Goal: Task Accomplishment & Management: Manage account settings

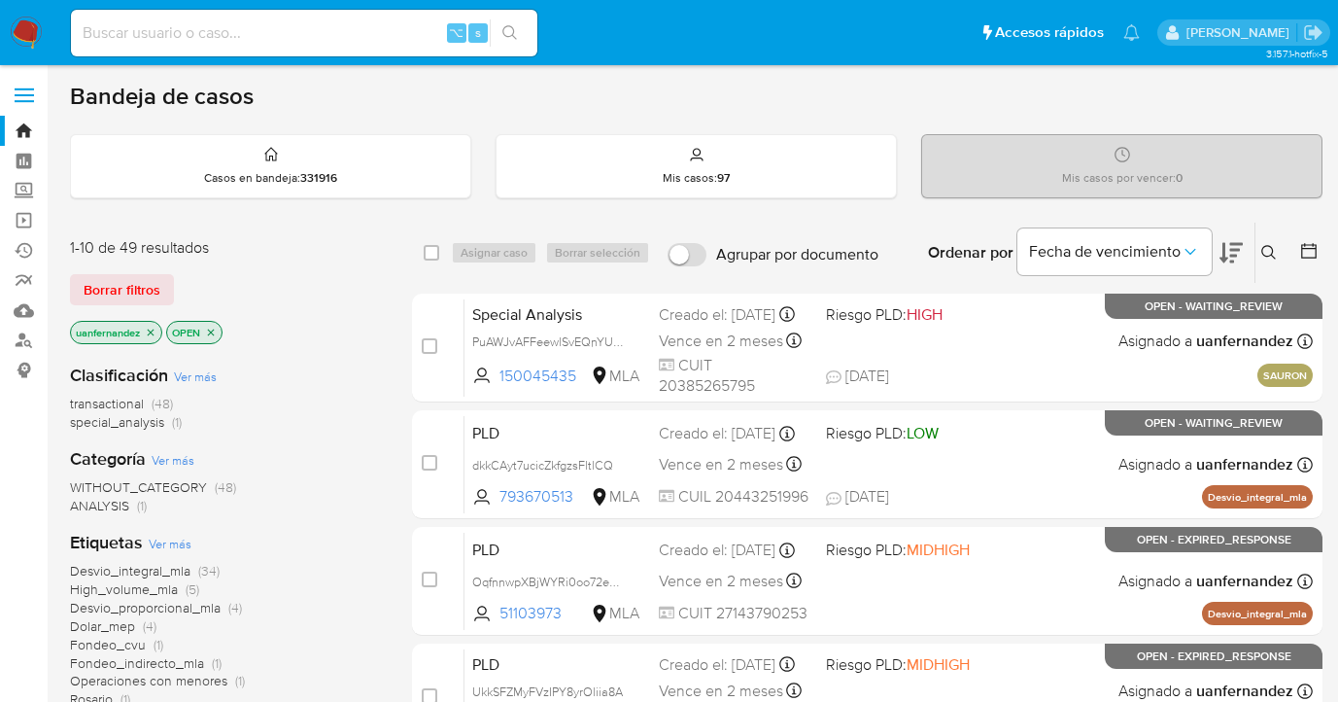
drag, startPoint x: 137, startPoint y: 289, endPoint x: 449, endPoint y: 282, distance: 312.0
click at [137, 289] on span "Borrar filtros" at bounding box center [122, 289] width 77 height 27
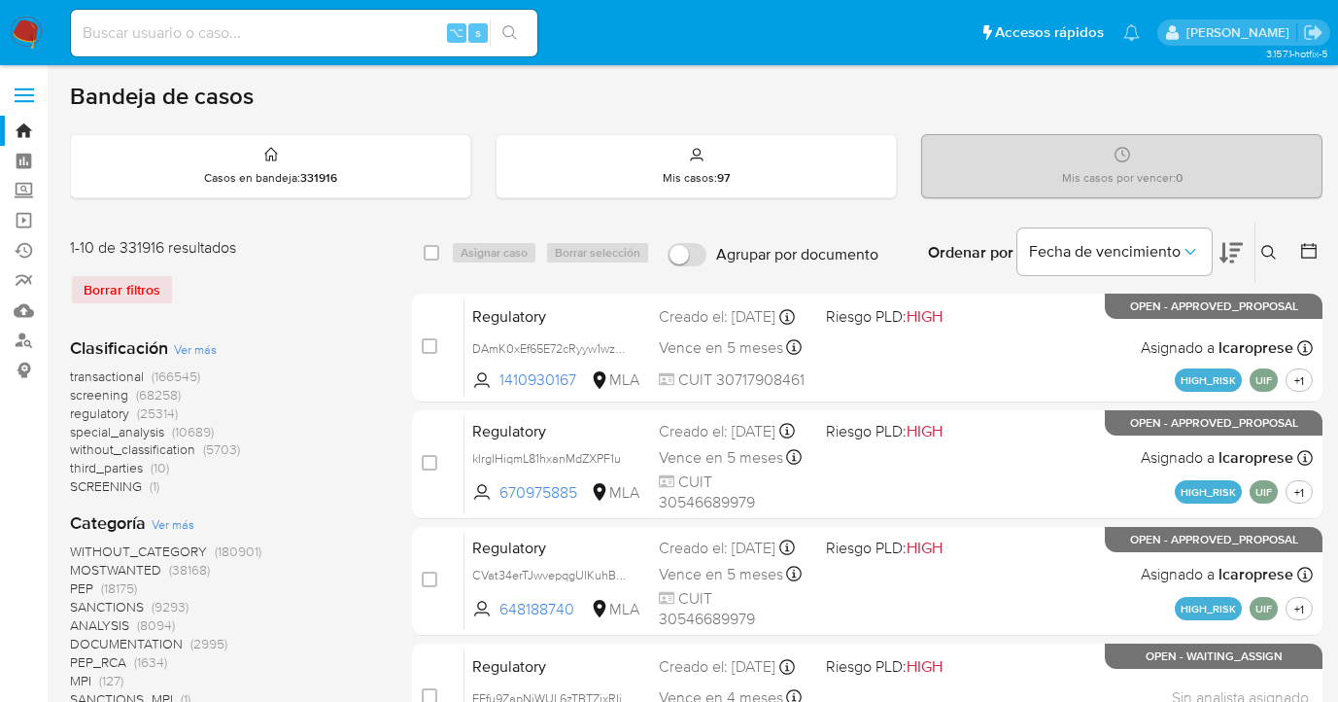
click at [1267, 245] on icon at bounding box center [1268, 252] width 15 height 15
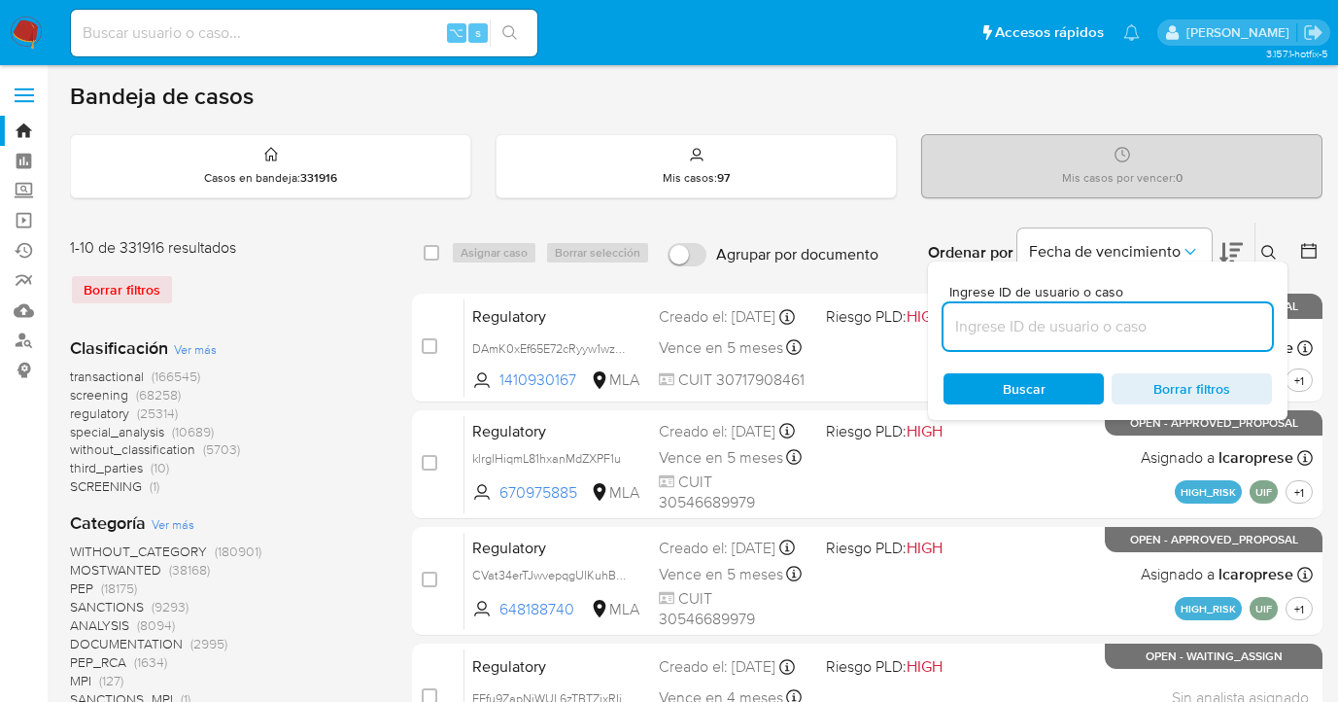
click at [1111, 323] on input at bounding box center [1108, 326] width 328 height 25
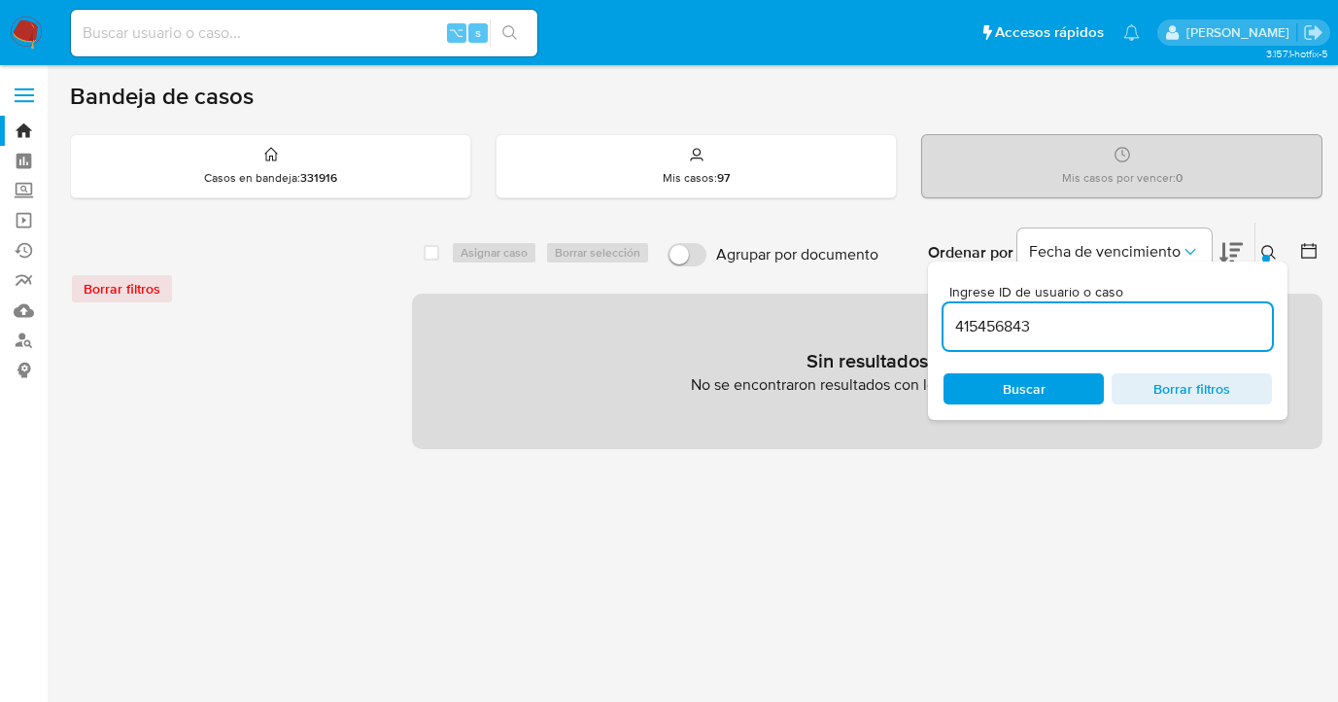
drag, startPoint x: 990, startPoint y: 325, endPoint x: 1000, endPoint y: 353, distance: 29.8
click at [989, 325] on input "415456843" at bounding box center [1108, 326] width 328 height 25
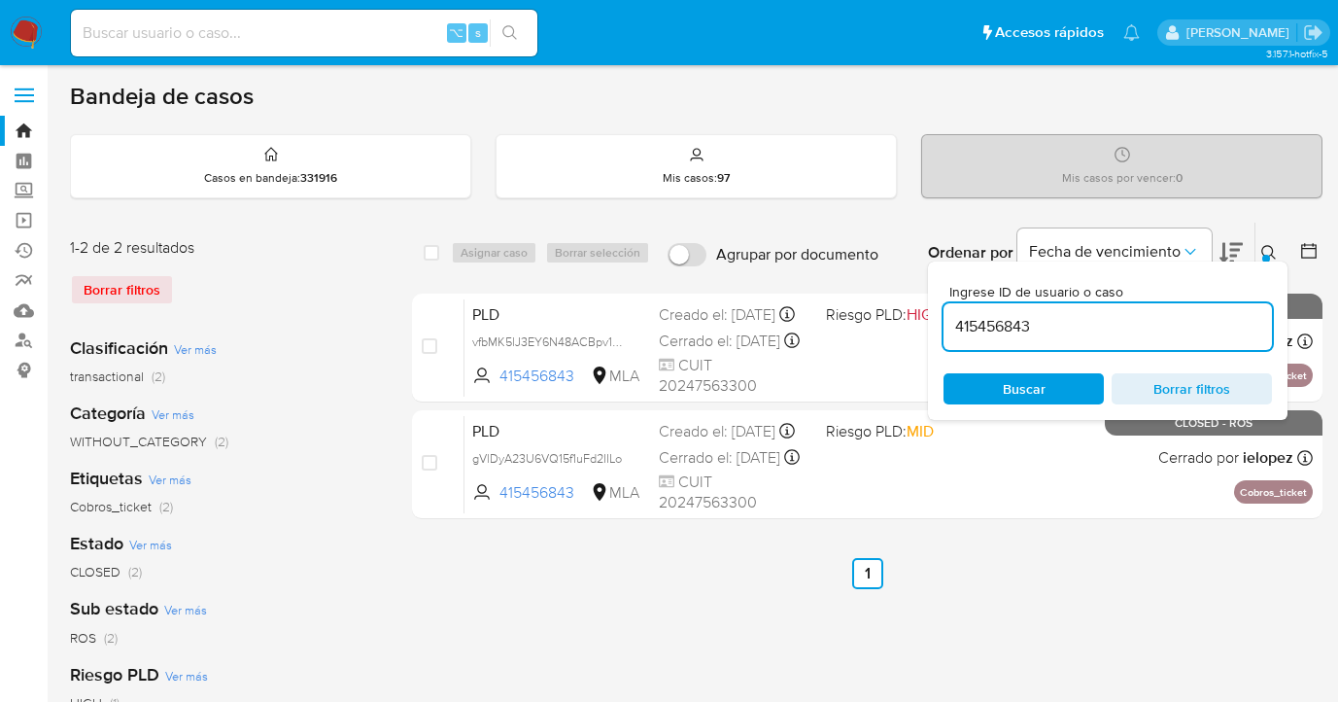
click at [1266, 256] on div at bounding box center [1266, 259] width 8 height 8
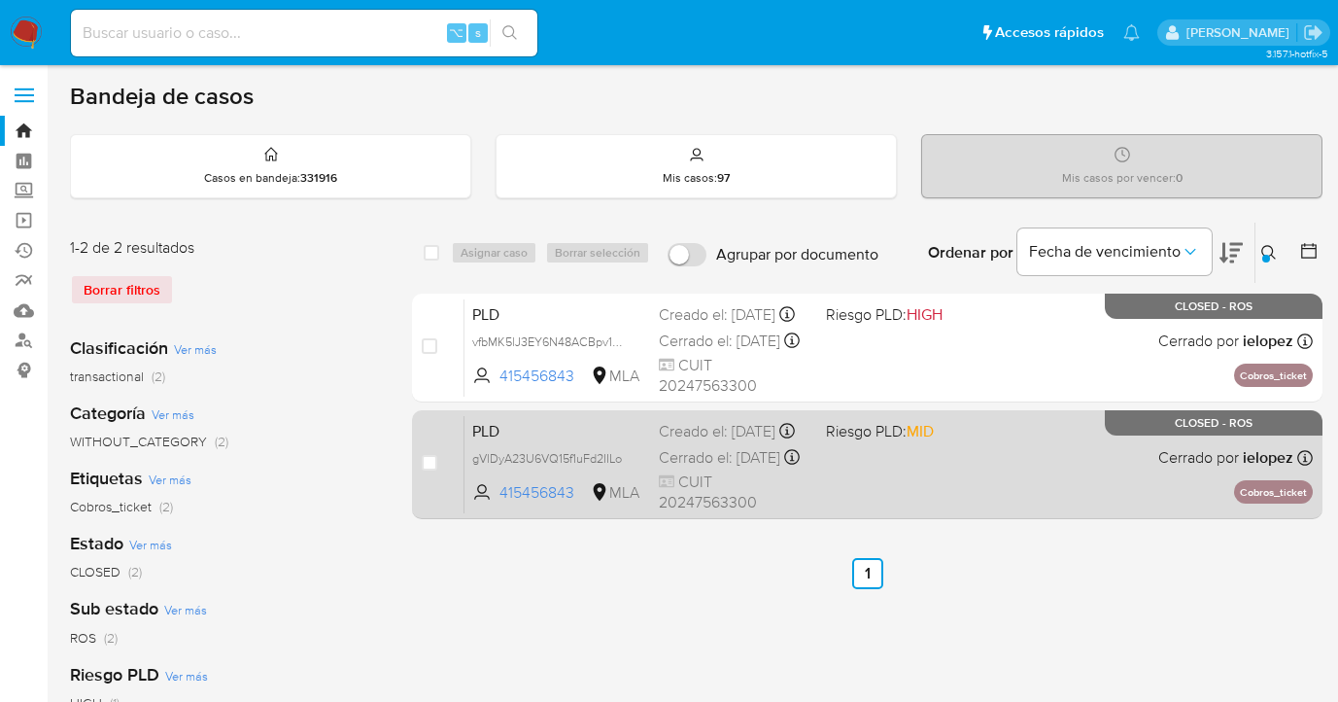
click at [1028, 438] on div "PLD gVlDyA23U6VQ15f1uFd2IILo 415456843 MLA Riesgo PLD: MID Creado el: 12/05/202…" at bounding box center [889, 464] width 848 height 98
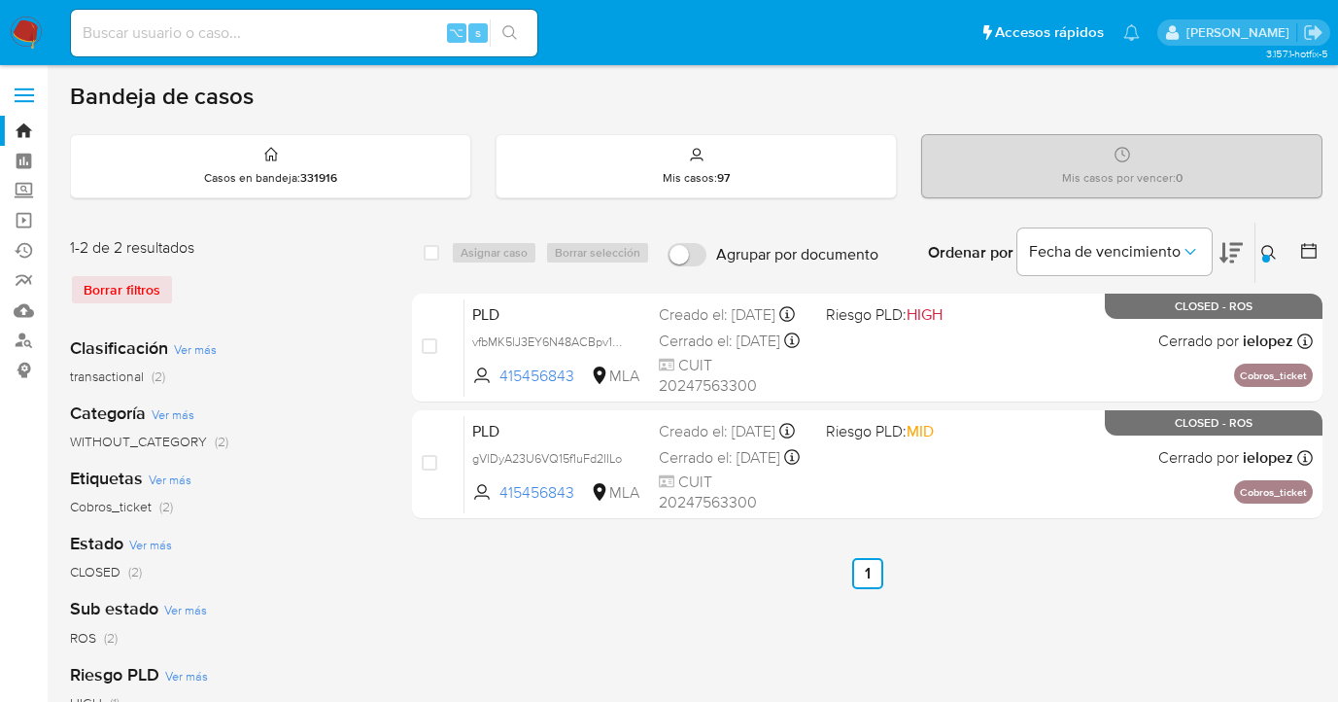
click at [1262, 247] on icon at bounding box center [1268, 252] width 15 height 15
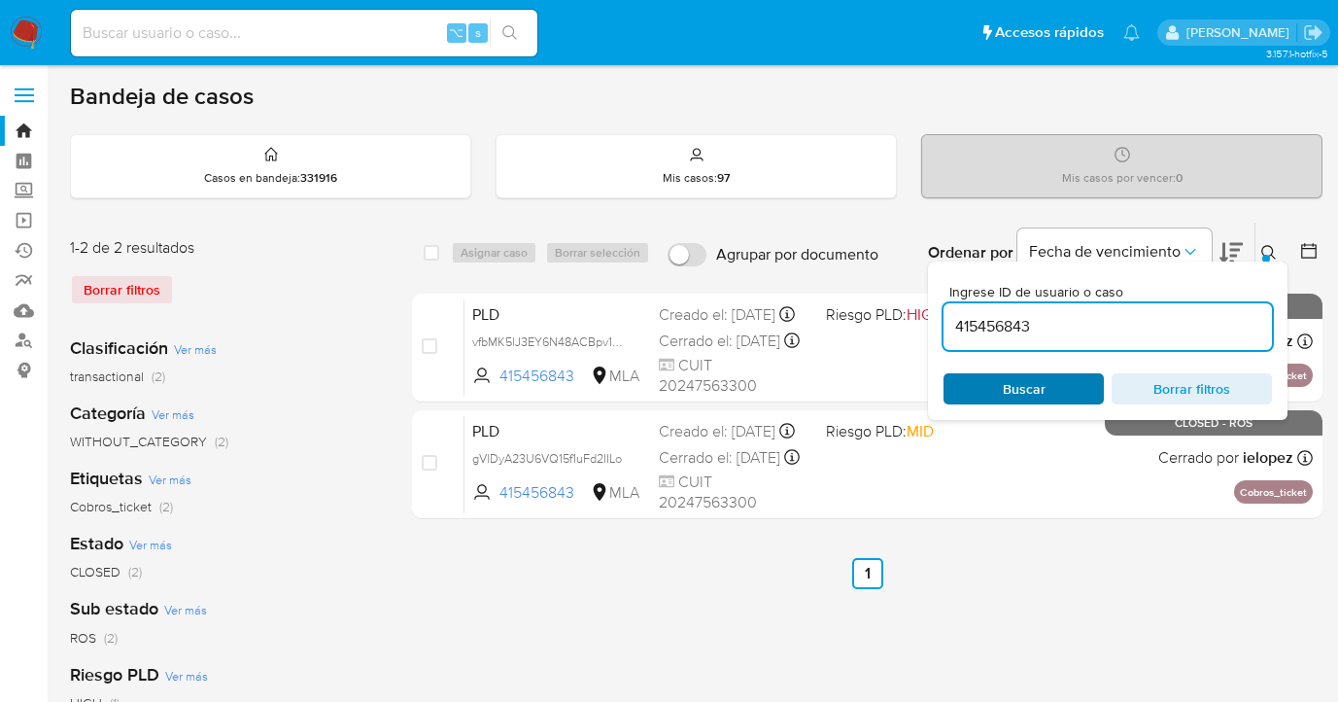
click at [1024, 387] on span "Buscar" at bounding box center [1024, 388] width 43 height 31
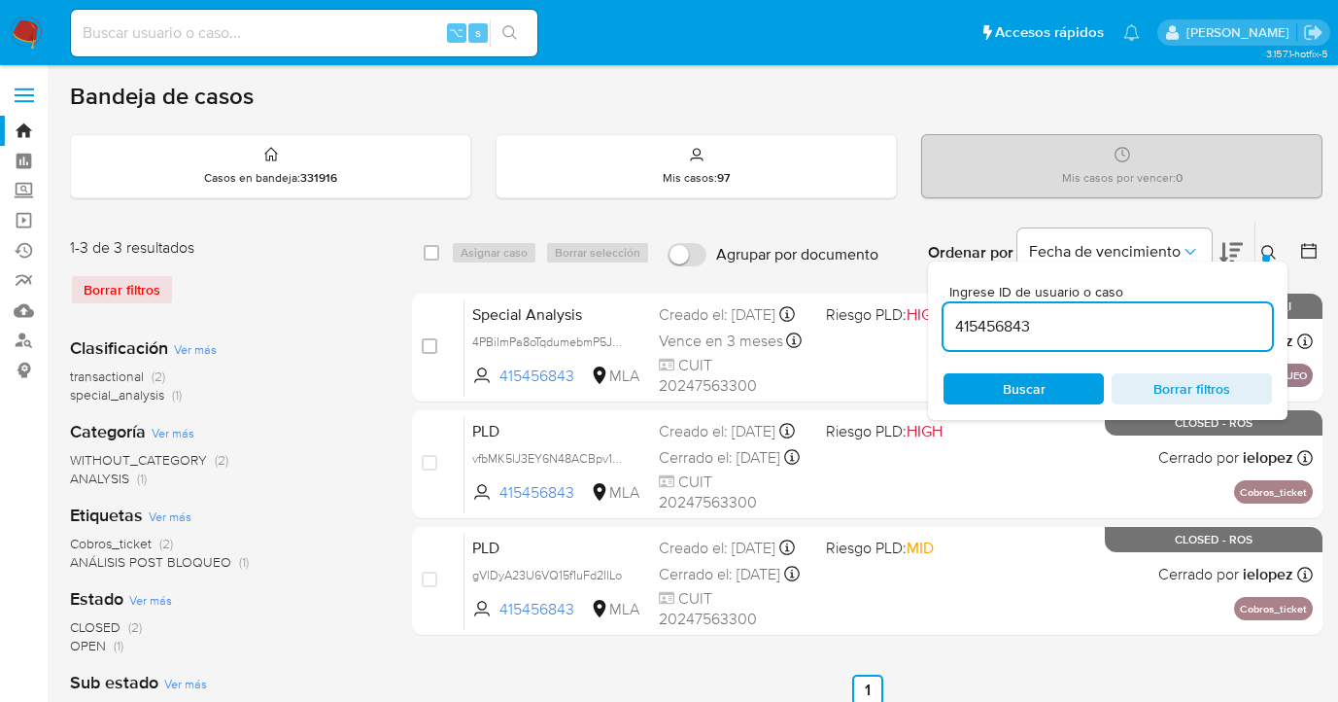
click at [1271, 249] on icon at bounding box center [1269, 253] width 16 height 16
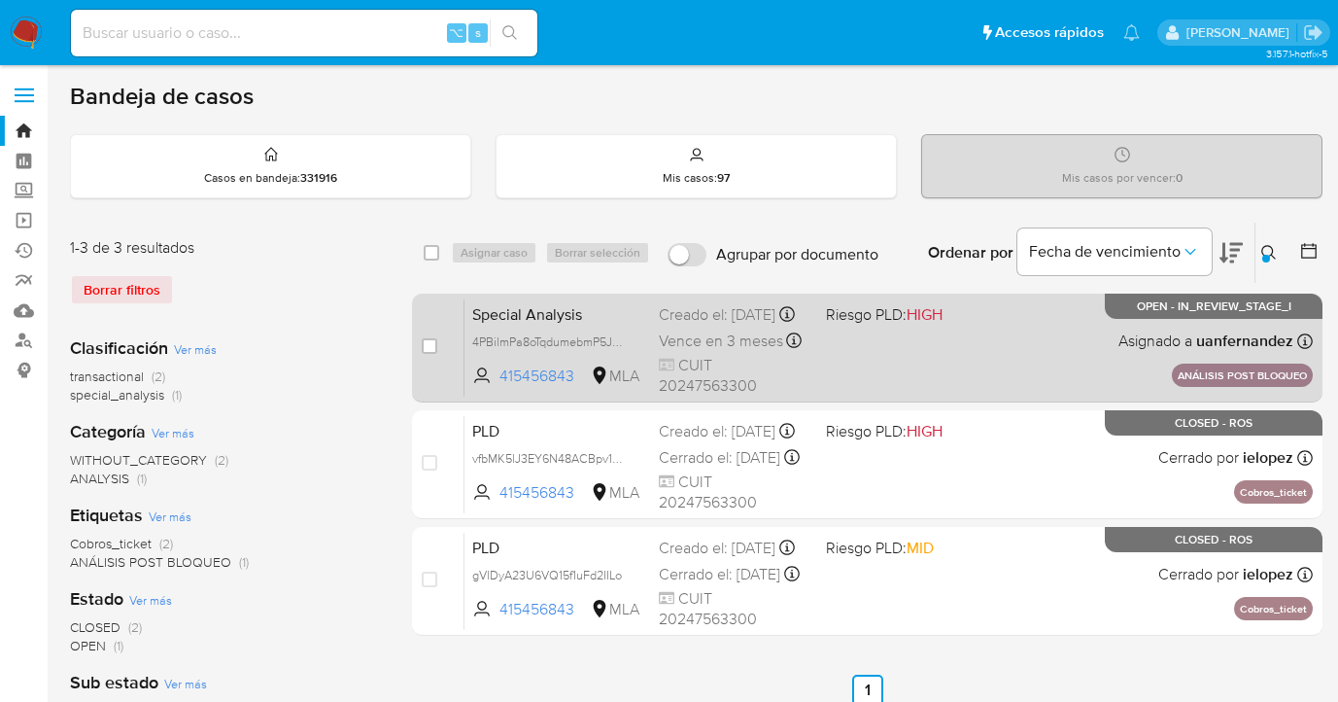
click at [1087, 355] on div "Special Analysis 4PBilmPa8oTqdumebmP5Jgsp 415456843 MLA Riesgo PLD: HIGH Creado…" at bounding box center [889, 347] width 848 height 98
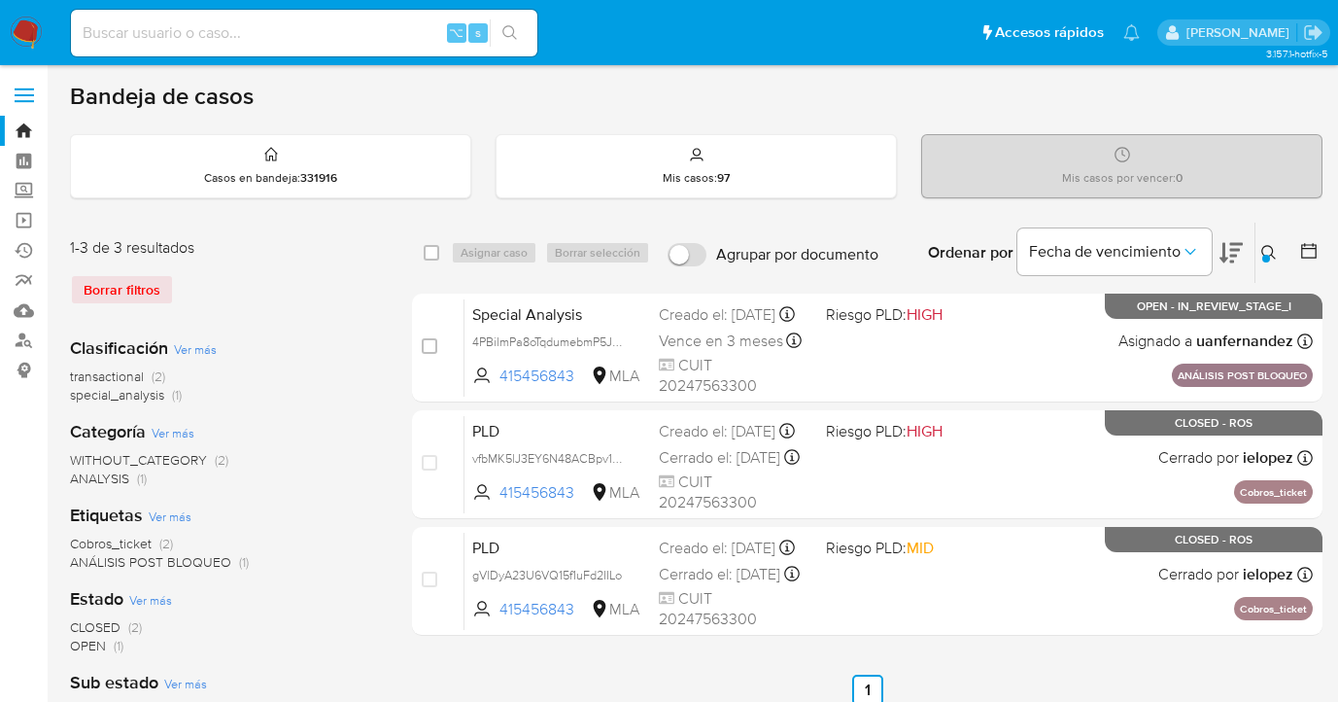
click at [1263, 253] on icon at bounding box center [1268, 252] width 15 height 15
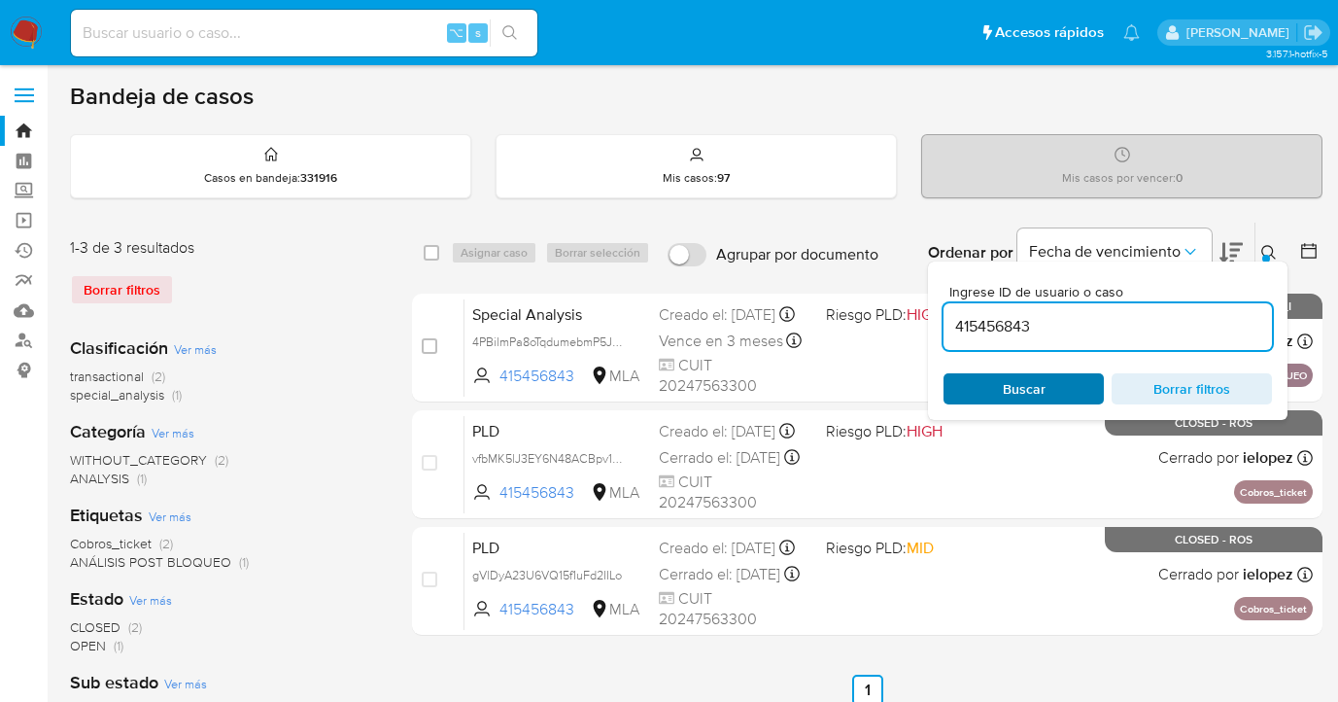
click at [1035, 386] on span "Buscar" at bounding box center [1024, 388] width 43 height 31
click at [1271, 249] on icon at bounding box center [1269, 253] width 16 height 16
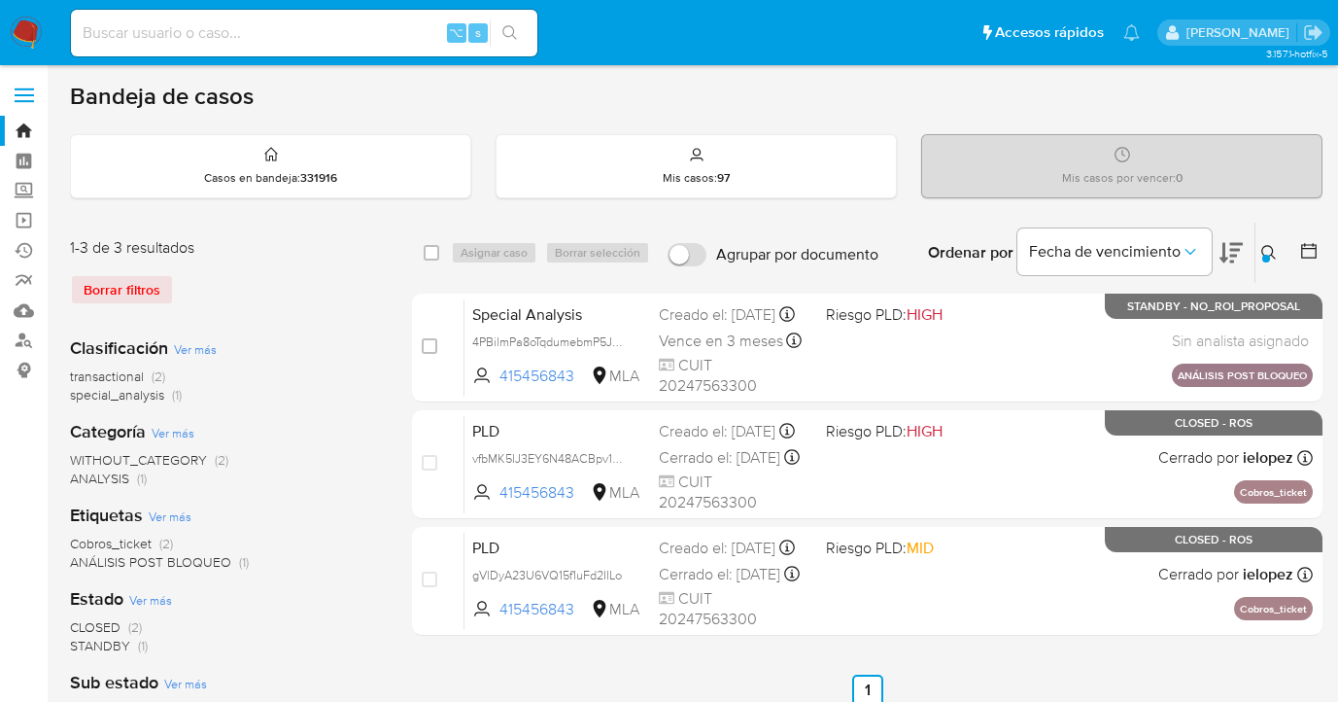
click at [1271, 249] on icon at bounding box center [1269, 253] width 16 height 16
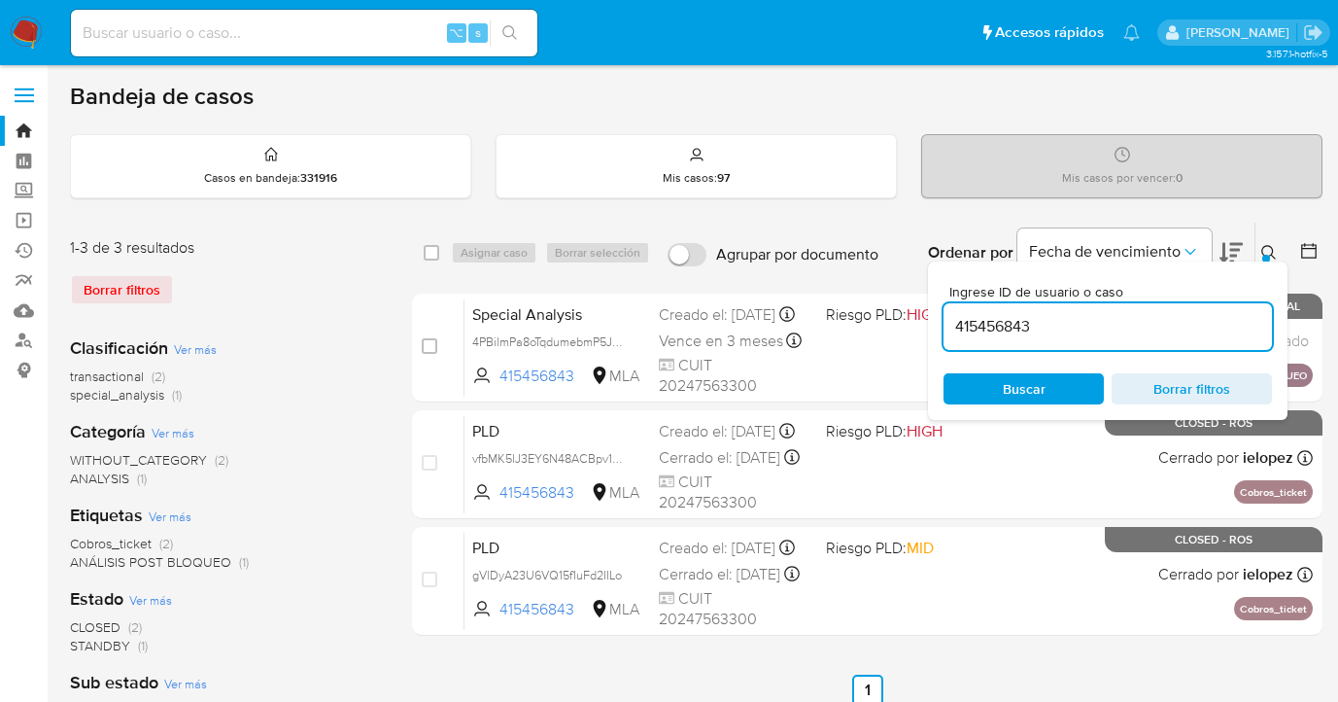
drag, startPoint x: 1114, startPoint y: 317, endPoint x: 934, endPoint y: 328, distance: 180.2
click at [934, 328] on div "Ingrese ID de usuario o caso 415456843 Buscar Borrar filtros" at bounding box center [1108, 340] width 360 height 158
type input "1765506600"
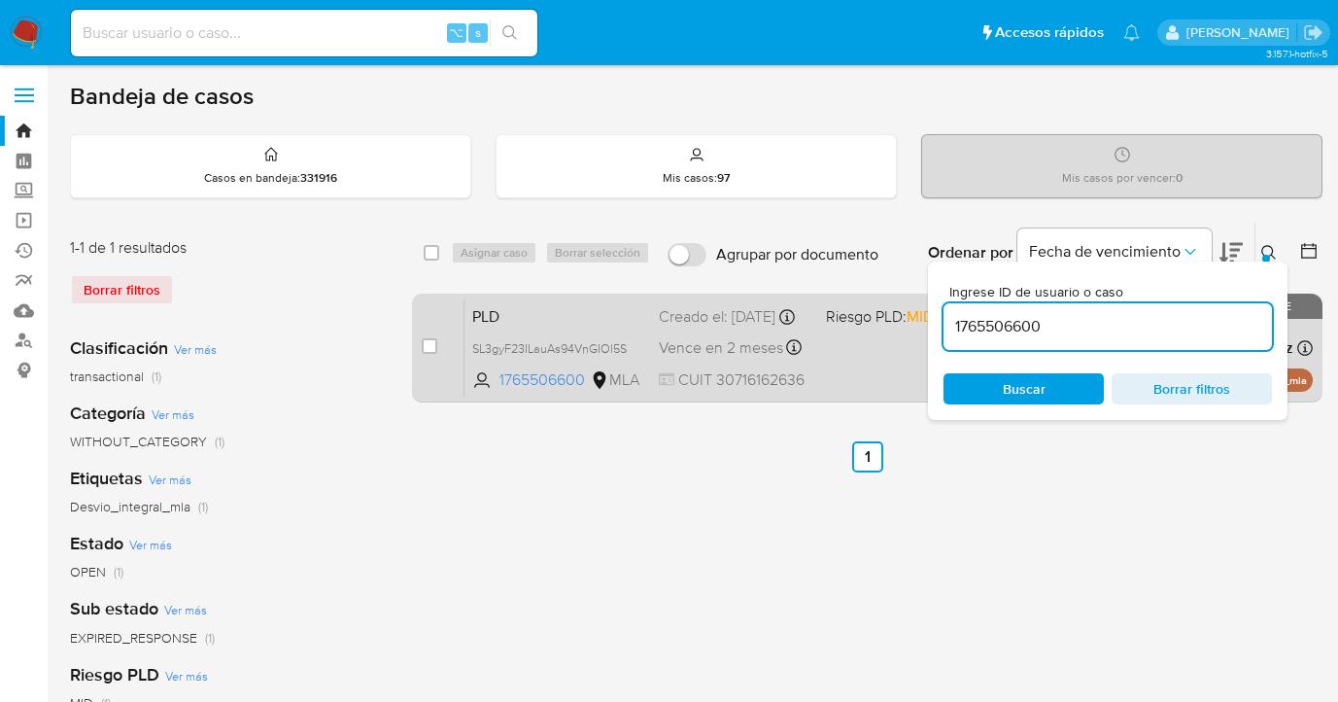
drag, startPoint x: 1271, startPoint y: 247, endPoint x: 1187, endPoint y: 292, distance: 95.6
click at [1270, 248] on icon at bounding box center [1269, 253] width 16 height 16
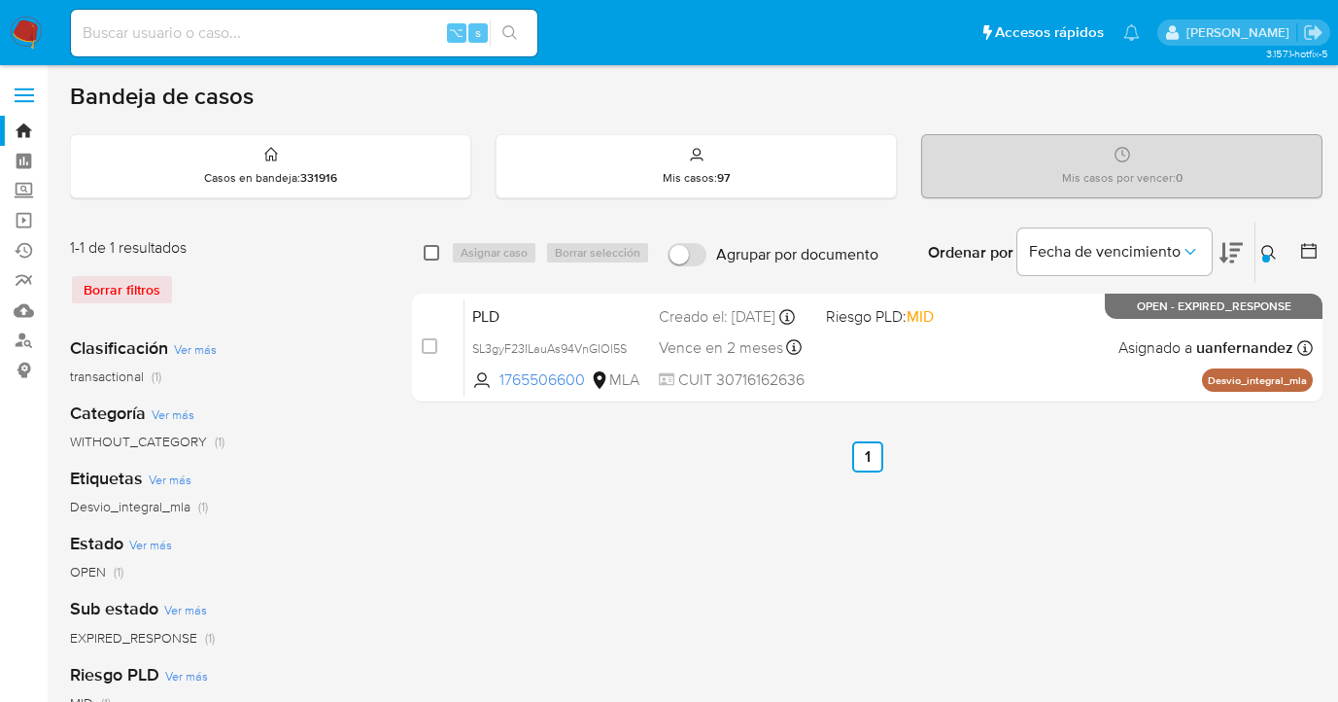
click at [430, 249] on input "checkbox" at bounding box center [432, 253] width 16 height 16
checkbox input "true"
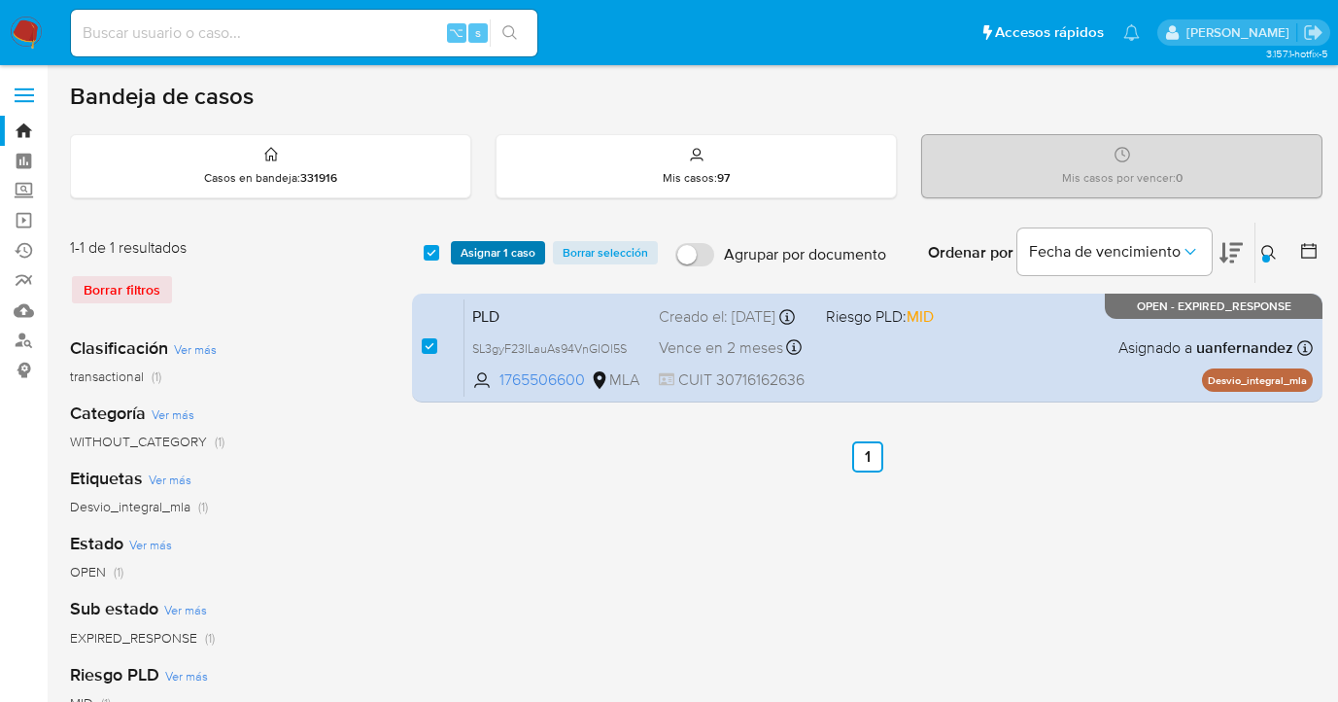
click at [454, 255] on button "Asignar 1 caso" at bounding box center [498, 252] width 94 height 23
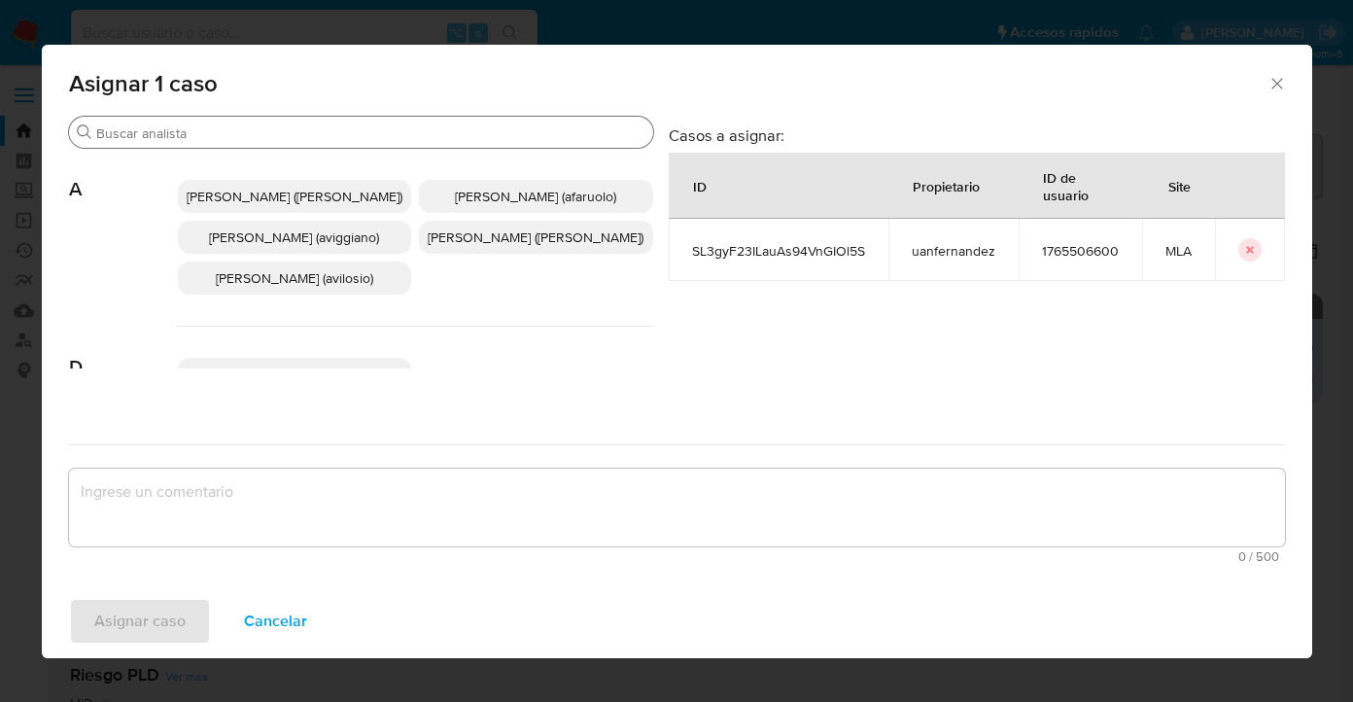
click at [370, 141] on input "Buscar" at bounding box center [370, 132] width 549 height 17
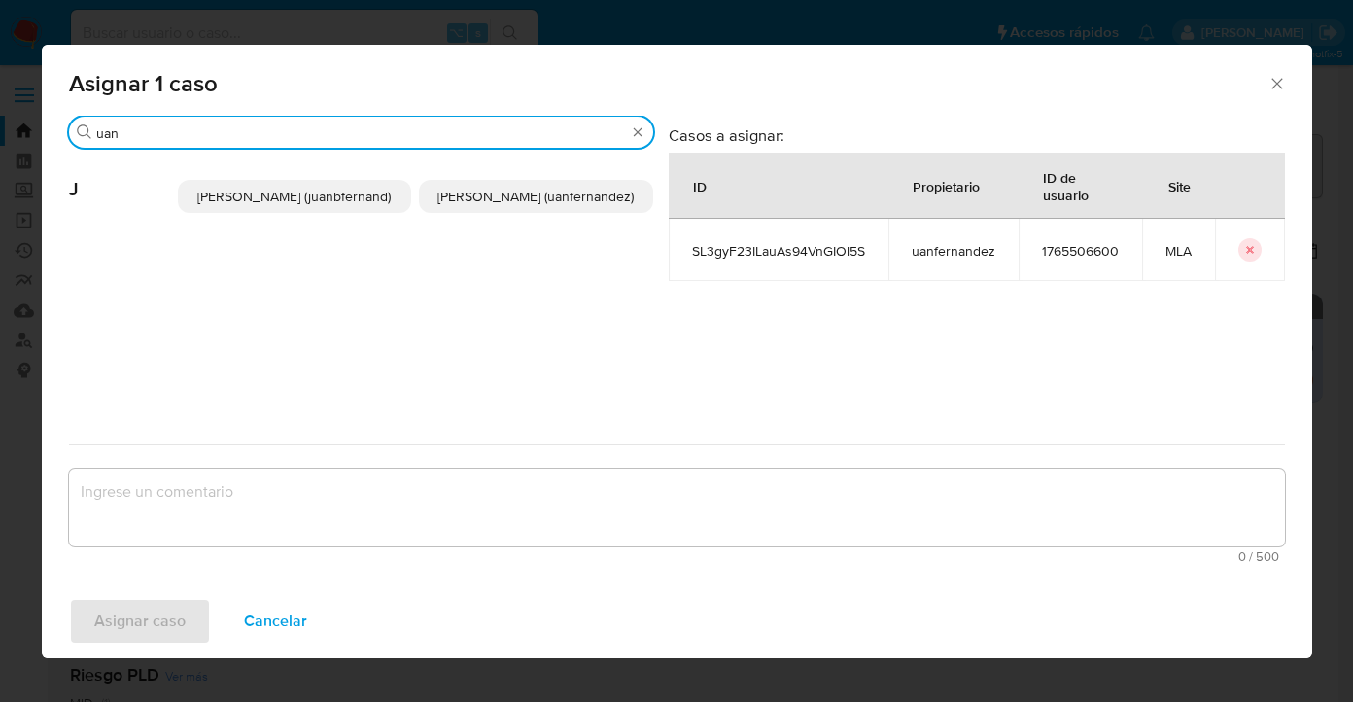
type input "uan"
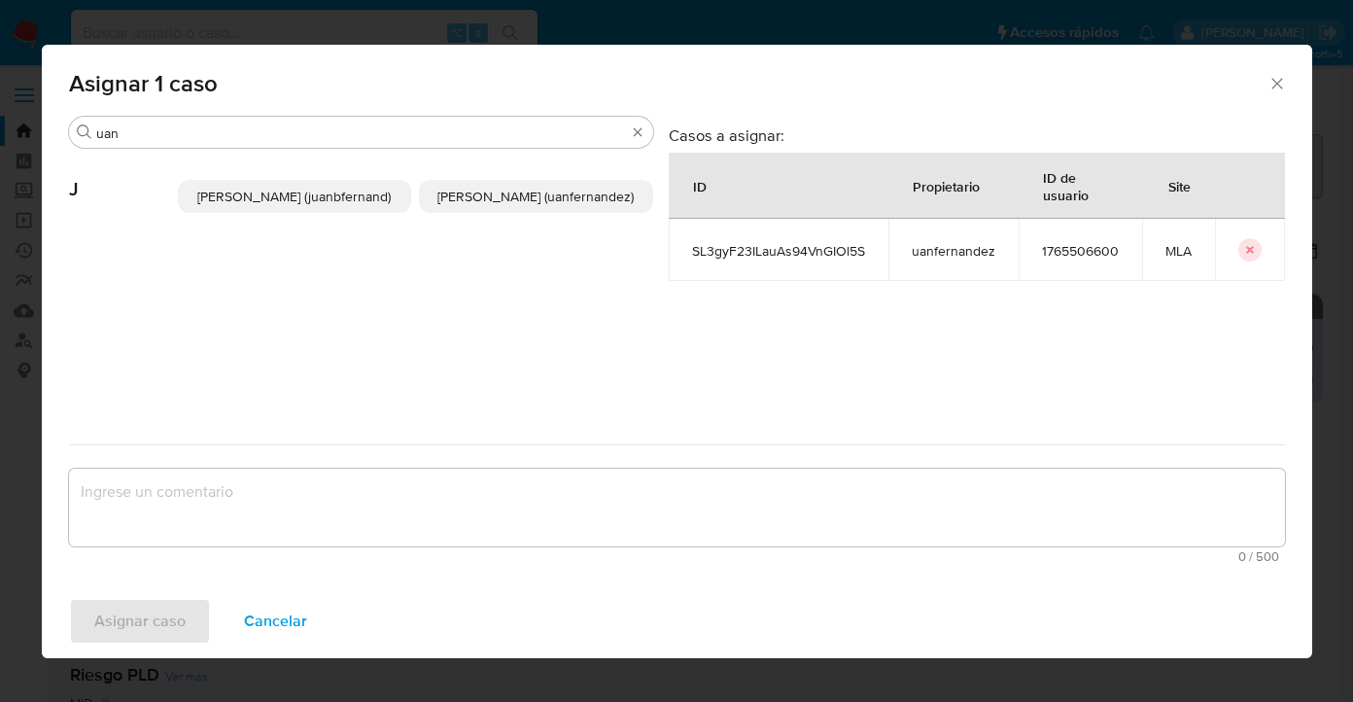
click at [491, 204] on span "Juan Pablo Fernandez (uanfernandez)" at bounding box center [535, 196] width 196 height 19
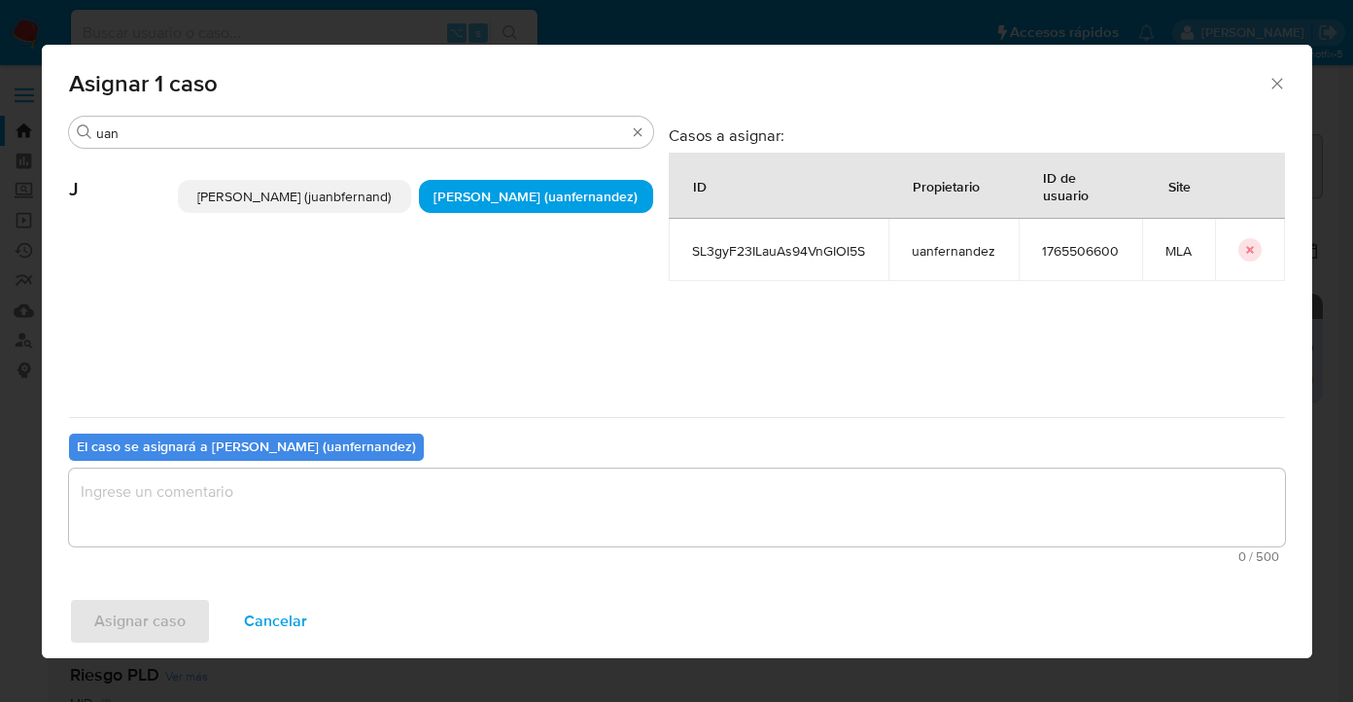
click at [419, 468] on textarea "assign-modal" at bounding box center [677, 507] width 1216 height 78
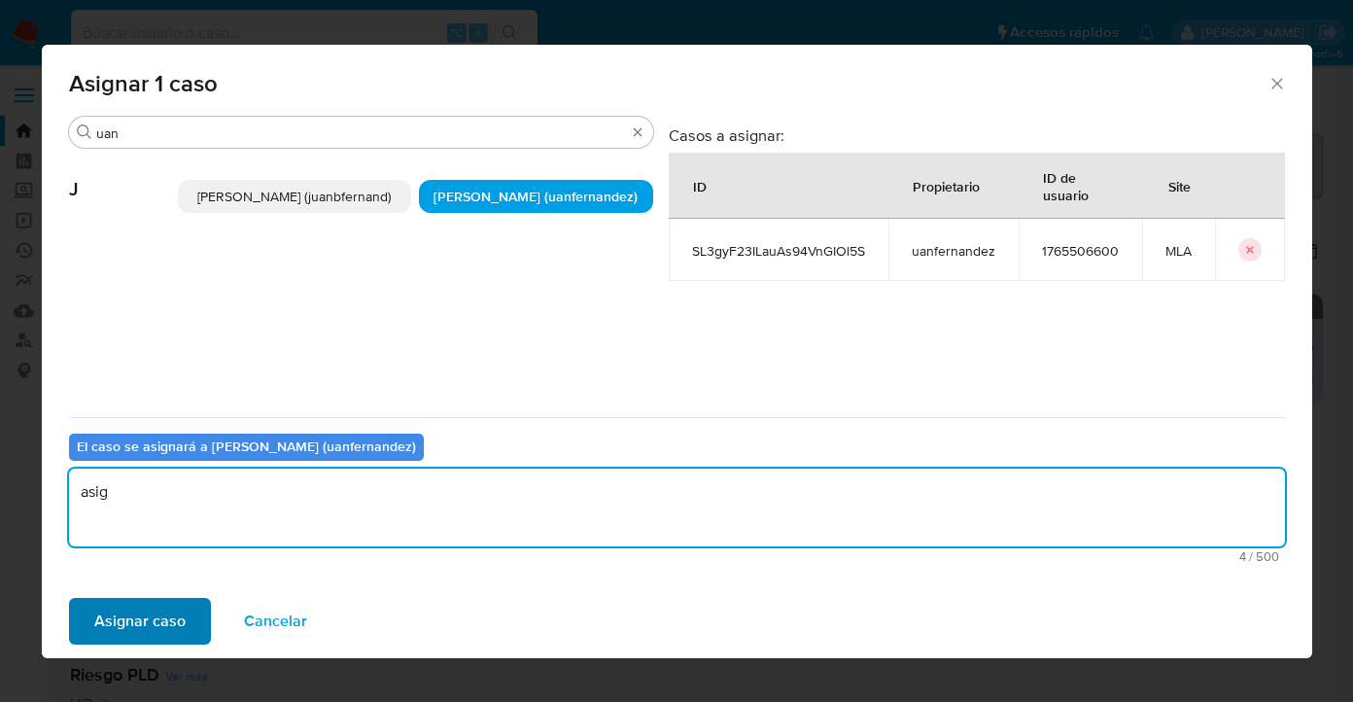
type textarea "asig"
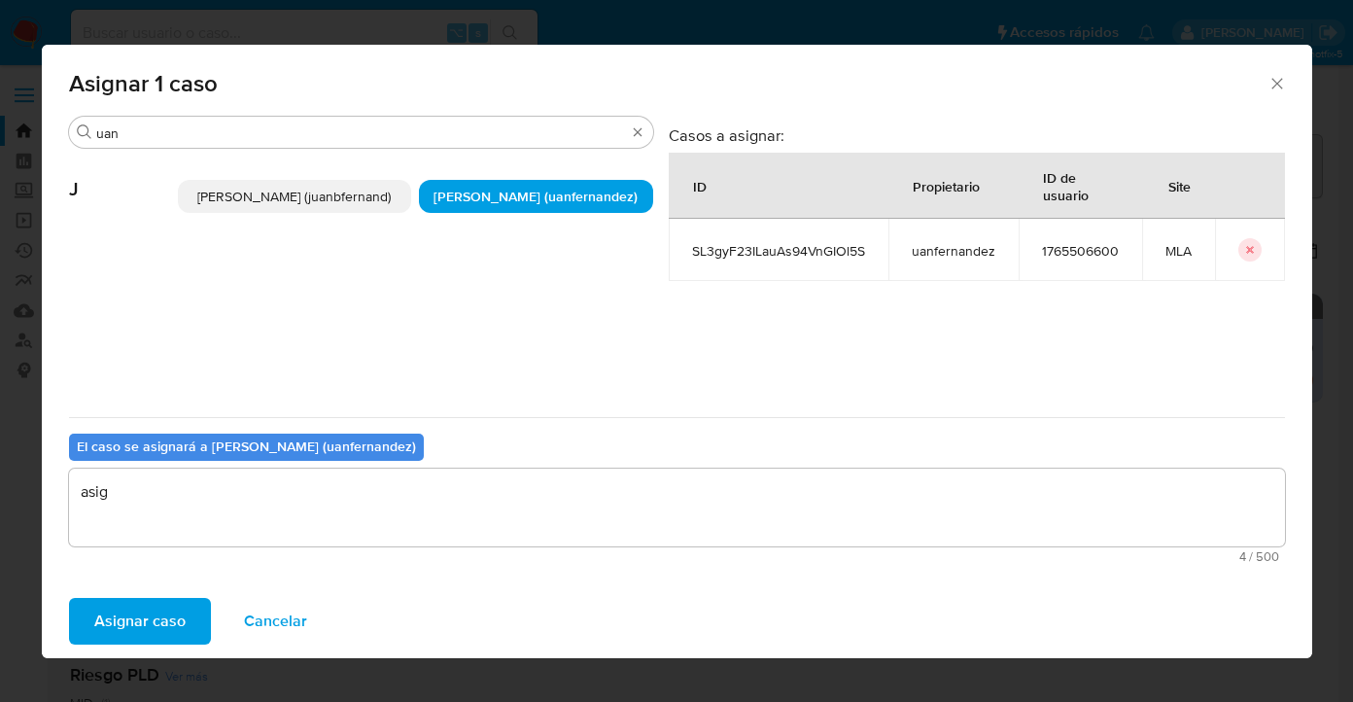
click at [181, 615] on span "Asignar caso" at bounding box center [139, 621] width 91 height 43
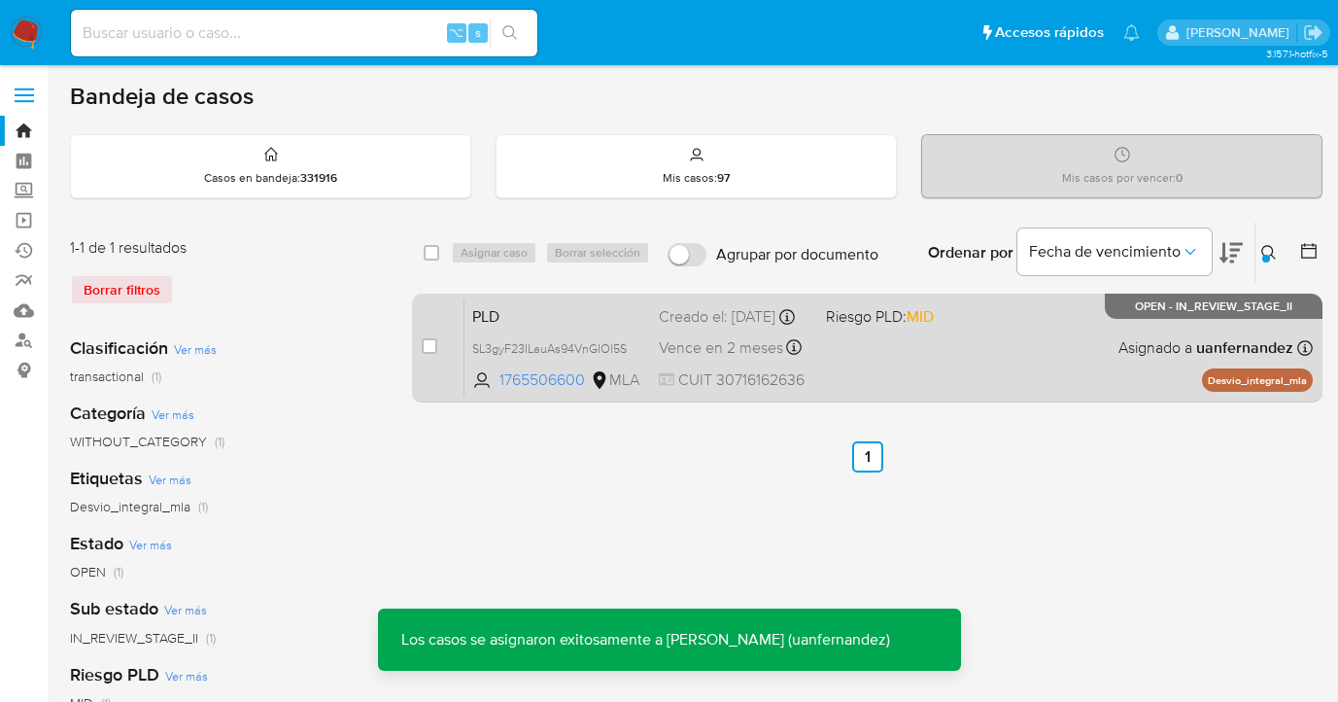
click at [923, 371] on div "PLD SL3gyF23ILauAs94VnGIOl5S 1765506600 MLA Riesgo PLD: MID Creado el: 12/08/20…" at bounding box center [889, 347] width 848 height 98
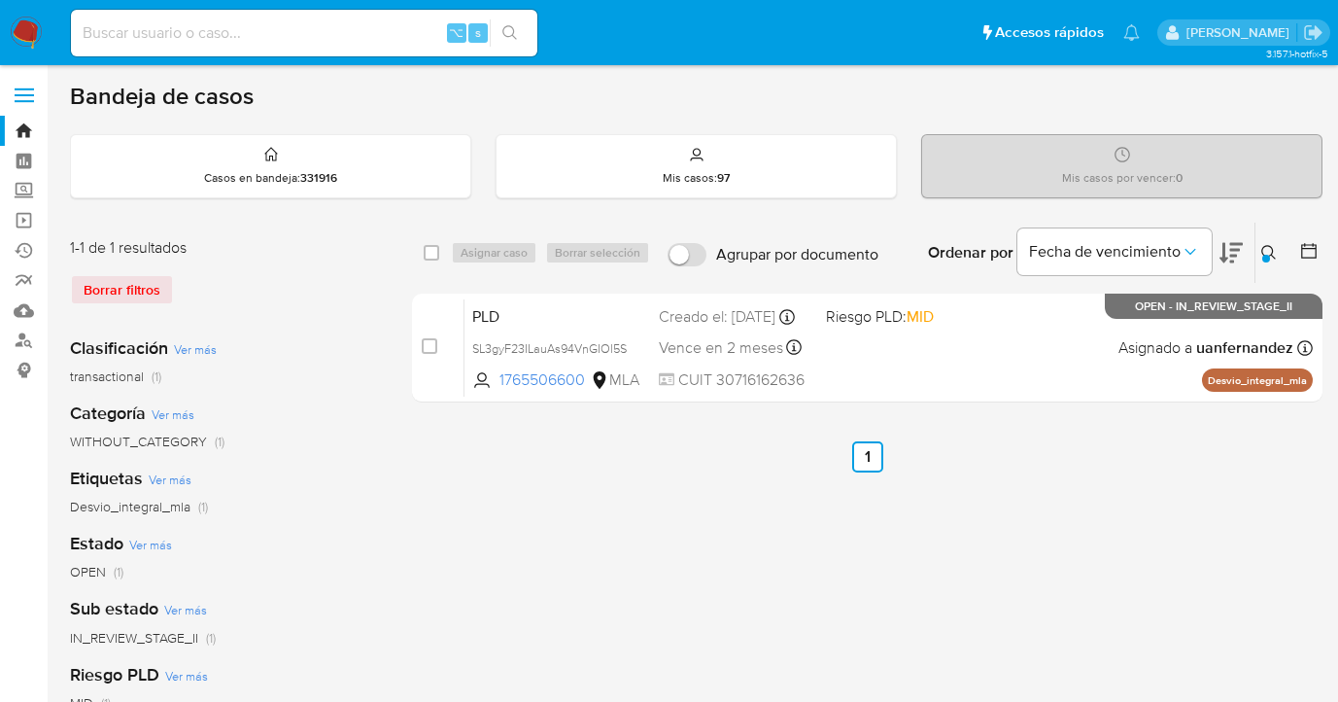
click at [1267, 250] on icon at bounding box center [1269, 253] width 16 height 16
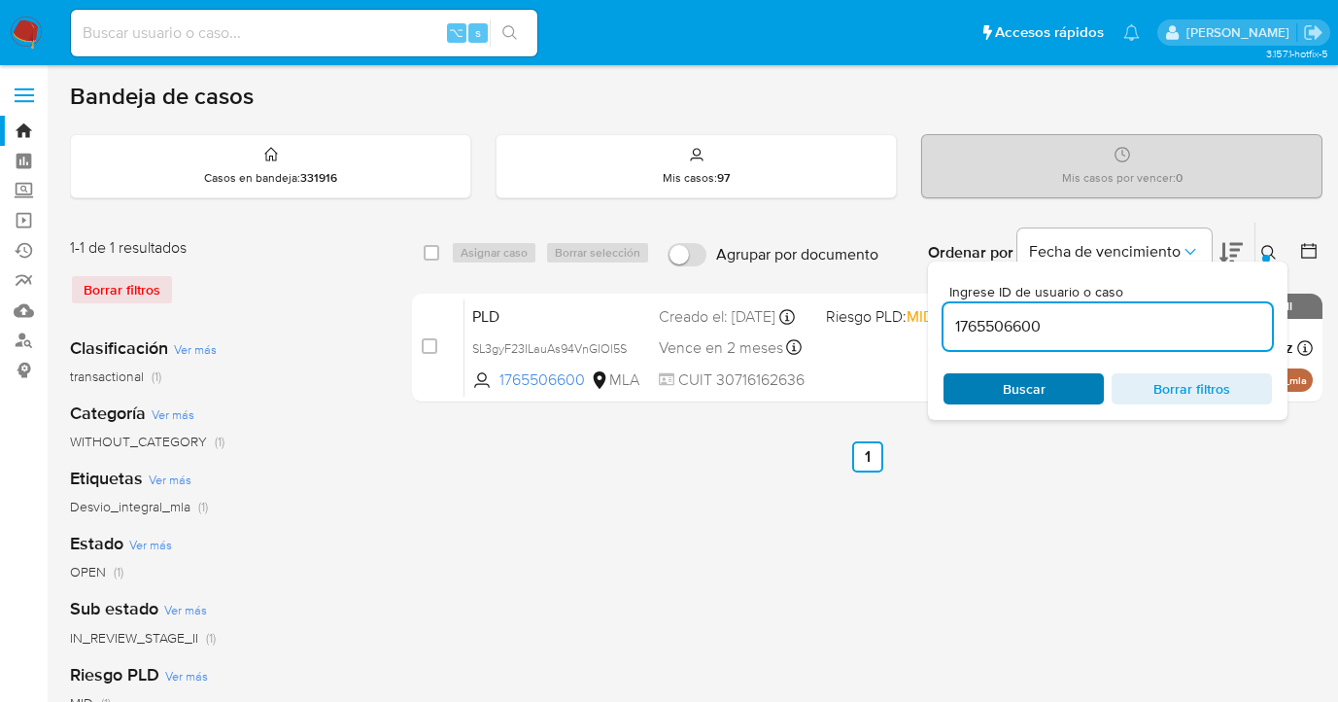
click at [1040, 381] on span "Buscar" at bounding box center [1024, 388] width 43 height 31
drag, startPoint x: 1267, startPoint y: 250, endPoint x: 1249, endPoint y: 262, distance: 22.4
click at [1265, 250] on icon at bounding box center [1269, 253] width 16 height 16
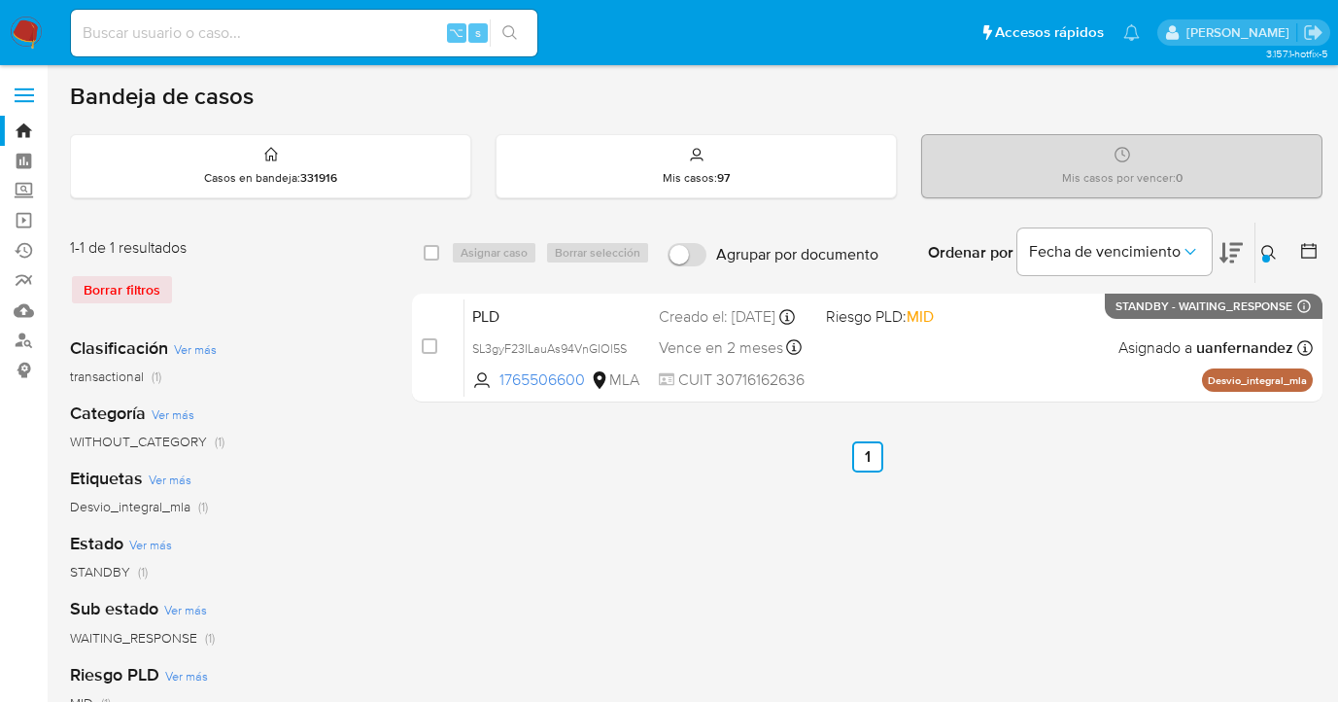
drag, startPoint x: 426, startPoint y: 246, endPoint x: 440, endPoint y: 247, distance: 14.6
click at [426, 246] on input "checkbox" at bounding box center [432, 253] width 16 height 16
checkbox input "true"
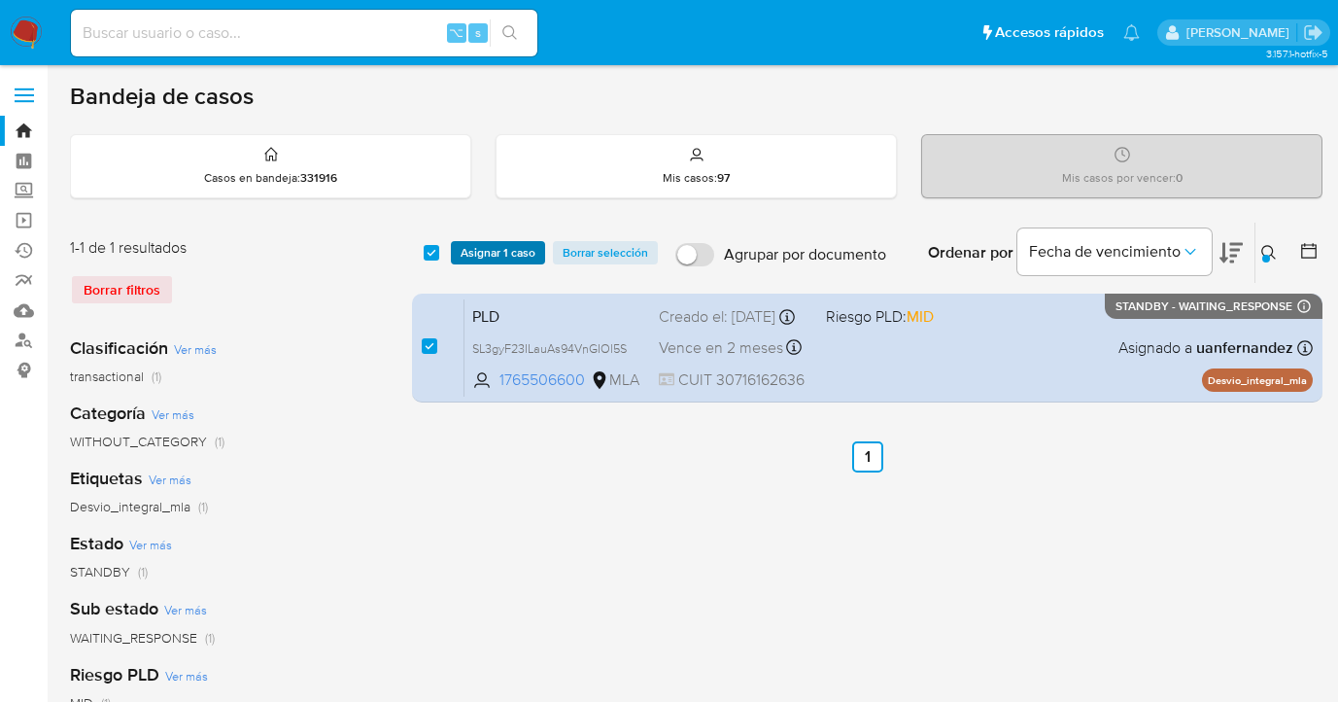
click at [470, 252] on span "Asignar 1 caso" at bounding box center [498, 252] width 75 height 19
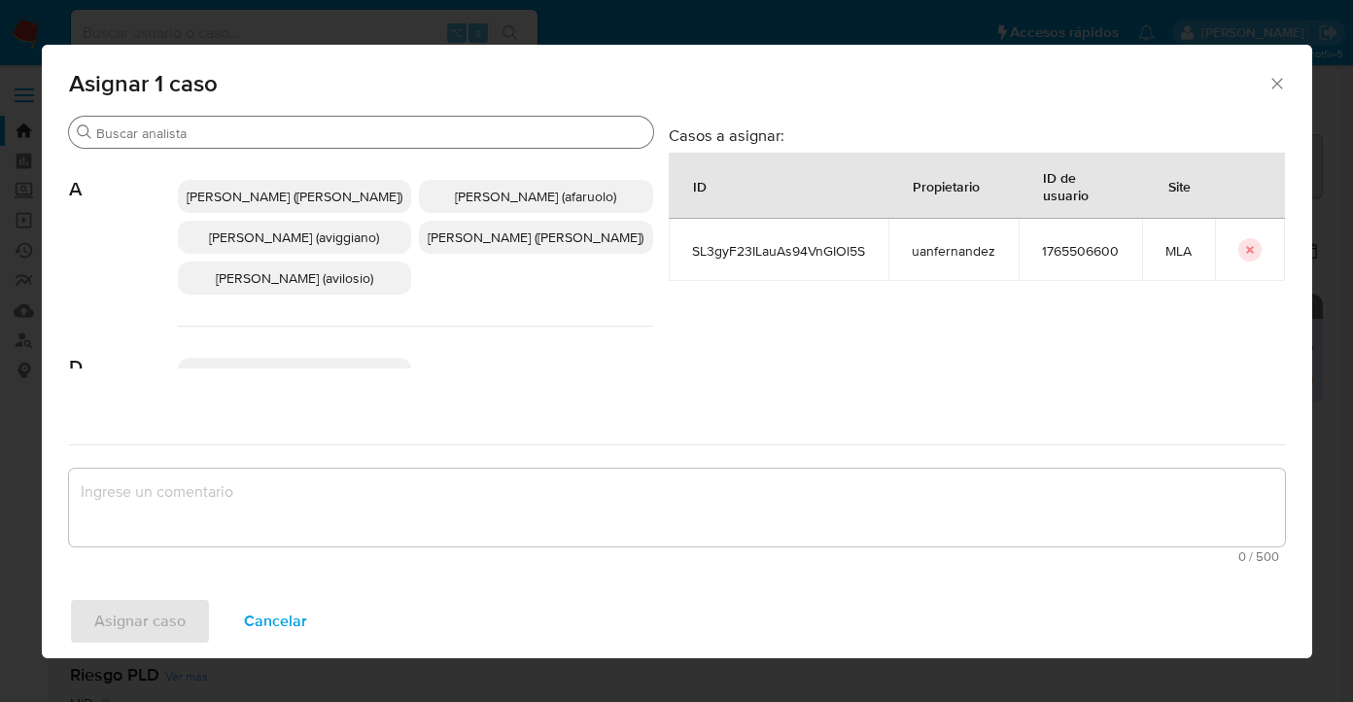
click at [401, 128] on input "Buscar" at bounding box center [370, 132] width 549 height 17
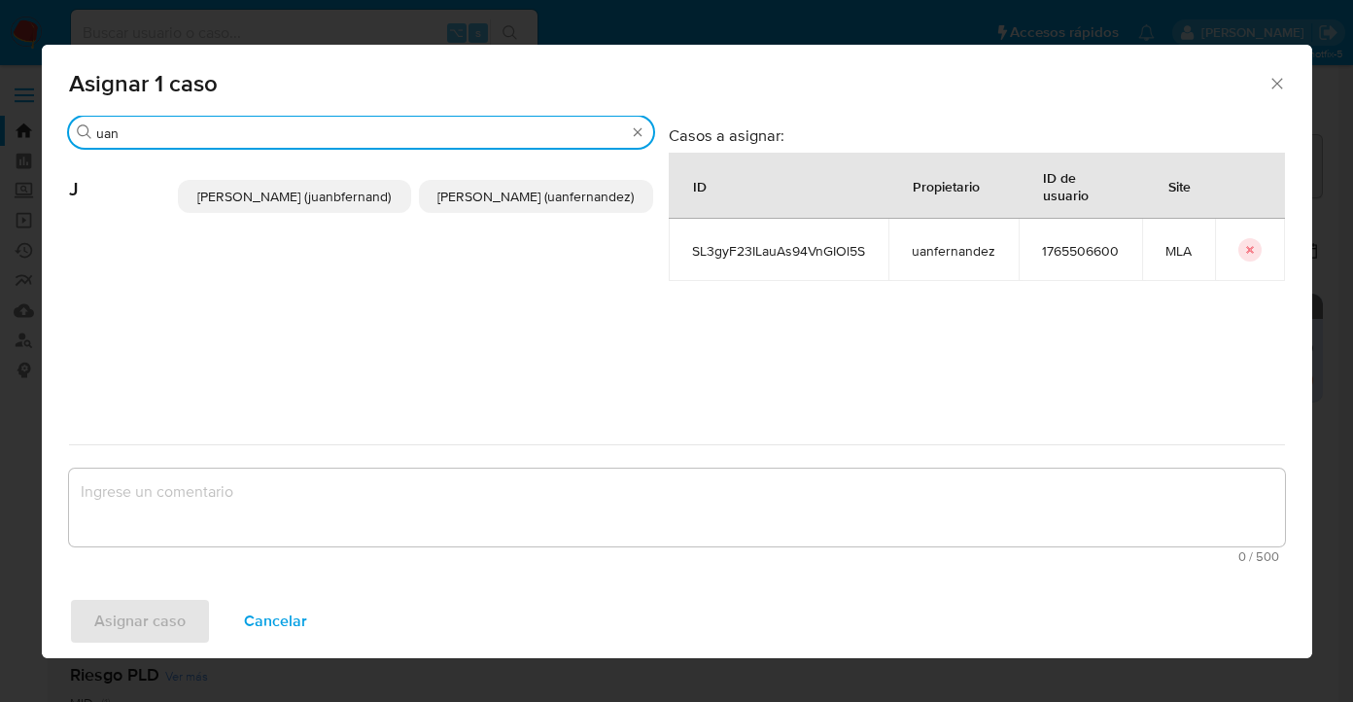
type input "uan"
click at [486, 195] on span "Juan Pablo Fernandez (uanfernandez)" at bounding box center [535, 196] width 196 height 19
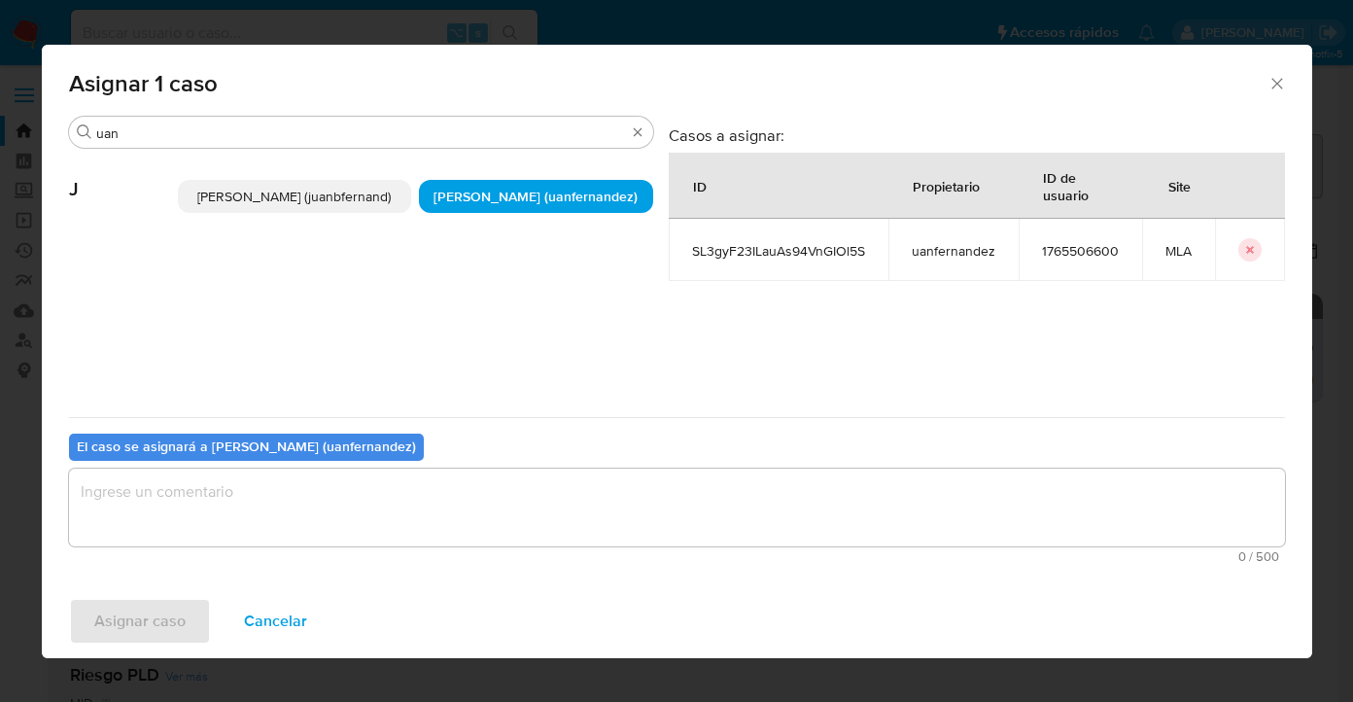
click at [539, 473] on textarea "assign-modal" at bounding box center [677, 507] width 1216 height 78
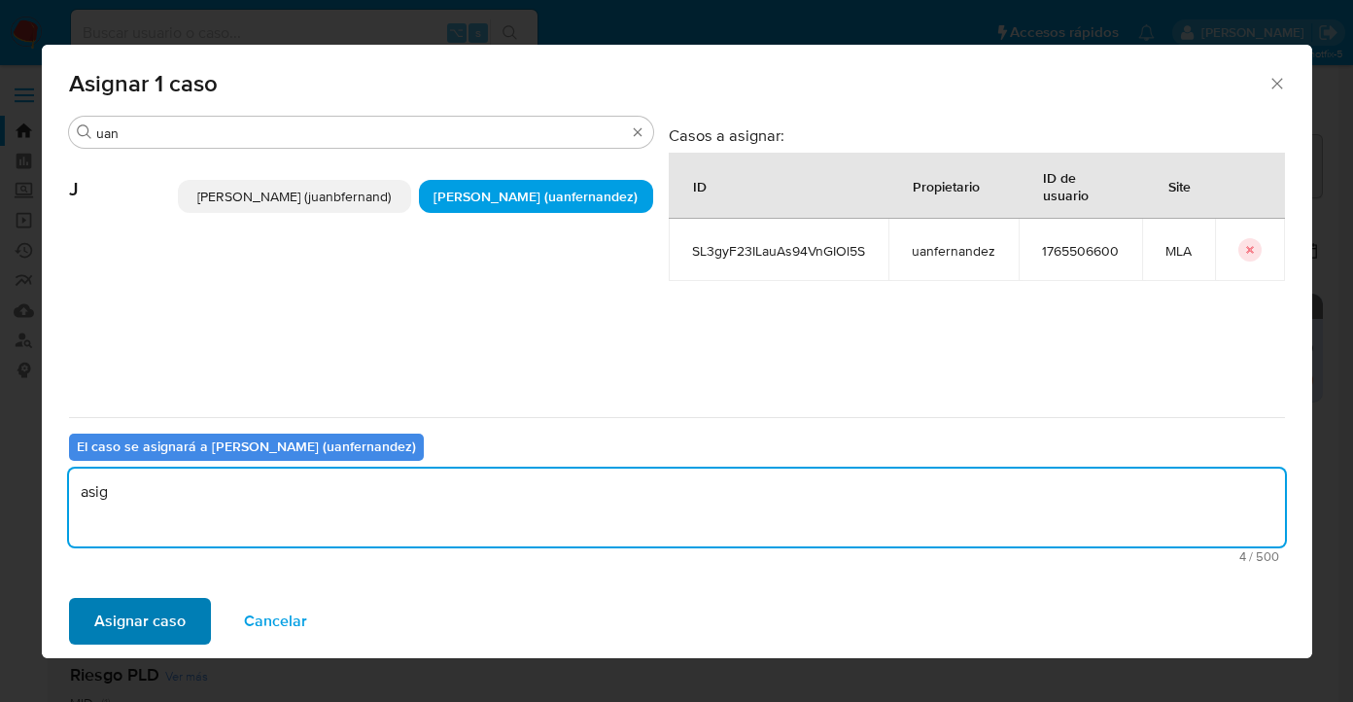
type textarea "asig"
click at [161, 630] on span "Asignar caso" at bounding box center [139, 621] width 91 height 43
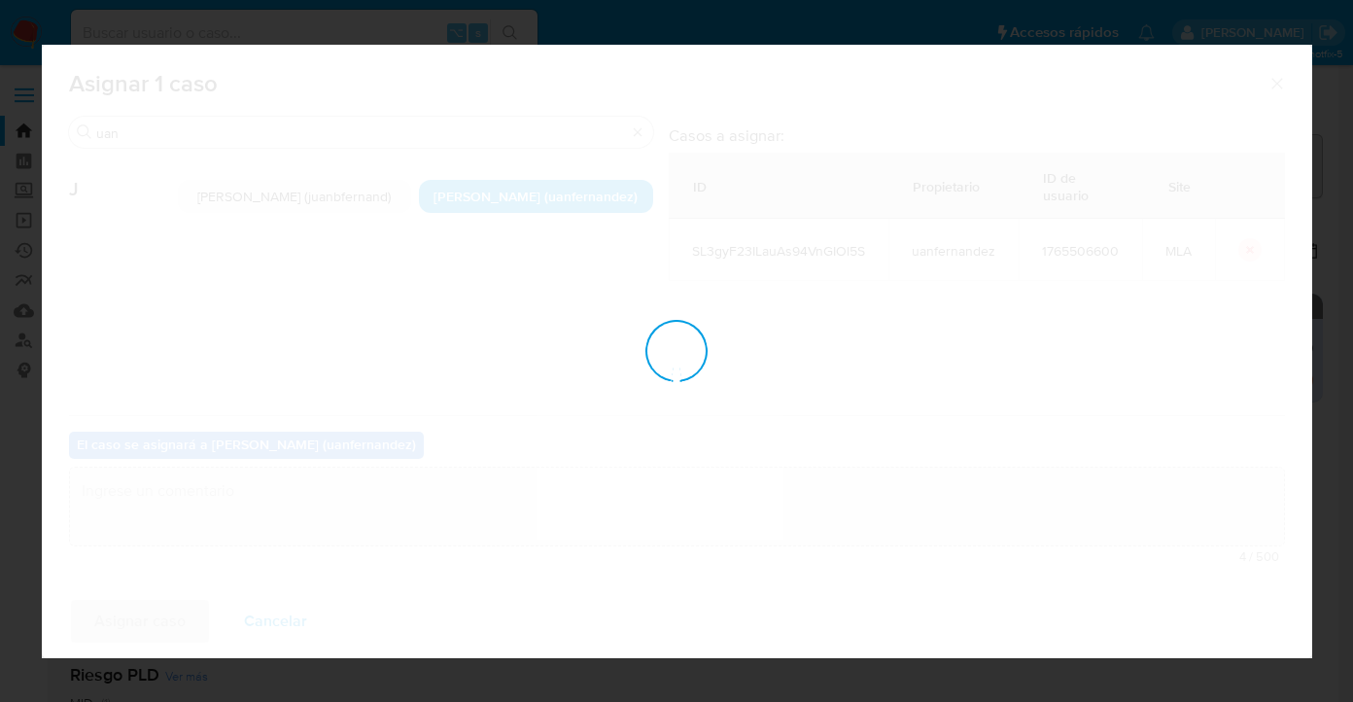
checkbox input "false"
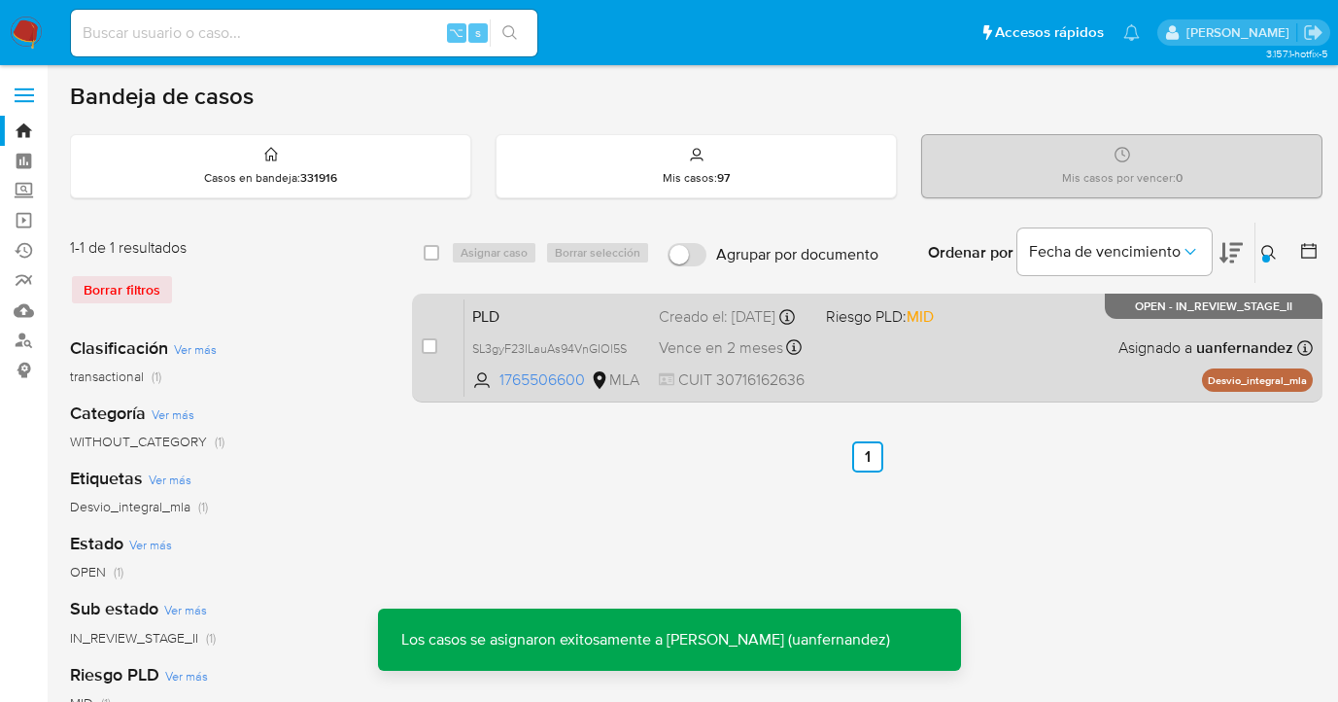
click at [1032, 350] on div "PLD SL3gyF23ILauAs94VnGIOl5S 1765506600 MLA Riesgo PLD: MID Creado el: 12/08/20…" at bounding box center [889, 347] width 848 height 98
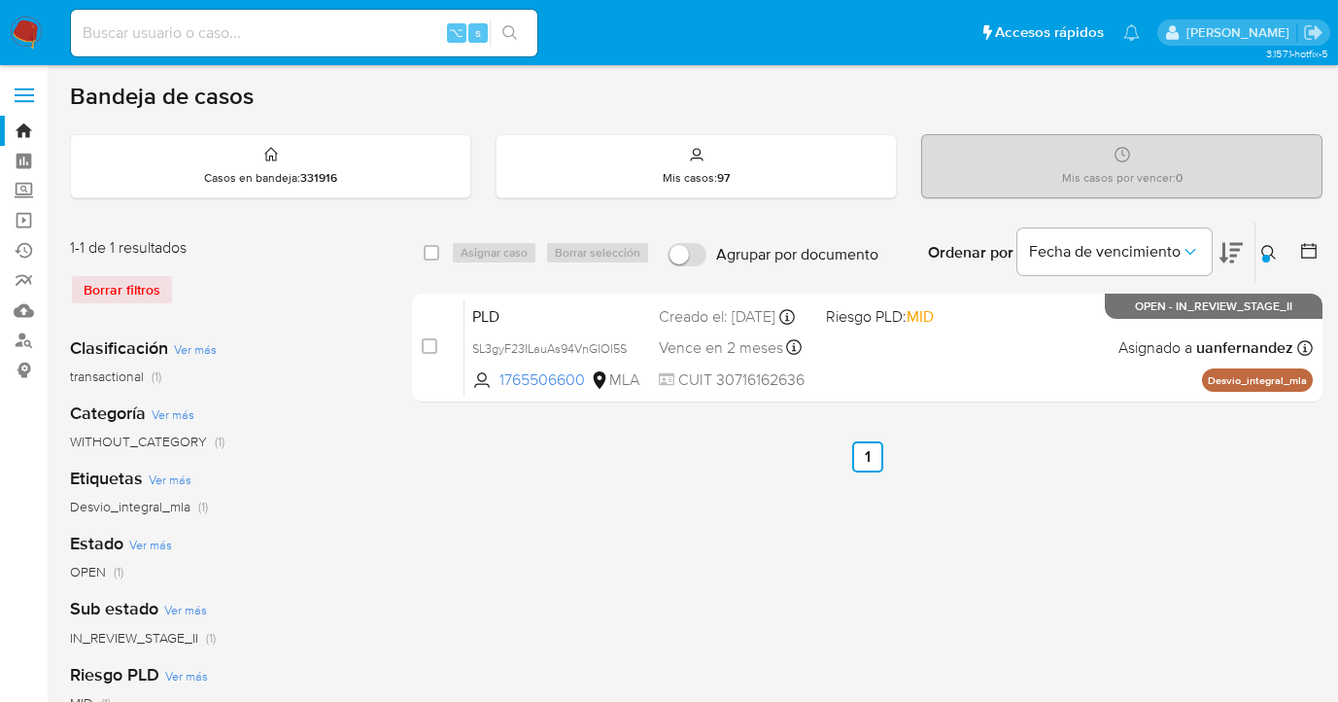
click at [1268, 249] on icon at bounding box center [1269, 253] width 16 height 16
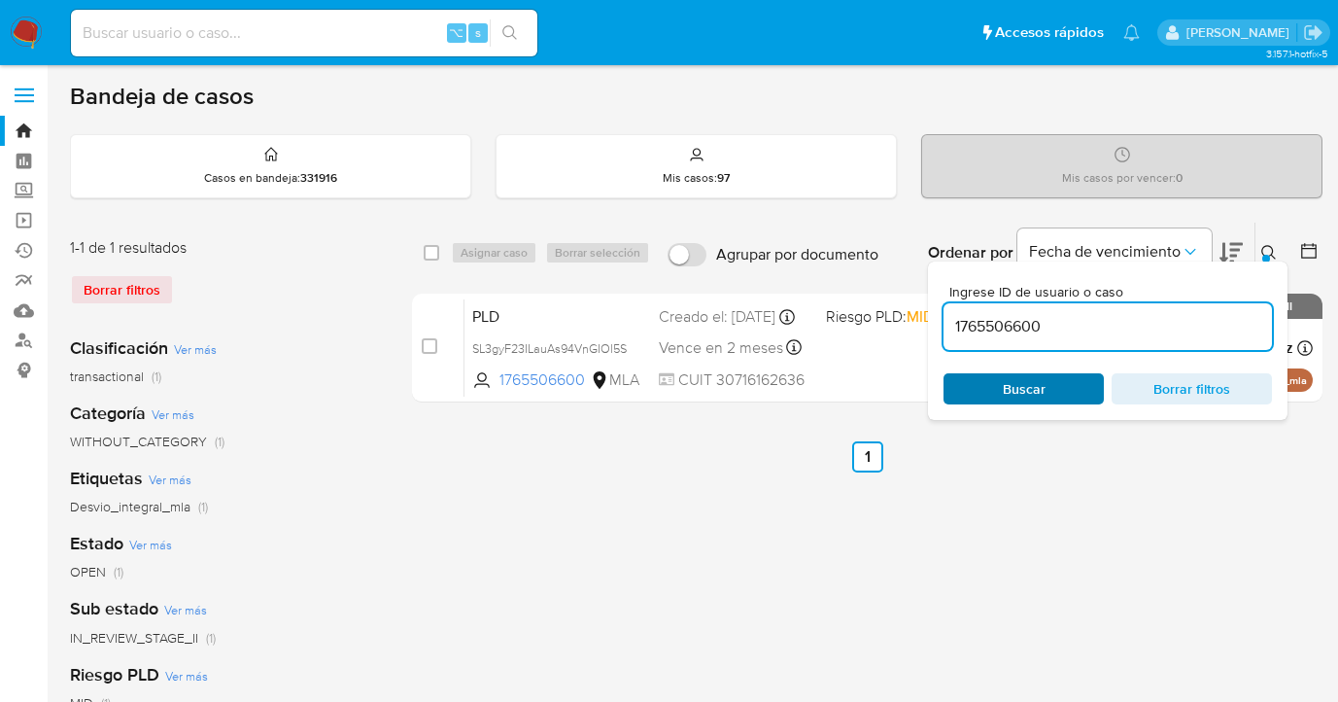
click at [1032, 390] on span "Buscar" at bounding box center [1024, 388] width 43 height 31
click at [1267, 251] on icon at bounding box center [1269, 253] width 16 height 16
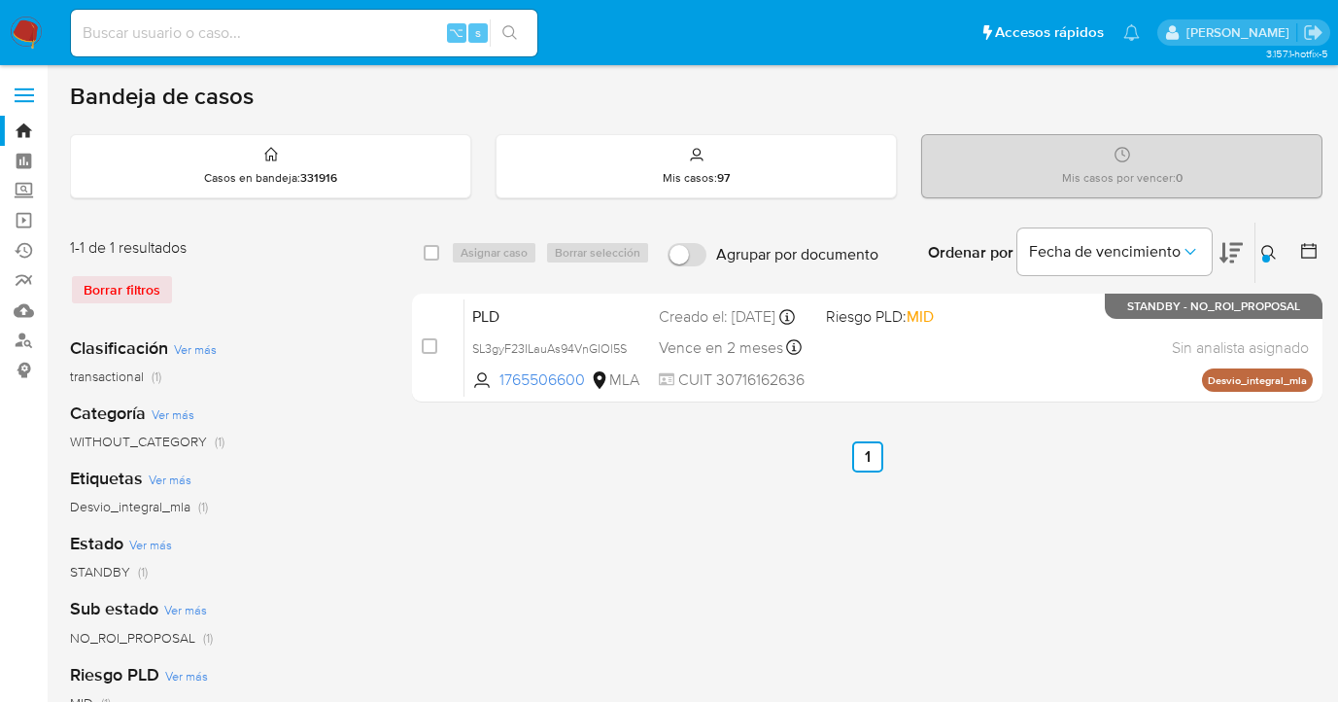
click at [1271, 248] on icon at bounding box center [1269, 253] width 16 height 16
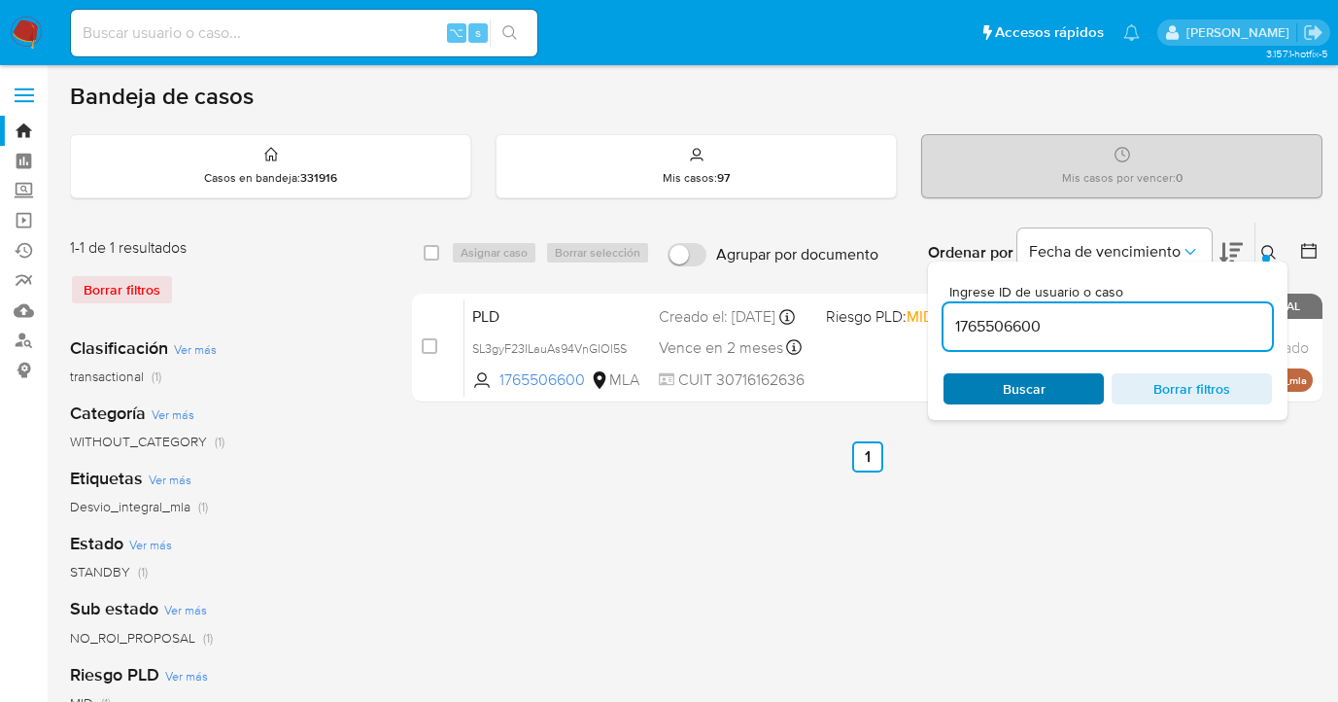
click at [1064, 387] on span "Buscar" at bounding box center [1023, 388] width 133 height 27
click at [1267, 250] on icon at bounding box center [1269, 253] width 16 height 16
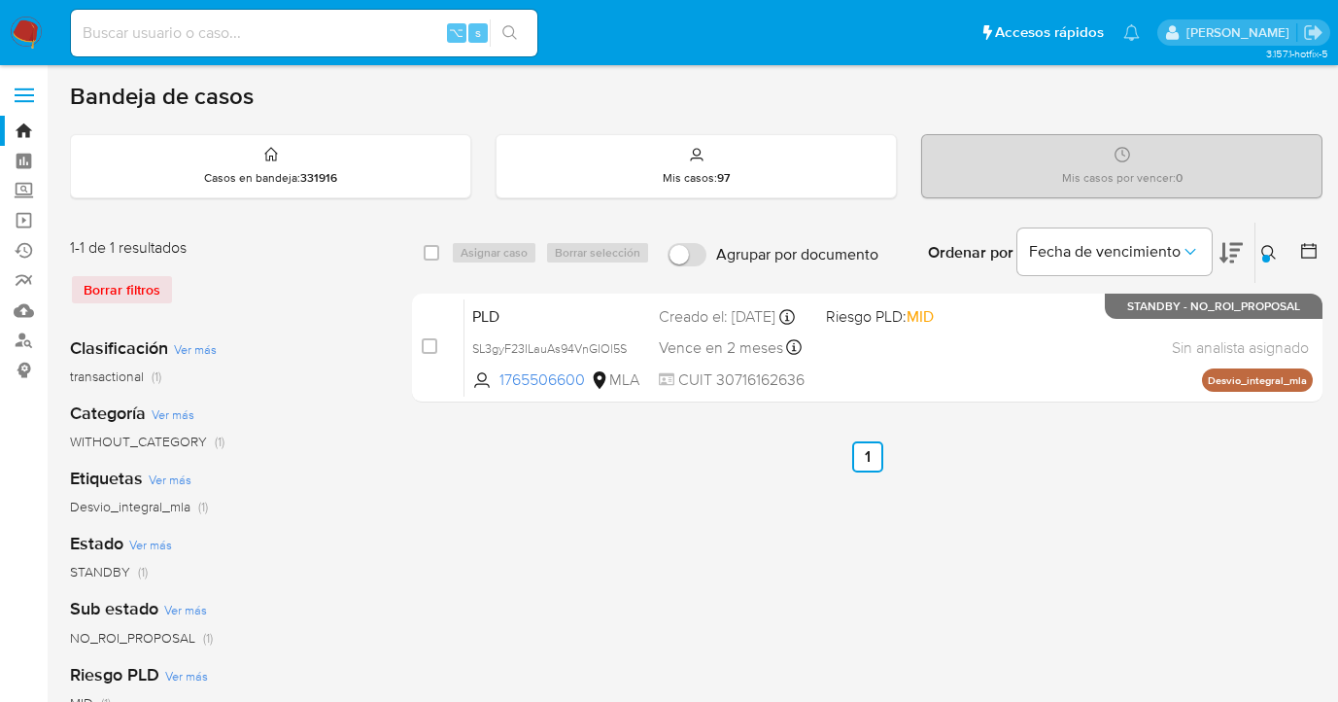
click at [1265, 253] on icon at bounding box center [1269, 253] width 16 height 16
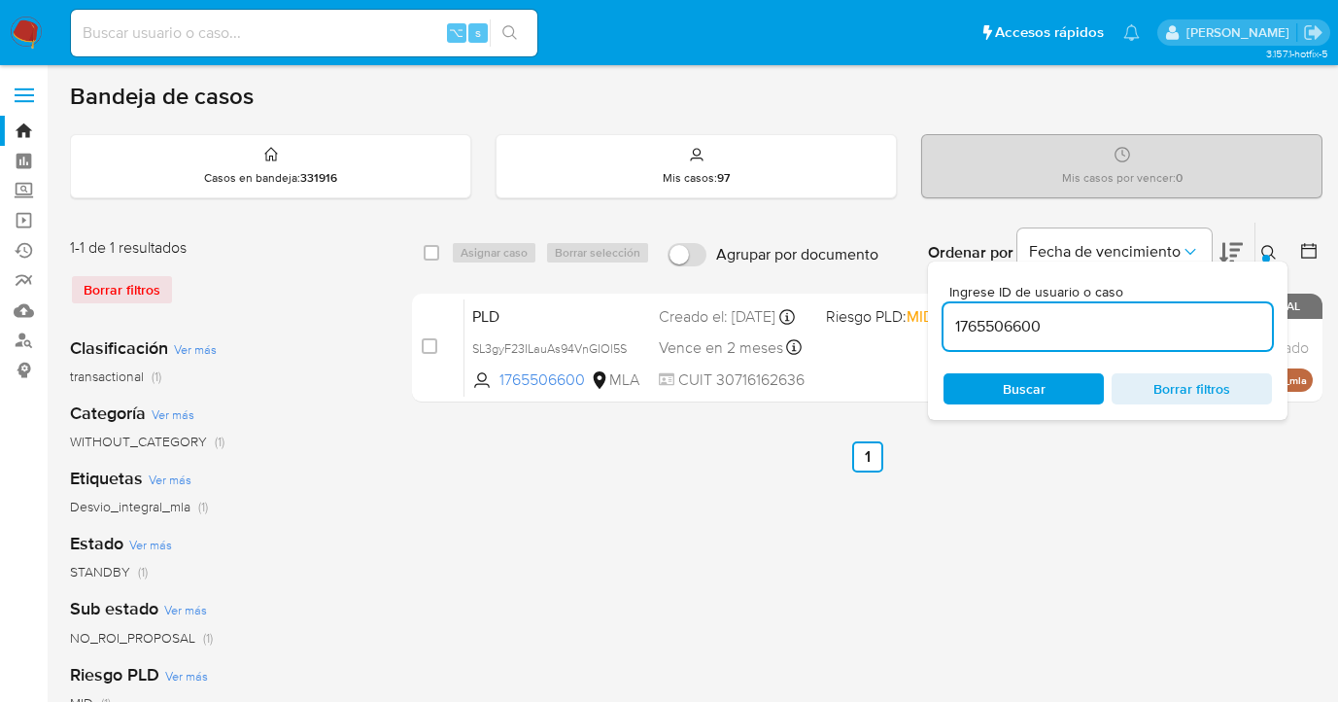
drag, startPoint x: 1048, startPoint y: 322, endPoint x: 957, endPoint y: 310, distance: 91.1
click at [957, 310] on div "1765506600" at bounding box center [1108, 326] width 328 height 47
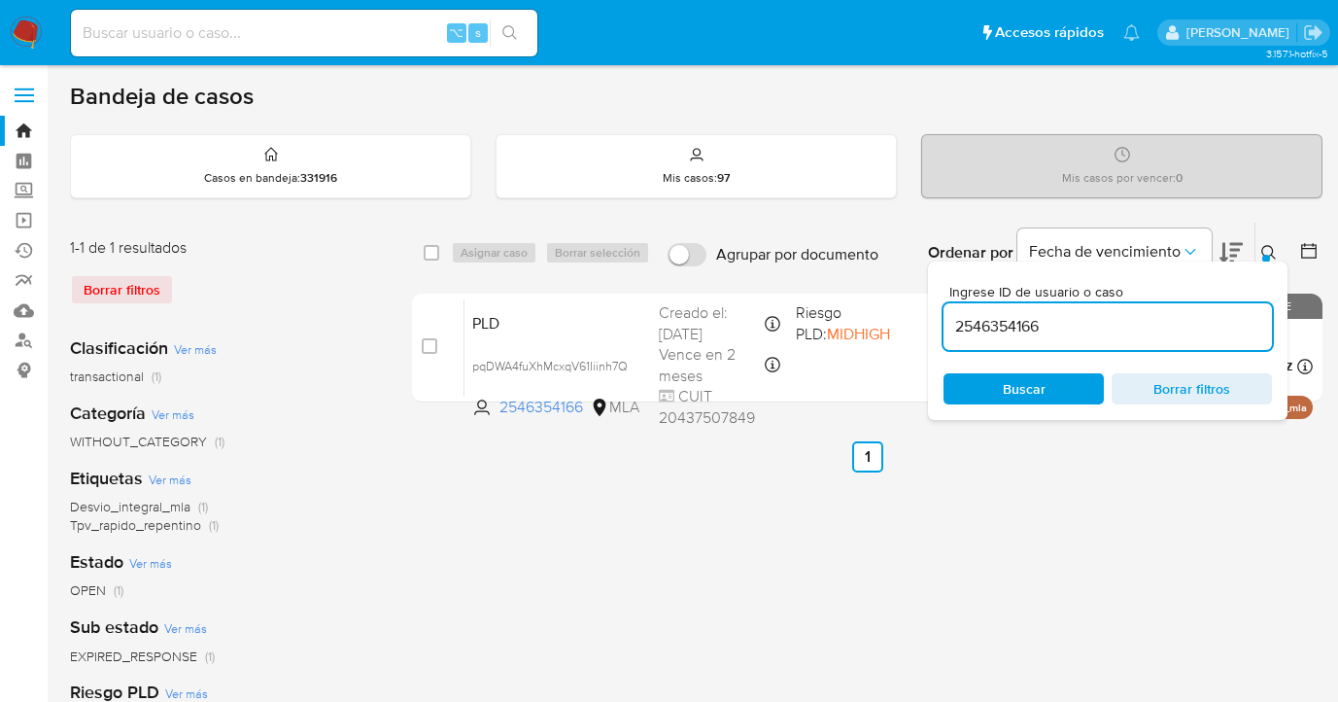
drag, startPoint x: 1269, startPoint y: 248, endPoint x: 1254, endPoint y: 264, distance: 22.7
click at [1266, 249] on icon at bounding box center [1269, 253] width 16 height 16
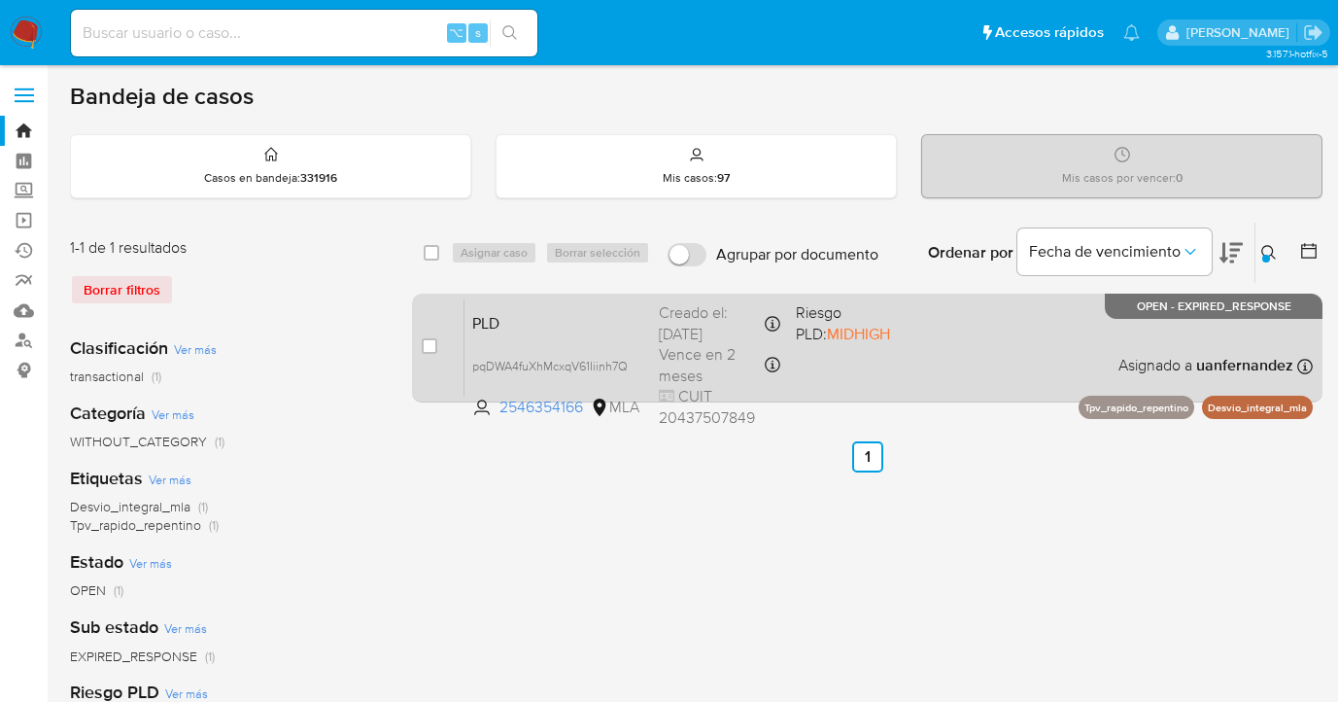
click at [994, 347] on div "PLD pqDWA4fuXhMcxqV61Iiinh7Q 2546354166 MLA Riesgo PLD: MIDHIGH Creado el: 12/0…" at bounding box center [889, 347] width 848 height 98
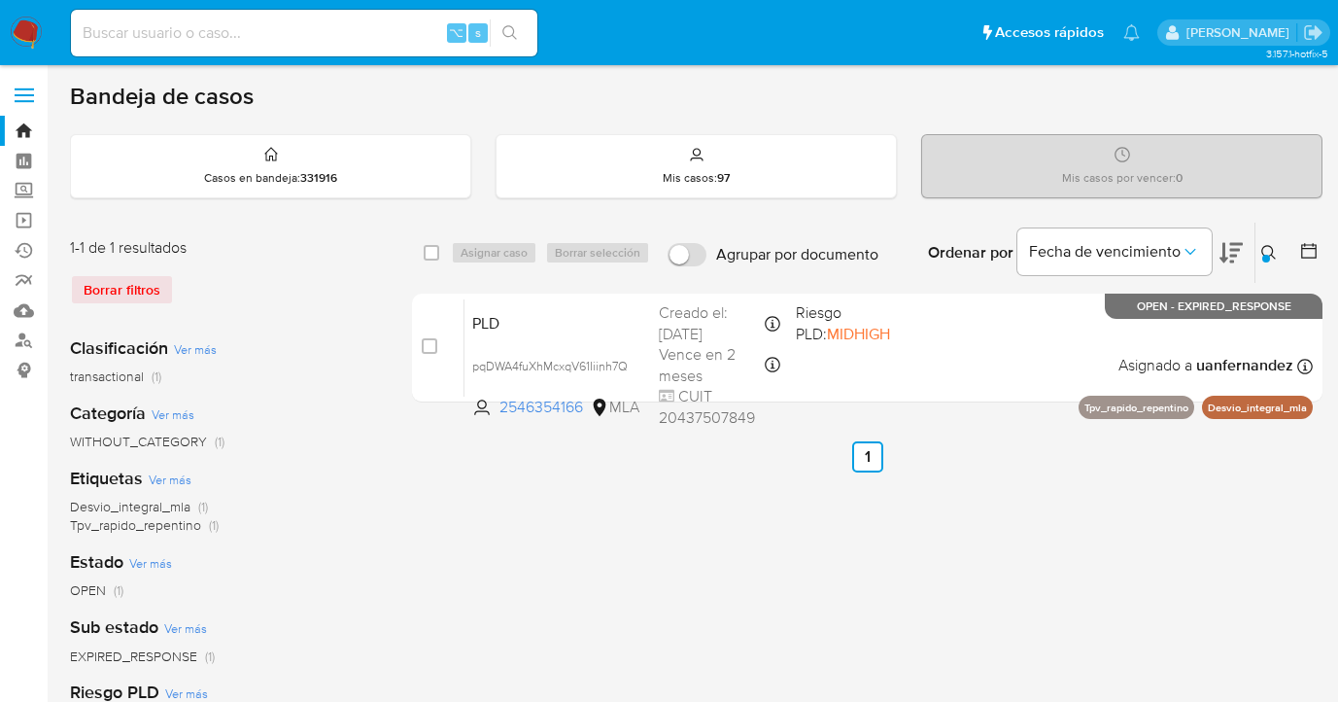
drag, startPoint x: 1273, startPoint y: 250, endPoint x: 1198, endPoint y: 278, distance: 80.0
click at [1270, 250] on icon at bounding box center [1269, 253] width 16 height 16
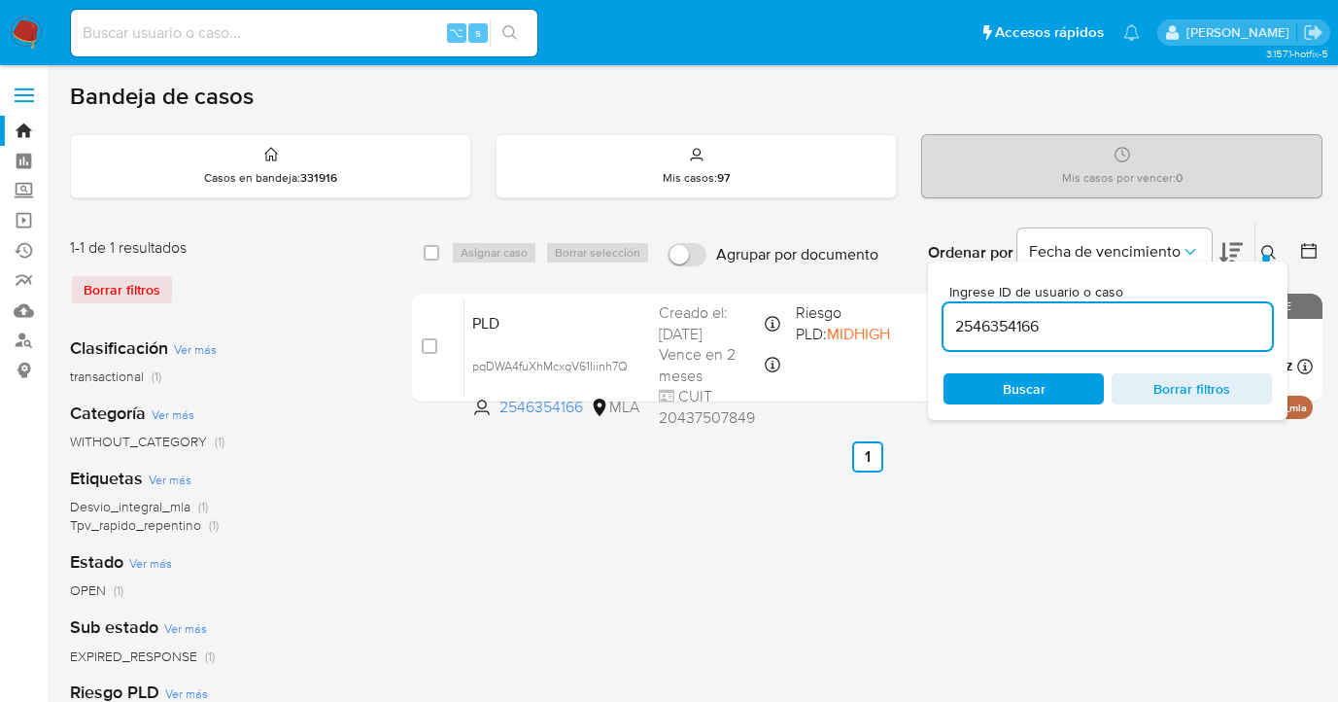
drag, startPoint x: 1100, startPoint y: 327, endPoint x: 985, endPoint y: 306, distance: 116.6
click at [943, 313] on div "Ingrese ID de usuario o caso 2546354166 Buscar Borrar filtros" at bounding box center [1108, 340] width 360 height 158
type input "321911889"
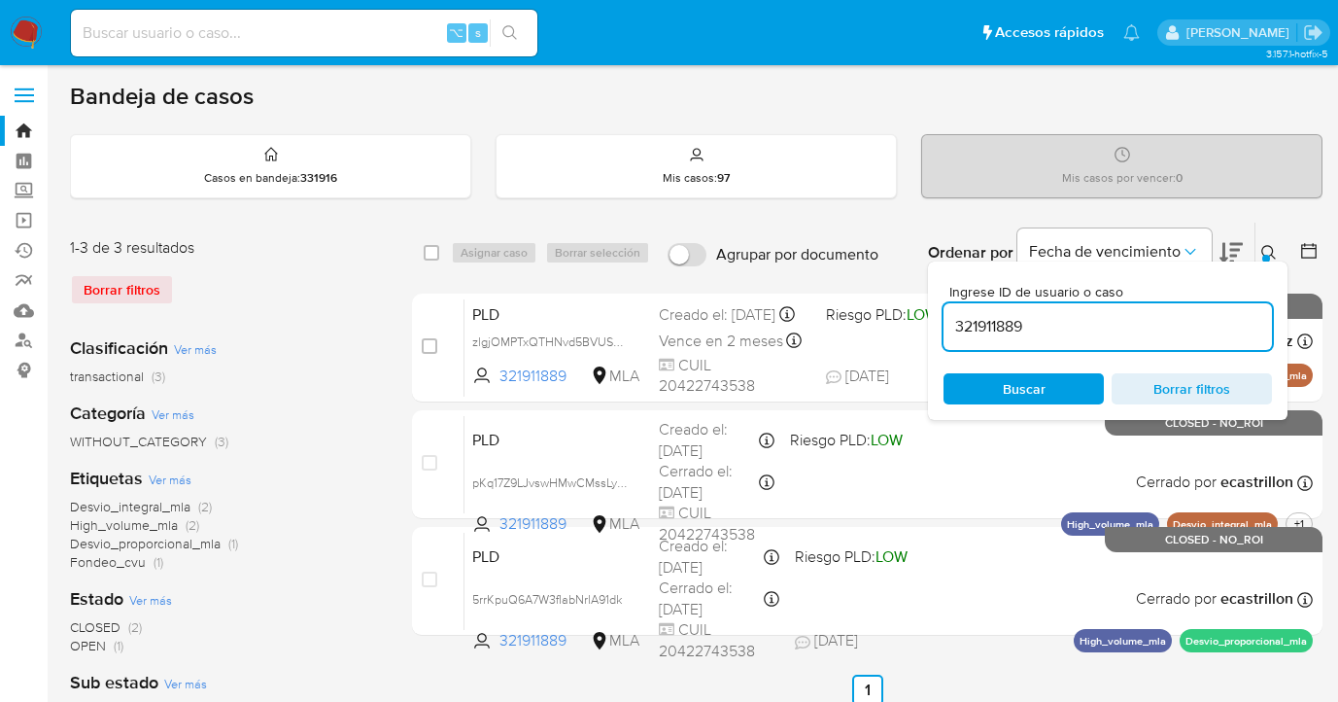
click at [1266, 252] on icon at bounding box center [1269, 253] width 16 height 16
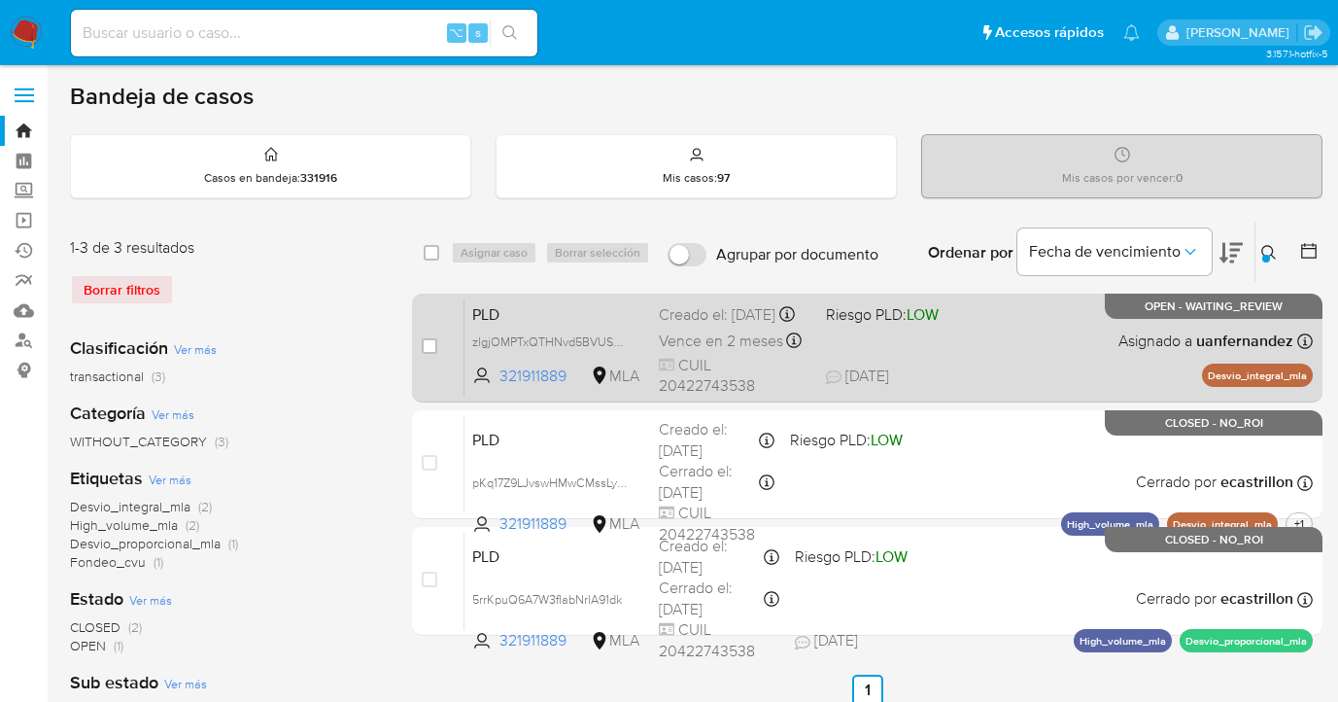
drag, startPoint x: 430, startPoint y: 346, endPoint x: 437, endPoint y: 335, distance: 13.2
click at [429, 347] on input "checkbox" at bounding box center [430, 346] width 16 height 16
checkbox input "true"
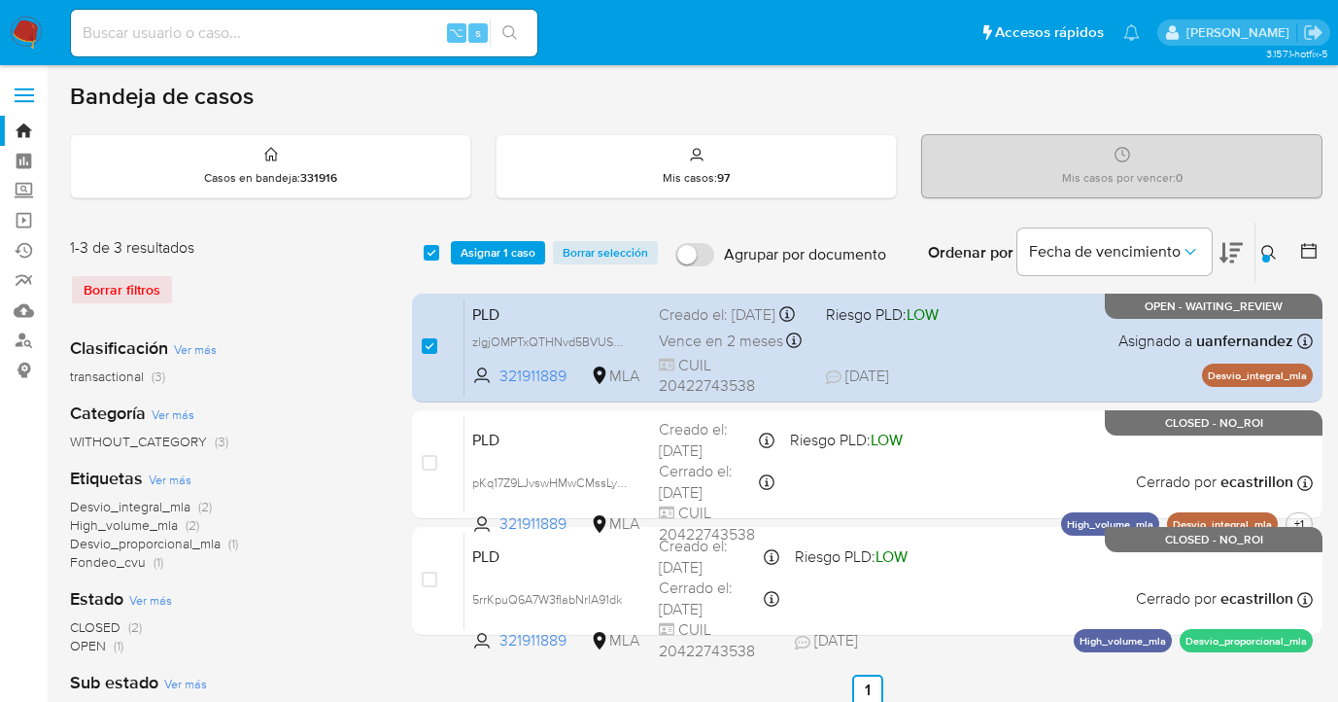
click at [499, 225] on div "select-all-cases-checkbox Asignar 1 caso Borrar selección Agrupar por documento…" at bounding box center [867, 253] width 911 height 60
click at [485, 246] on span "Asignar 1 caso" at bounding box center [498, 252] width 75 height 19
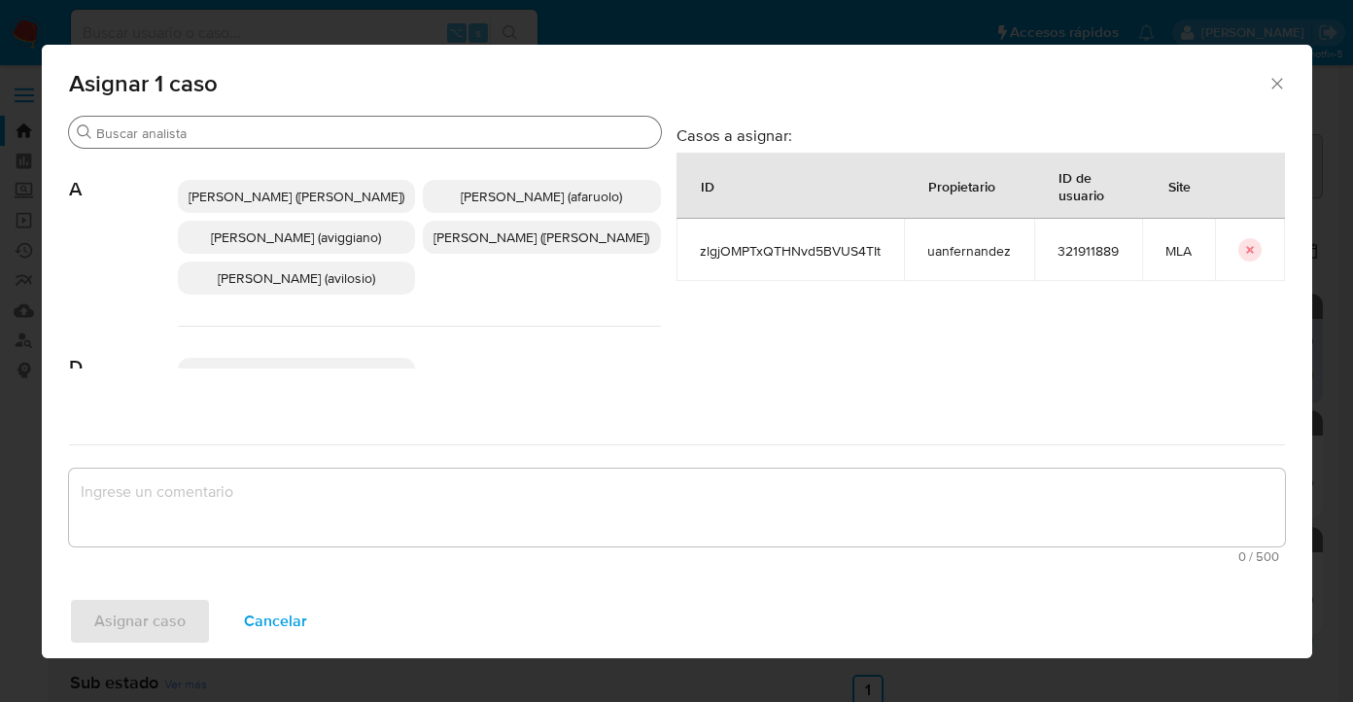
click at [349, 130] on input "Buscar" at bounding box center [374, 132] width 557 height 17
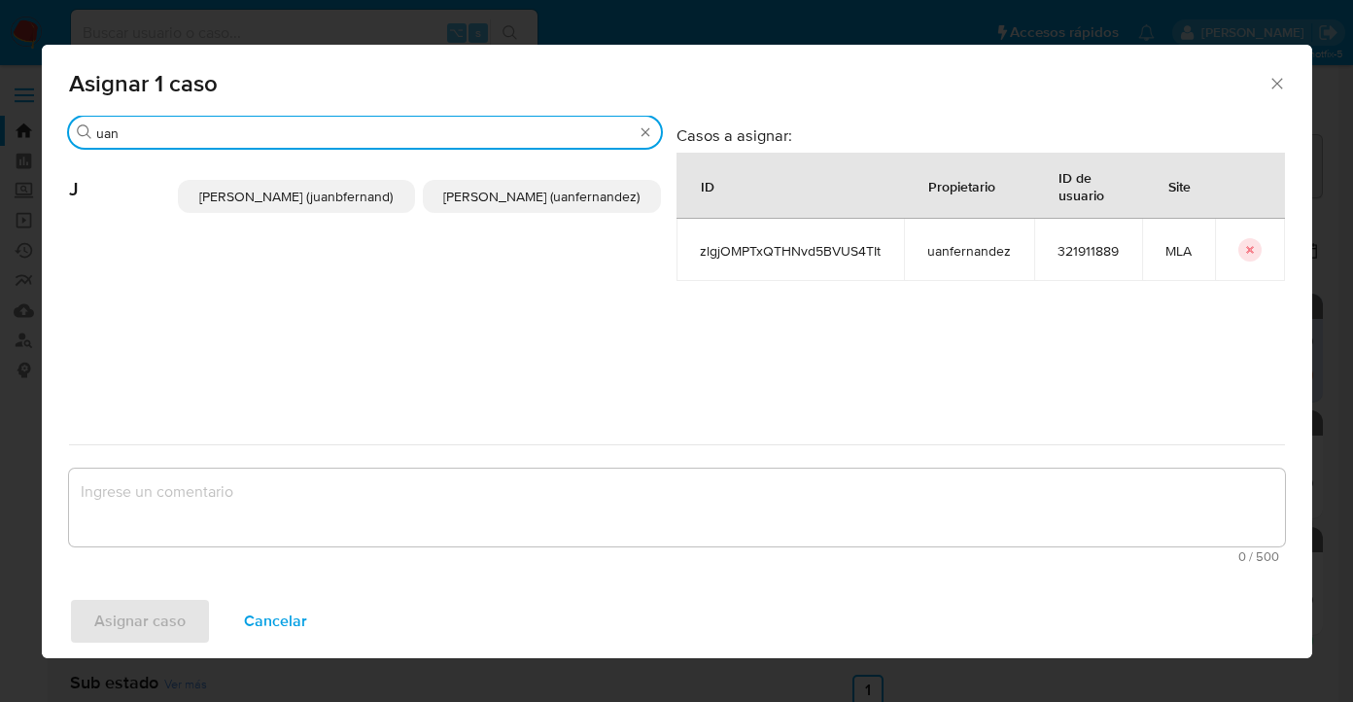
type input "uan"
click at [487, 213] on p "Juan Pablo Fernandez (uanfernandez)" at bounding box center [542, 196] width 238 height 33
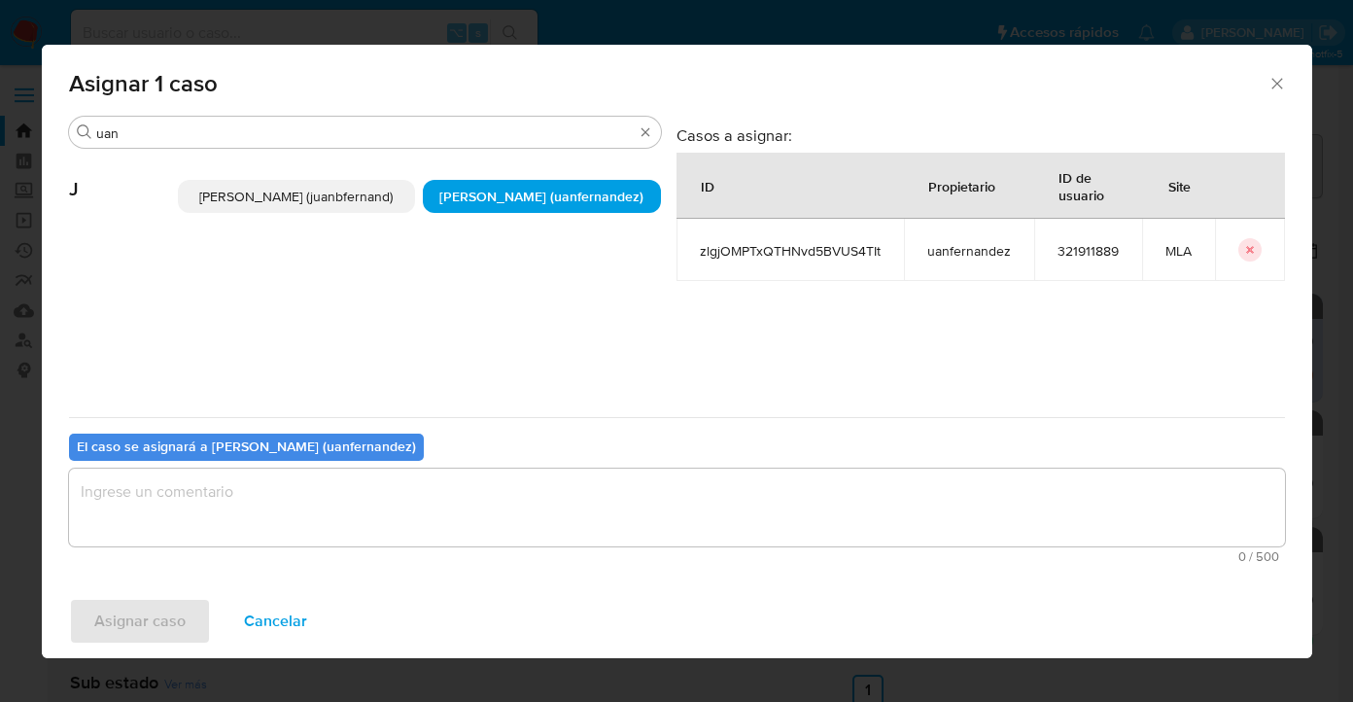
drag, startPoint x: 405, startPoint y: 558, endPoint x: 409, endPoint y: 536, distance: 21.7
click at [404, 556] on span "0 / 500" at bounding box center [677, 556] width 1204 height 13
click at [408, 511] on textarea "assign-modal" at bounding box center [677, 507] width 1216 height 78
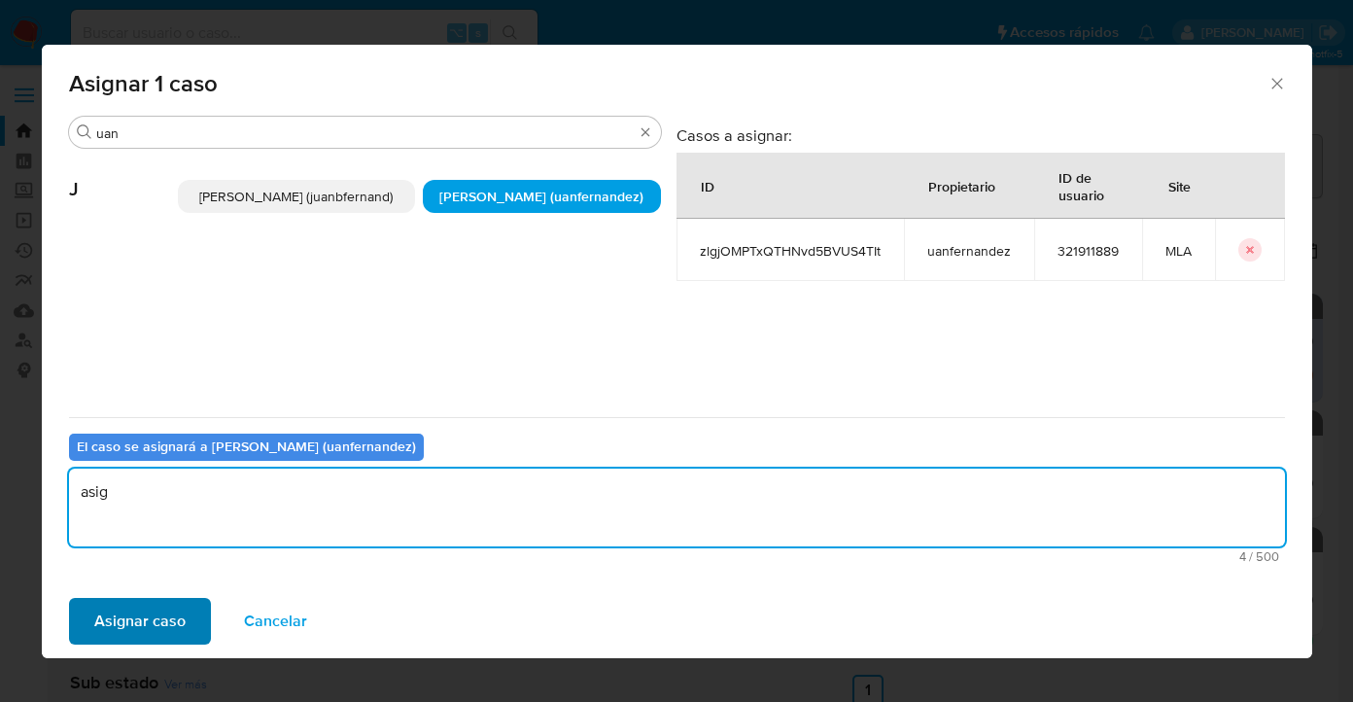
type textarea "asig"
click at [175, 638] on span "Asignar caso" at bounding box center [139, 621] width 91 height 43
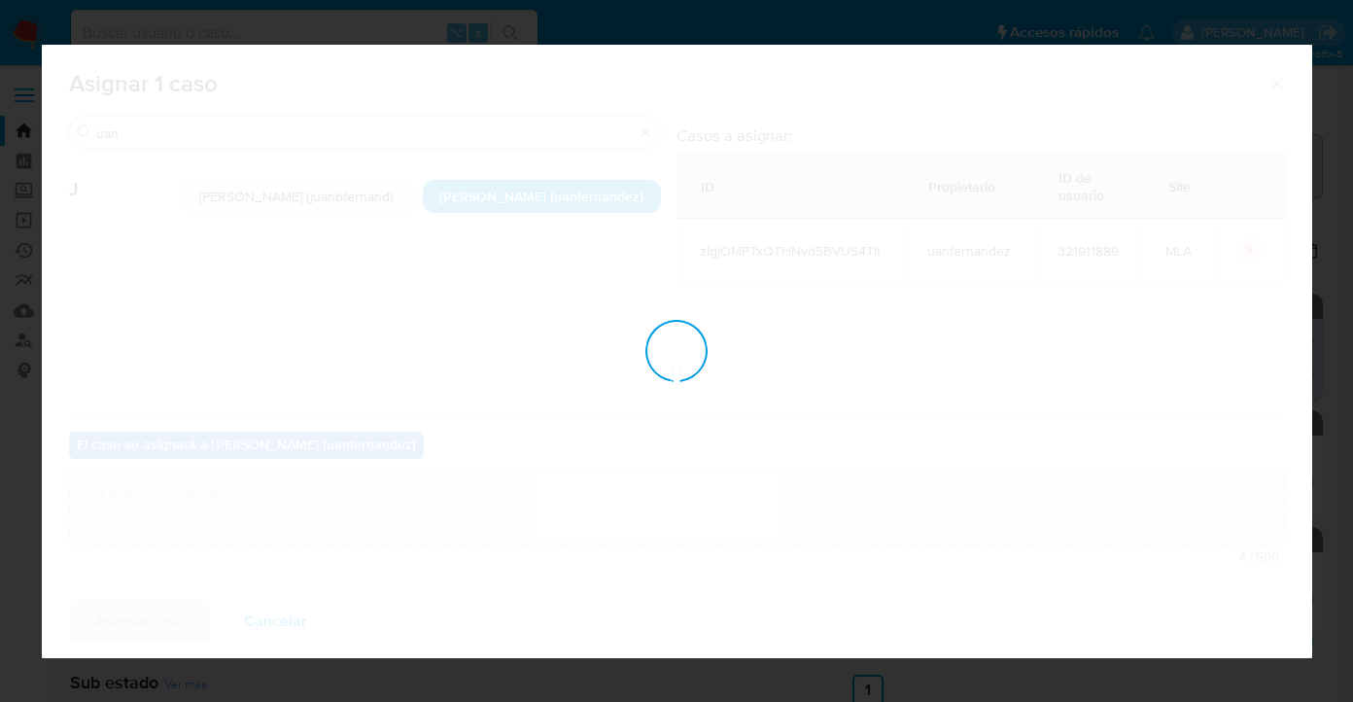
checkbox input "false"
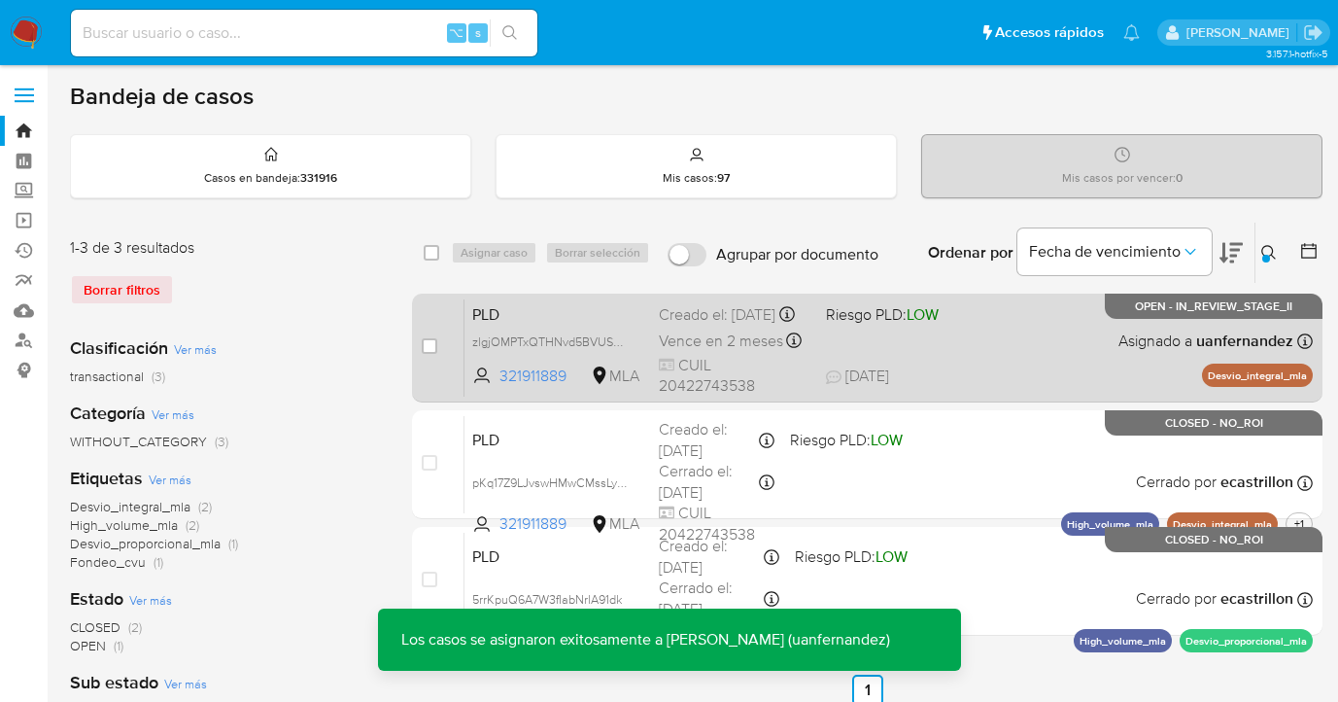
click at [988, 334] on div "PLD zlgjOMPTxQTHNvd5BVUS4TIt 321911889 MLA Riesgo PLD: LOW Creado el: 12/08/202…" at bounding box center [889, 347] width 848 height 98
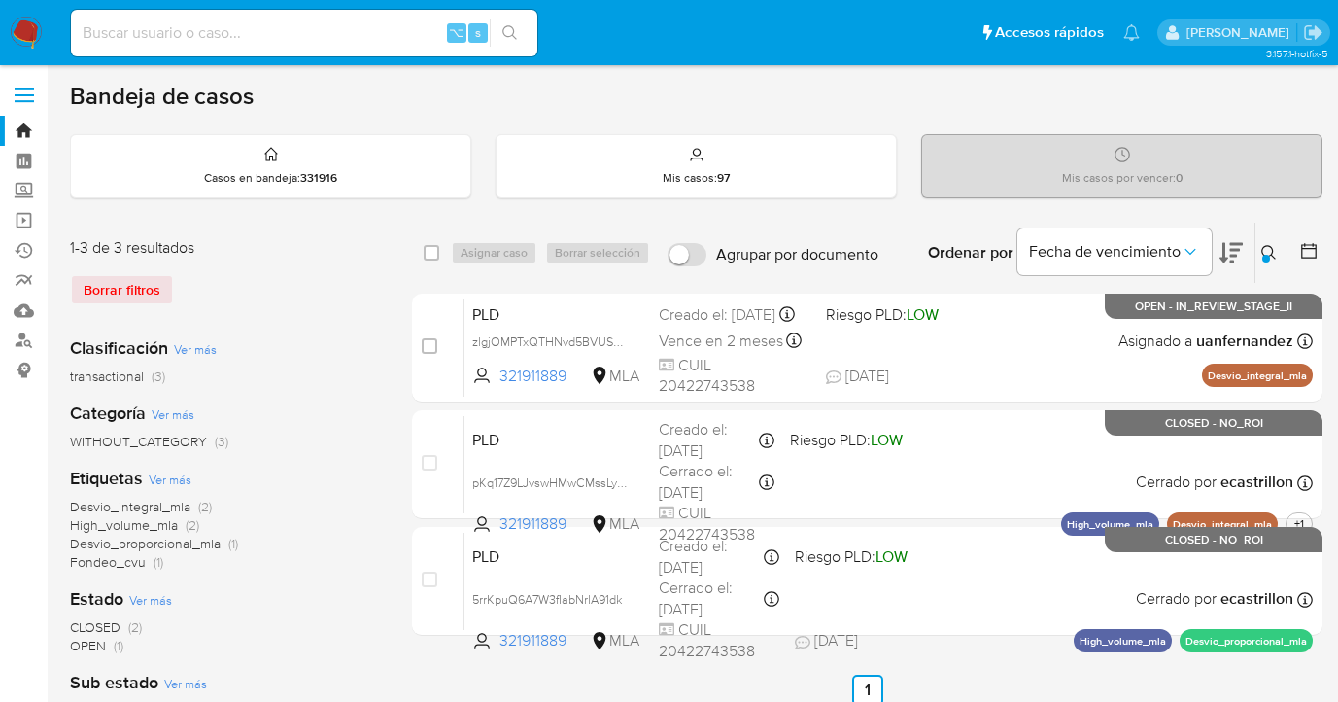
click at [1267, 256] on div at bounding box center [1266, 259] width 8 height 8
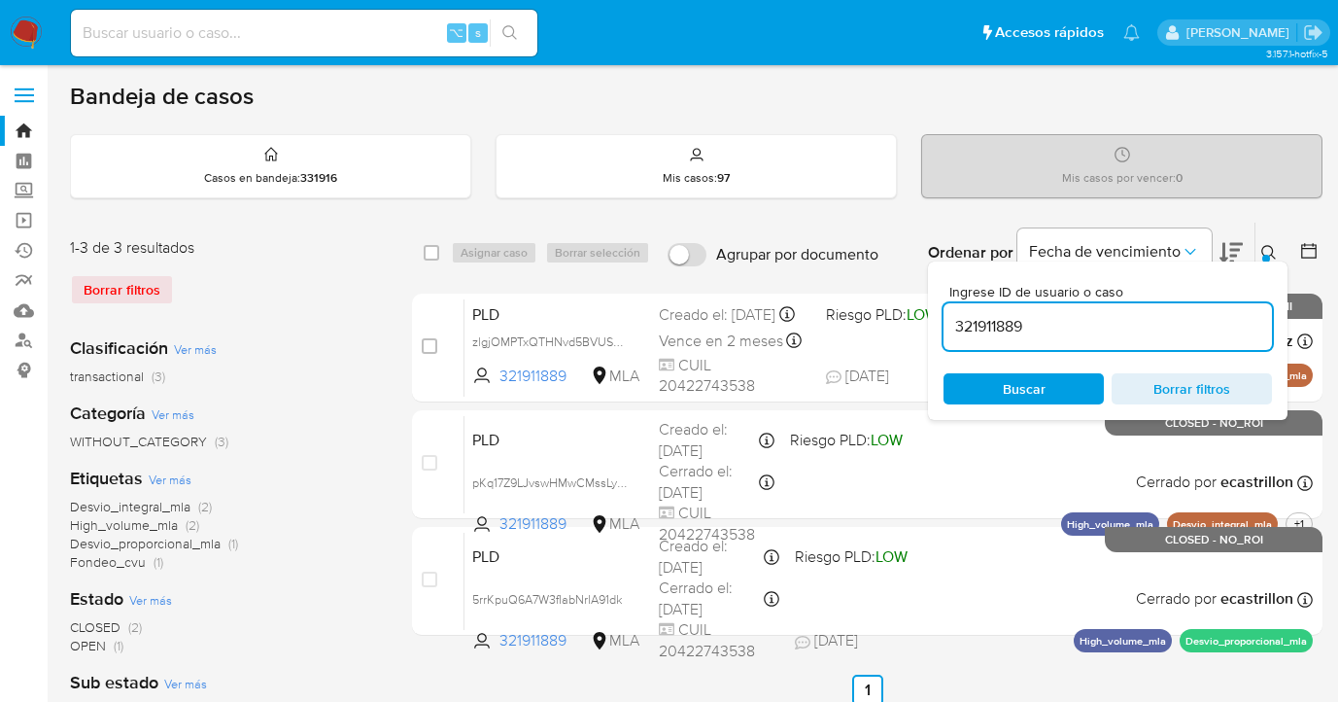
drag, startPoint x: 1076, startPoint y: 327, endPoint x: 963, endPoint y: 313, distance: 113.7
click at [963, 314] on input "321911889" at bounding box center [1108, 326] width 328 height 25
type input "5995339"
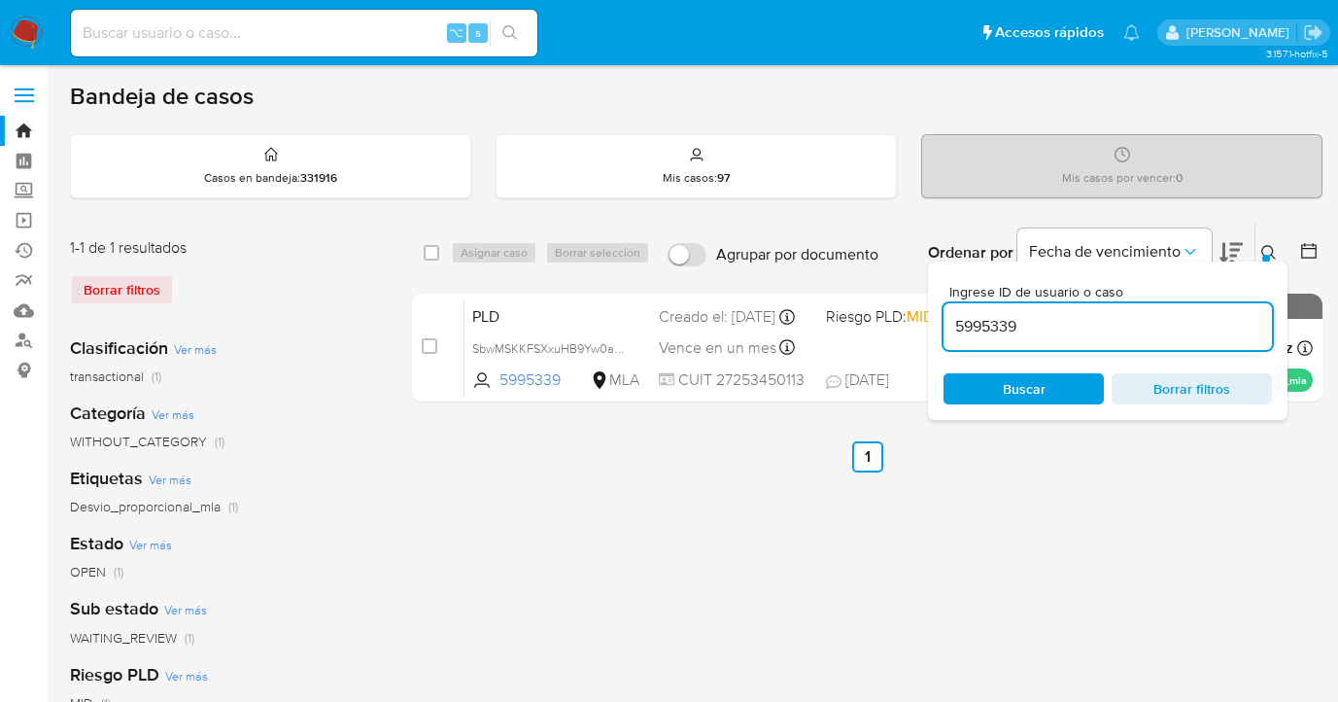
click at [1266, 252] on icon at bounding box center [1269, 253] width 16 height 16
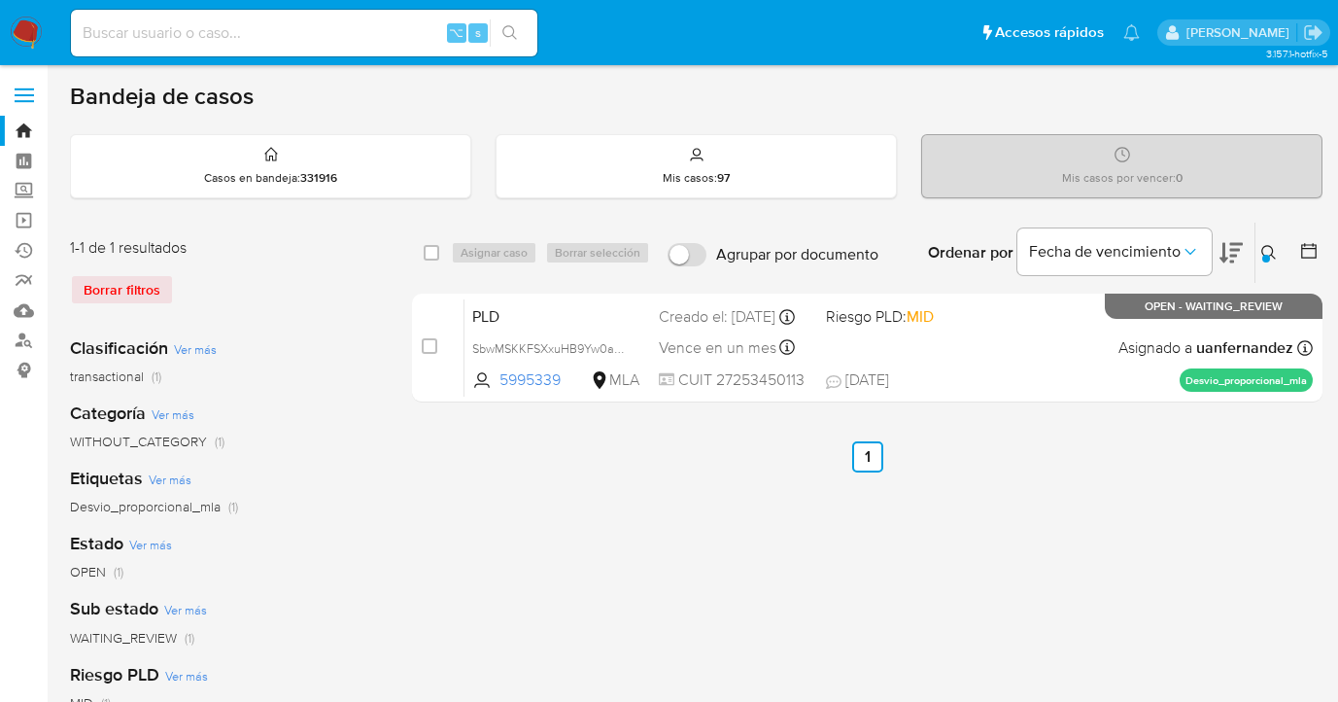
click at [433, 253] on input "checkbox" at bounding box center [432, 253] width 16 height 16
checkbox input "true"
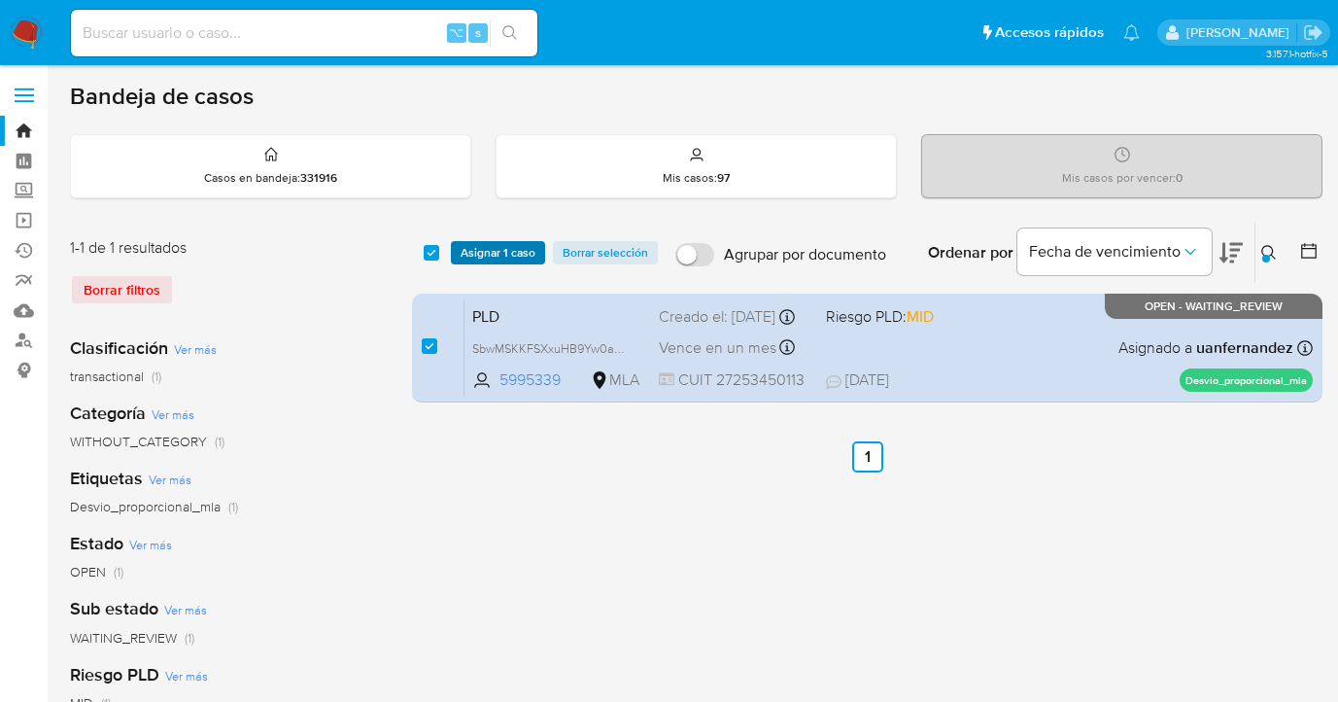
click at [461, 256] on span "Asignar 1 caso" at bounding box center [498, 252] width 75 height 19
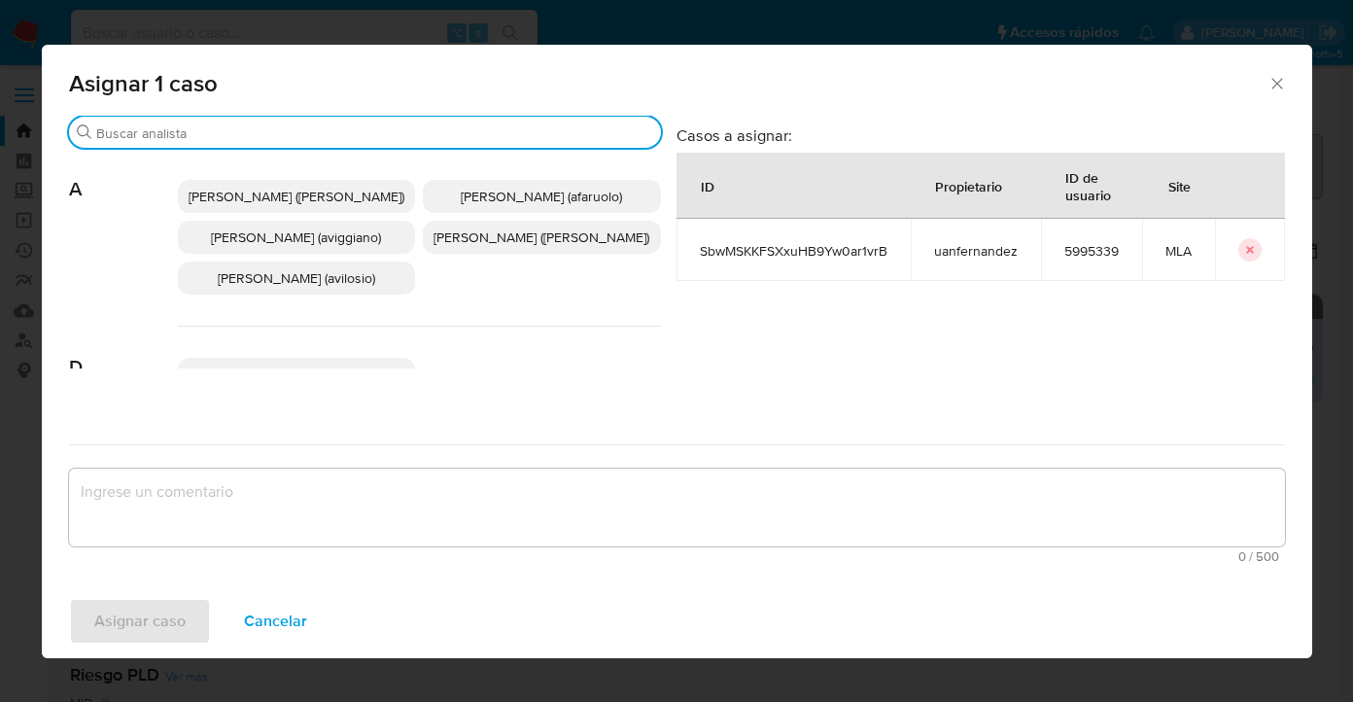
click at [343, 139] on input "Buscar" at bounding box center [374, 132] width 557 height 17
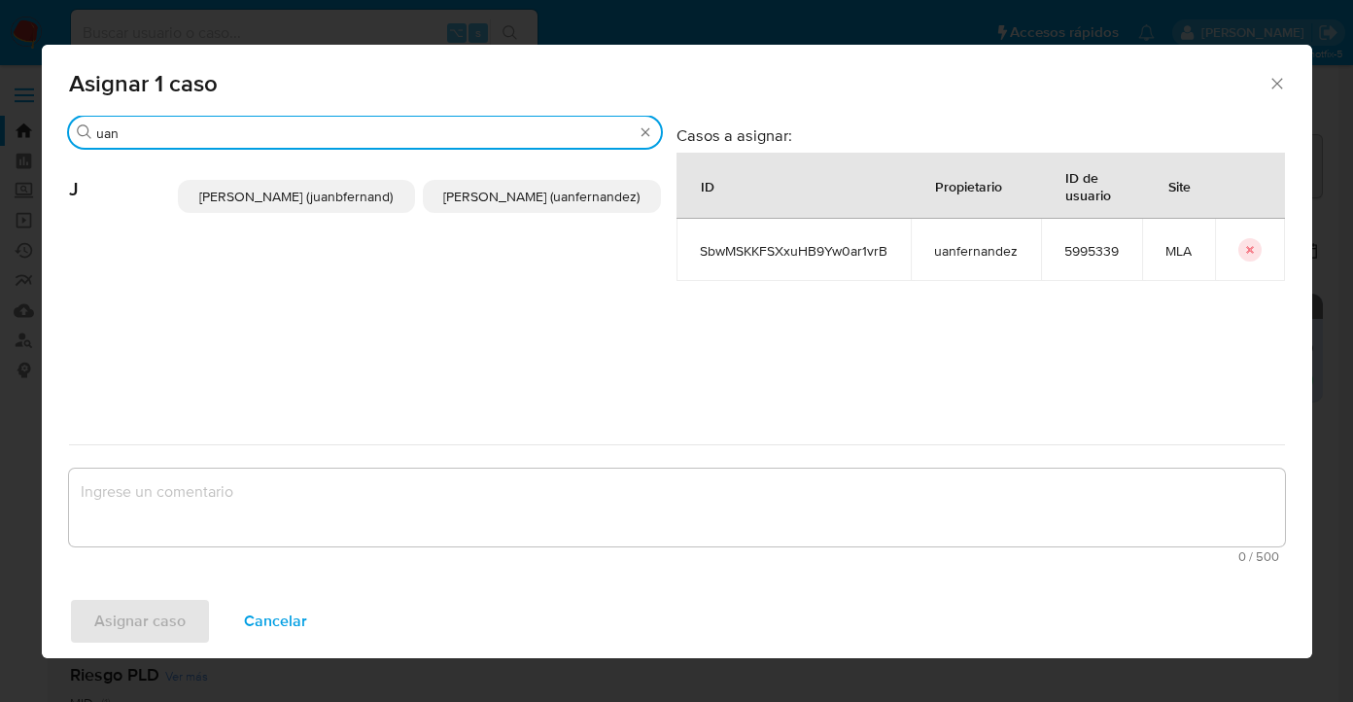
type input "uan"
click at [488, 191] on span "Juan Pablo Fernandez (uanfernandez)" at bounding box center [541, 196] width 196 height 19
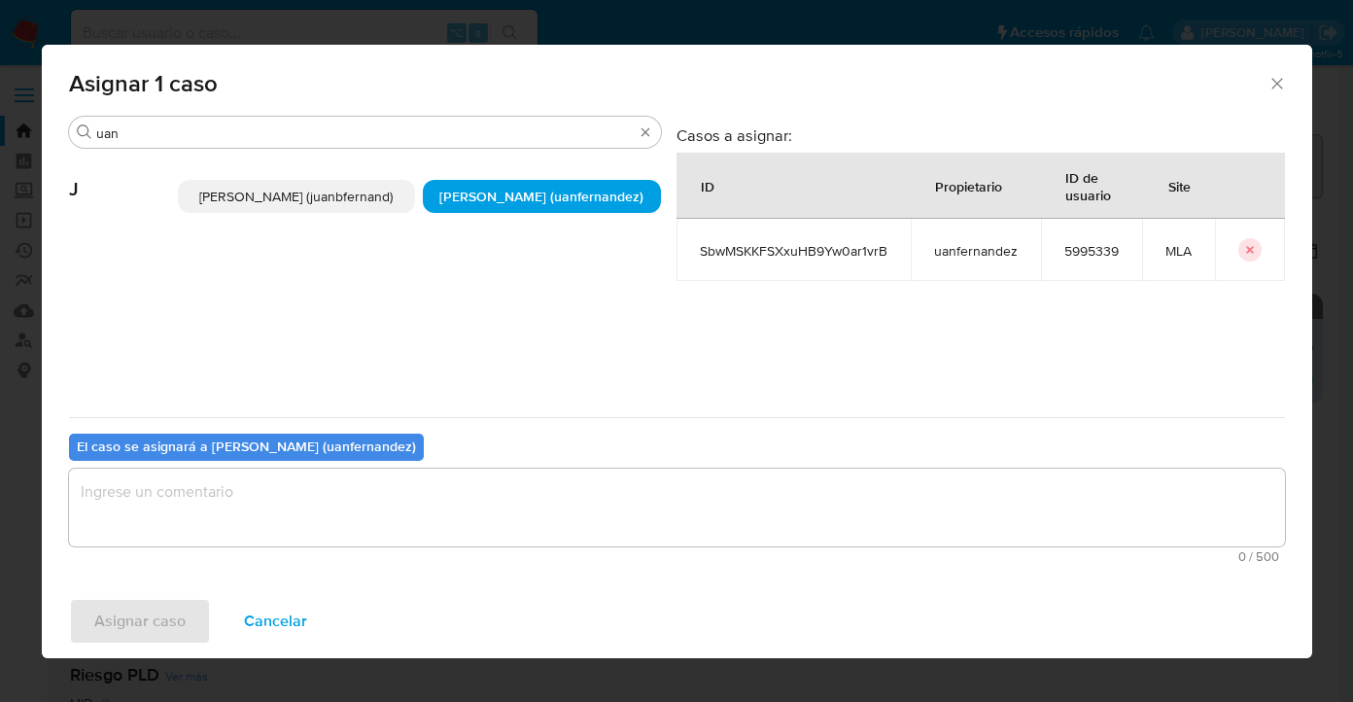
click at [470, 504] on textarea "assign-modal" at bounding box center [677, 507] width 1216 height 78
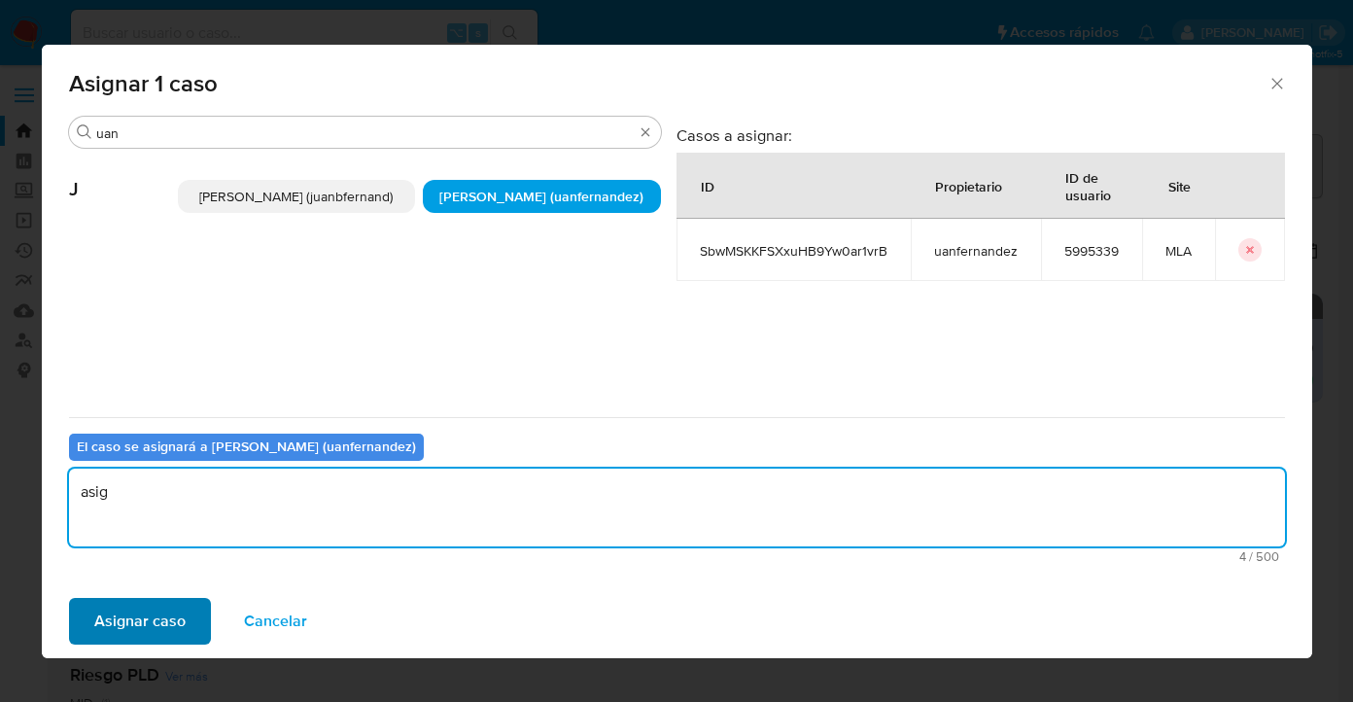
type textarea "asig"
click at [166, 610] on span "Asignar caso" at bounding box center [139, 621] width 91 height 43
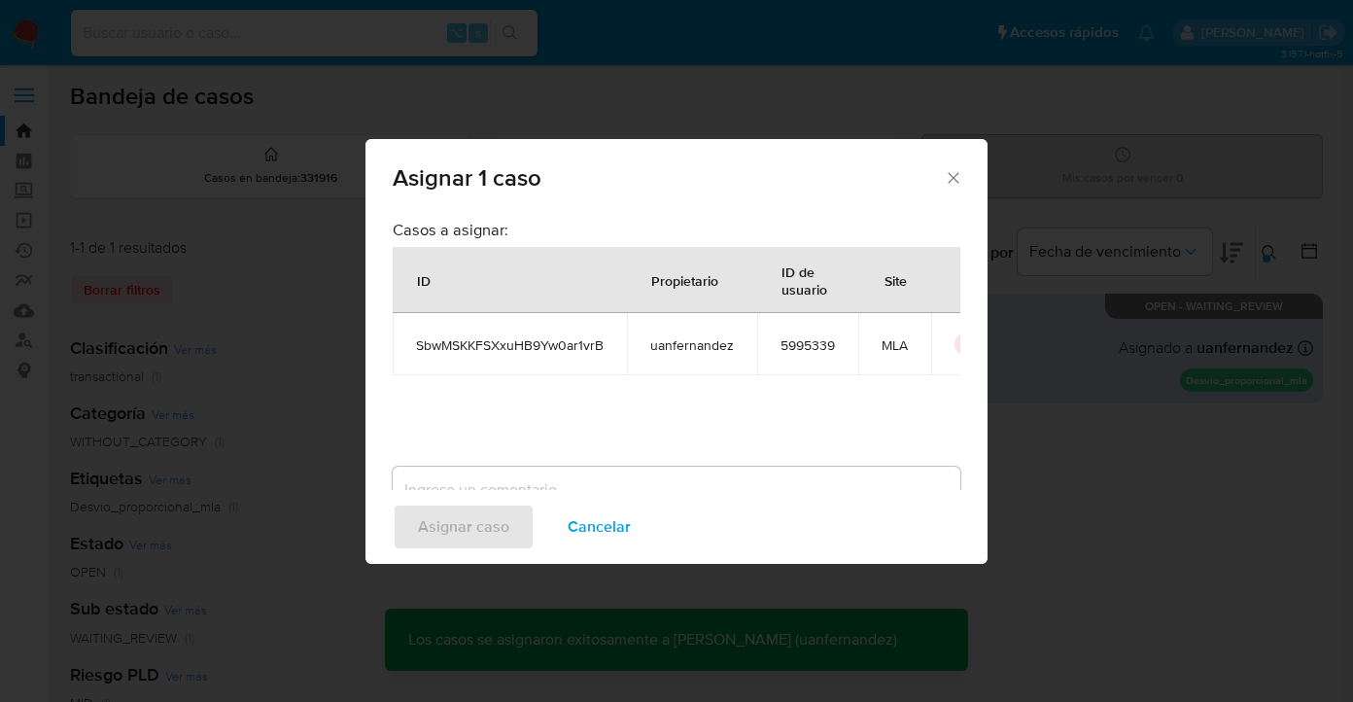
checkbox input "false"
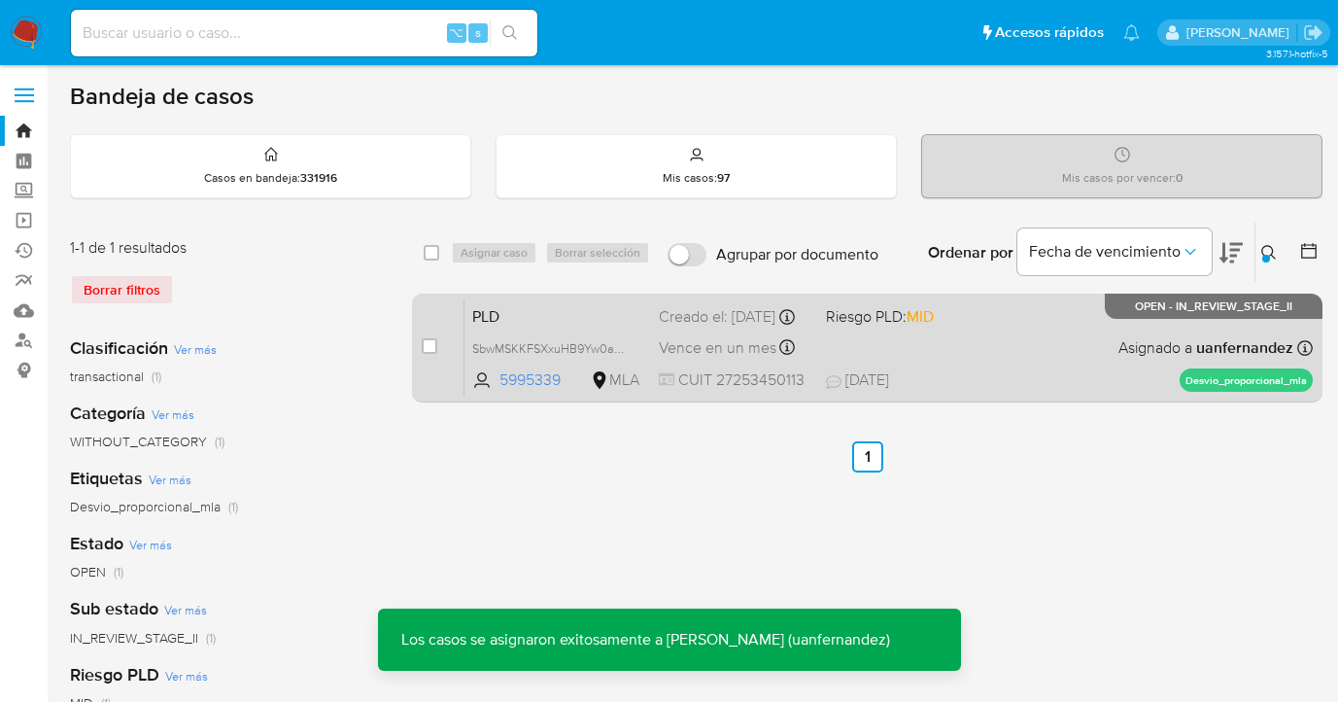
click at [964, 345] on div "PLD SbwMSKKFSXxuHB9Yw0ar1vrB 5995339 MLA Riesgo PLD: MID Creado el: 12/08/2025 …" at bounding box center [889, 347] width 848 height 98
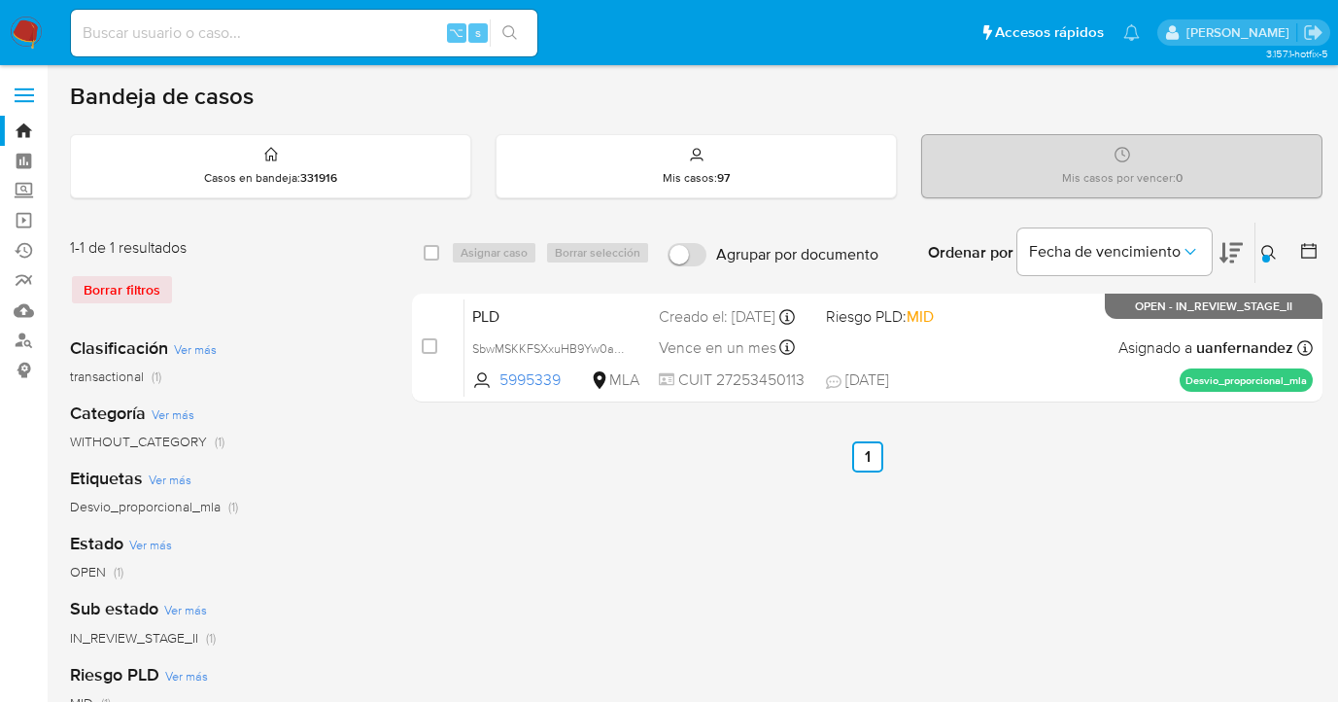
click at [1270, 254] on icon at bounding box center [1268, 252] width 15 height 15
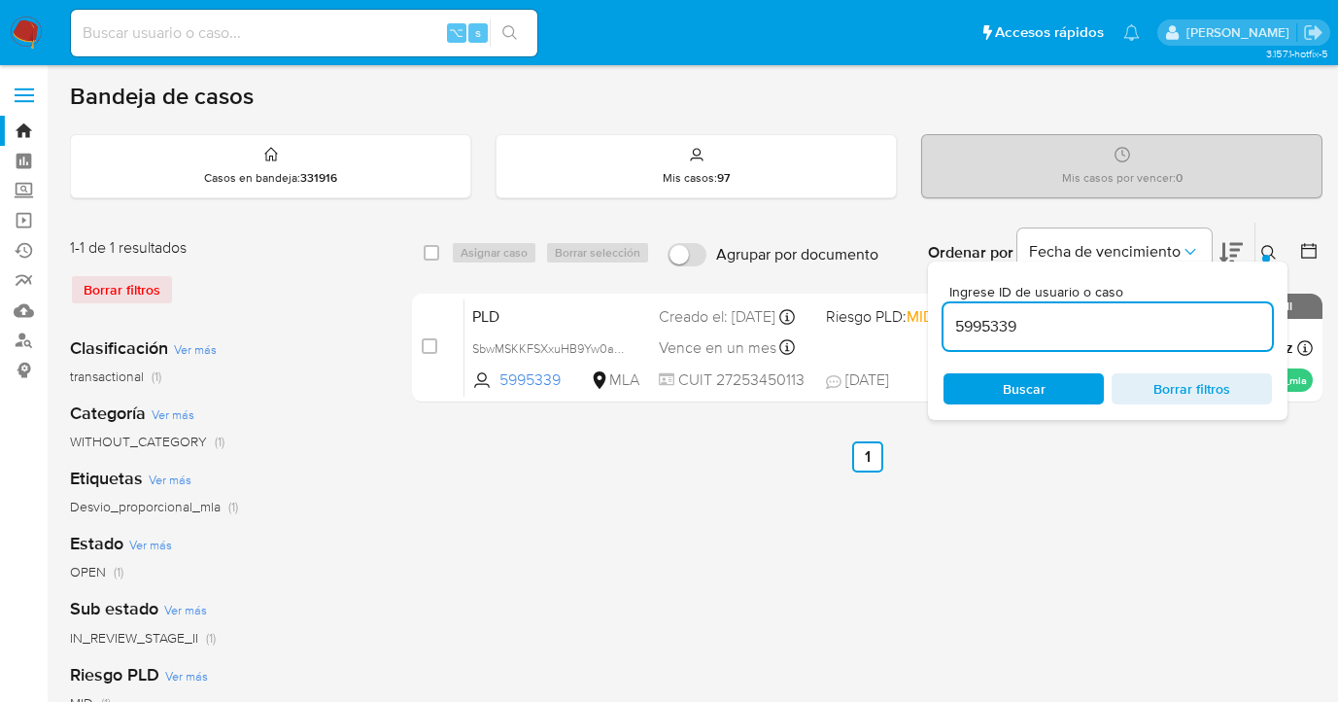
drag, startPoint x: 1082, startPoint y: 327, endPoint x: 949, endPoint y: 313, distance: 133.0
click at [941, 320] on div "Ingrese ID de usuario o caso 5995339 Buscar Borrar filtros" at bounding box center [1108, 340] width 360 height 158
type input "150045435"
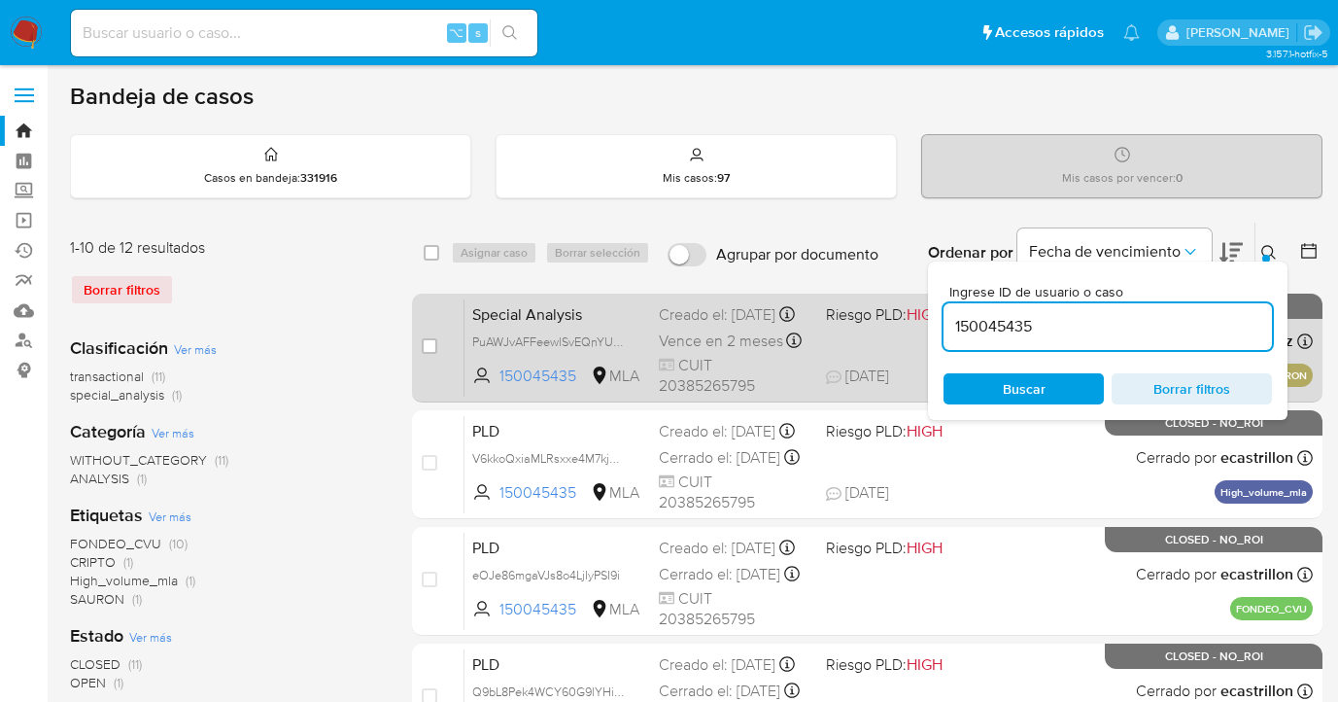
drag, startPoint x: 1269, startPoint y: 248, endPoint x: 1145, endPoint y: 297, distance: 133.9
click at [1268, 249] on icon at bounding box center [1269, 253] width 16 height 16
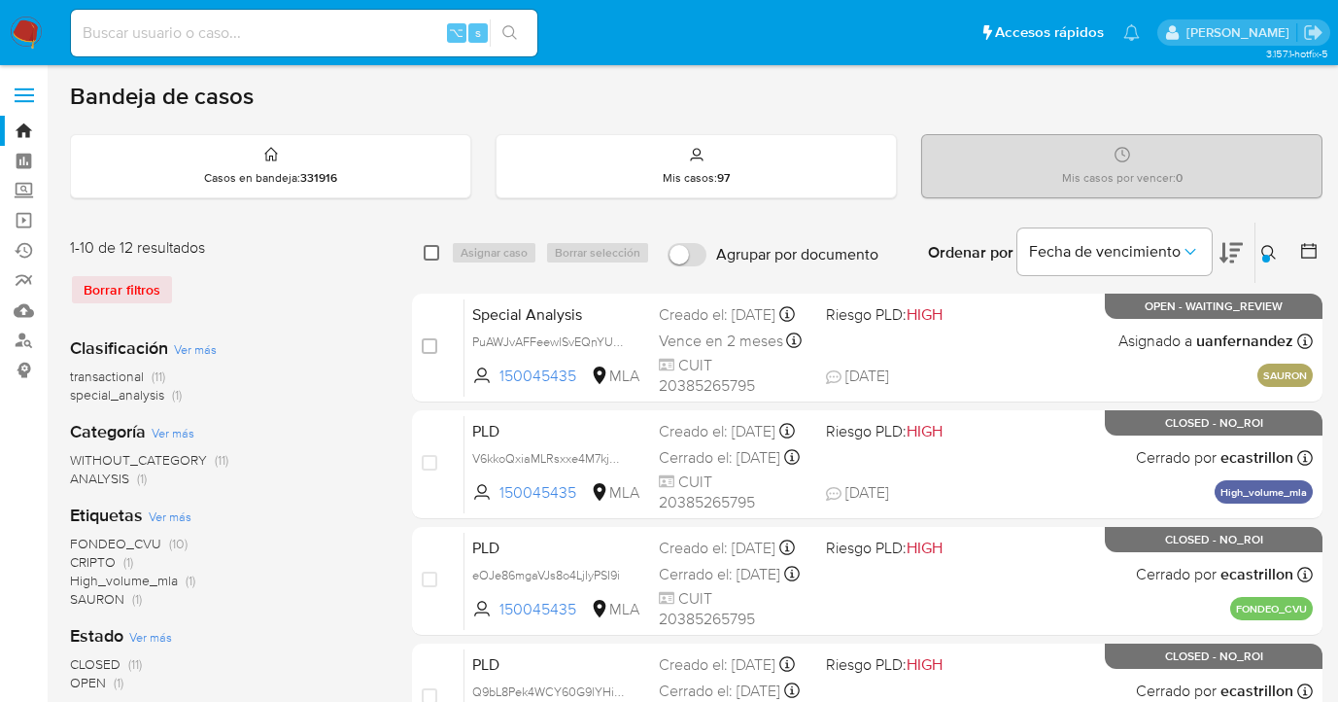
click at [431, 251] on input "checkbox" at bounding box center [432, 253] width 16 height 16
checkbox input "true"
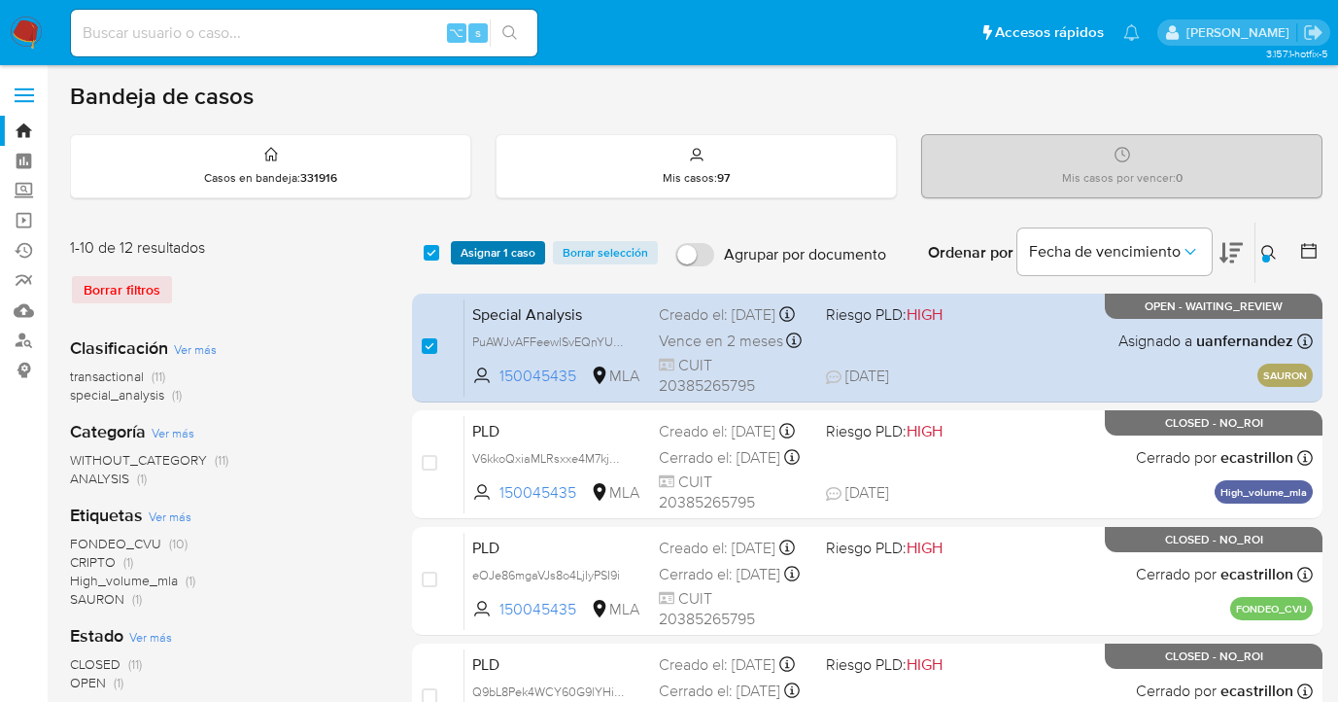
click at [474, 253] on span "Asignar 1 caso" at bounding box center [498, 252] width 75 height 19
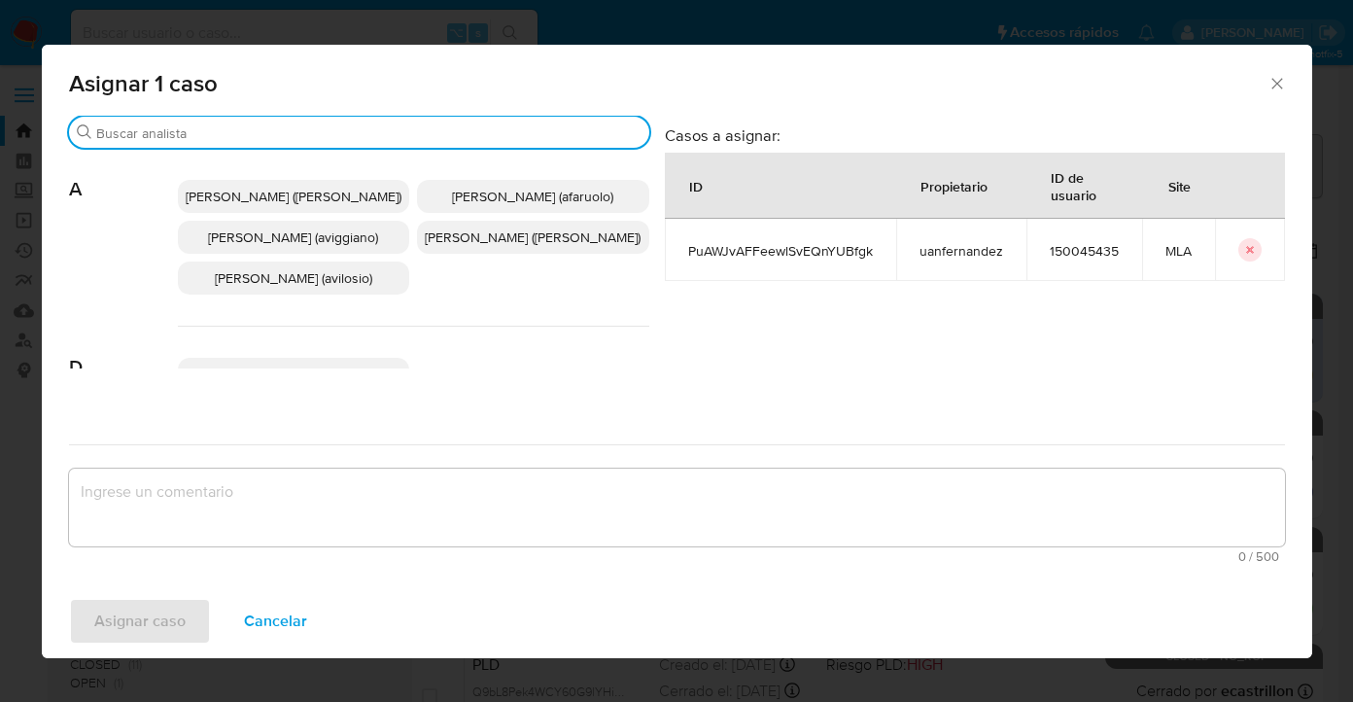
click at [333, 131] on input "Buscar" at bounding box center [368, 132] width 545 height 17
type input "y"
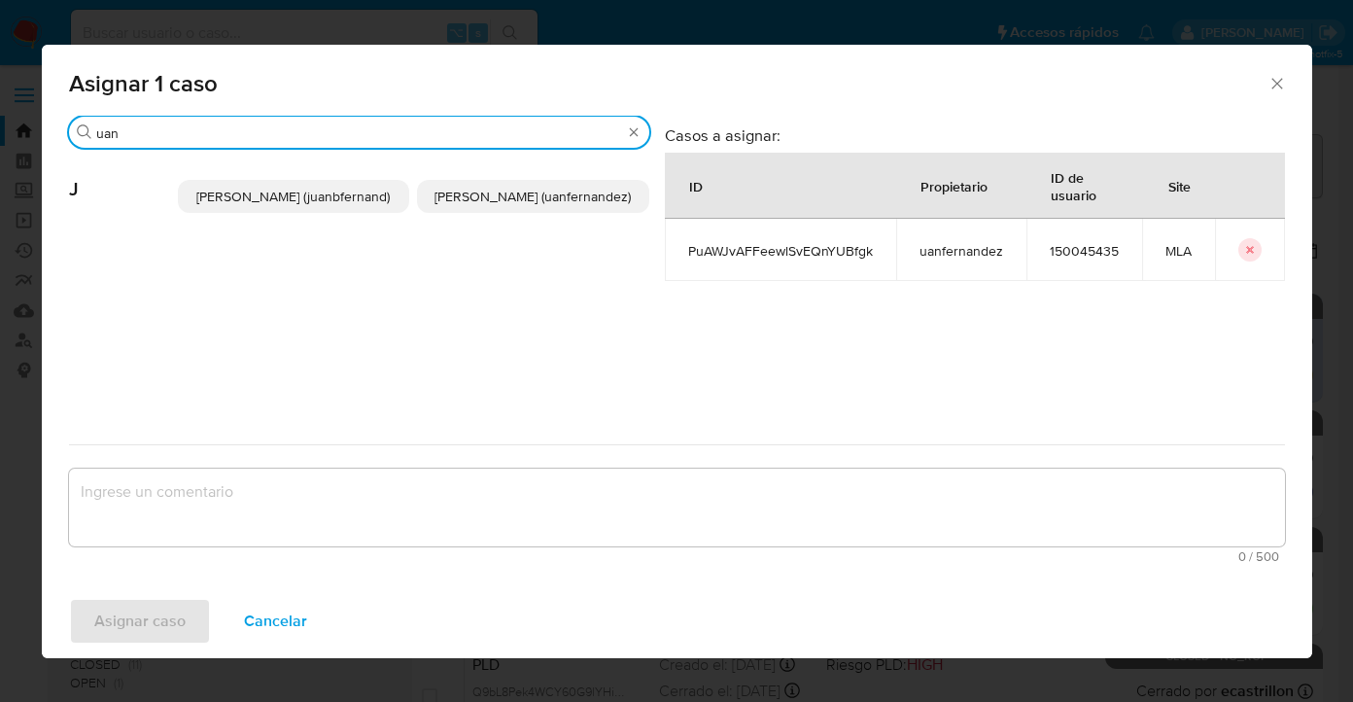
type input "uan"
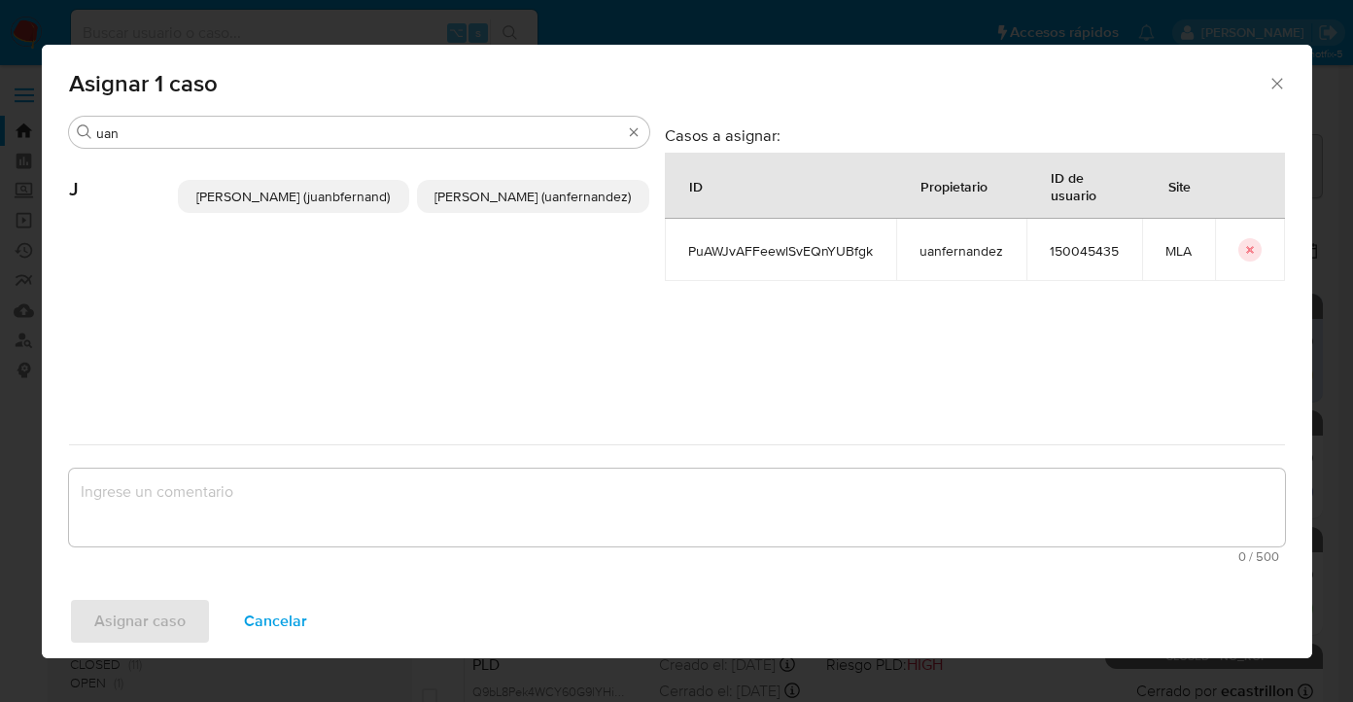
drag, startPoint x: 508, startPoint y: 205, endPoint x: 448, endPoint y: 338, distance: 146.1
click at [506, 205] on span "Juan Pablo Fernandez (uanfernandez)" at bounding box center [532, 196] width 196 height 19
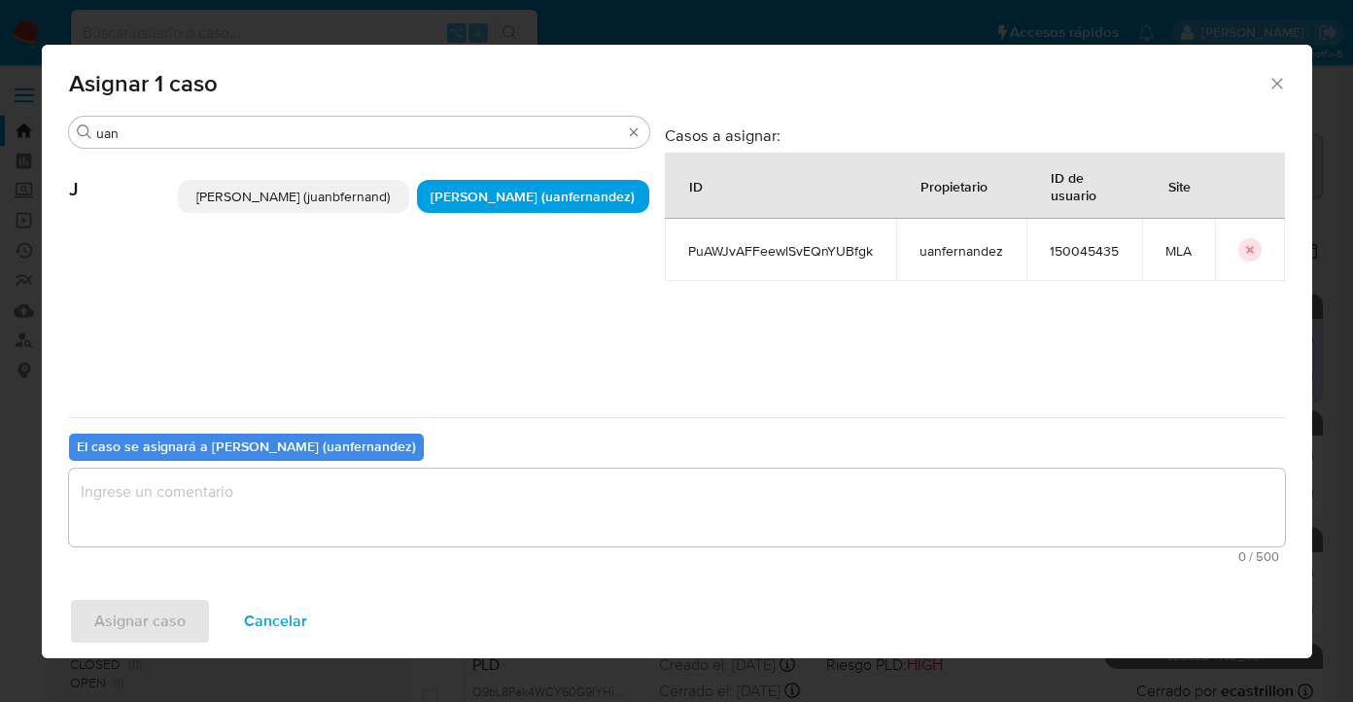
click at [443, 529] on textarea "assign-modal" at bounding box center [677, 507] width 1216 height 78
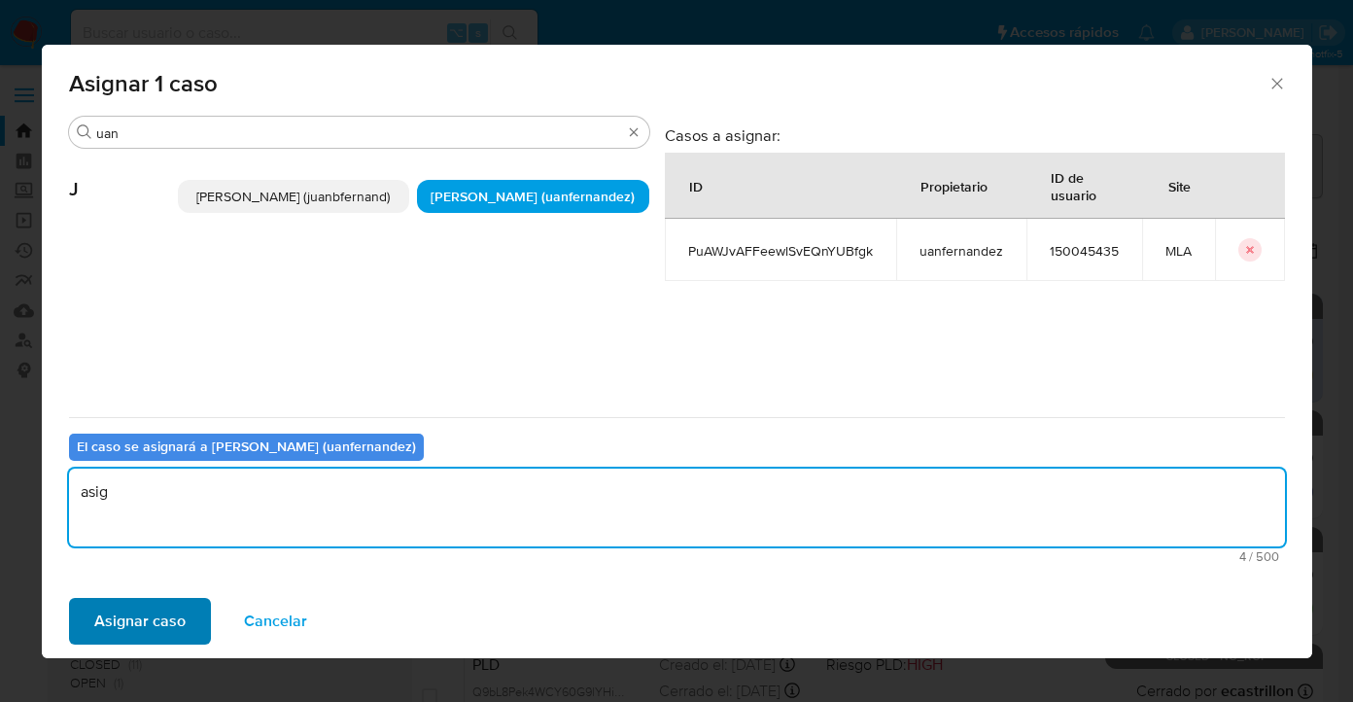
type textarea "asig"
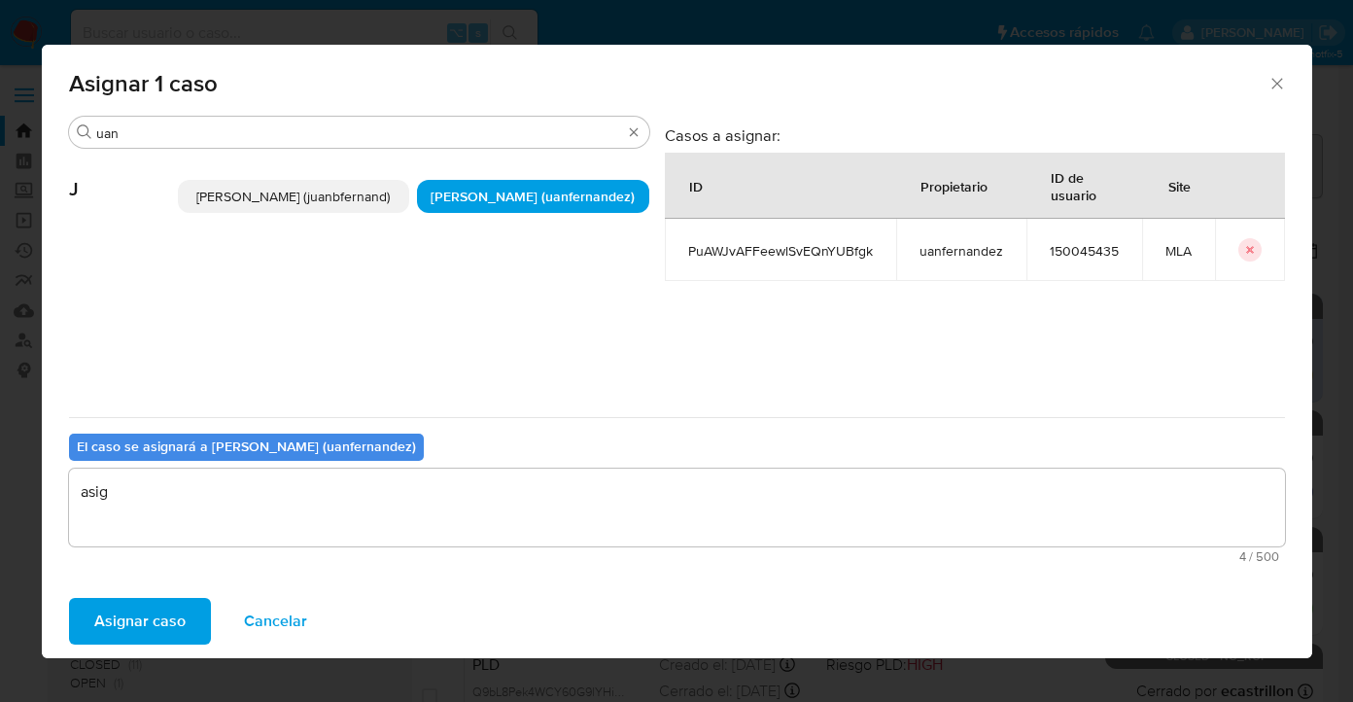
click at [155, 604] on span "Asignar caso" at bounding box center [139, 621] width 91 height 43
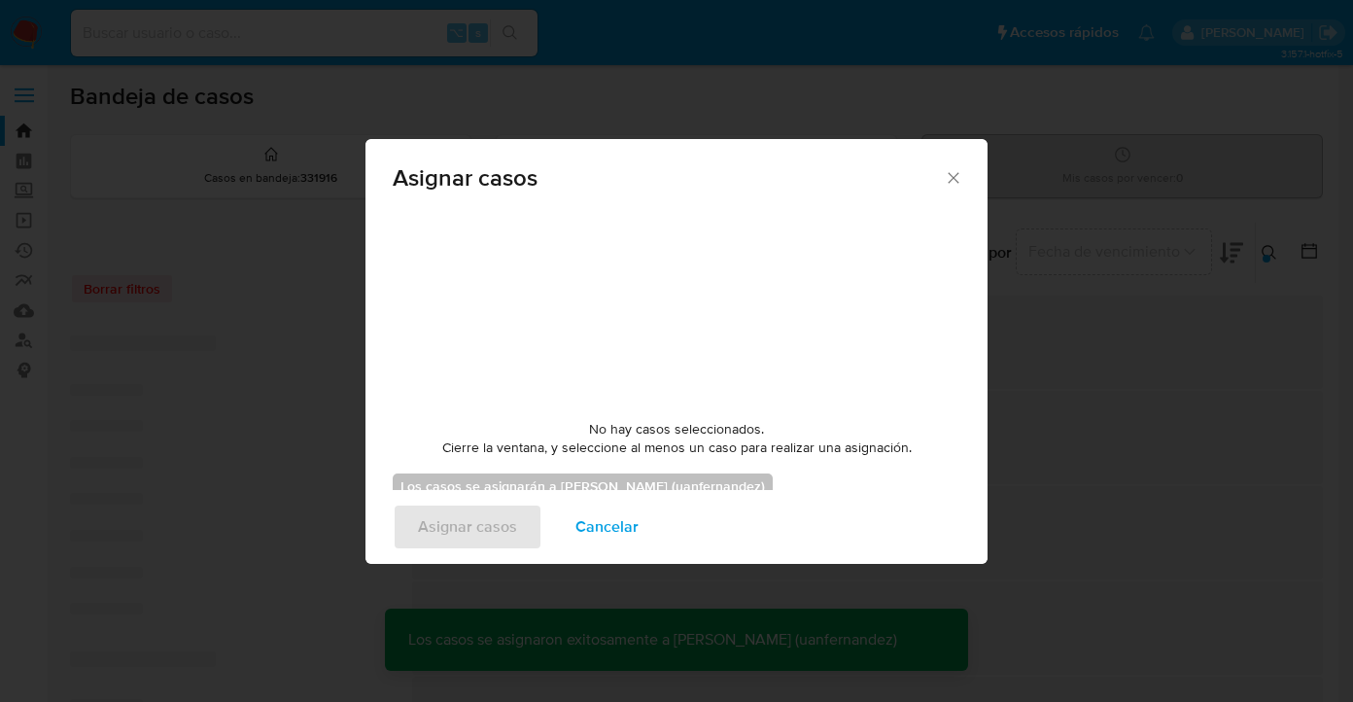
checkbox input "false"
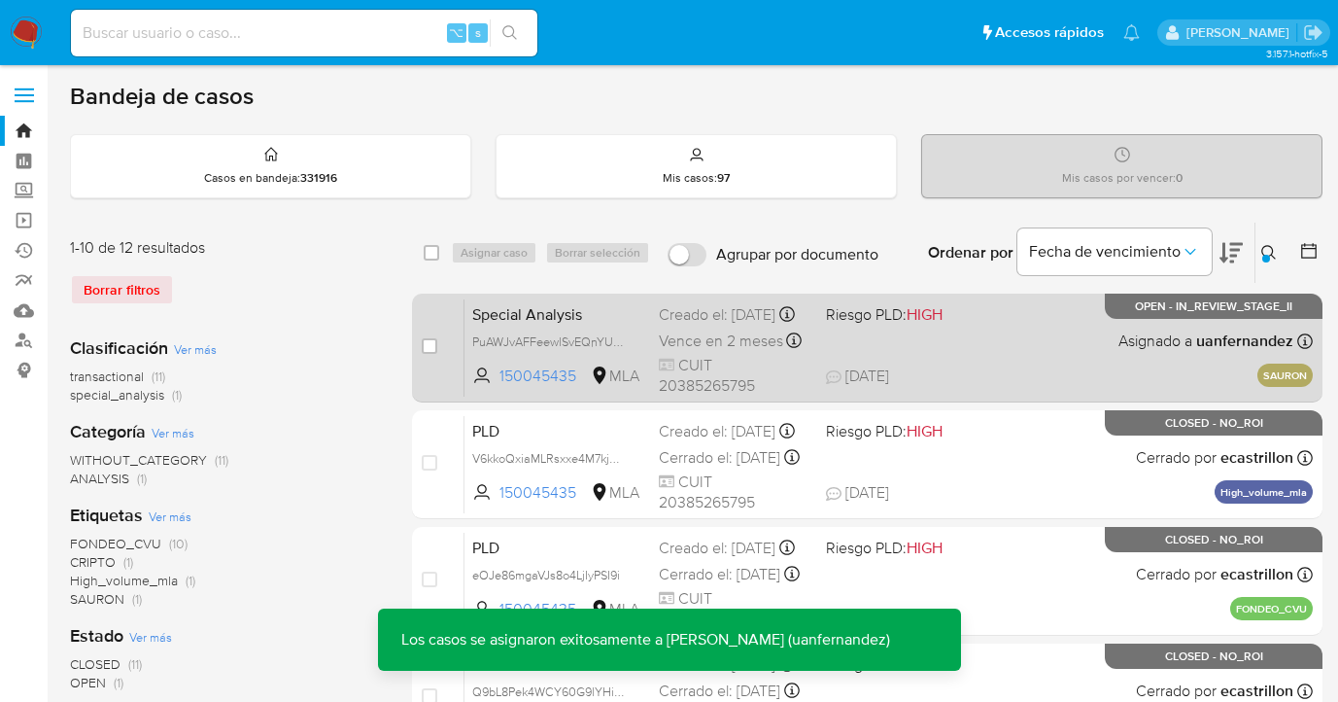
click at [1020, 340] on div "Special Analysis PuAWJvAFFeewlSvEQnYUBfgk 150045435 MLA Riesgo PLD: HIGH Creado…" at bounding box center [889, 347] width 848 height 98
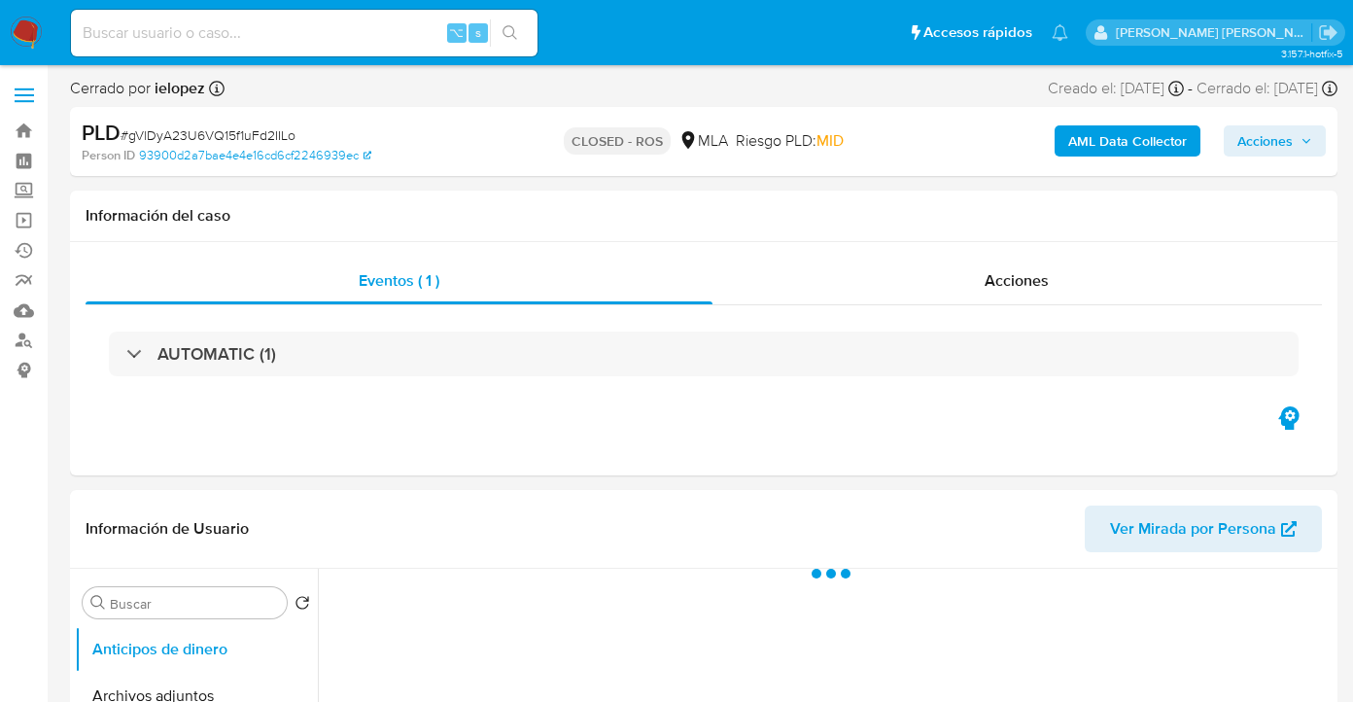
select select "10"
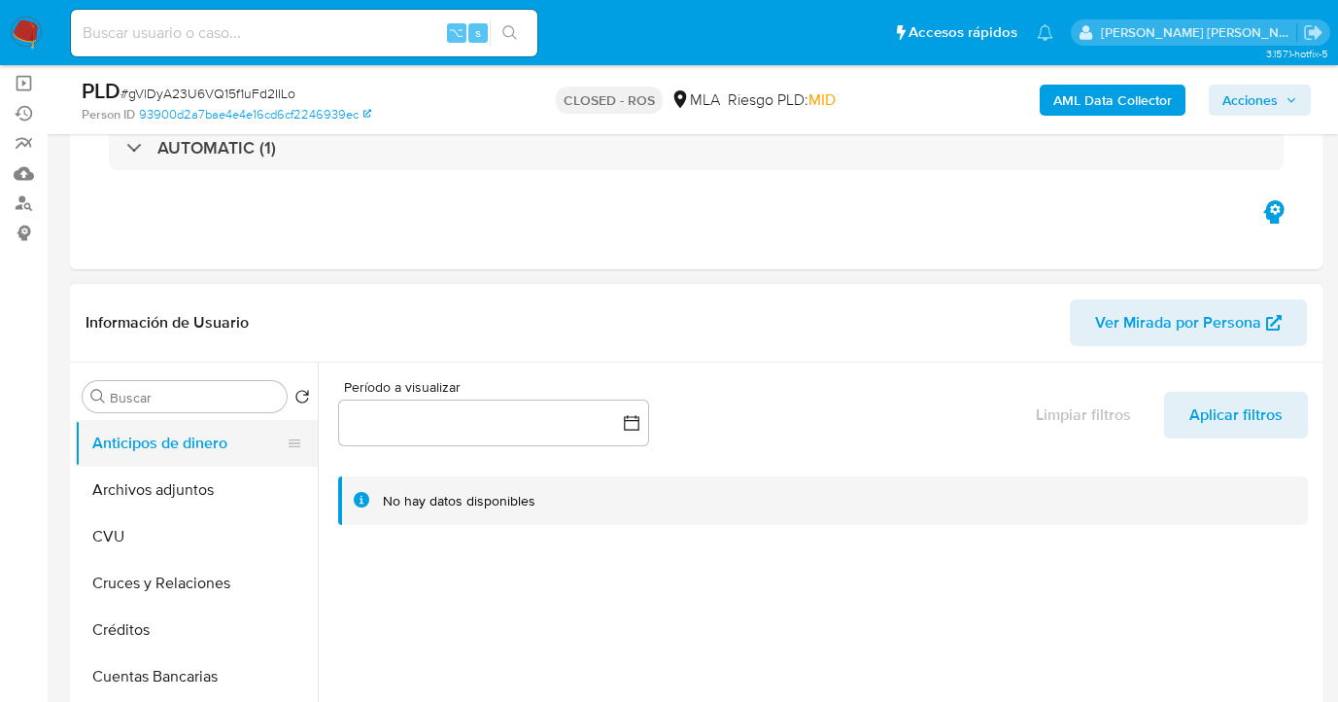
scroll to position [200, 0]
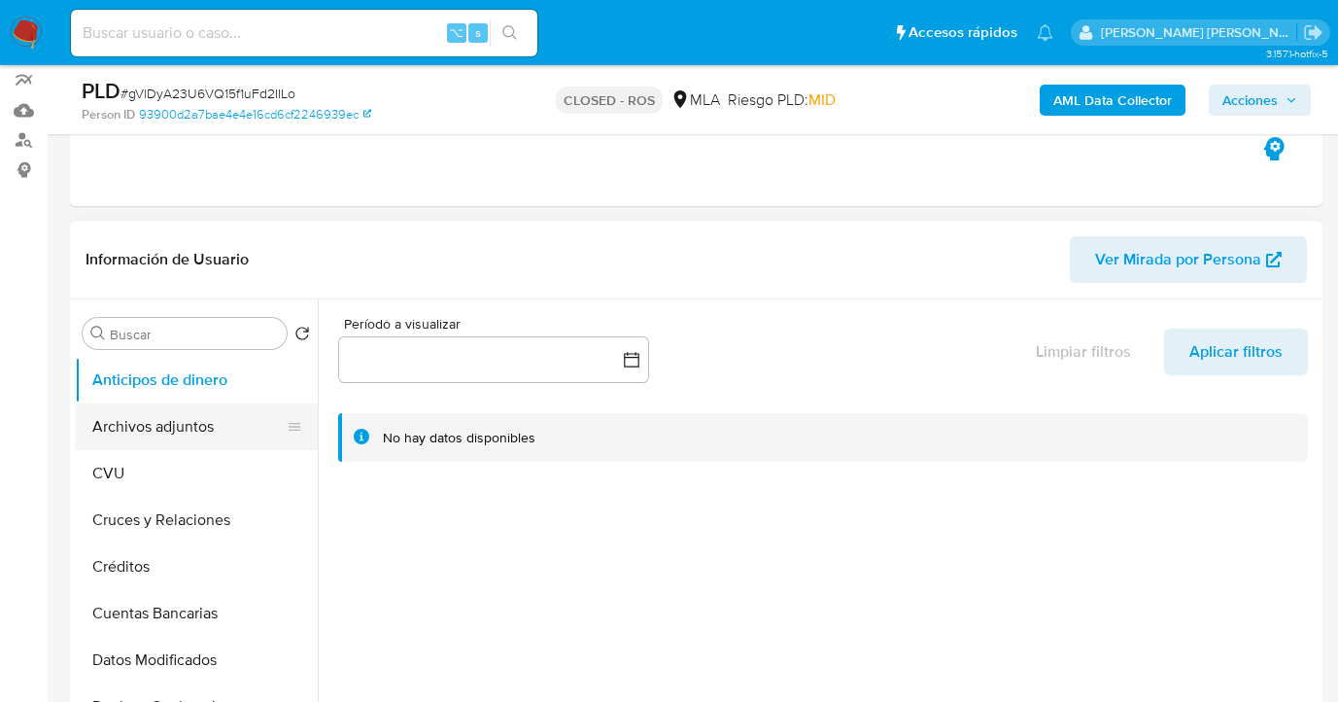
click at [224, 431] on button "Archivos adjuntos" at bounding box center [188, 426] width 227 height 47
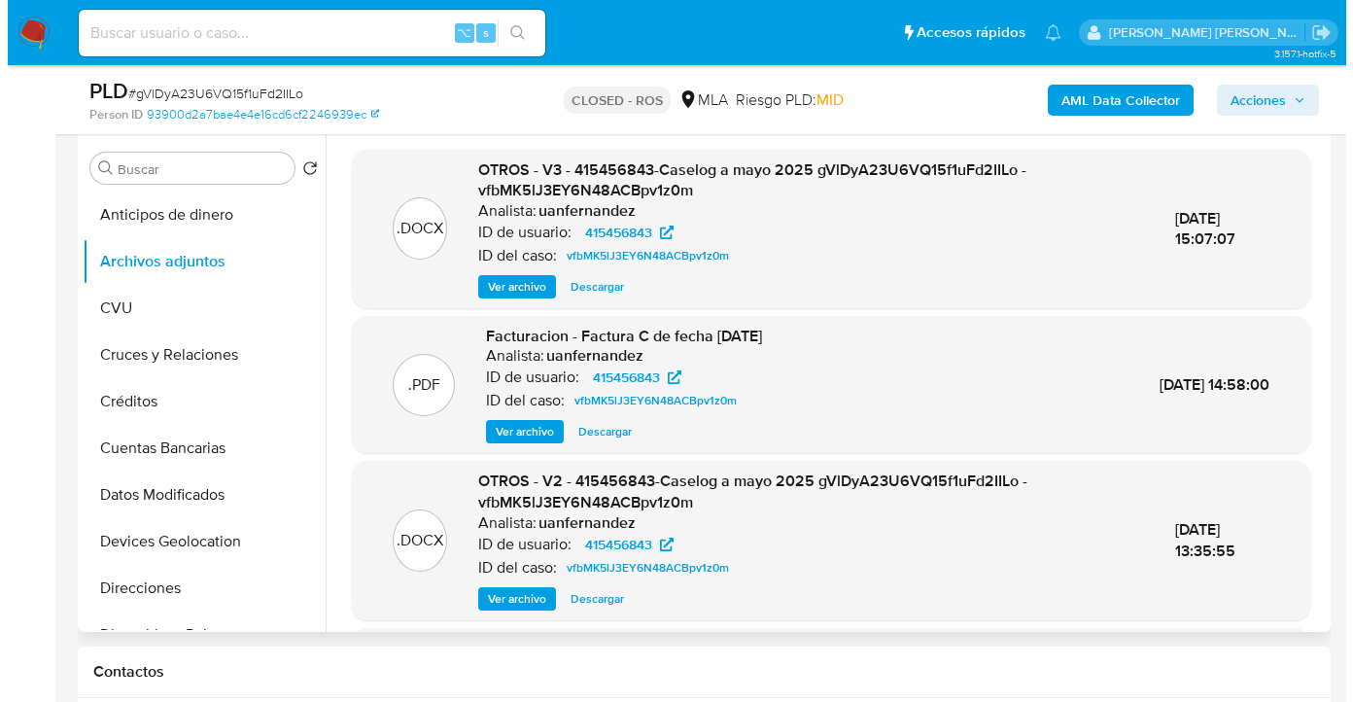
scroll to position [365, 0]
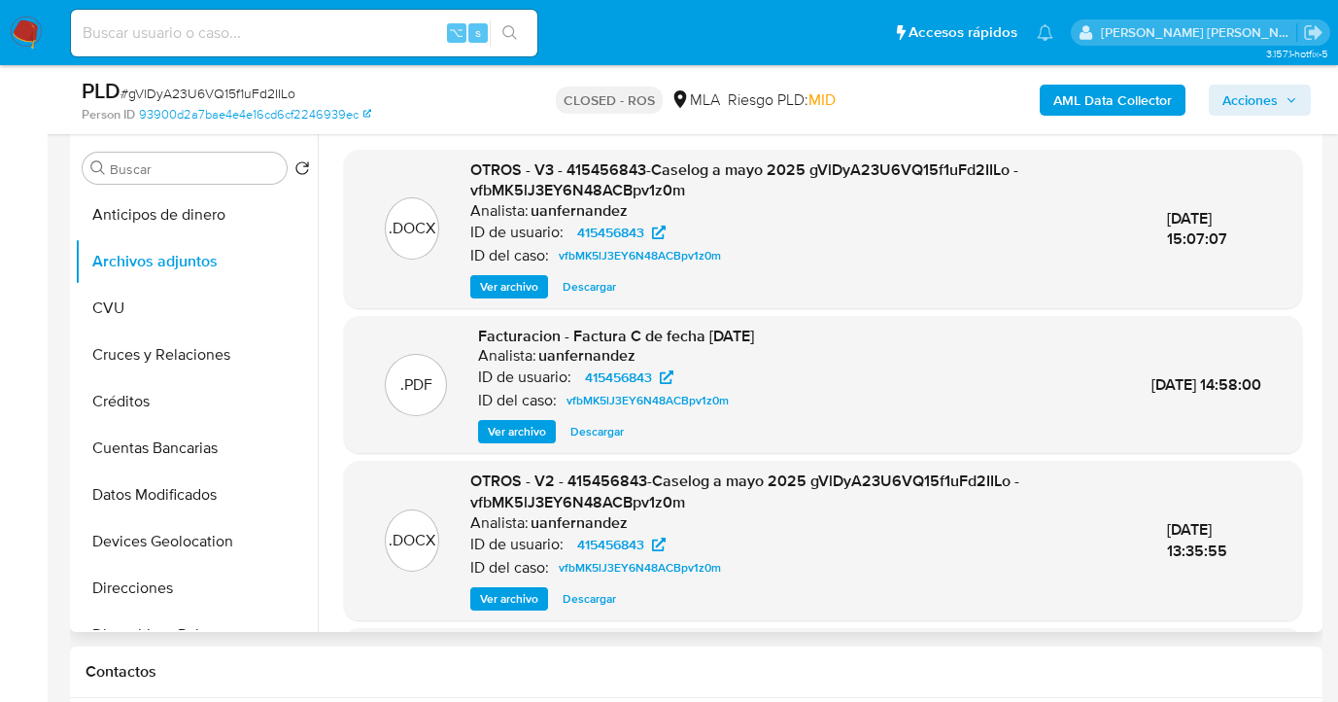
click at [510, 430] on span "Ver archivo" at bounding box center [517, 431] width 58 height 19
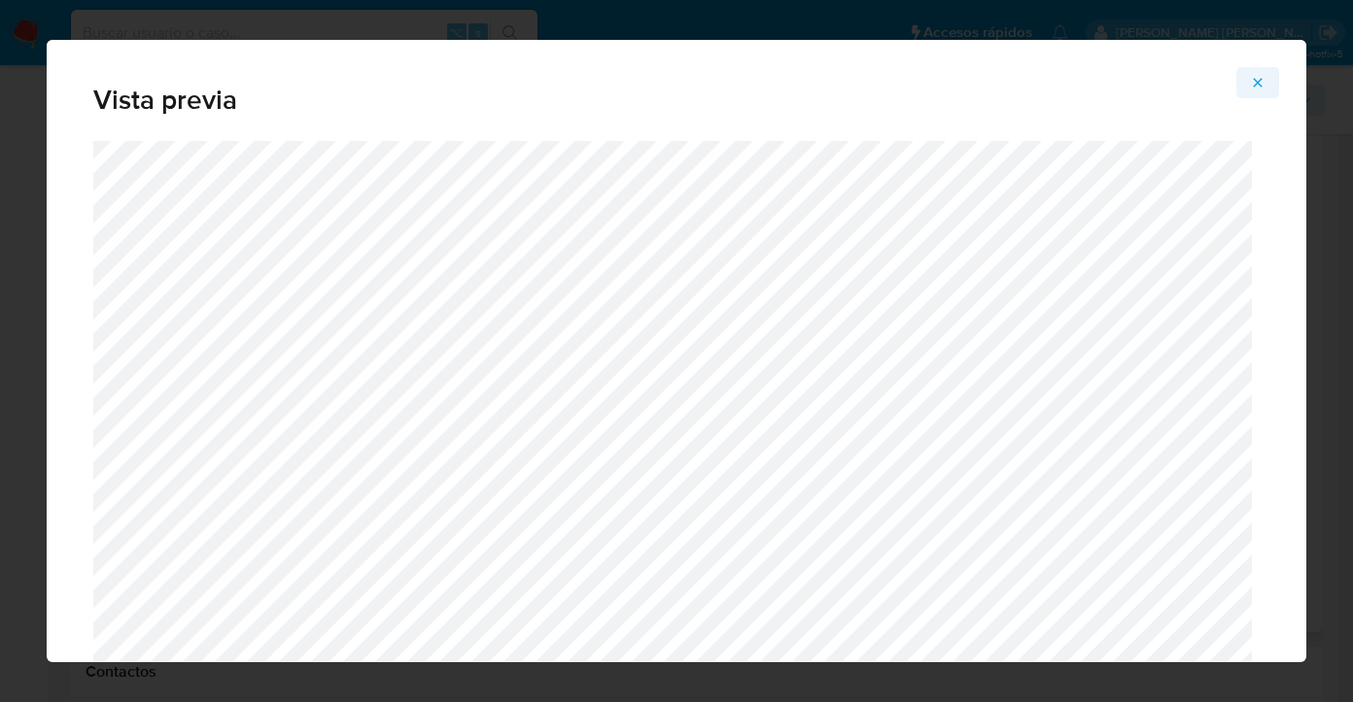
click at [1258, 77] on icon "Attachment preview" at bounding box center [1258, 83] width 16 height 16
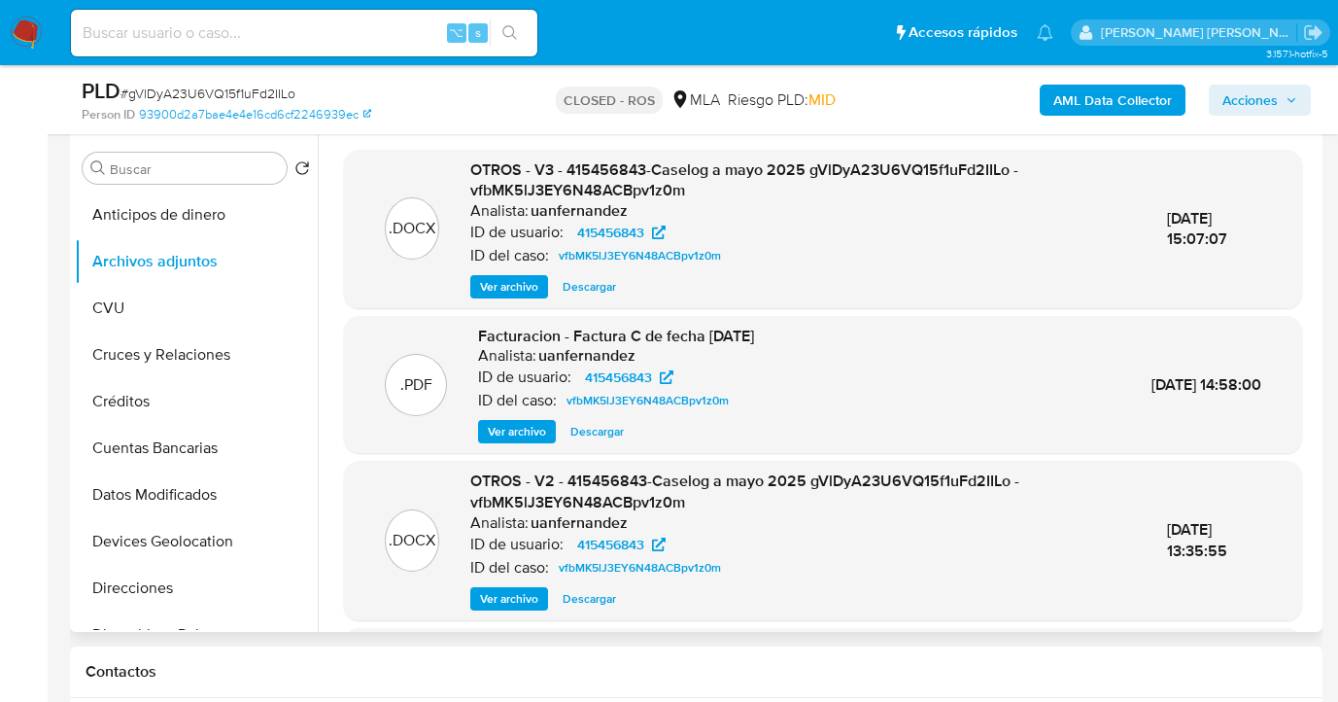
click at [515, 290] on span "Ver archivo" at bounding box center [509, 286] width 58 height 19
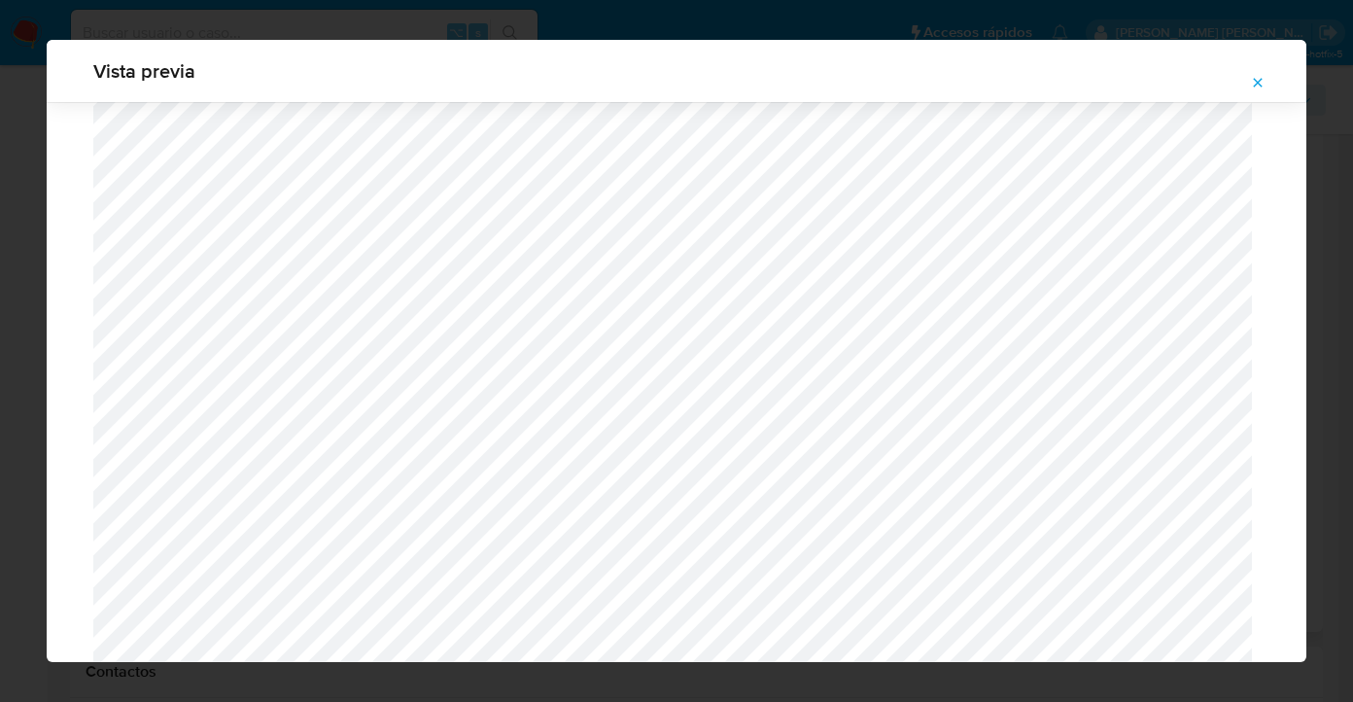
scroll to position [2019, 0]
click at [1264, 85] on button "Attachment preview" at bounding box center [1257, 82] width 43 height 31
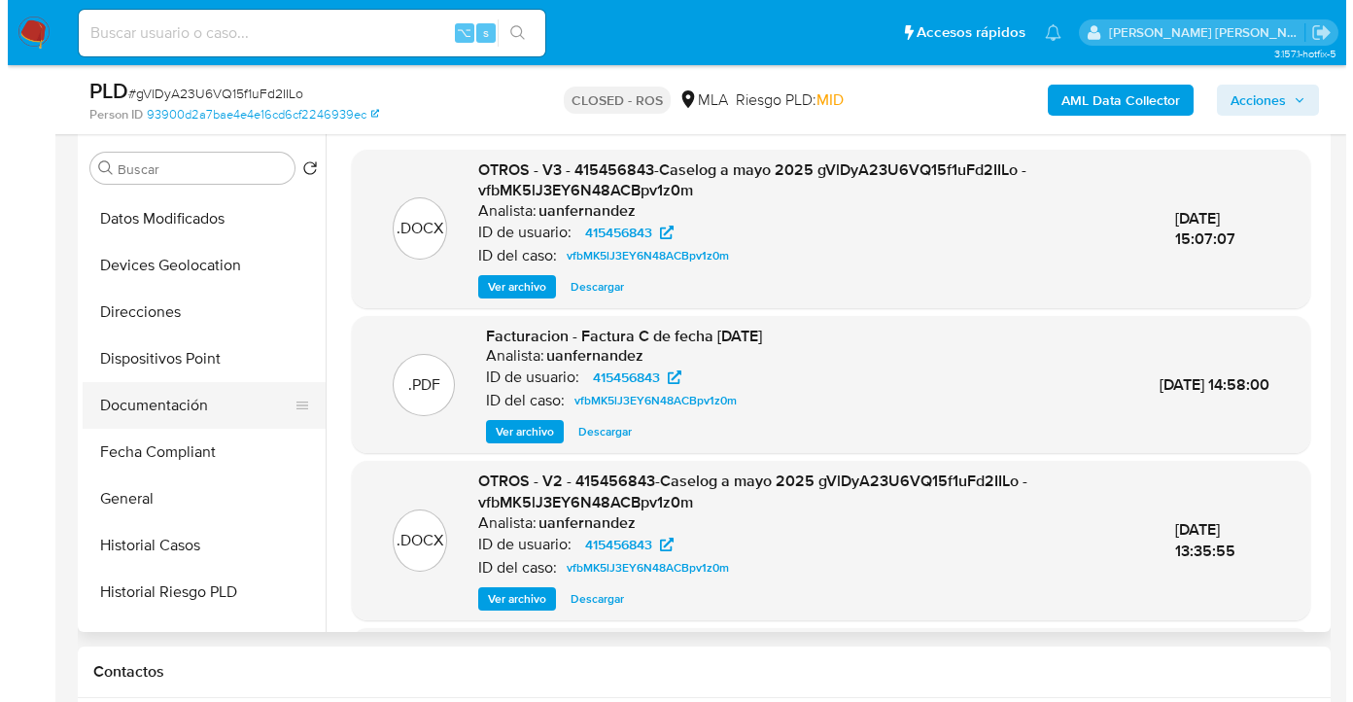
scroll to position [276, 0]
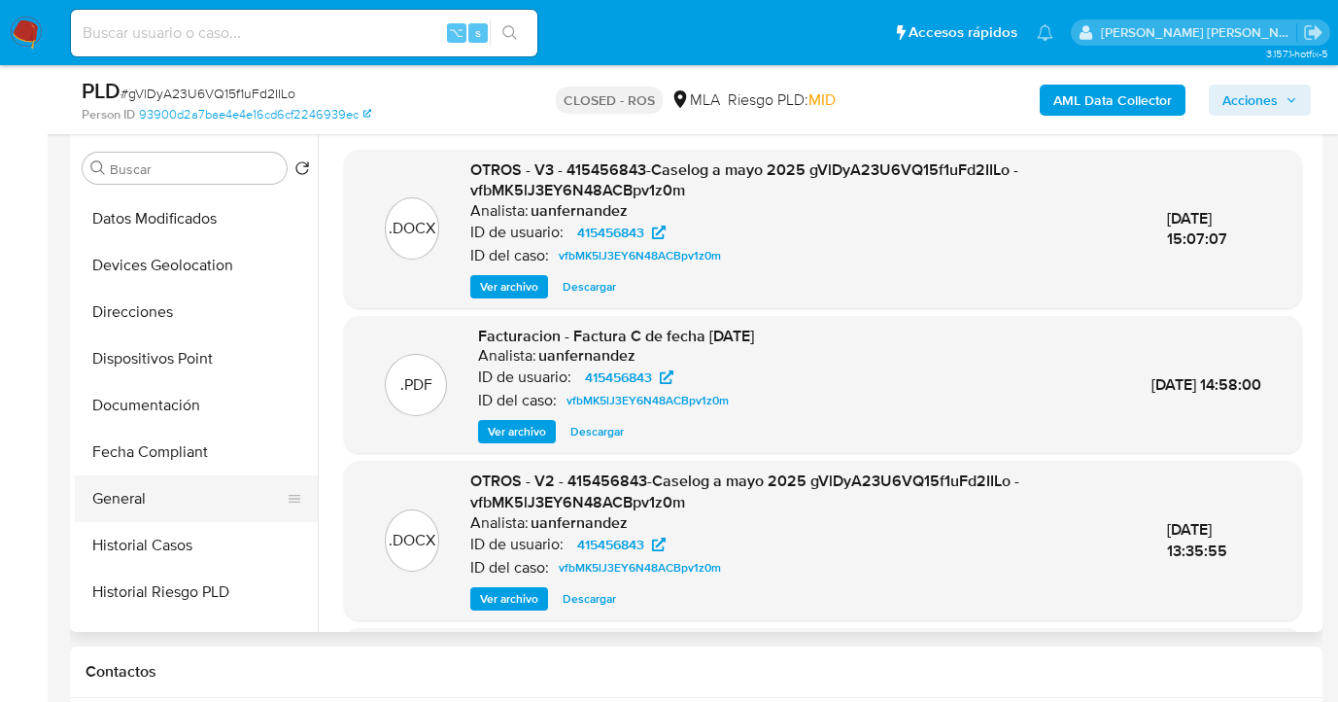
click at [189, 480] on button "General" at bounding box center [188, 498] width 227 height 47
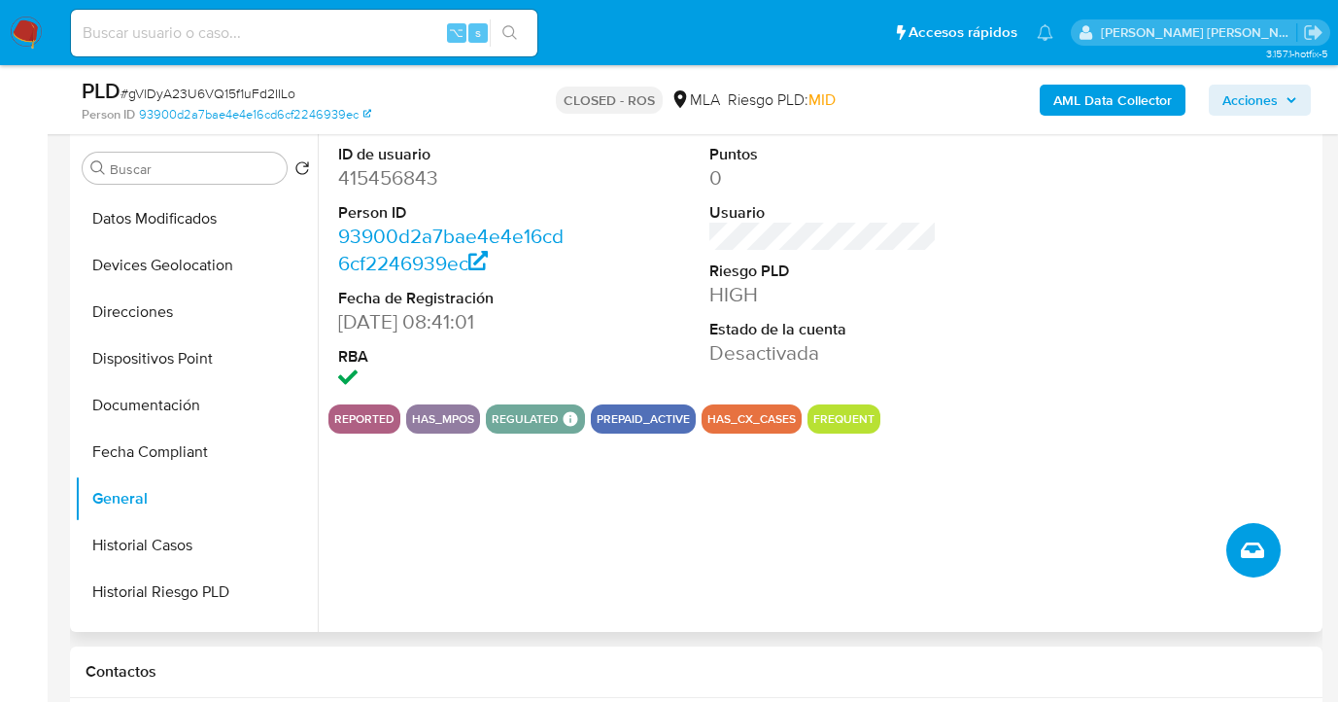
click at [1263, 554] on icon "Crear caso manual" at bounding box center [1252, 549] width 23 height 23
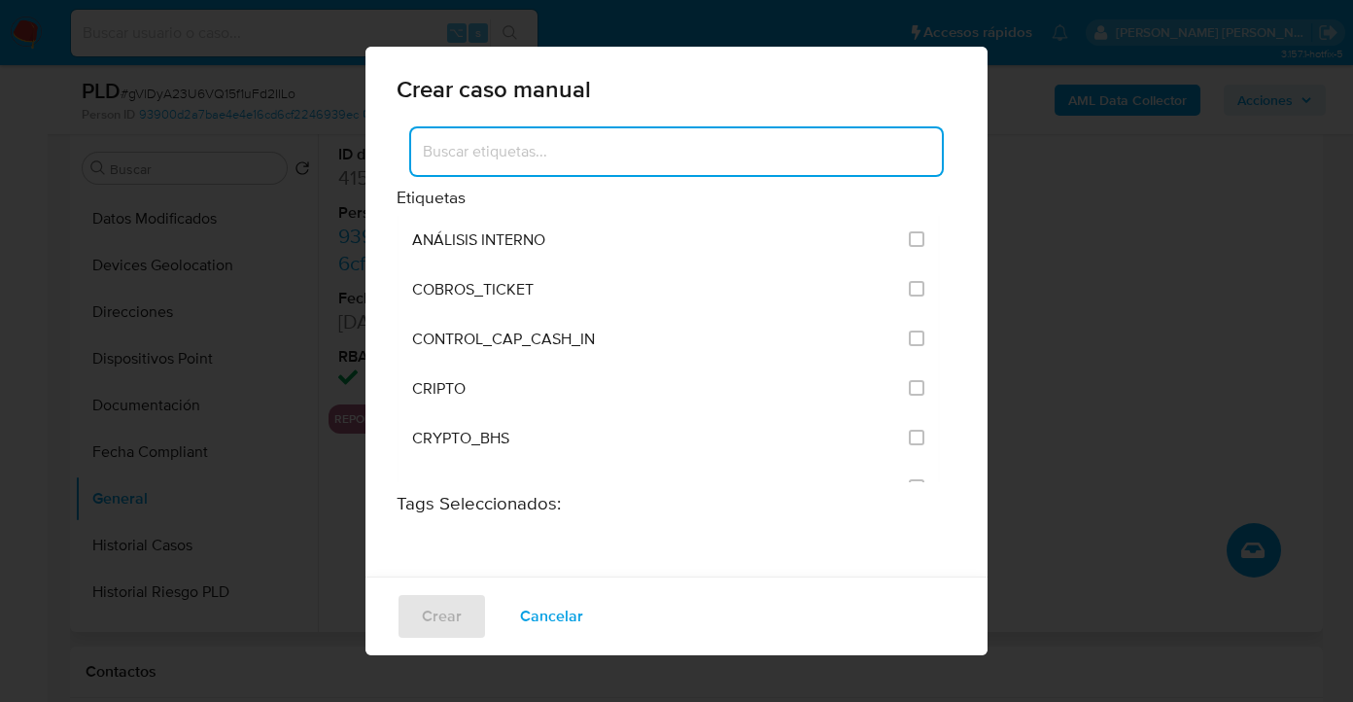
click at [591, 158] on input at bounding box center [676, 151] width 531 height 25
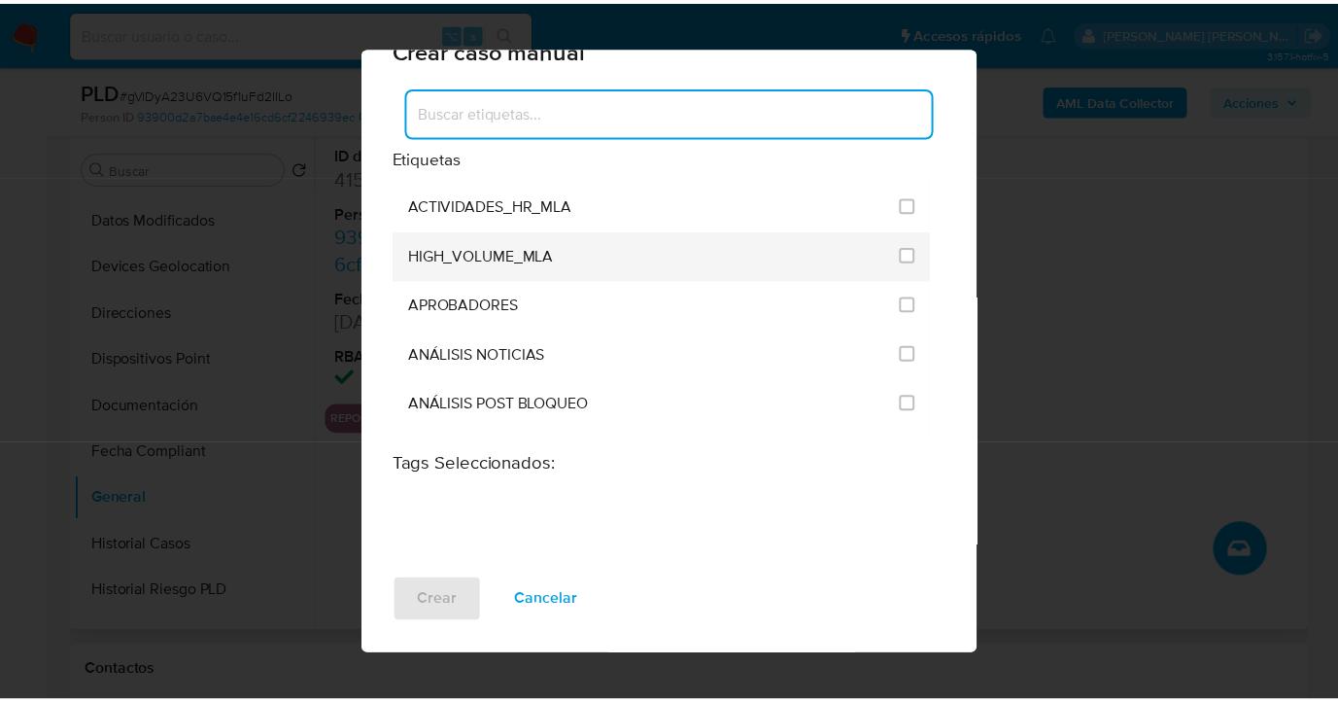
scroll to position [3771, 0]
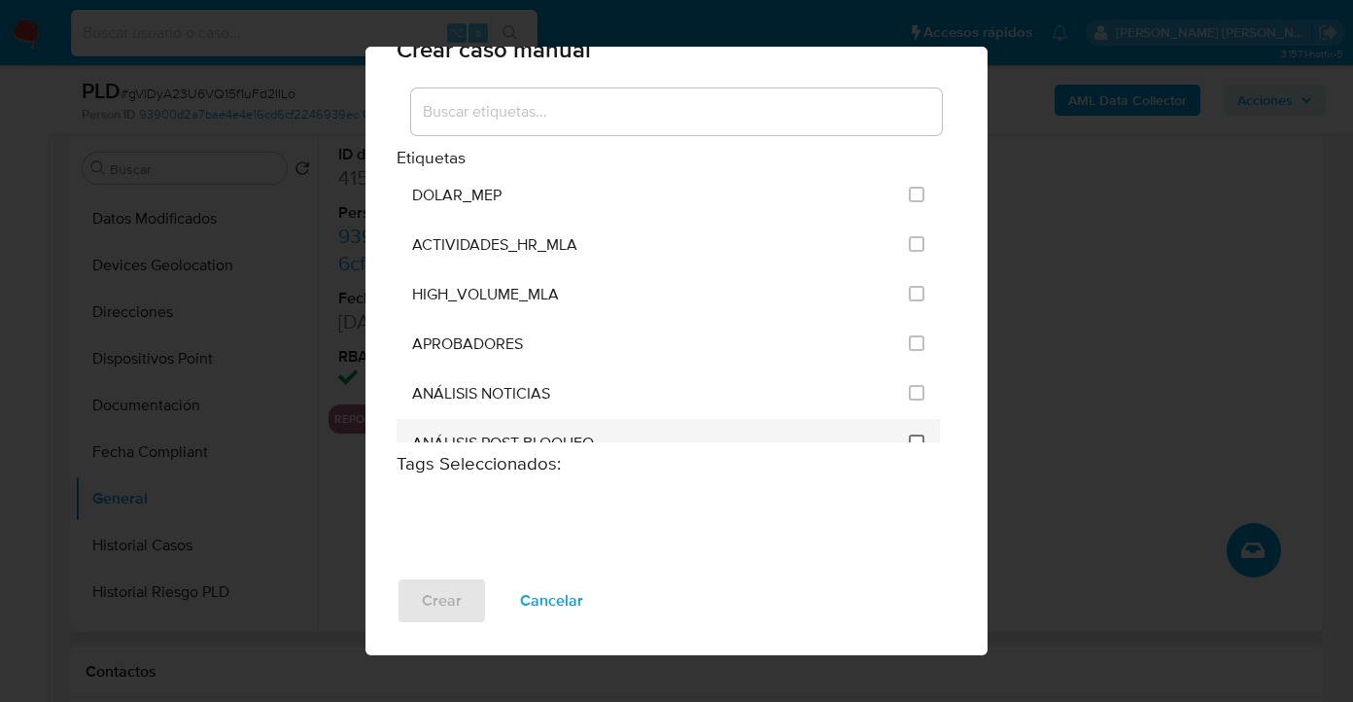
click at [909, 434] on input "3249" at bounding box center [917, 442] width 16 height 16
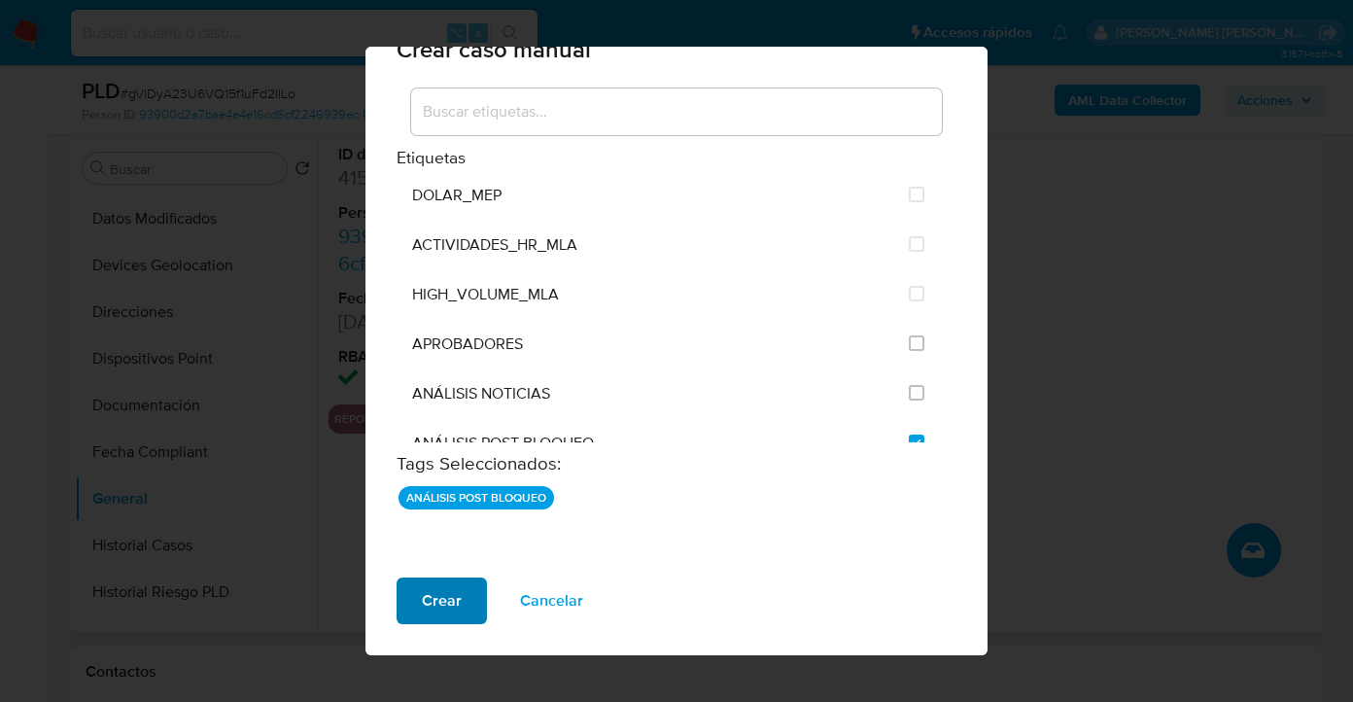
click at [414, 608] on button "Crear" at bounding box center [441, 600] width 90 height 47
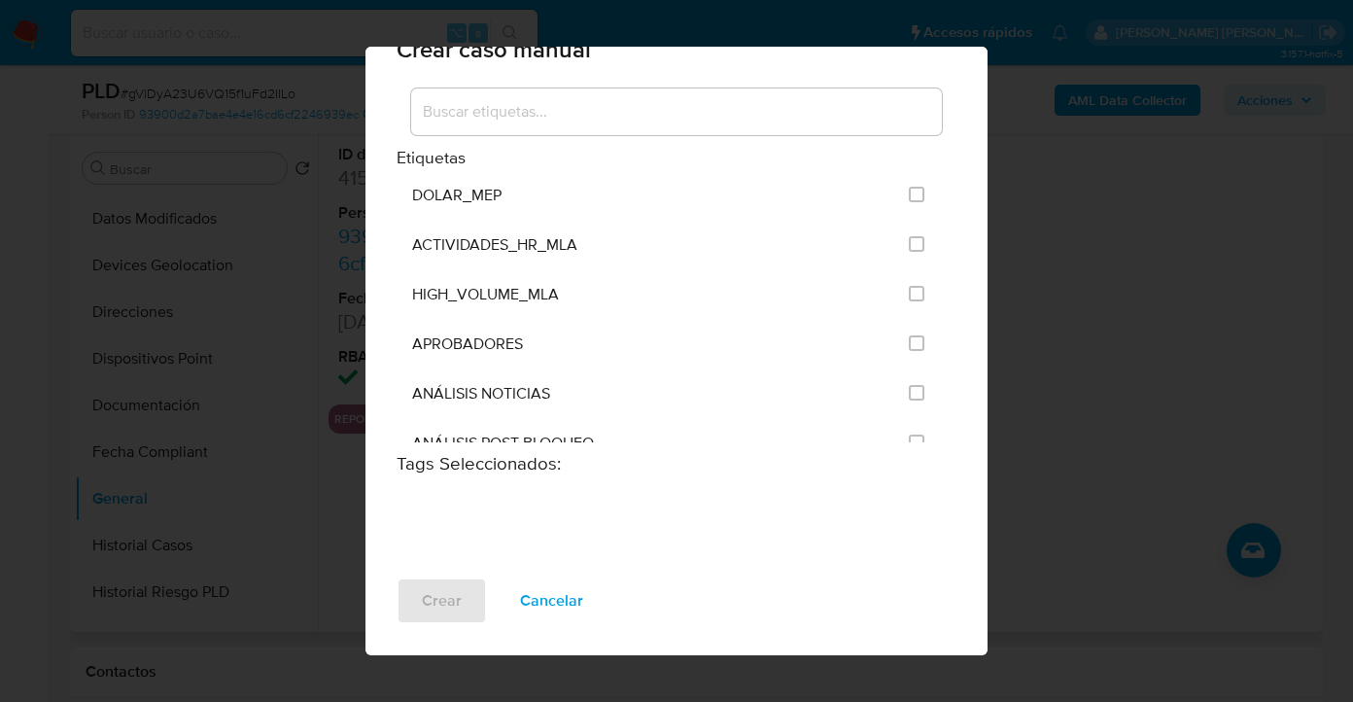
checkbox input "false"
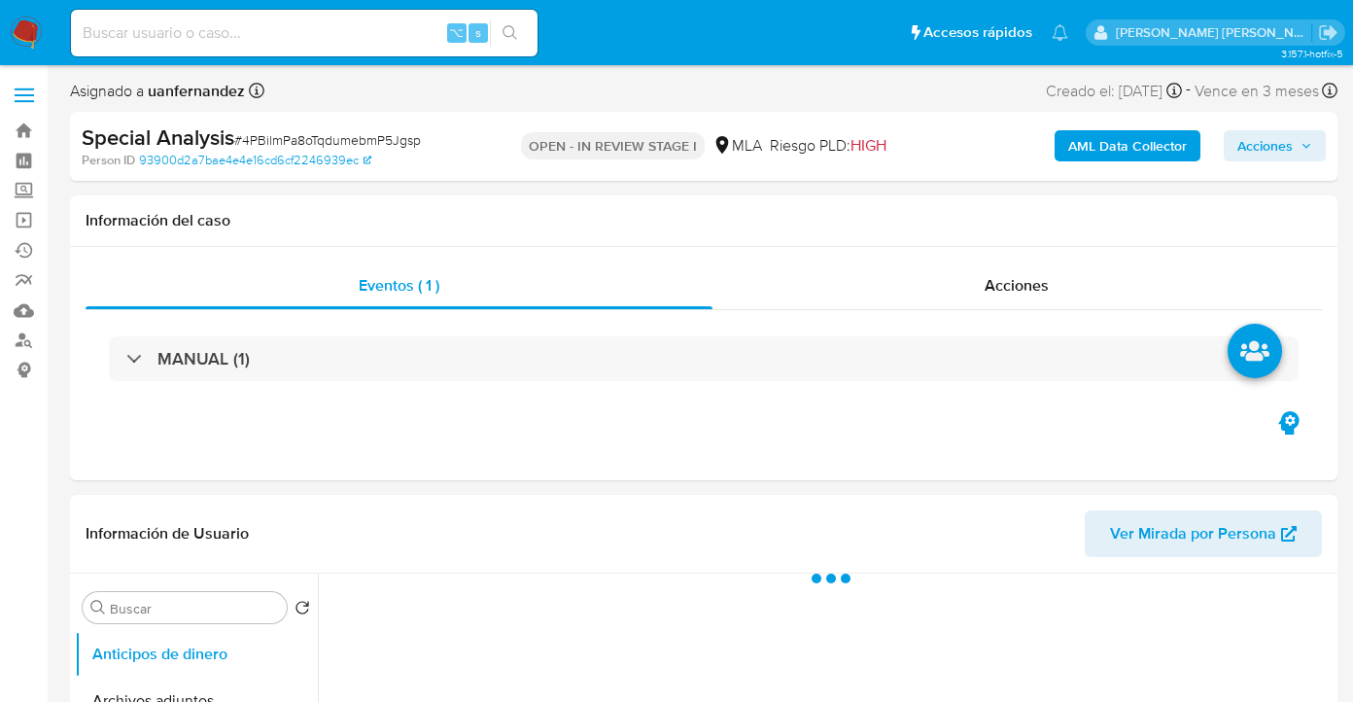
select select "10"
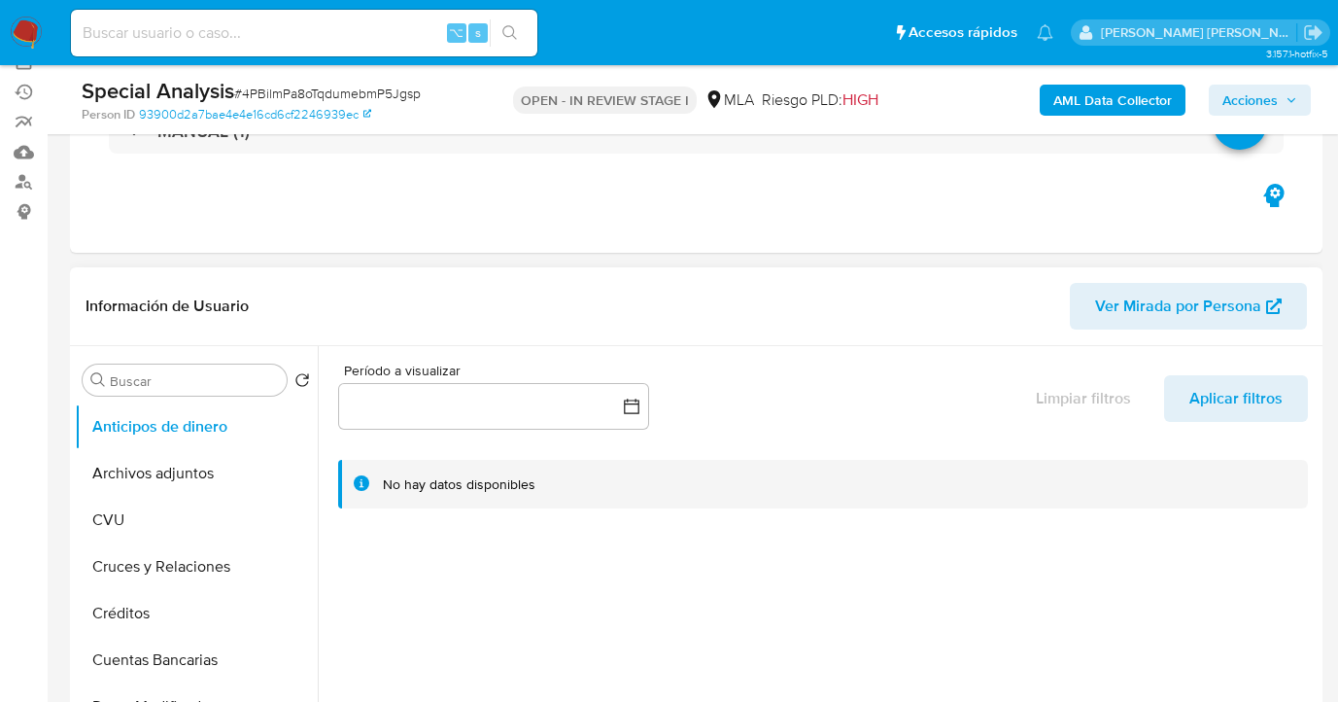
scroll to position [179, 0]
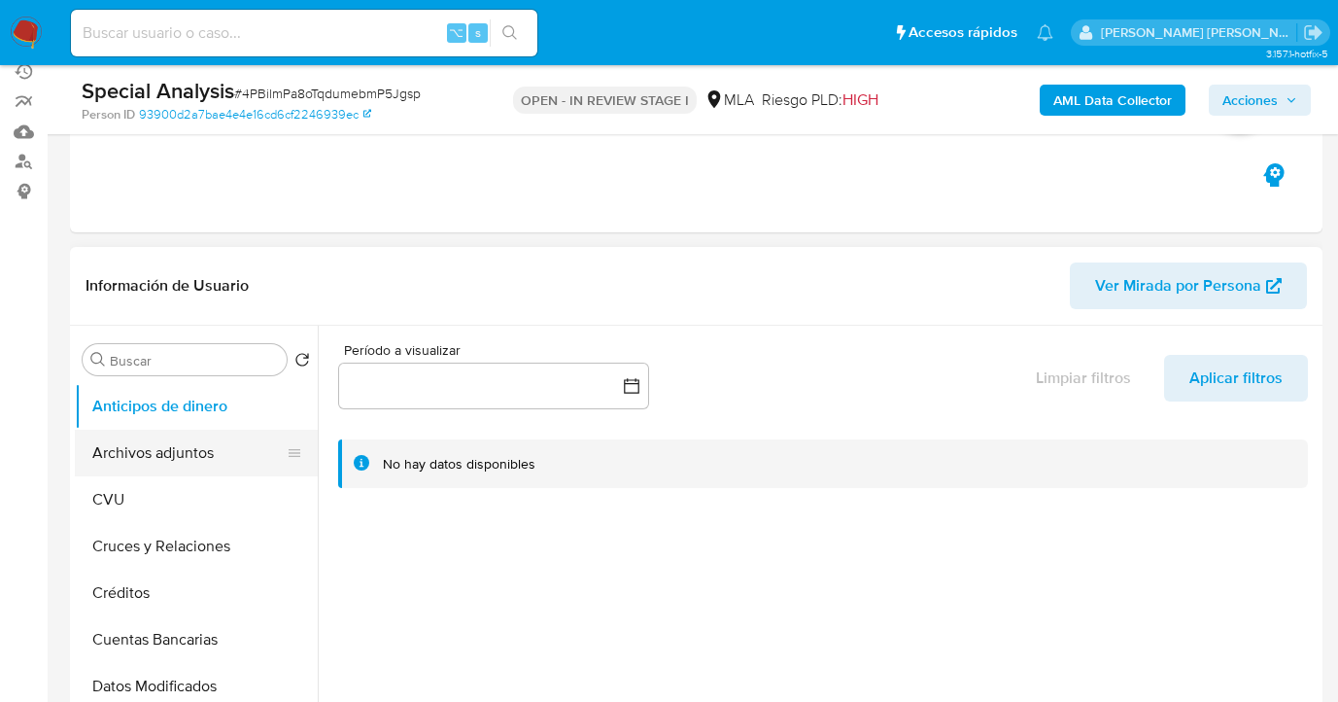
drag, startPoint x: 233, startPoint y: 455, endPoint x: 231, endPoint y: 443, distance: 11.8
click at [233, 455] on button "Archivos adjuntos" at bounding box center [188, 453] width 227 height 47
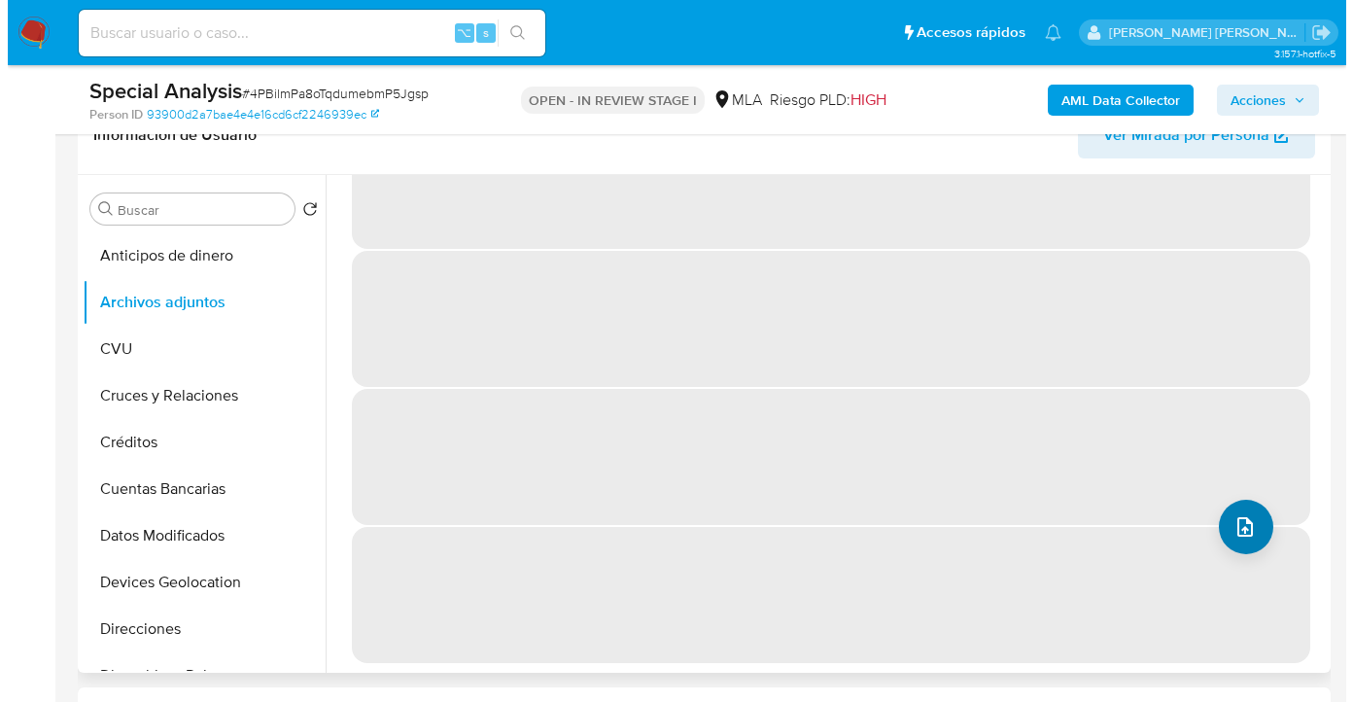
scroll to position [82, 0]
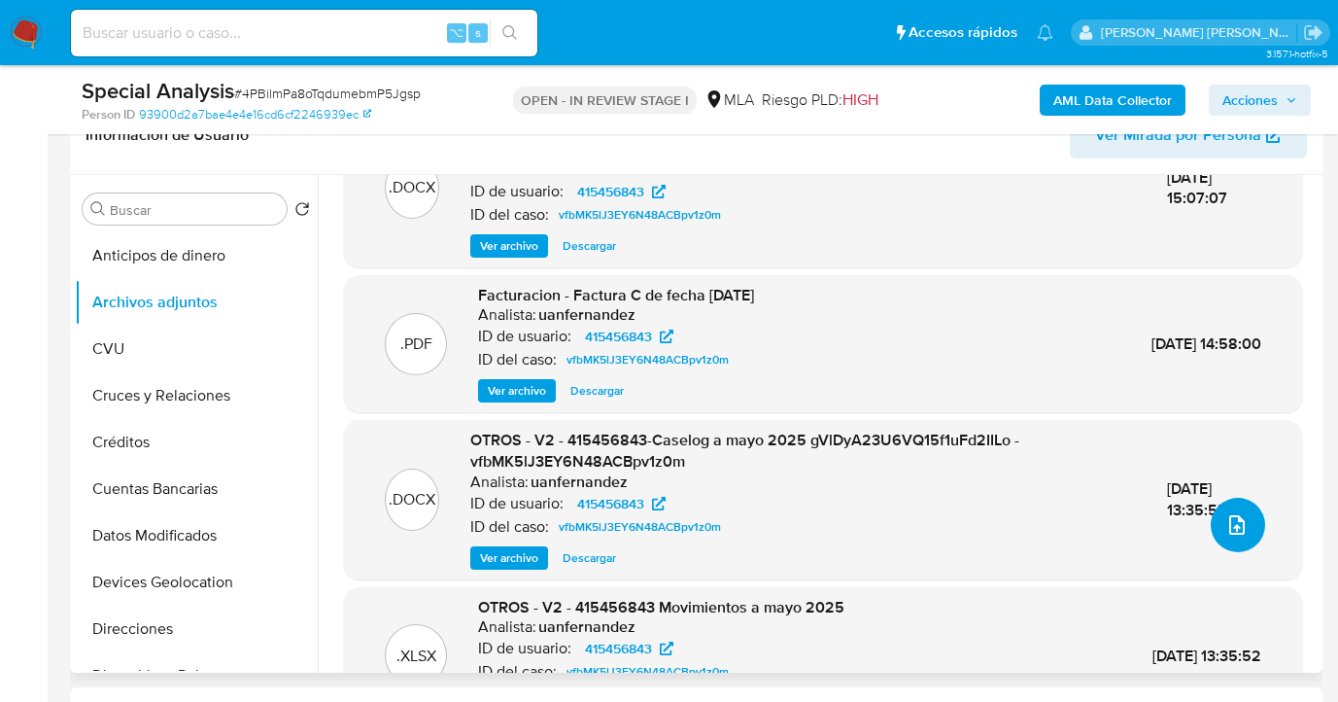
click at [1225, 531] on icon "upload-file" at bounding box center [1236, 524] width 23 height 23
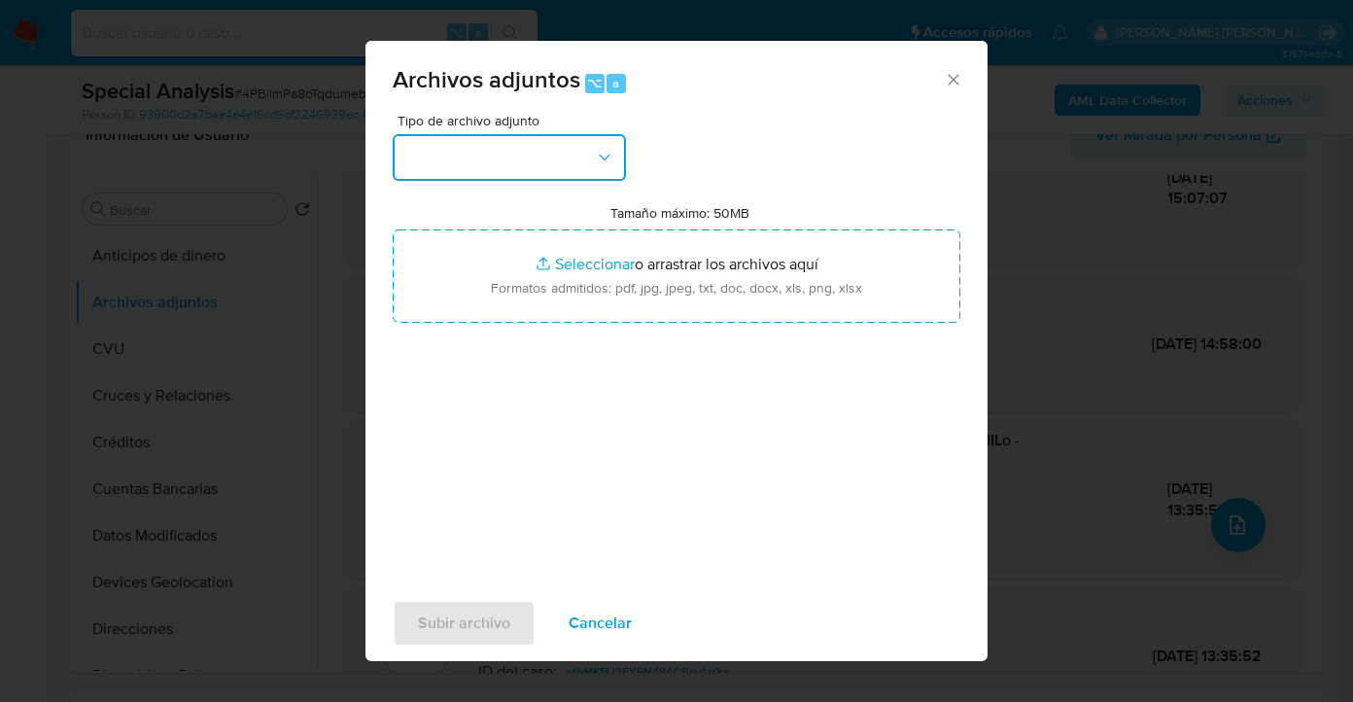
drag, startPoint x: 601, startPoint y: 151, endPoint x: 591, endPoint y: 163, distance: 15.9
click at [601, 152] on icon "button" at bounding box center [604, 157] width 19 height 19
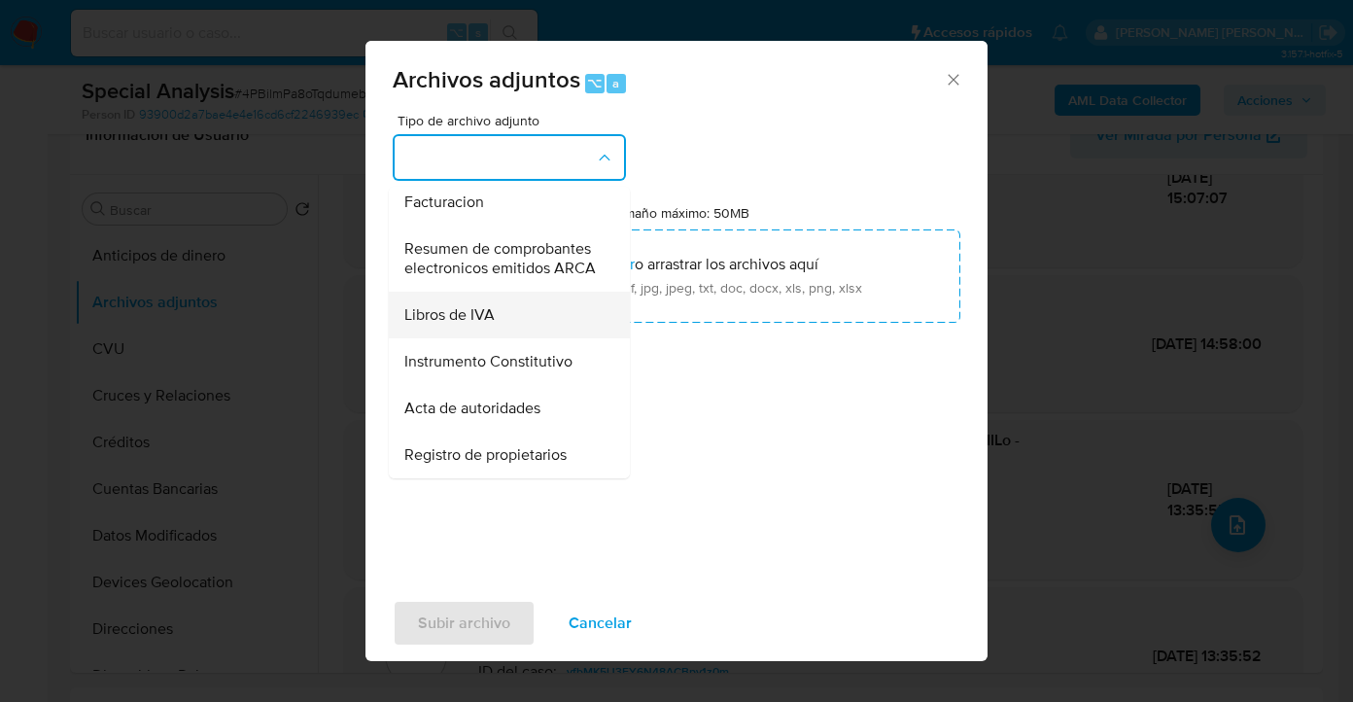
scroll to position [878, 0]
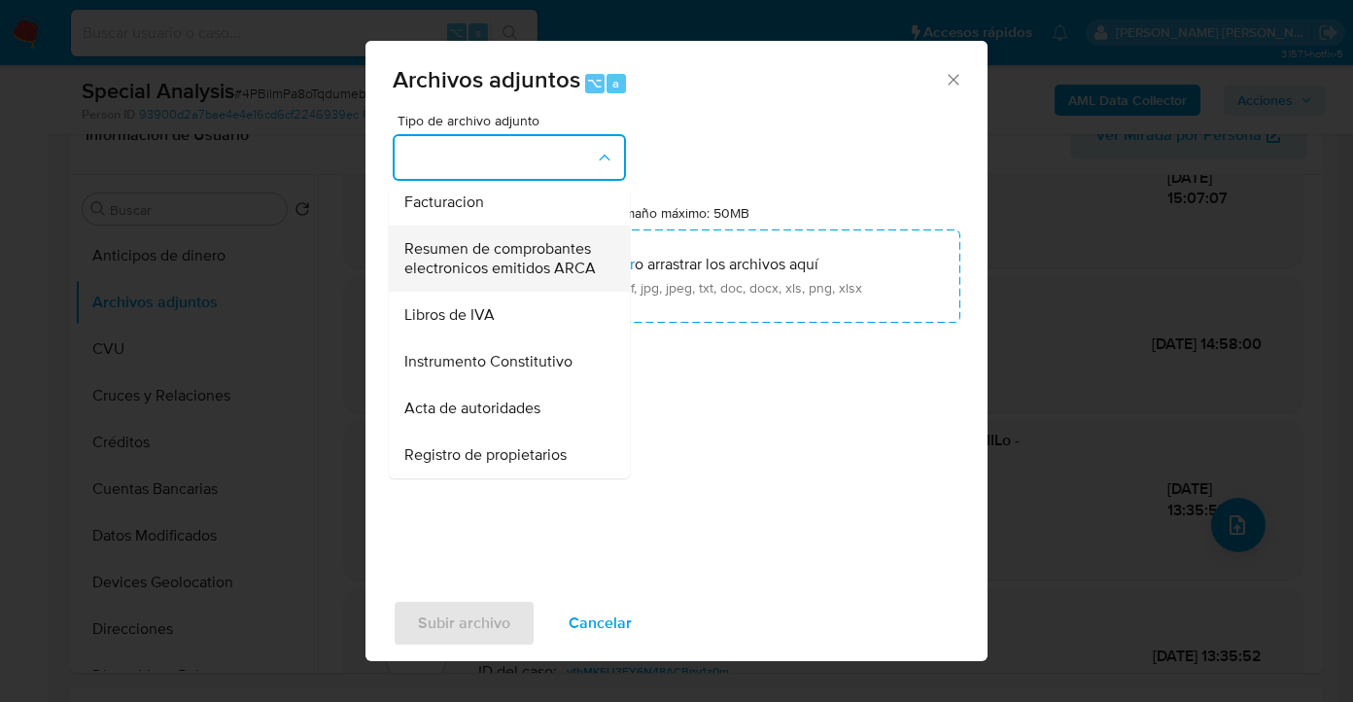
click at [512, 242] on span "Resumen de comprobantes electronicos emitidos ARCA" at bounding box center [503, 258] width 198 height 39
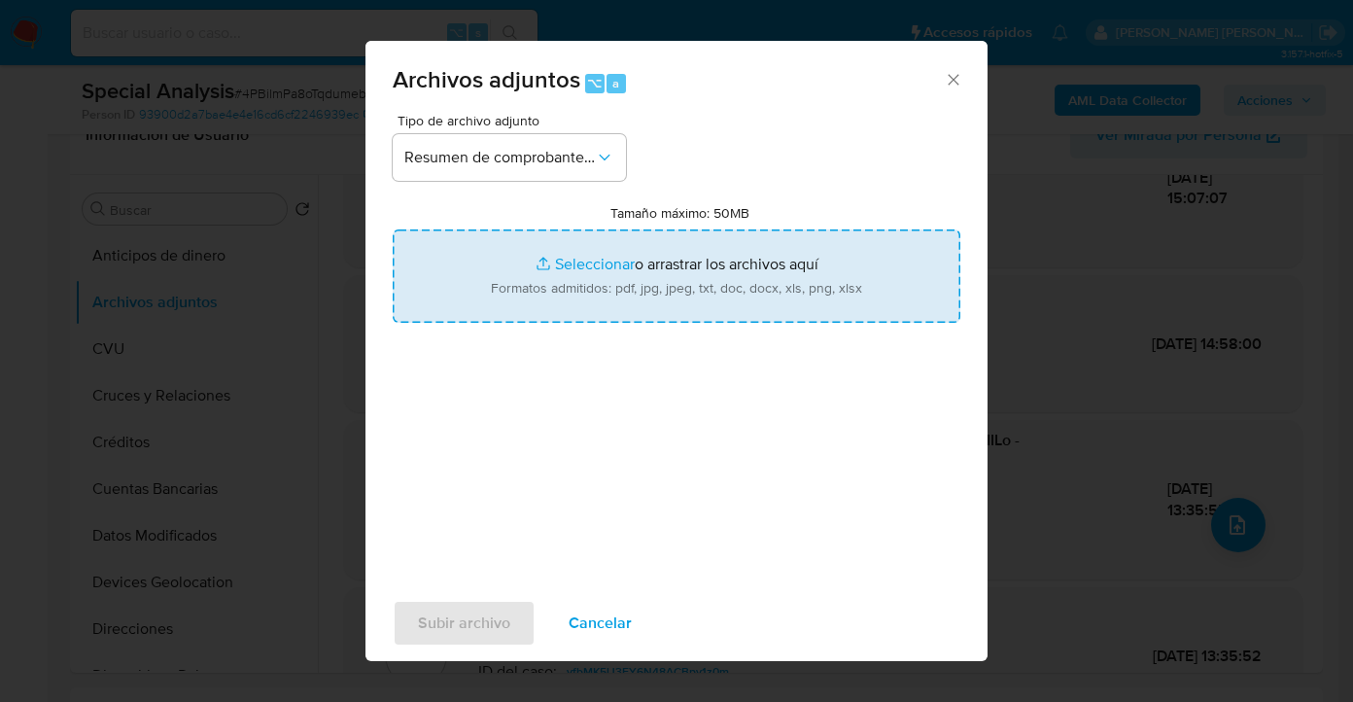
click at [679, 293] on input "Tamaño máximo: 50MB Seleccionar archivos" at bounding box center [677, 275] width 568 height 93
type input "C:\fakepath\Comprobantes emitidos del 31-01 al 26-05.pdf"
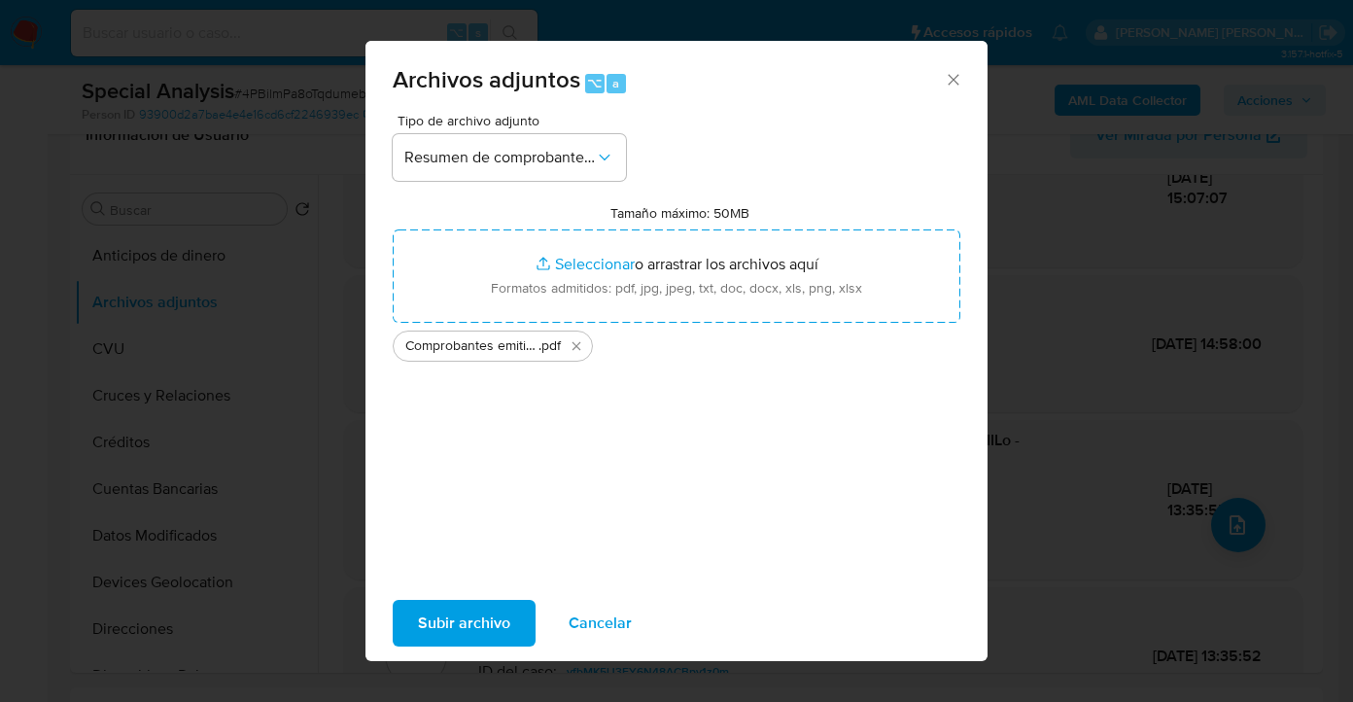
click at [469, 620] on span "Subir archivo" at bounding box center [464, 623] width 92 height 43
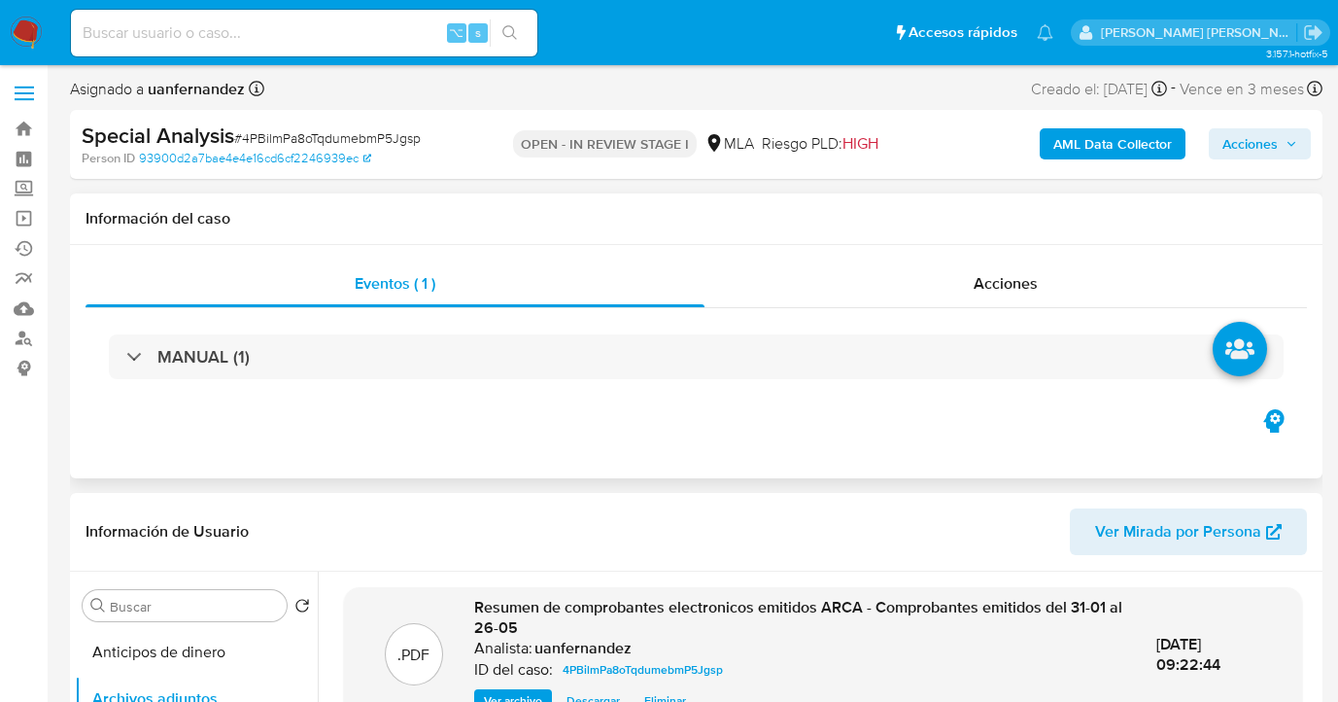
scroll to position [0, 0]
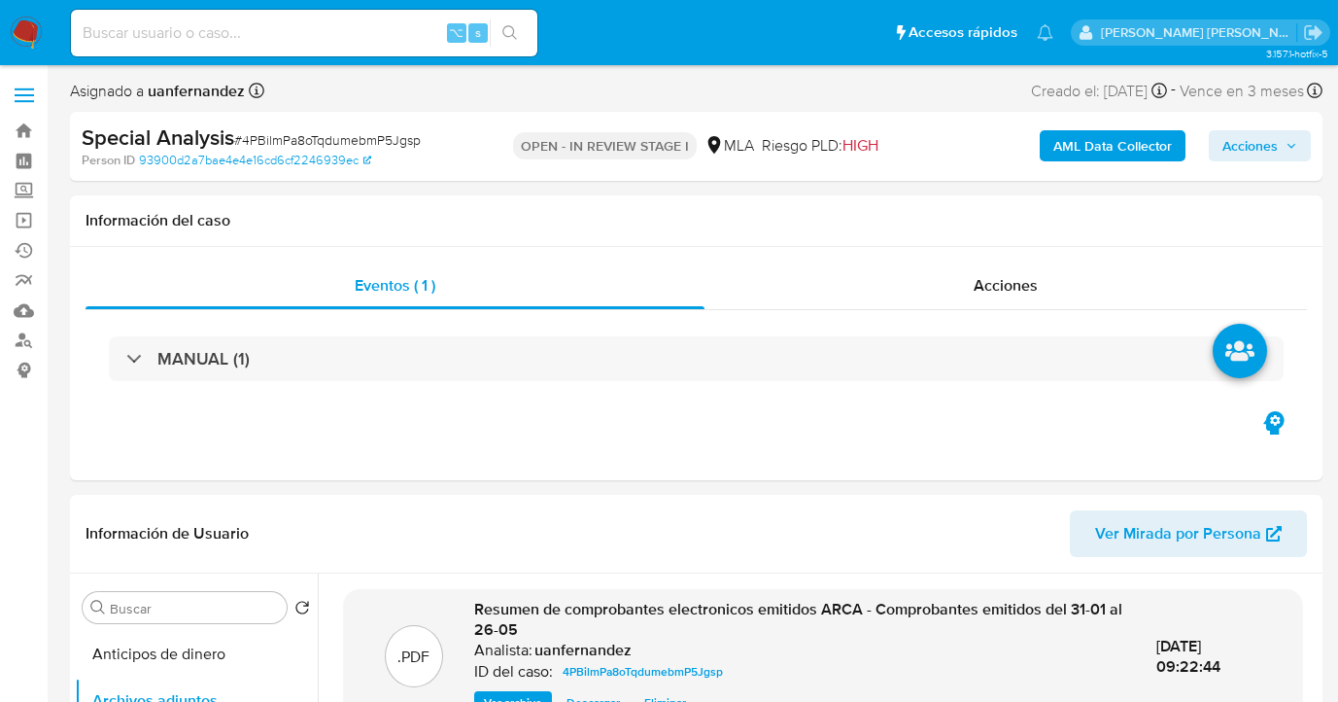
click at [1277, 144] on span "Acciones" at bounding box center [1249, 145] width 55 height 31
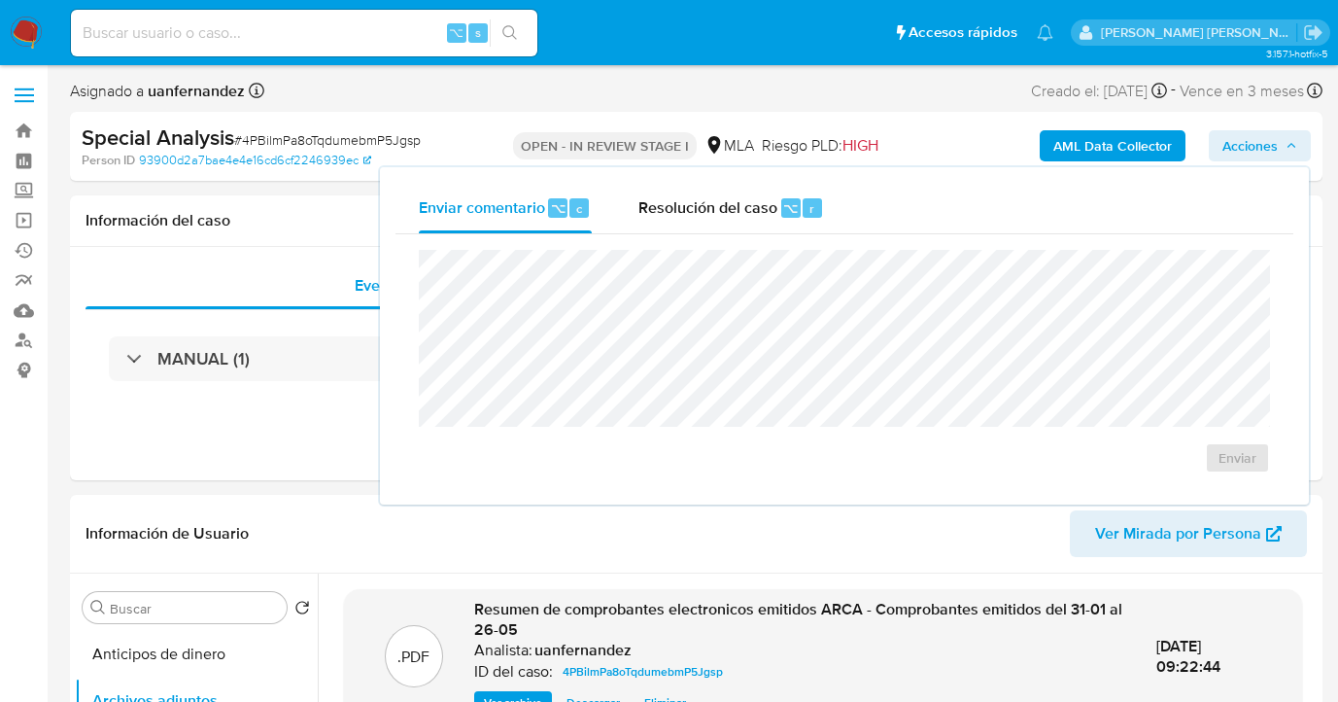
drag, startPoint x: 714, startPoint y: 215, endPoint x: 692, endPoint y: 249, distance: 40.7
click at [707, 222] on div "Resolución del caso ⌥ r" at bounding box center [731, 208] width 186 height 51
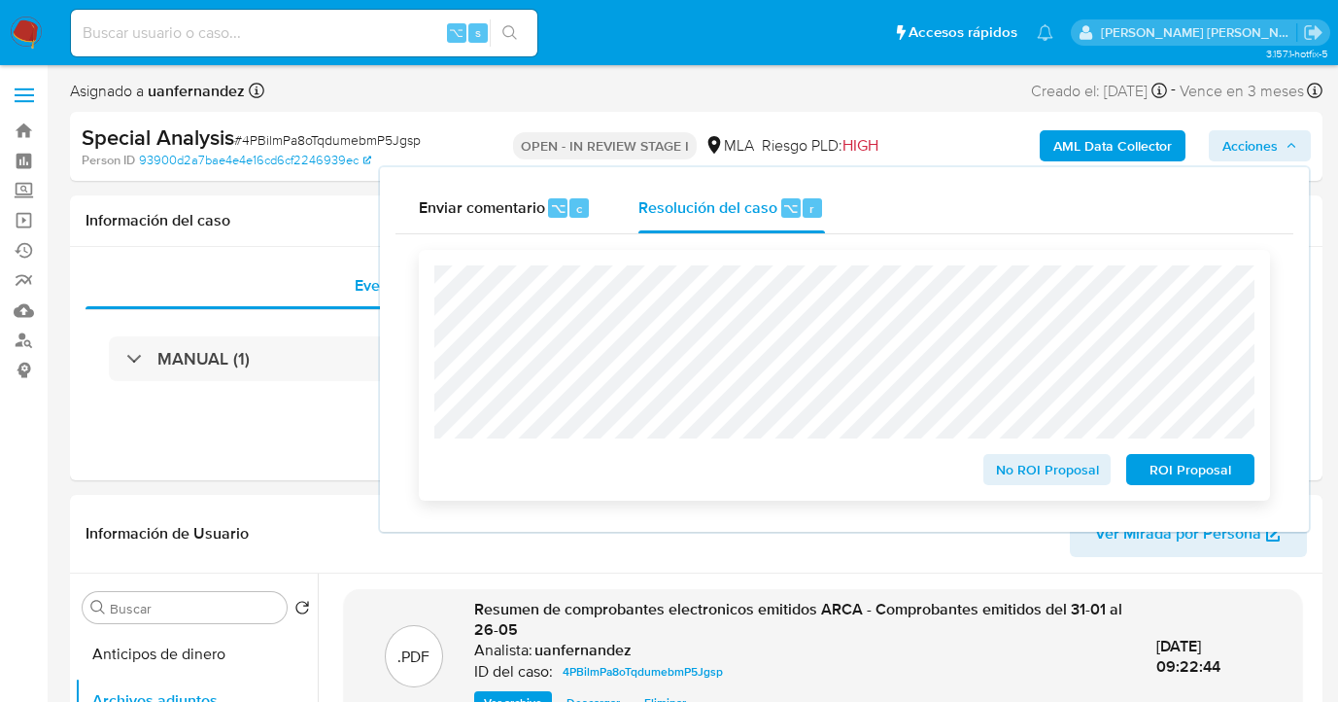
click at [1053, 482] on span "No ROI Proposal" at bounding box center [1047, 469] width 101 height 27
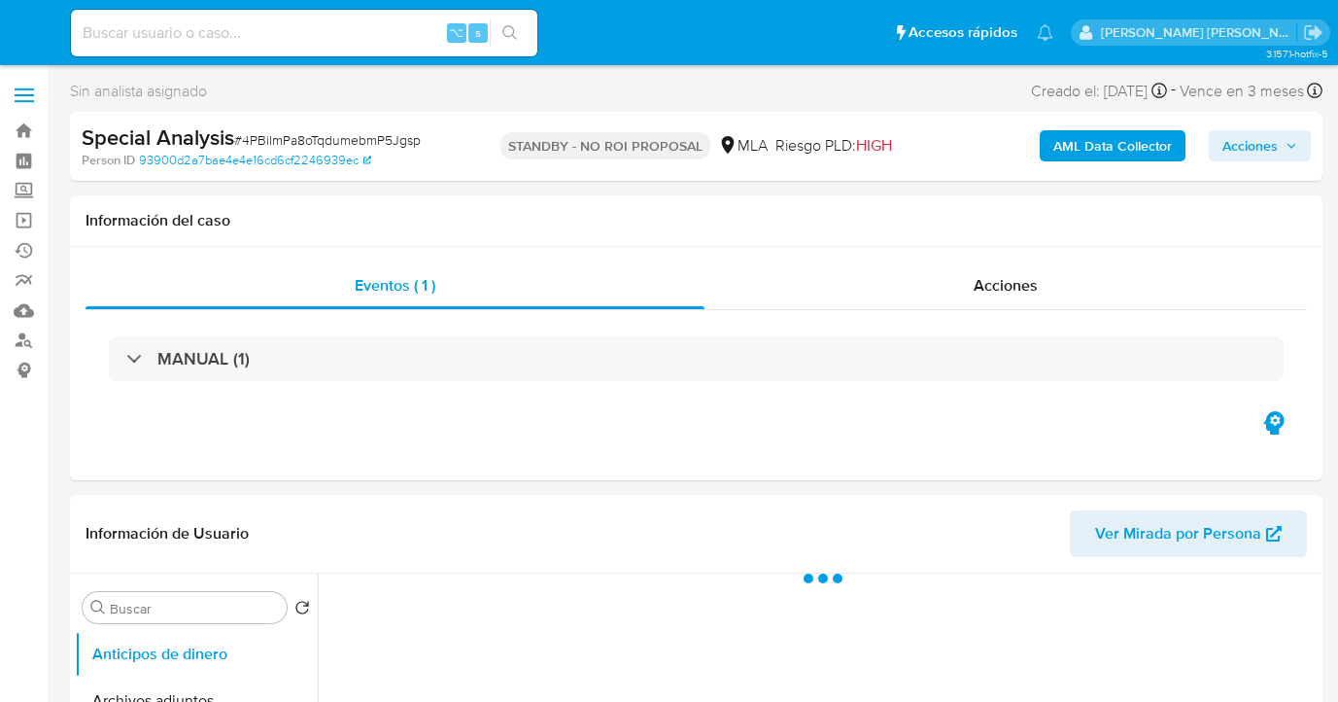
select select "10"
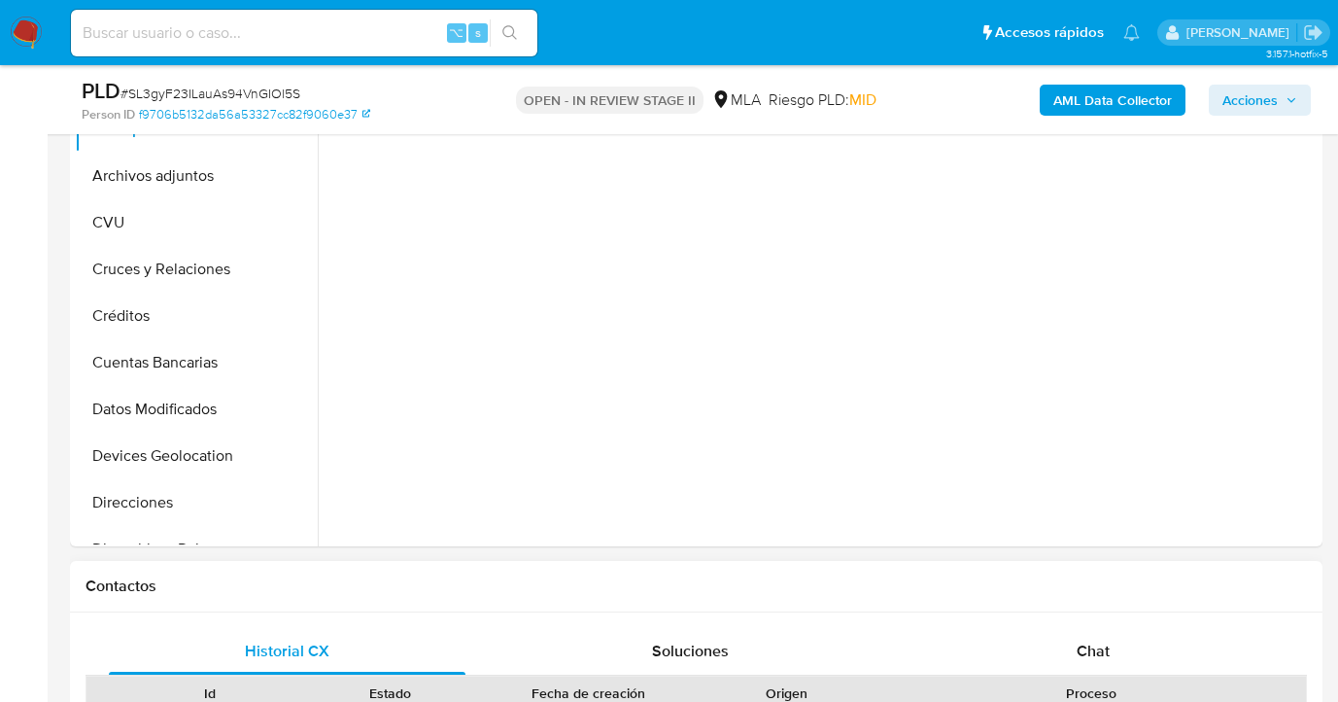
scroll to position [842, 0]
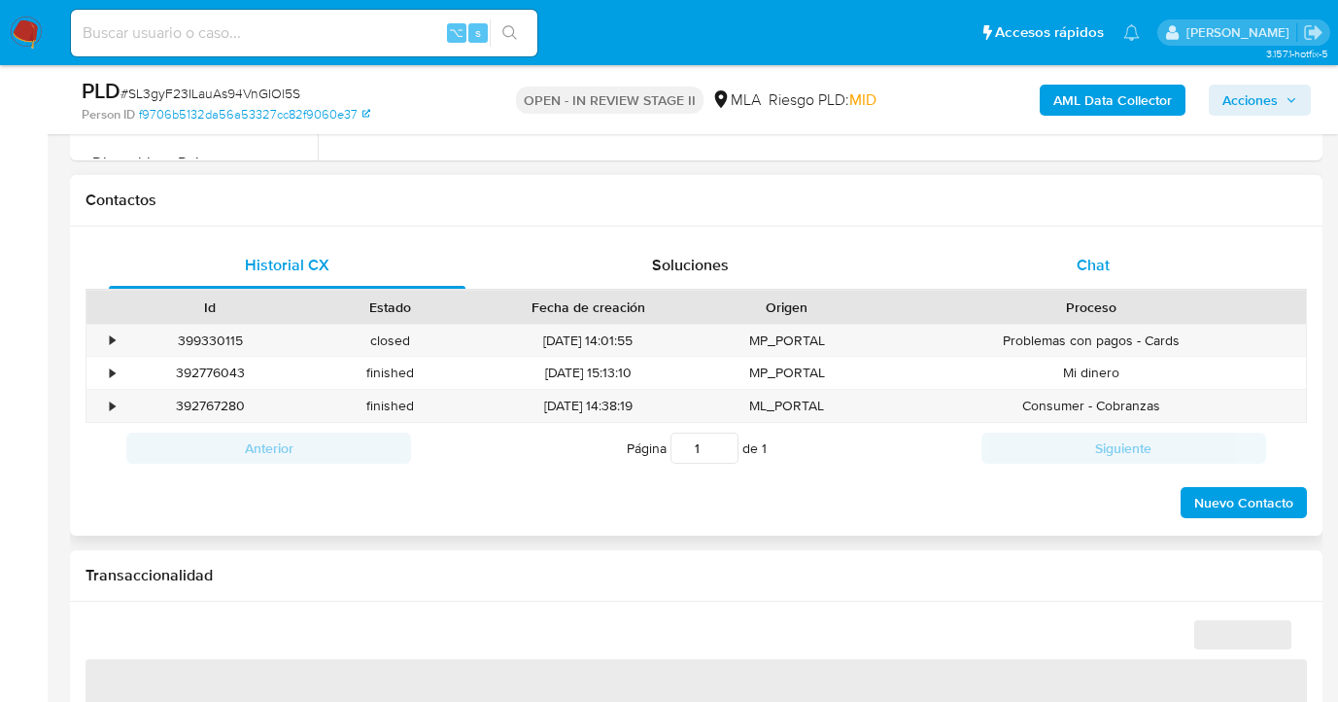
click at [1108, 258] on span "Chat" at bounding box center [1093, 265] width 33 height 22
select select "10"
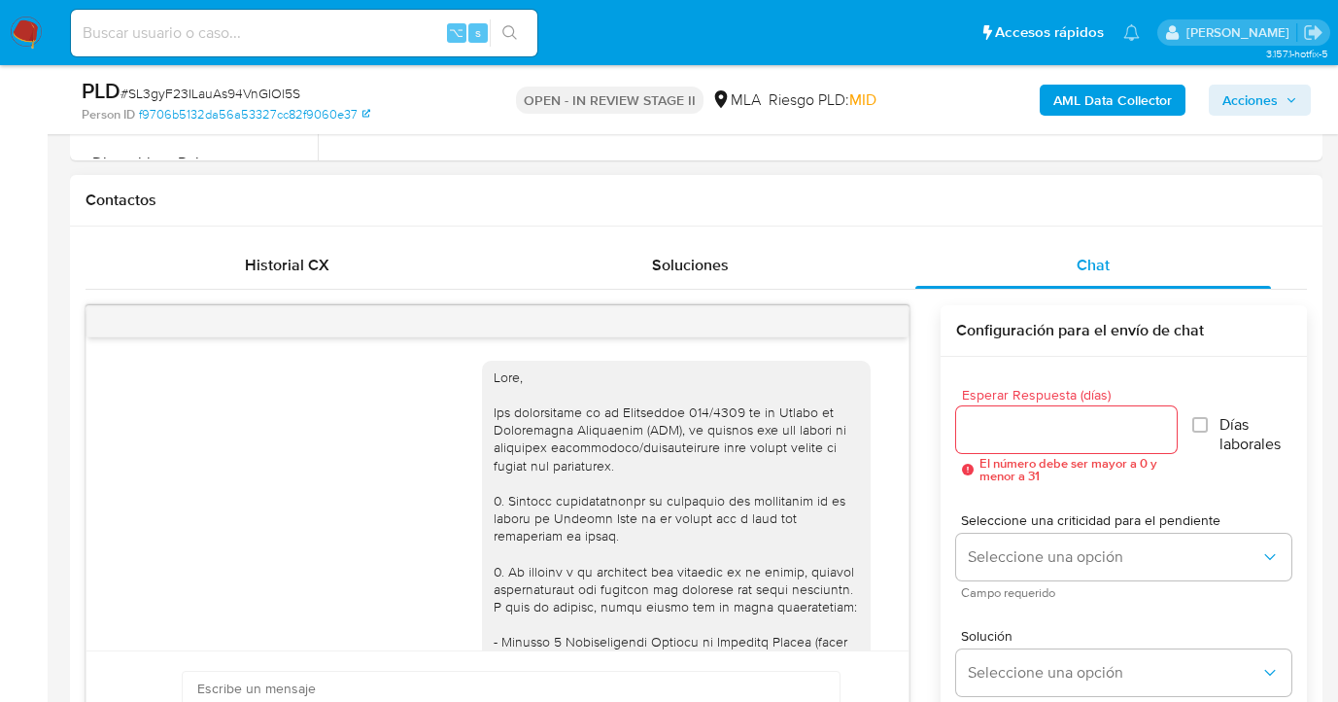
scroll to position [2032, 0]
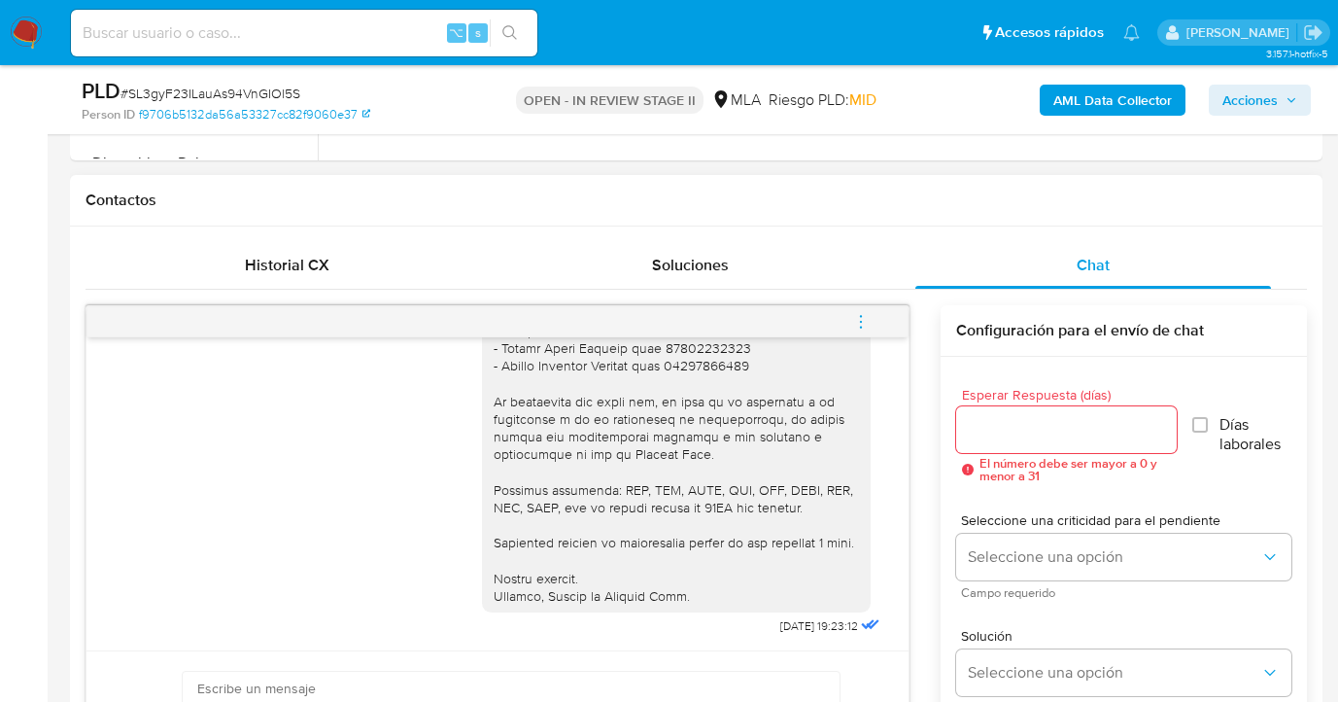
click at [983, 429] on input "Esperar Respuesta (días)" at bounding box center [1066, 429] width 221 height 25
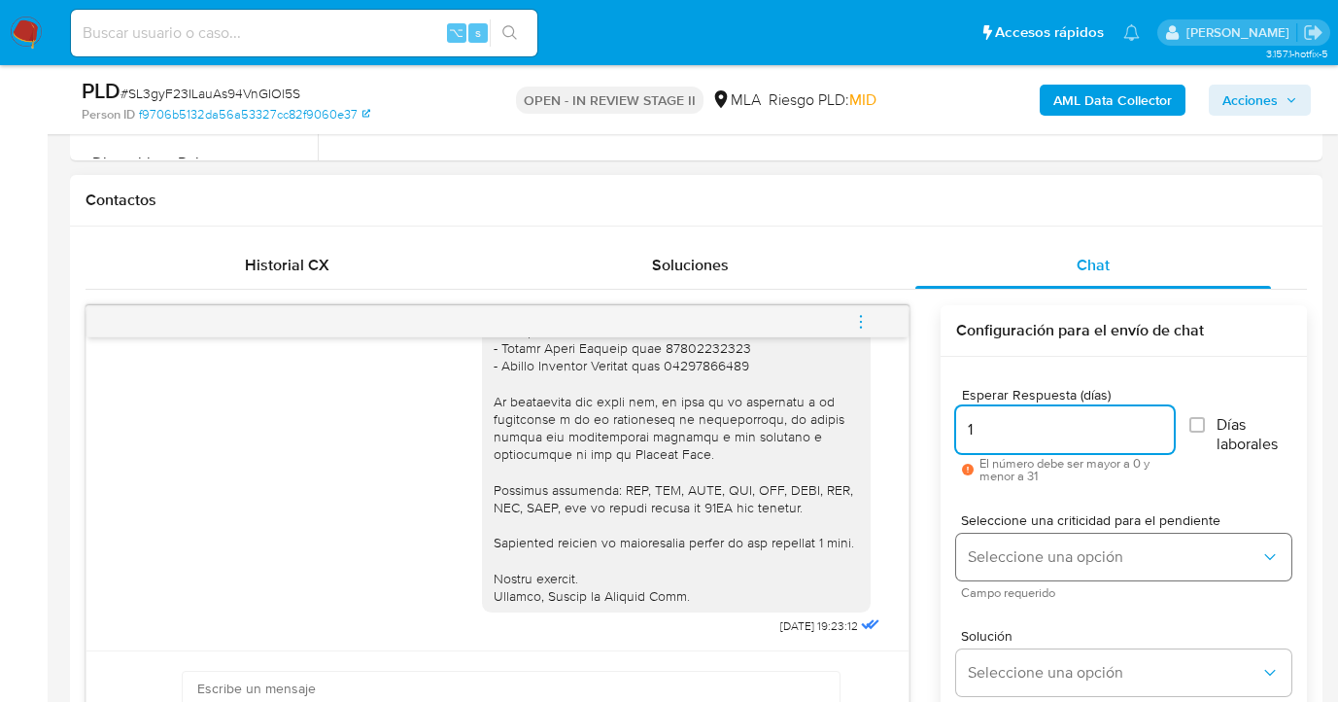
type input "1"
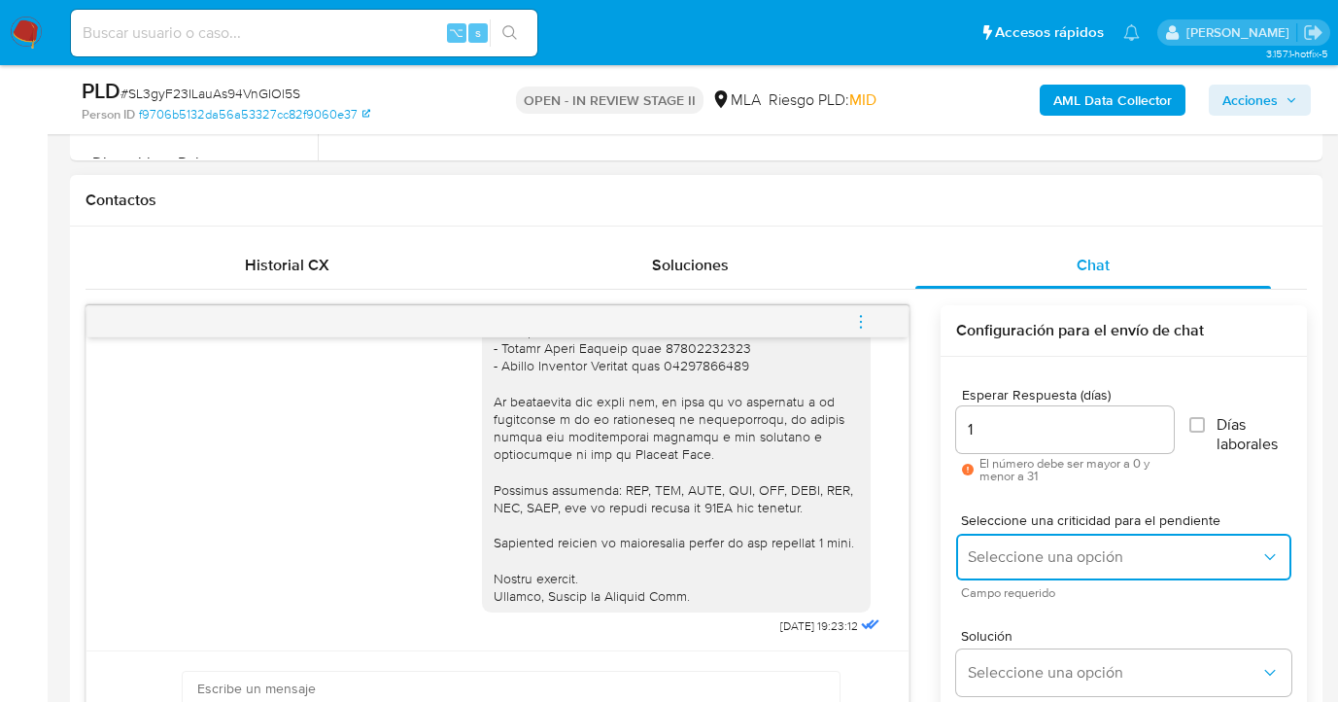
click at [1049, 553] on span "Seleccione una opción" at bounding box center [1114, 556] width 292 height 19
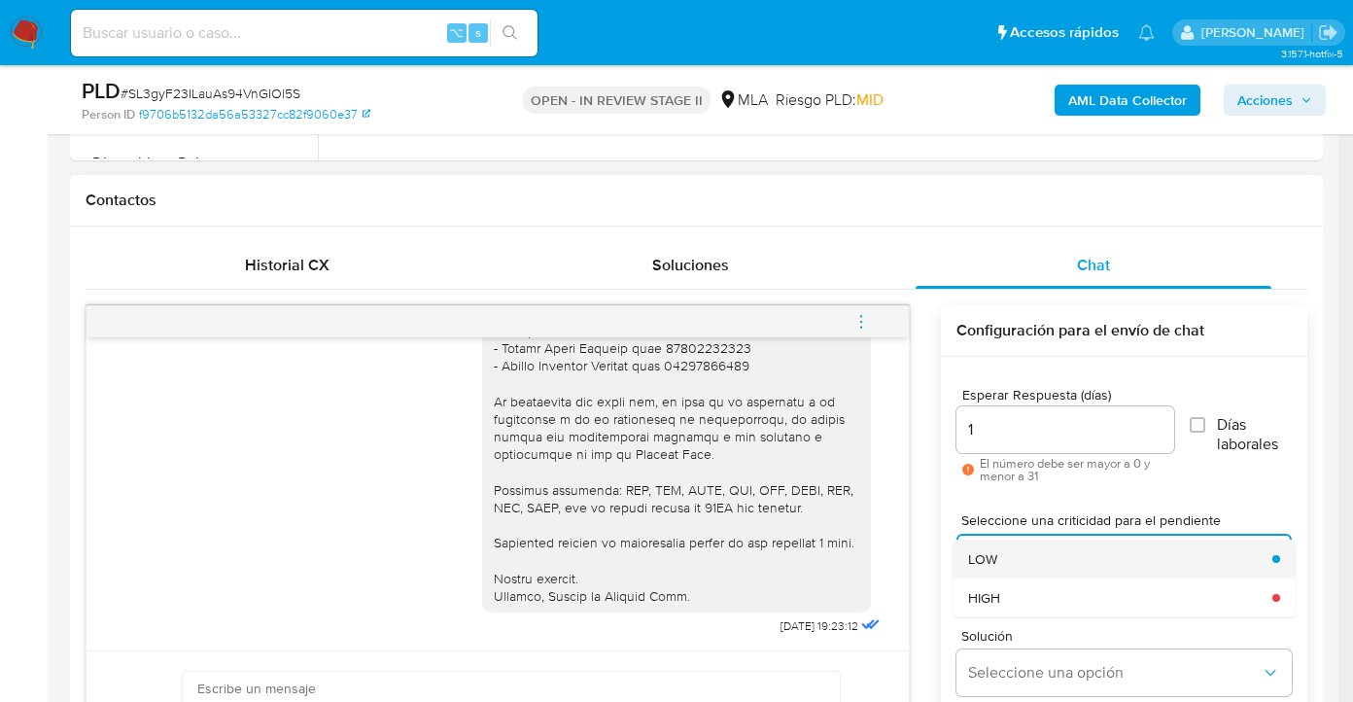
click at [1017, 567] on div "LOW" at bounding box center [1114, 558] width 292 height 39
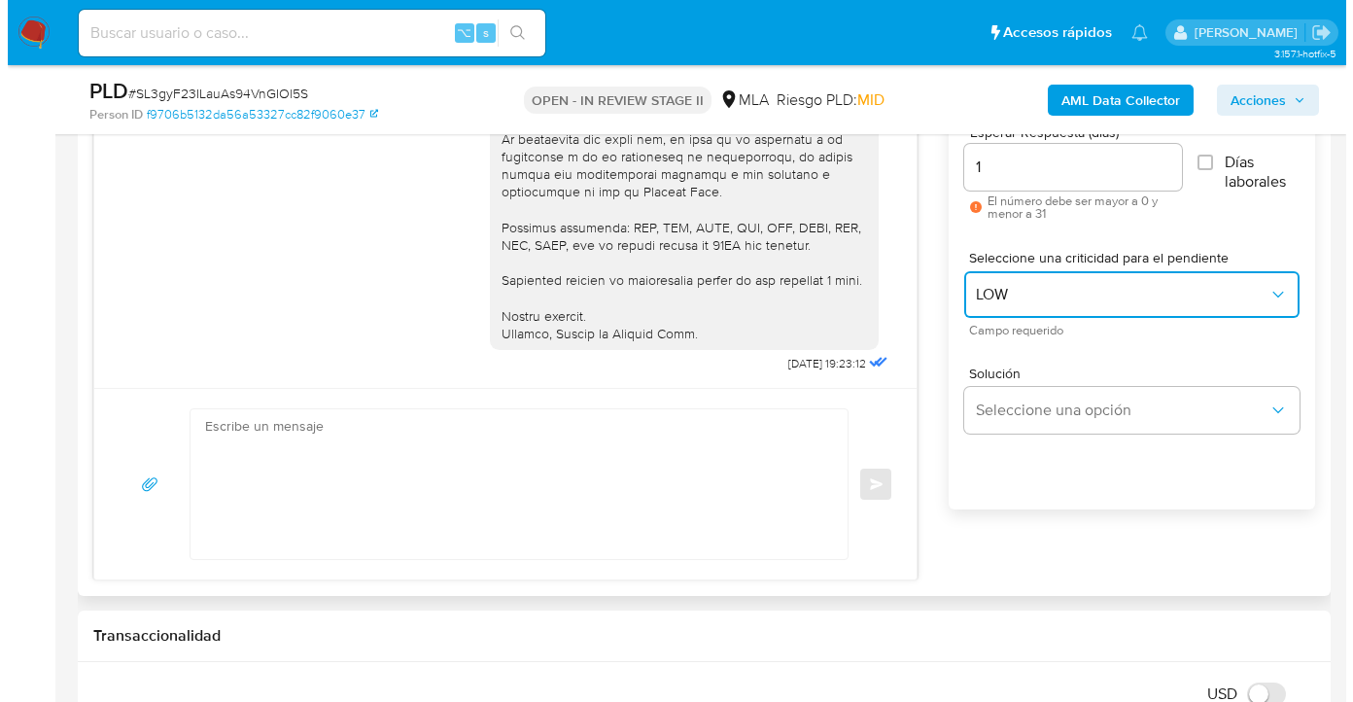
scroll to position [1256, 0]
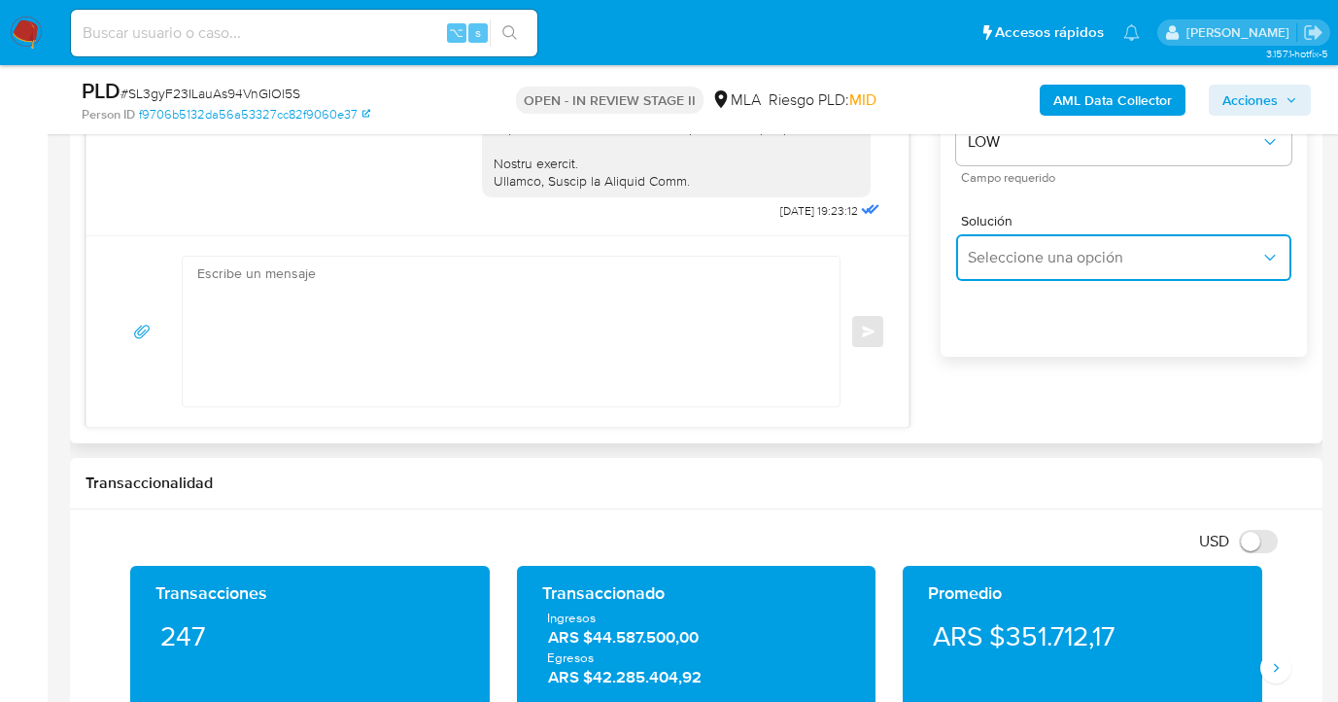
click at [1030, 274] on button "Seleccione una opción" at bounding box center [1123, 257] width 335 height 47
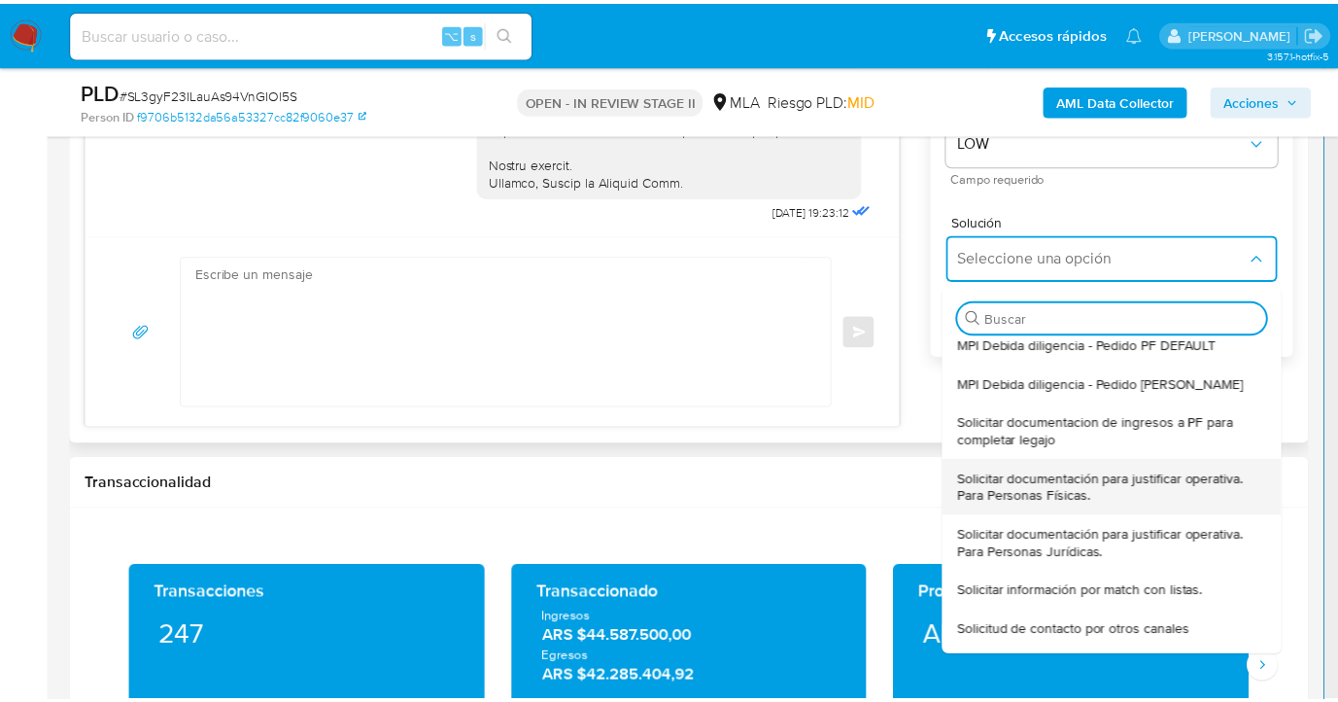
scroll to position [185, 0]
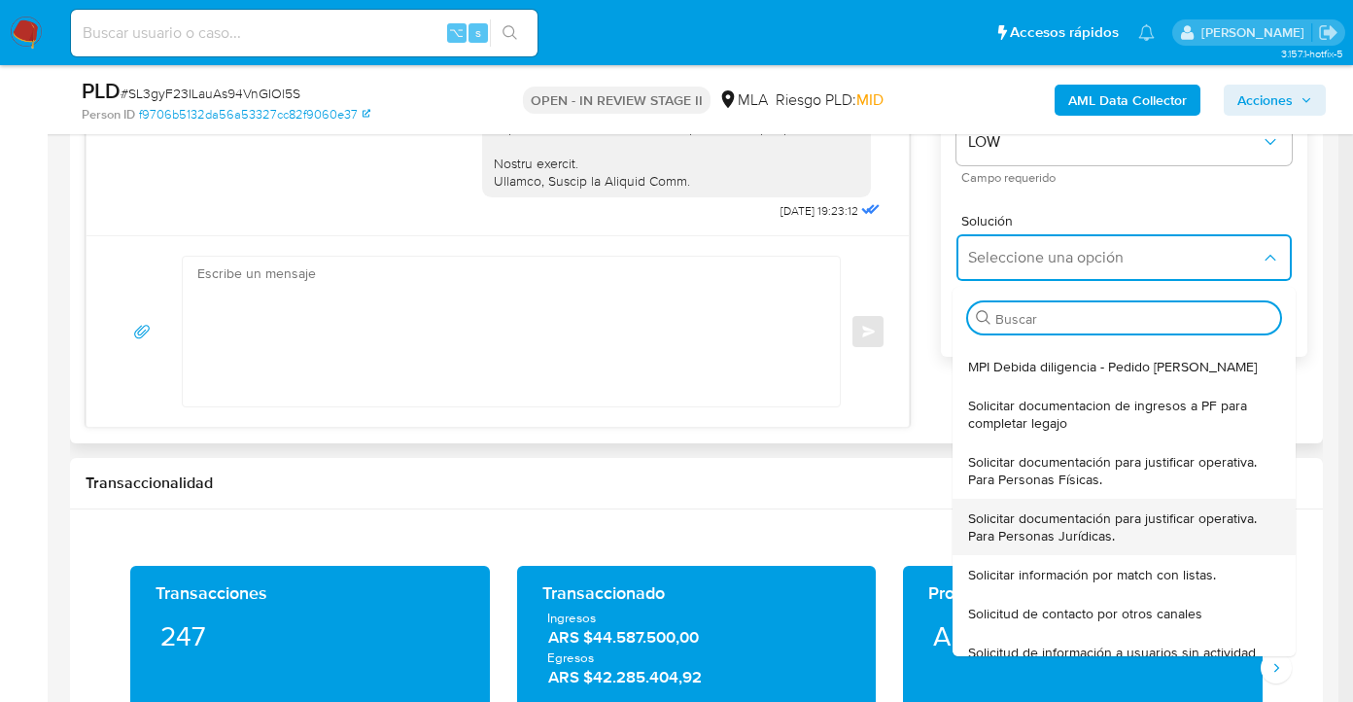
click at [1089, 519] on span "Solicitar documentación para justificar operativa. Para Personas Jurídicas." at bounding box center [1118, 526] width 300 height 35
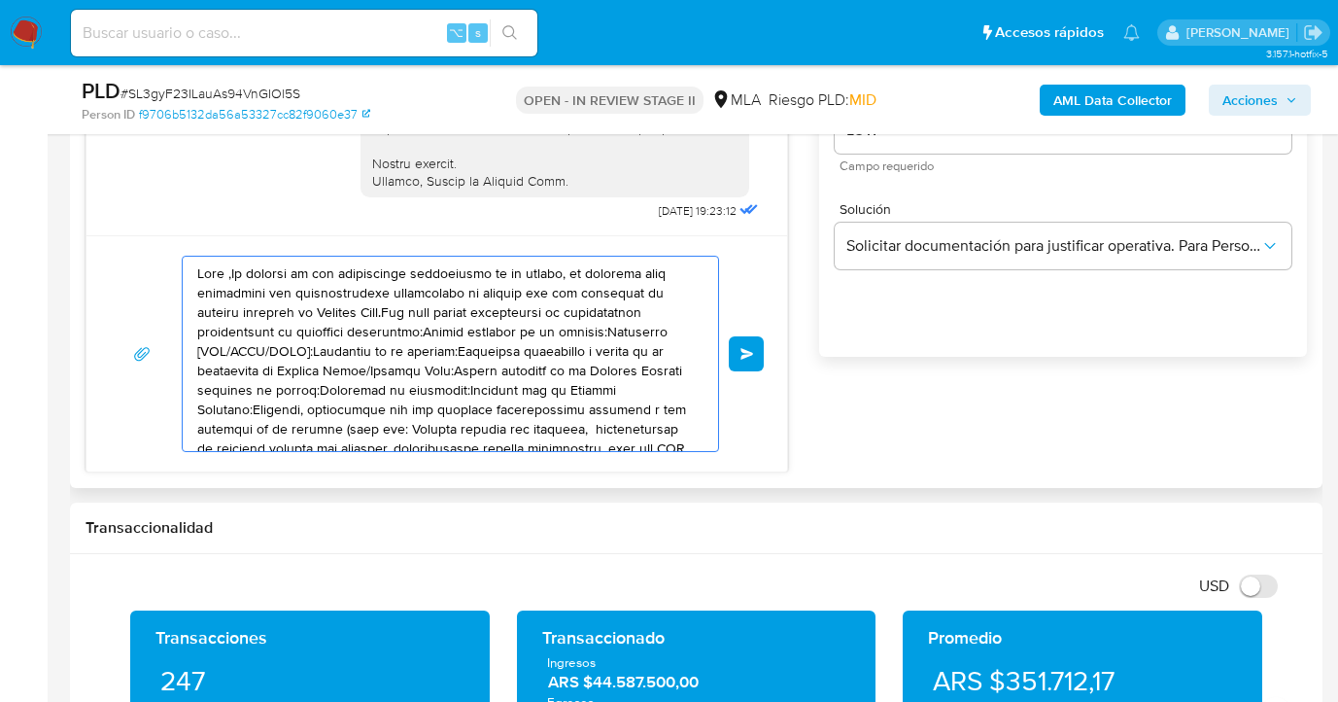
drag, startPoint x: 551, startPoint y: 411, endPoint x: 112, endPoint y: 236, distance: 472.8
click at [111, 236] on div "Enviar" at bounding box center [436, 353] width 701 height 236
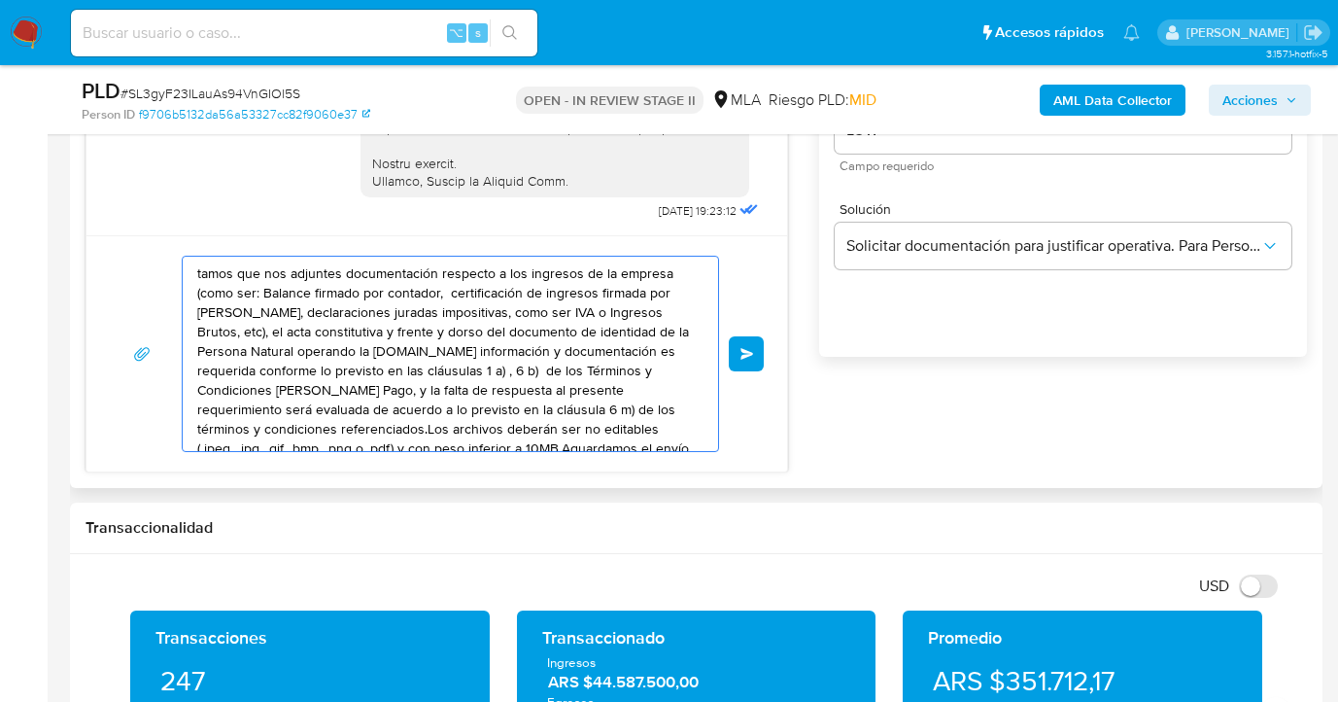
drag, startPoint x: 405, startPoint y: 361, endPoint x: 197, endPoint y: 247, distance: 237.5
click at [189, 248] on div "tamos que nos adjuntes documentación respecto a los ingresos de la empresa (com…" at bounding box center [436, 353] width 701 height 236
type textarea "editables (.jpeg, .jpg, .gif, .bmp, .png o .pdf) y con peso inferior a 10MB.Agu…"
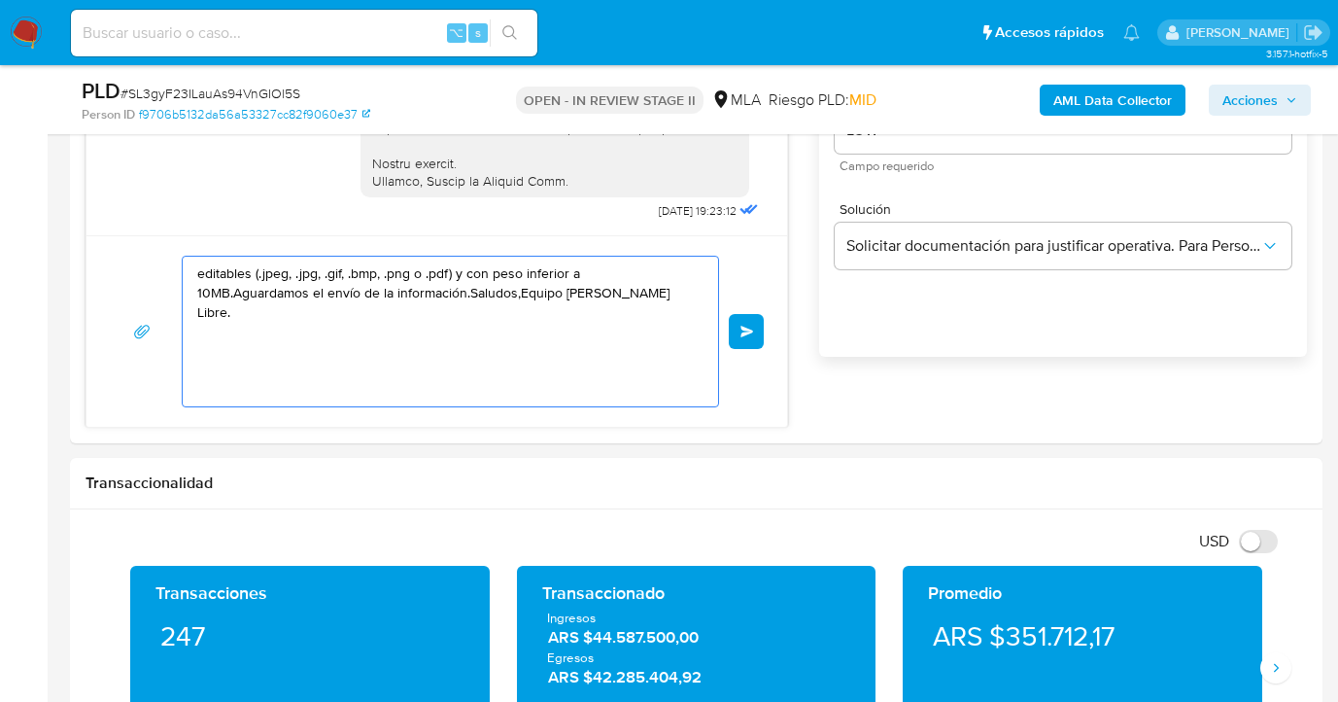
drag, startPoint x: 499, startPoint y: 379, endPoint x: 33, endPoint y: 166, distance: 511.8
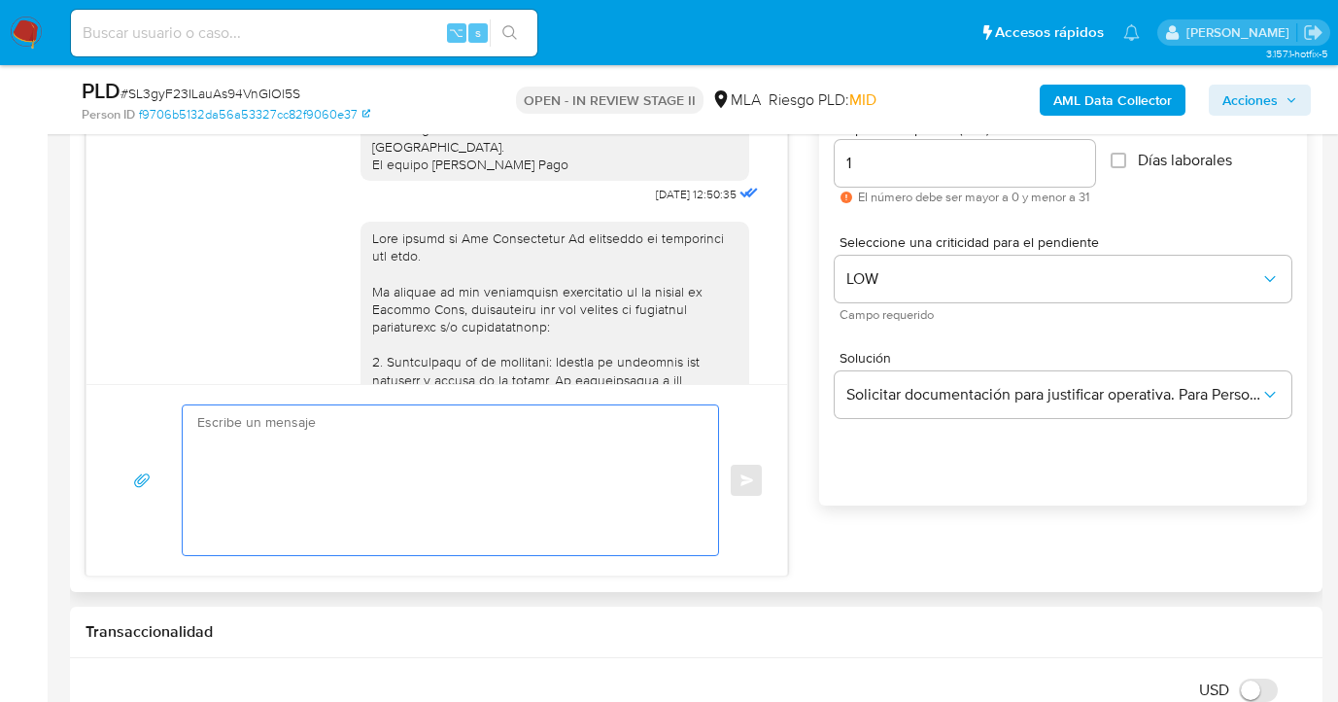
scroll to position [1357, 0]
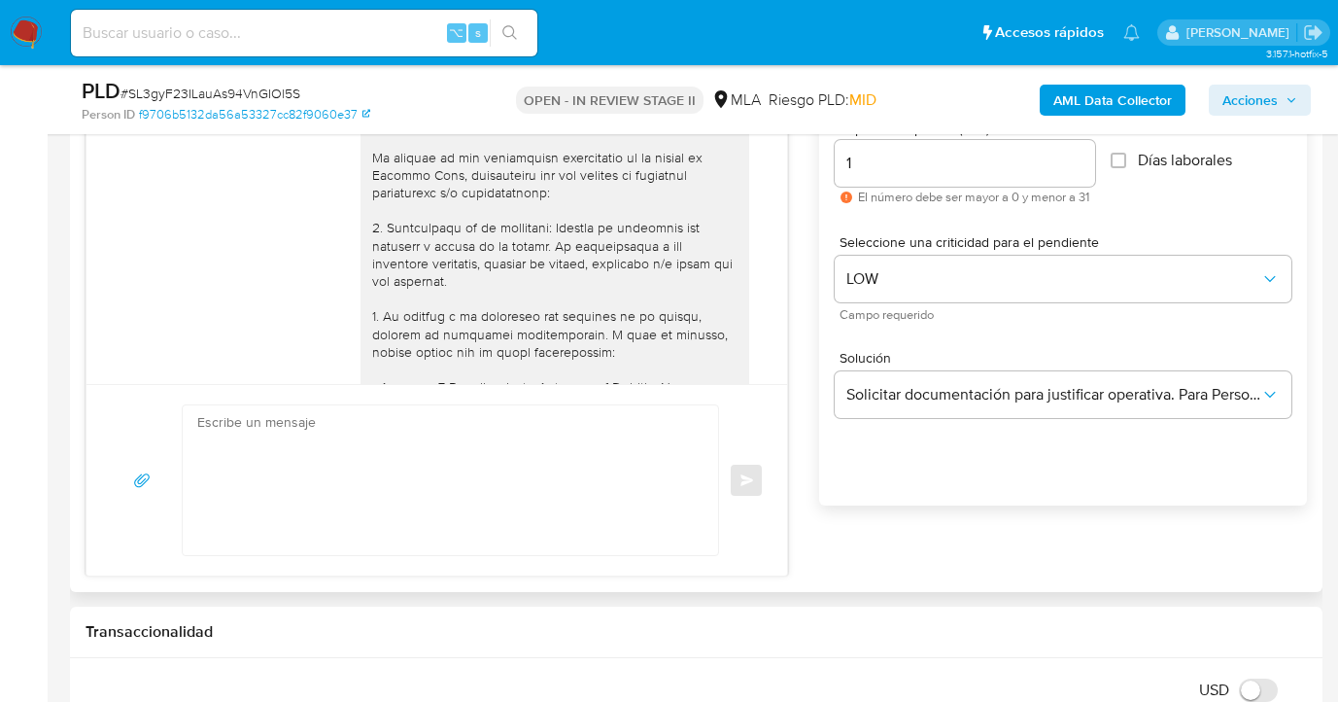
drag, startPoint x: 359, startPoint y: 156, endPoint x: 415, endPoint y: 176, distance: 59.6
click at [415, 176] on div at bounding box center [554, 519] width 365 height 848
copy div "Hola equipo de Teb Transportes Sa esperamos se encuentren muy bien."
click at [262, 426] on textarea at bounding box center [445, 480] width 497 height 150
paste textarea "Hola equipo de Teb Transportes Sa esperamos se encuentren muy bien."
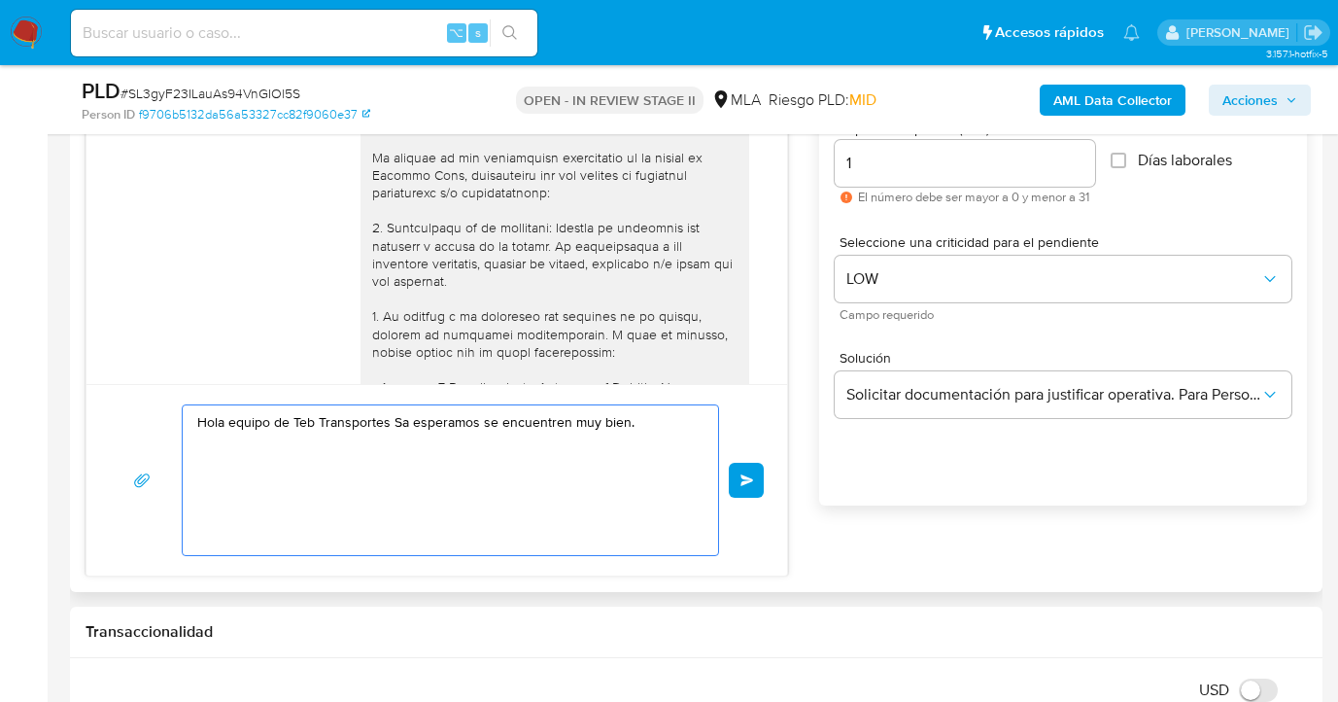
paste textarea "Confirmamos la recepción de la documentación y en base a la misma damos por com…"
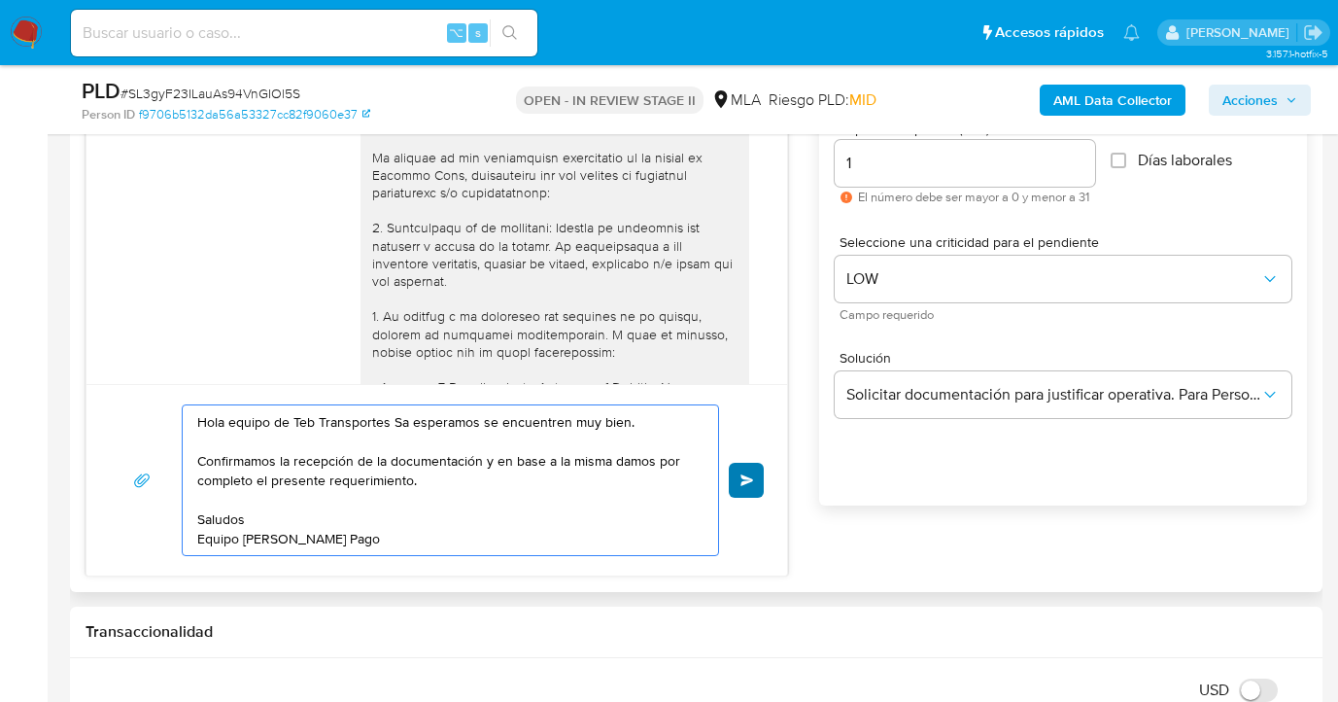
type textarea "Hola equipo de Teb Transportes Sa esperamos se encuentren muy bien. Confirmamos…"
click at [747, 482] on span "Enviar" at bounding box center [747, 480] width 14 height 12
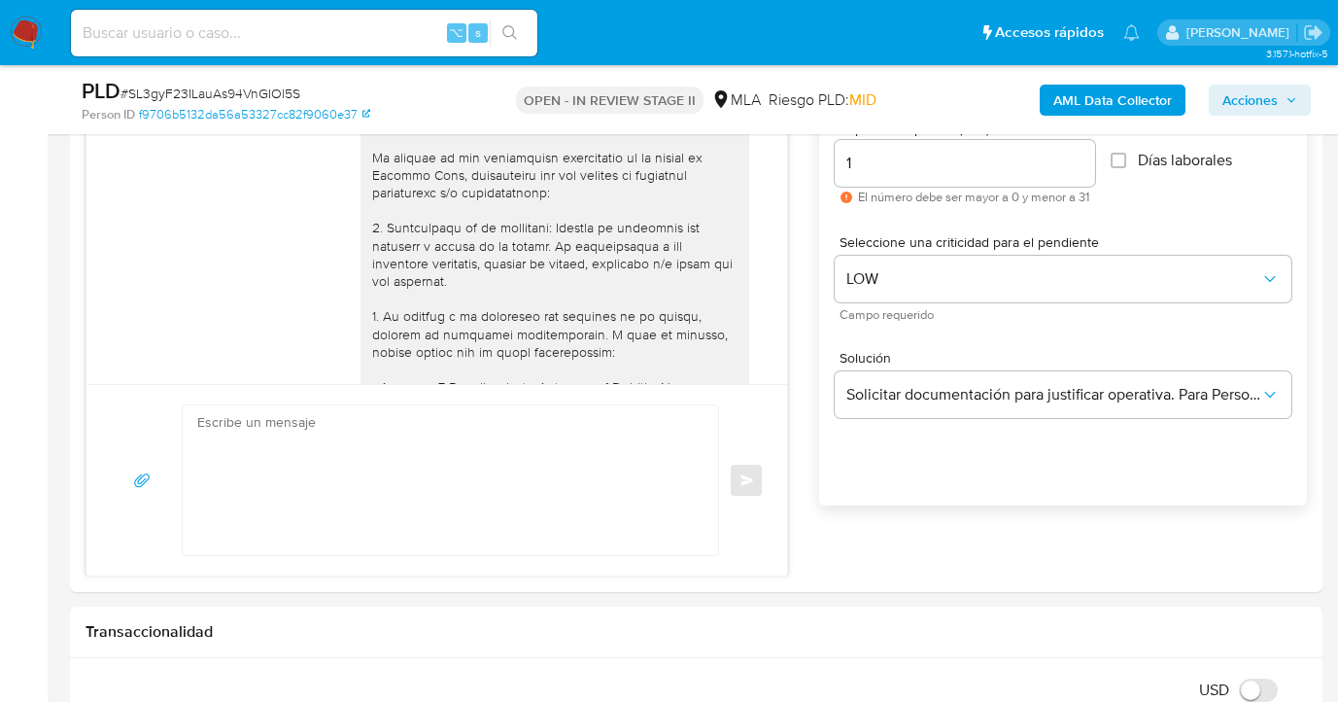
scroll to position [2229, 0]
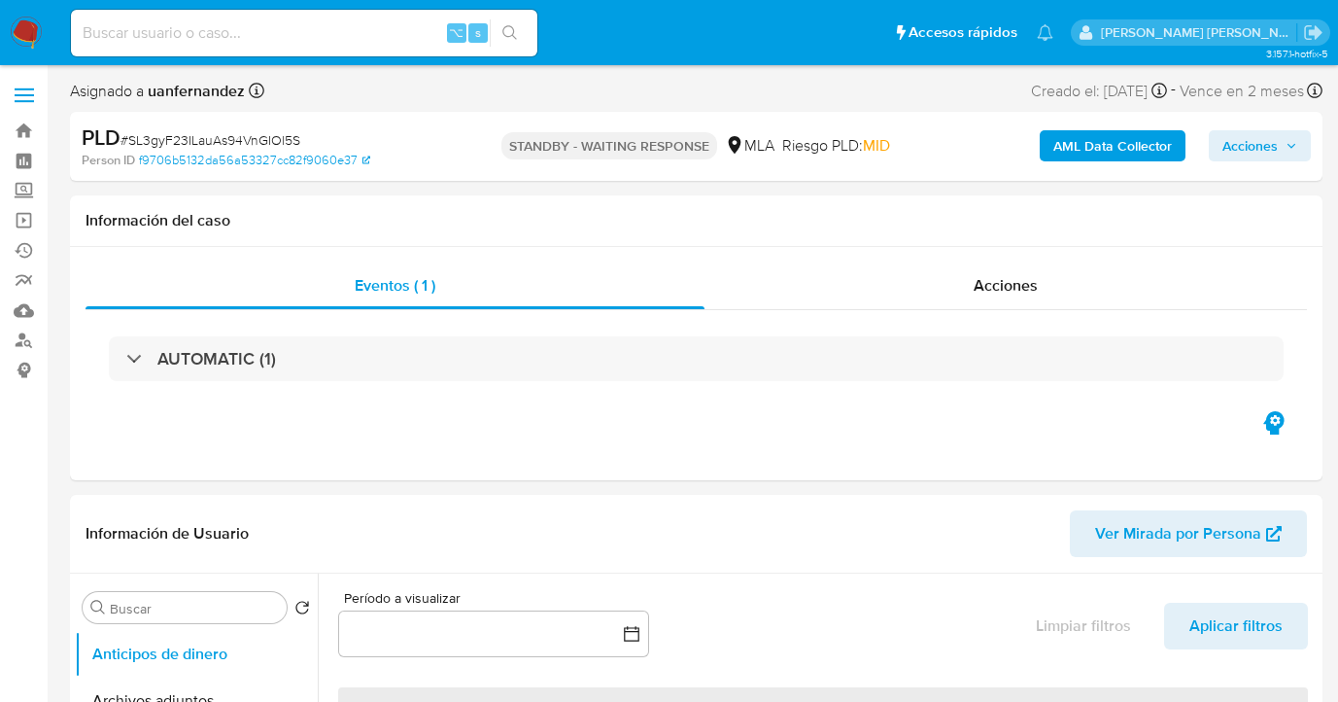
select select "10"
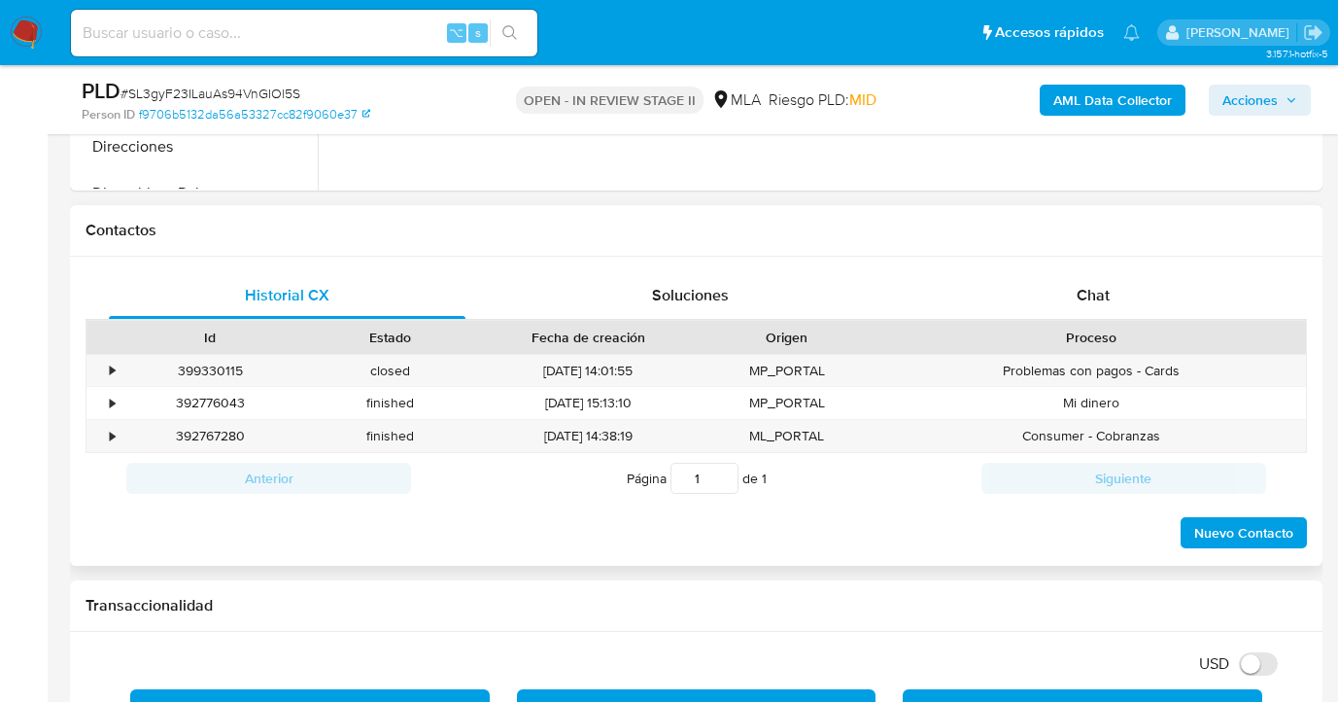
scroll to position [837, 0]
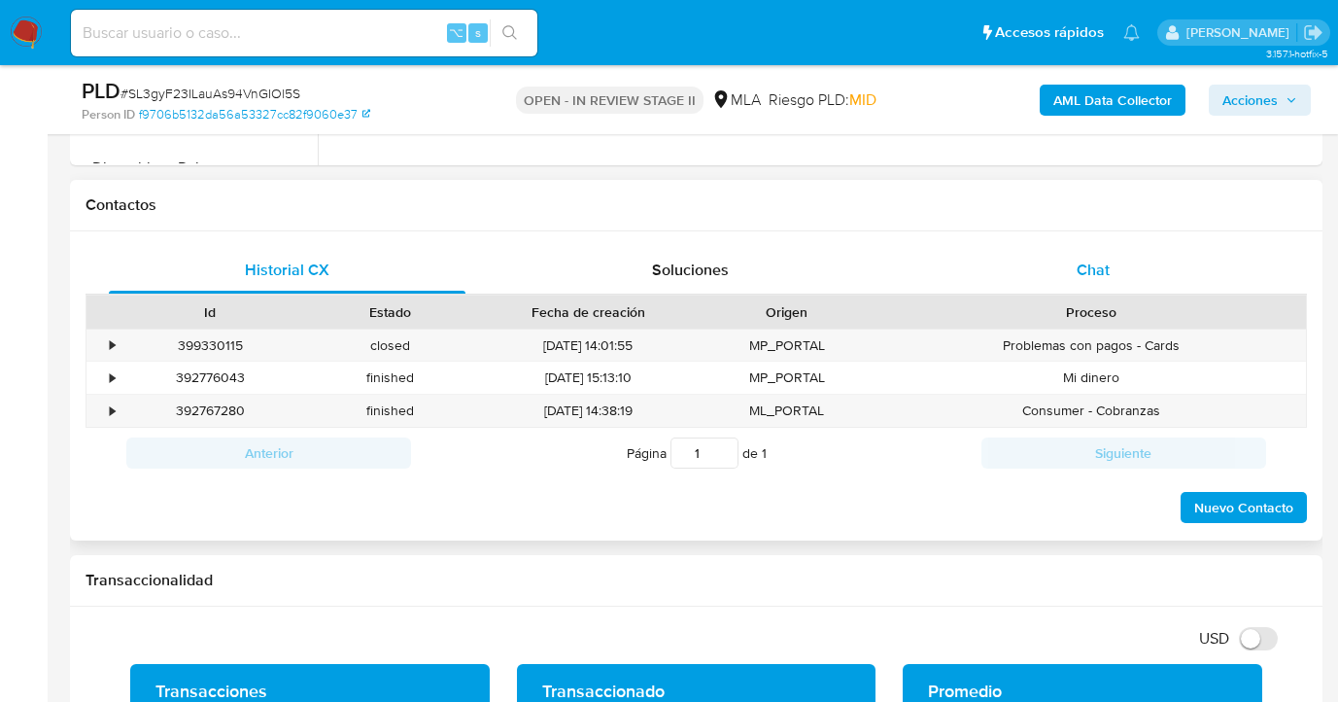
click at [1082, 277] on span "Chat" at bounding box center [1093, 269] width 33 height 22
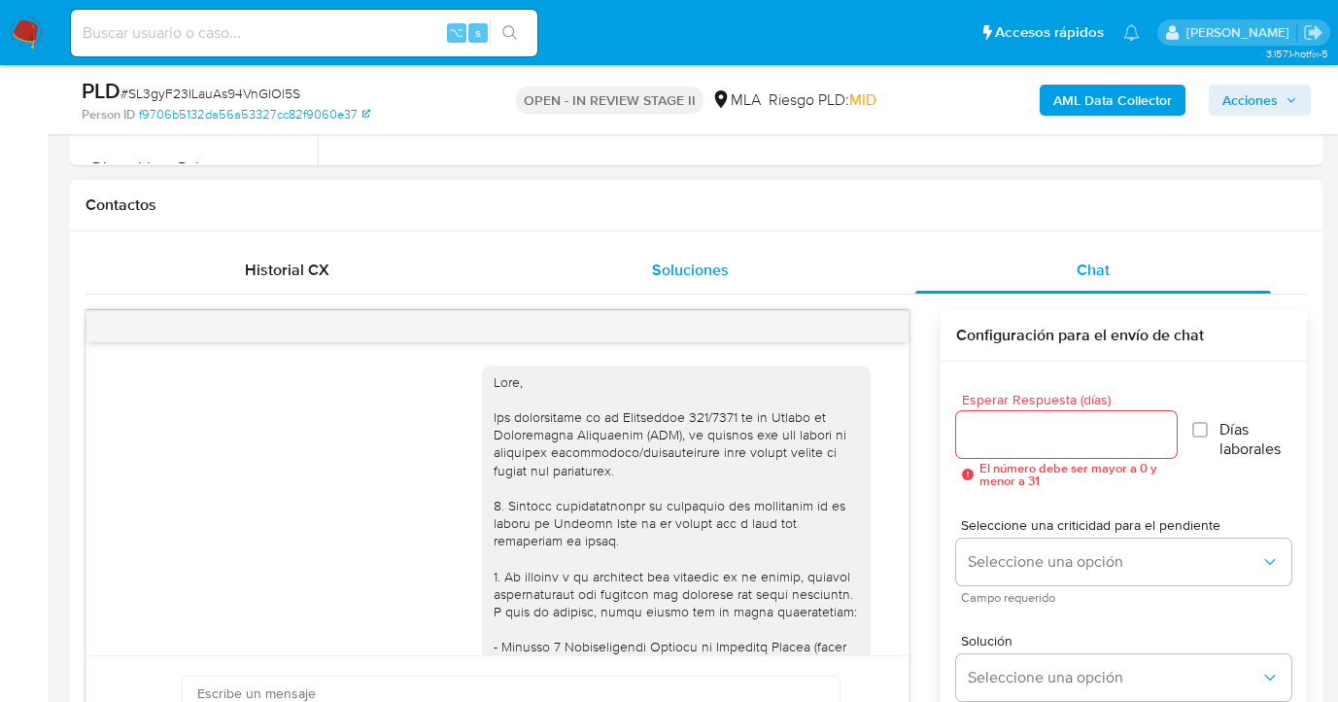
scroll to position [2229, 0]
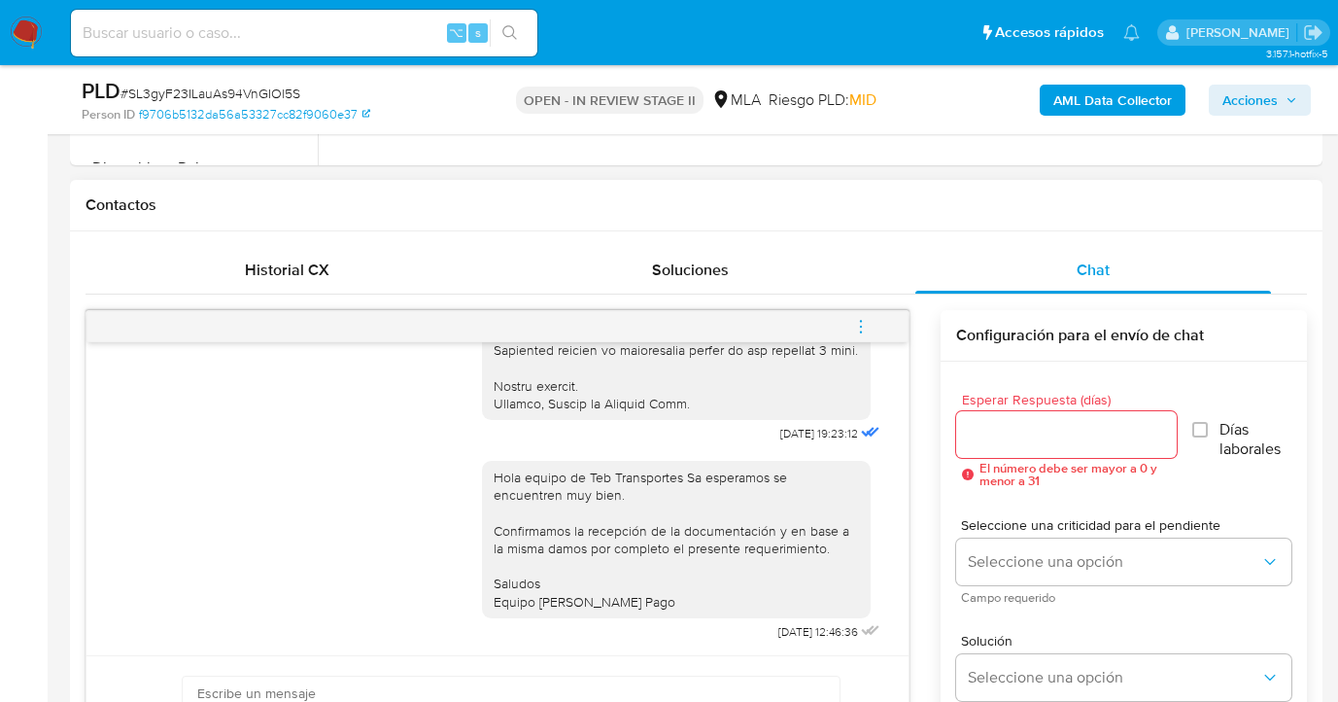
click at [858, 328] on icon "menu-action" at bounding box center [860, 326] width 17 height 17
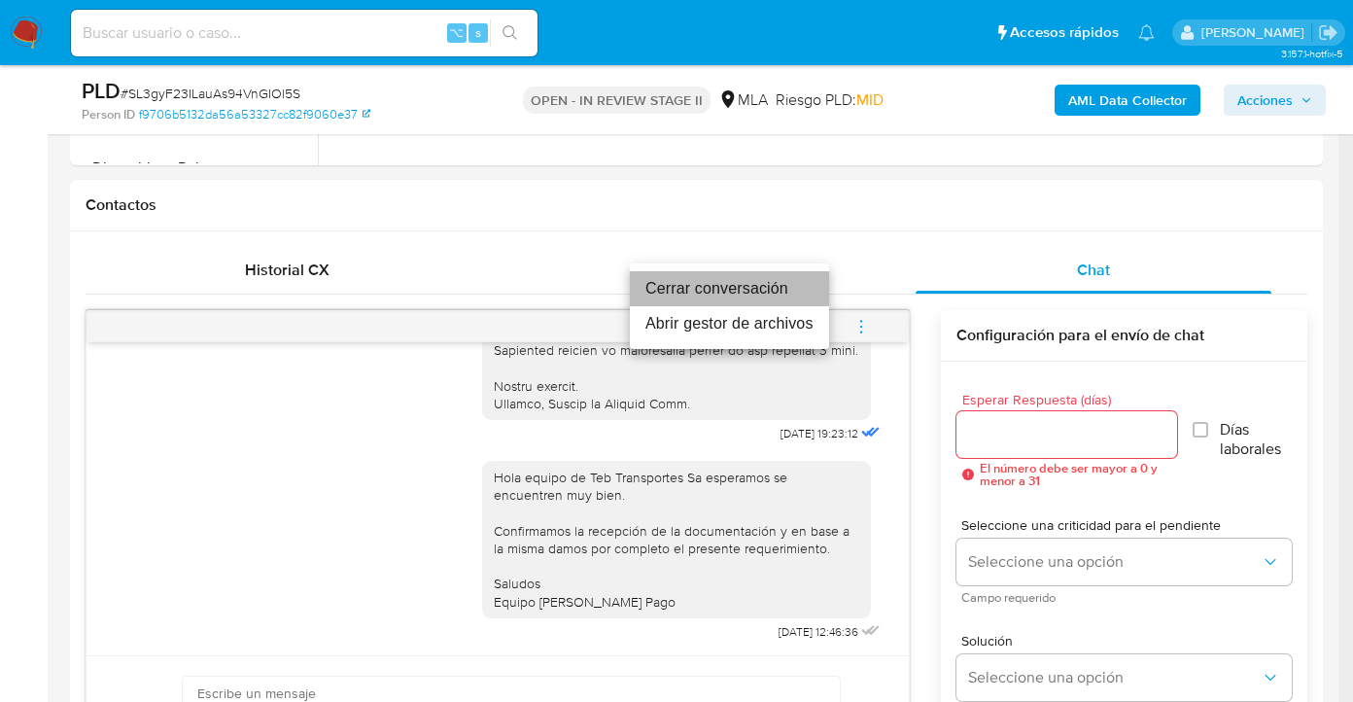
drag, startPoint x: 713, startPoint y: 293, endPoint x: 724, endPoint y: 302, distance: 13.8
click at [713, 292] on li "Cerrar conversación" at bounding box center [729, 288] width 199 height 35
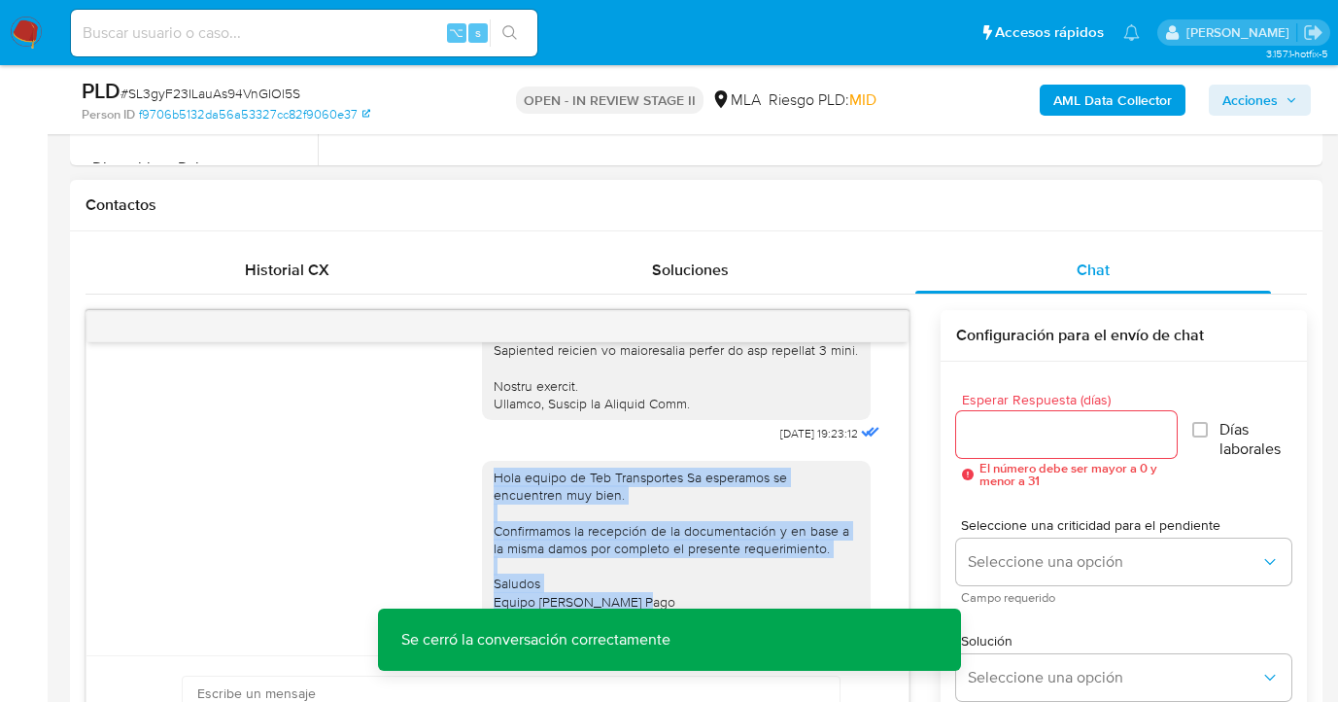
drag, startPoint x: 636, startPoint y: 601, endPoint x: 474, endPoint y: 482, distance: 200.2
click at [482, 482] on div "Hola equipo de Teb Transportes Sa esperamos se encuentren muy bien. Confirmamos…" at bounding box center [676, 539] width 389 height 157
copy div "Hola equipo de Teb Transportes Sa esperamos se encuentren muy bien. Confirmamos…"
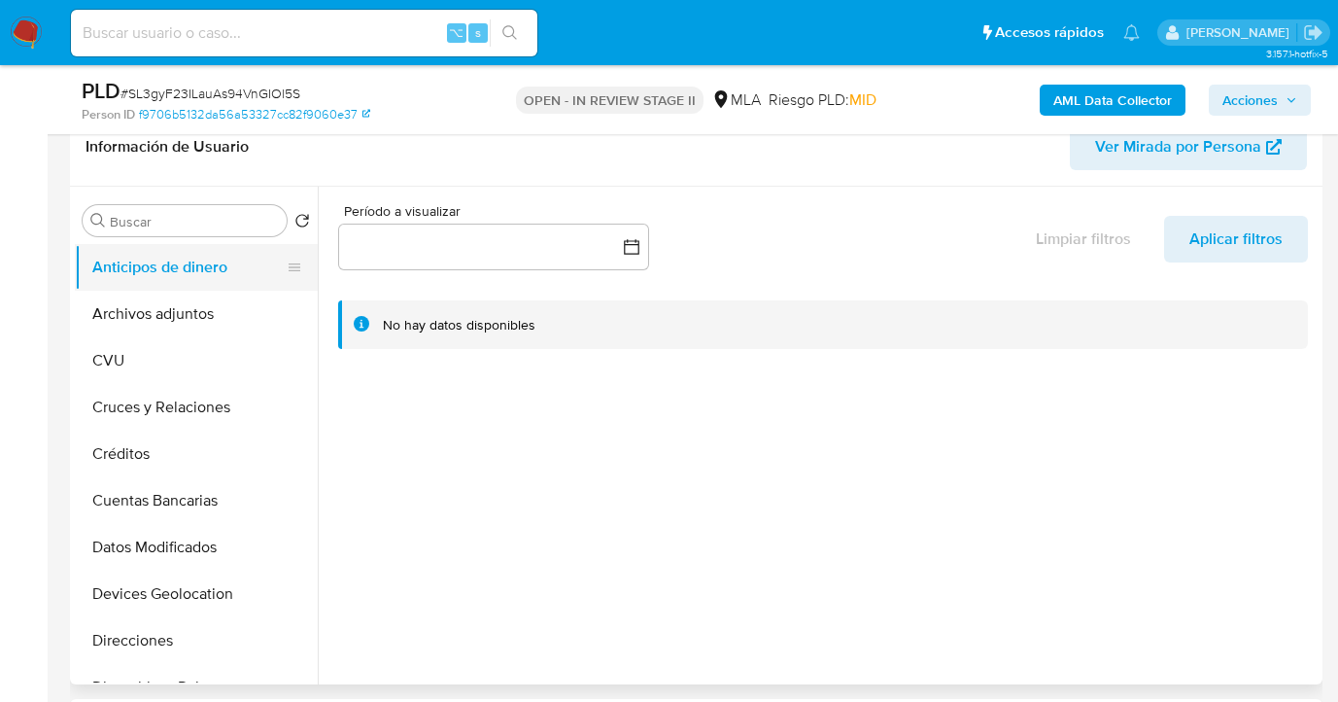
scroll to position [254, 0]
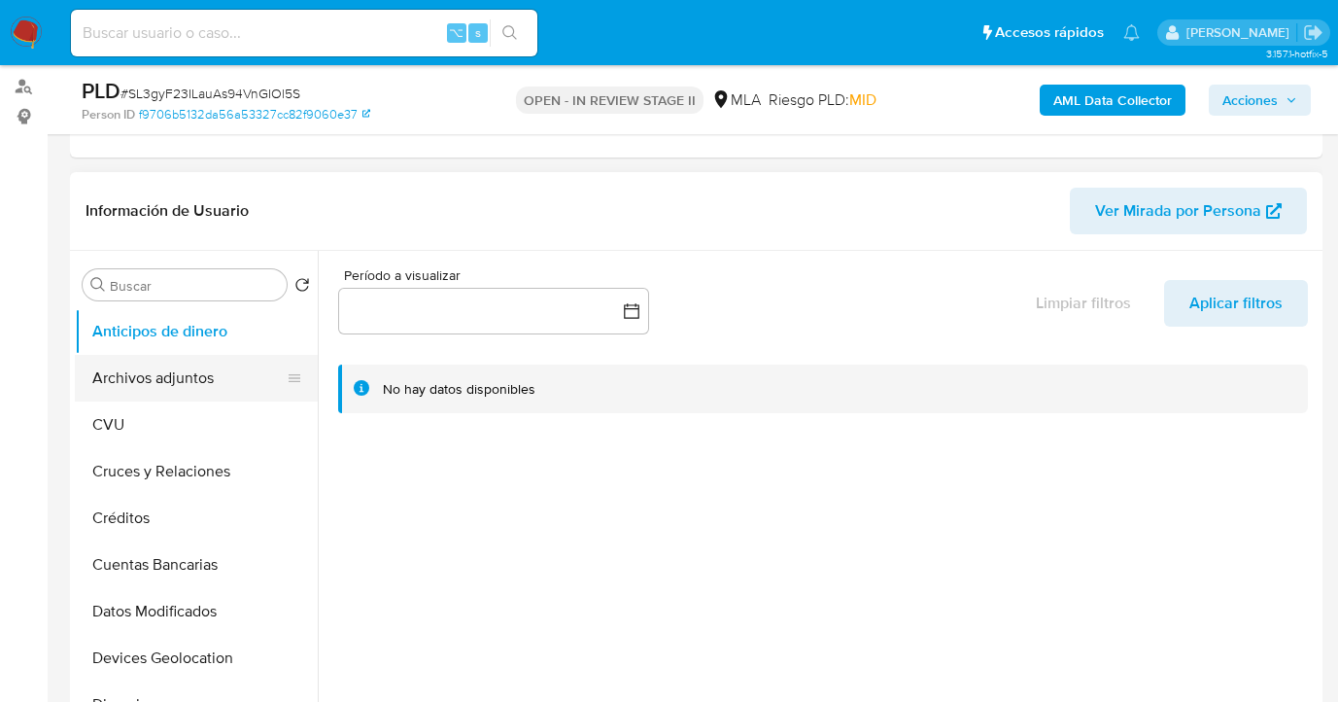
click at [224, 362] on button "Archivos adjuntos" at bounding box center [188, 378] width 227 height 47
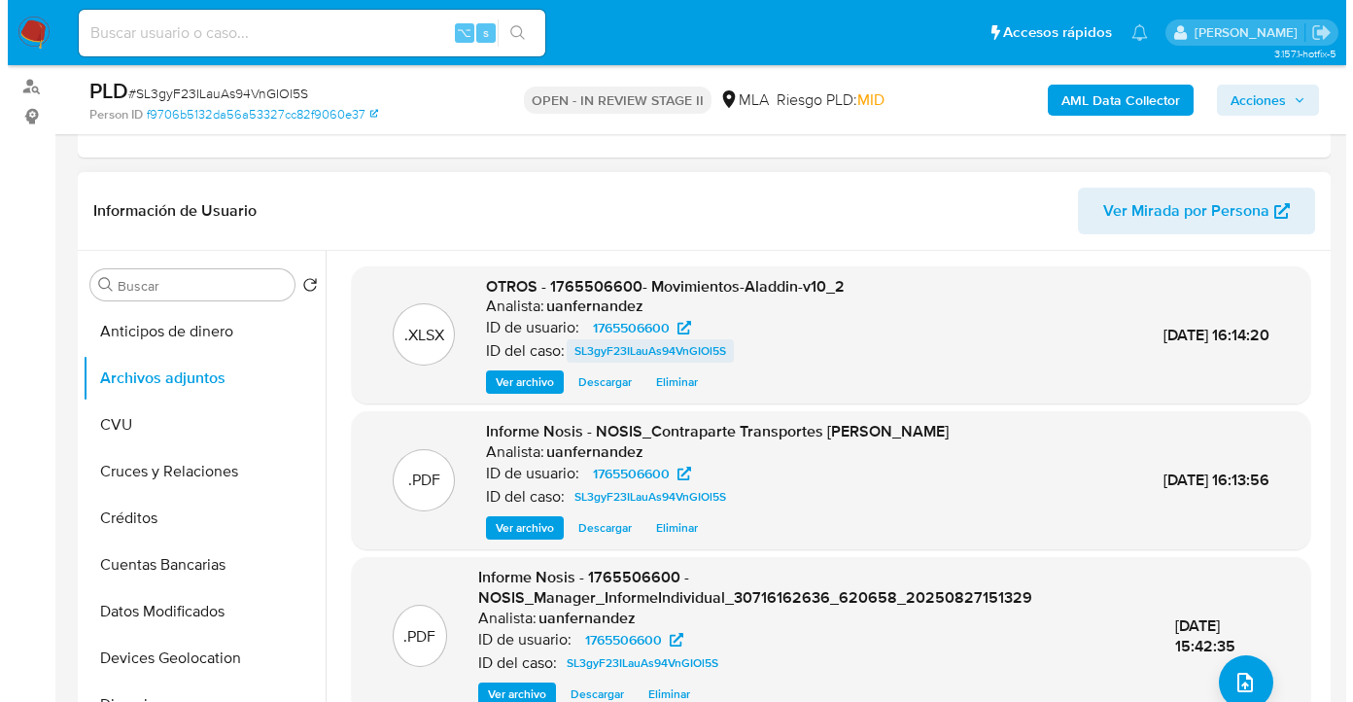
scroll to position [0, 0]
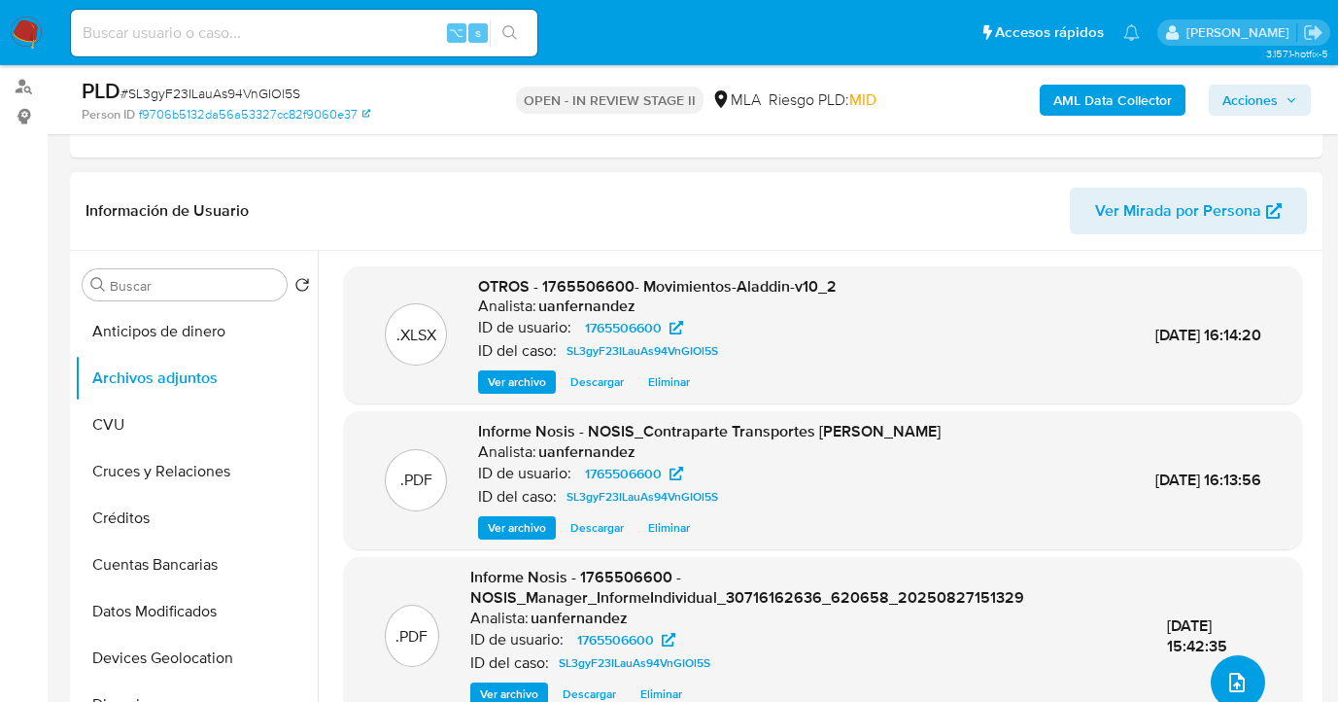
click at [1233, 684] on icon "upload-file" at bounding box center [1236, 682] width 23 height 23
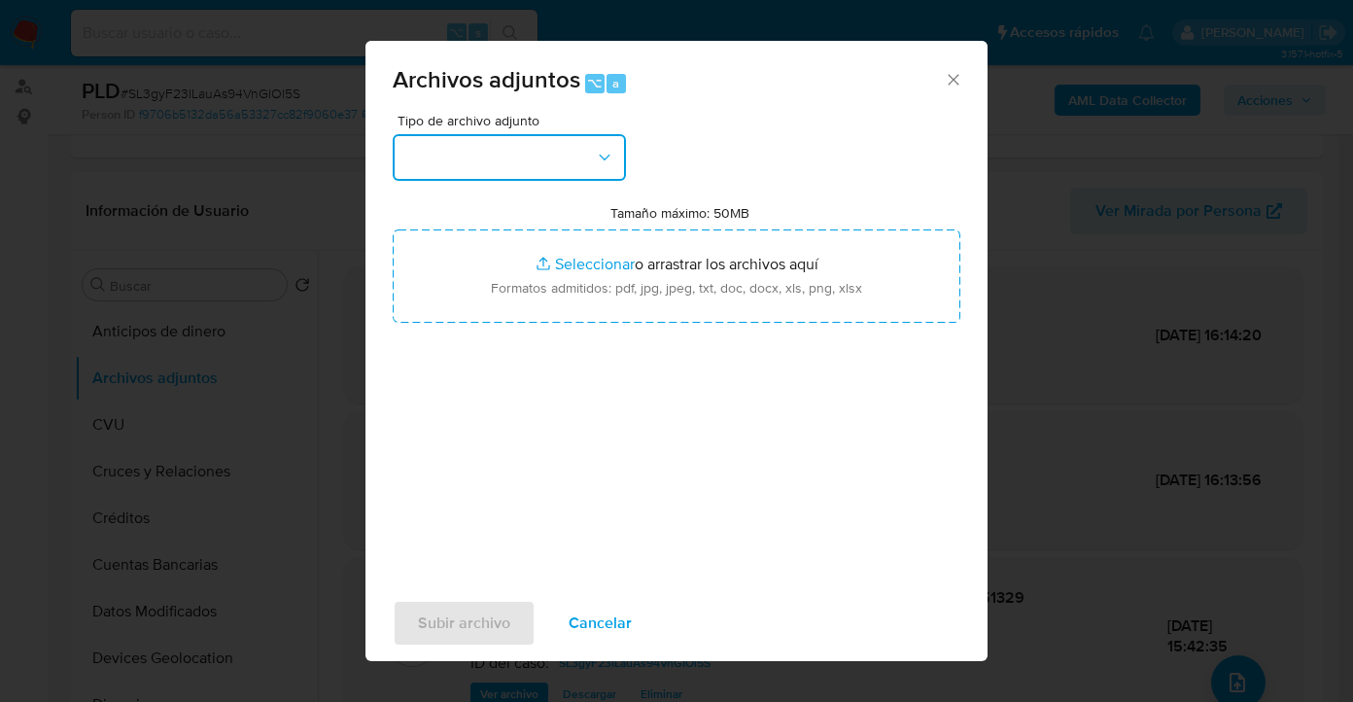
click at [593, 168] on button "button" at bounding box center [509, 157] width 233 height 47
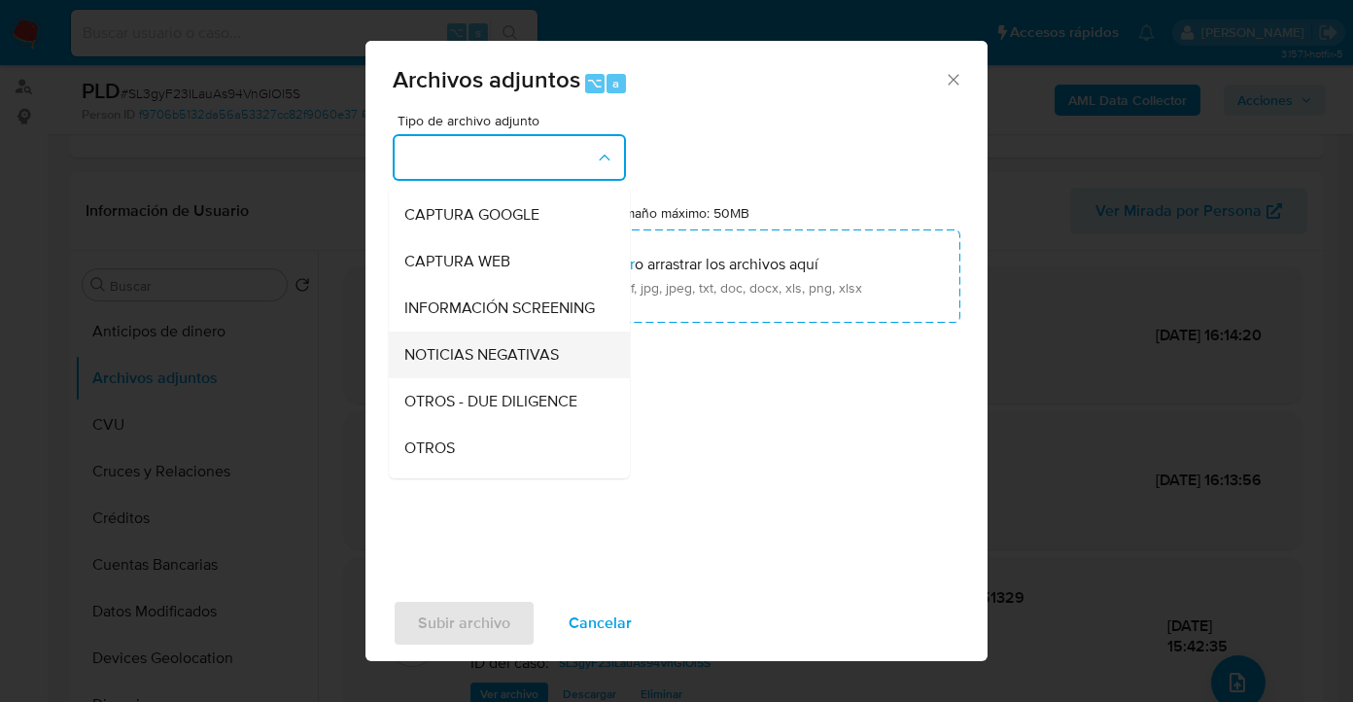
scroll to position [189, 0]
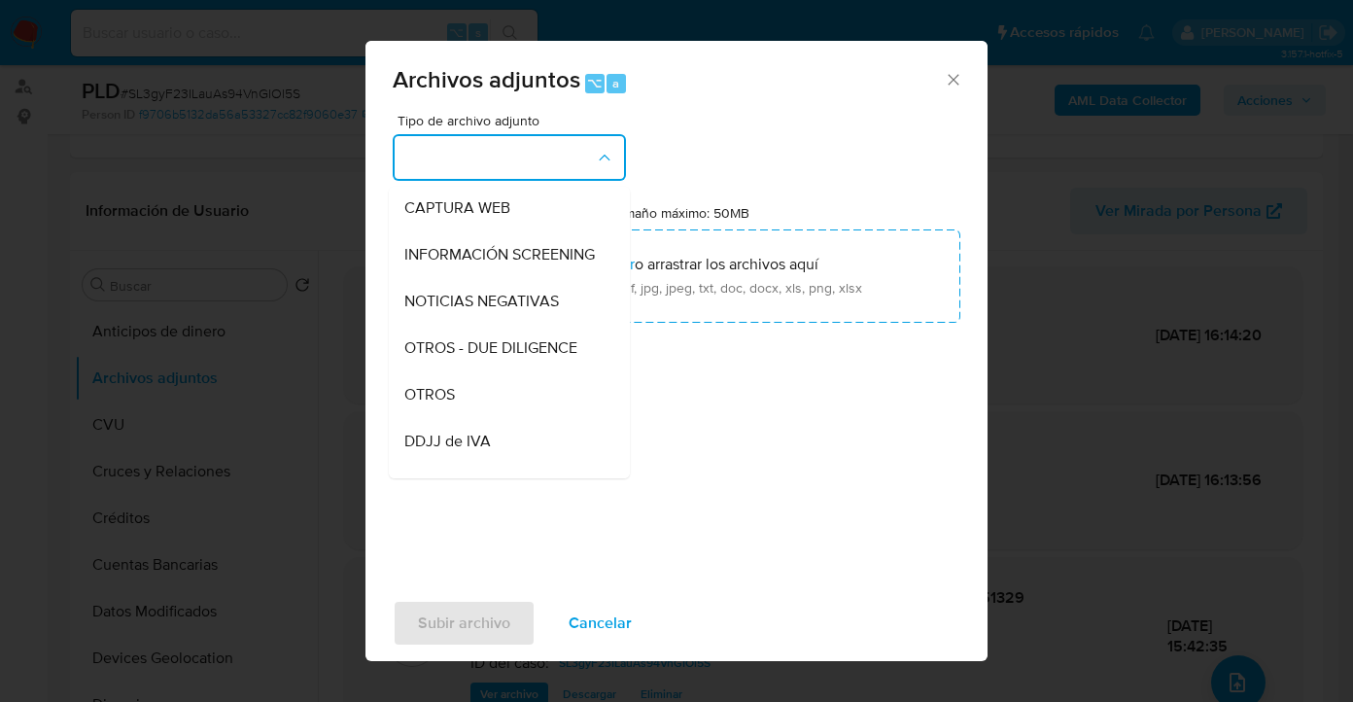
drag, startPoint x: 487, startPoint y: 406, endPoint x: 505, endPoint y: 404, distance: 18.6
click at [487, 406] on div "OTROS" at bounding box center [503, 394] width 198 height 47
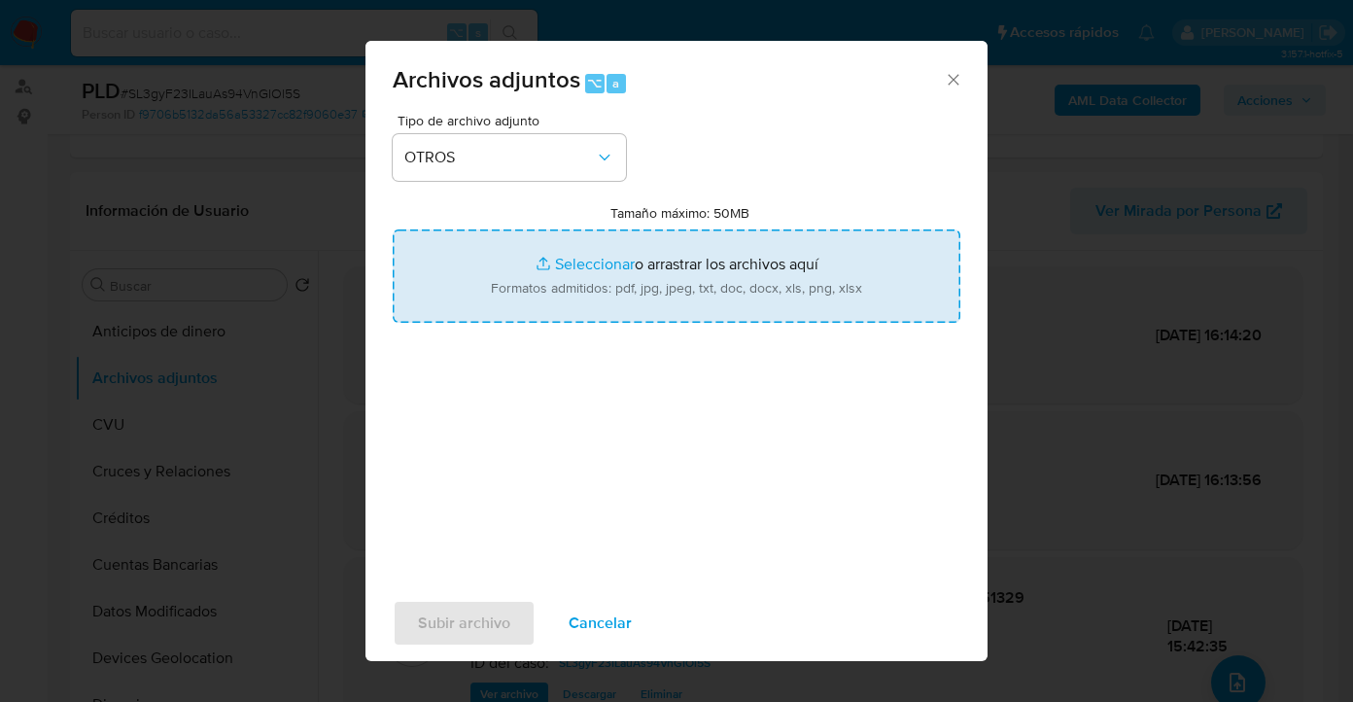
click at [685, 281] on input "Tamaño máximo: 50MB Seleccionar archivos" at bounding box center [677, 275] width 568 height 93
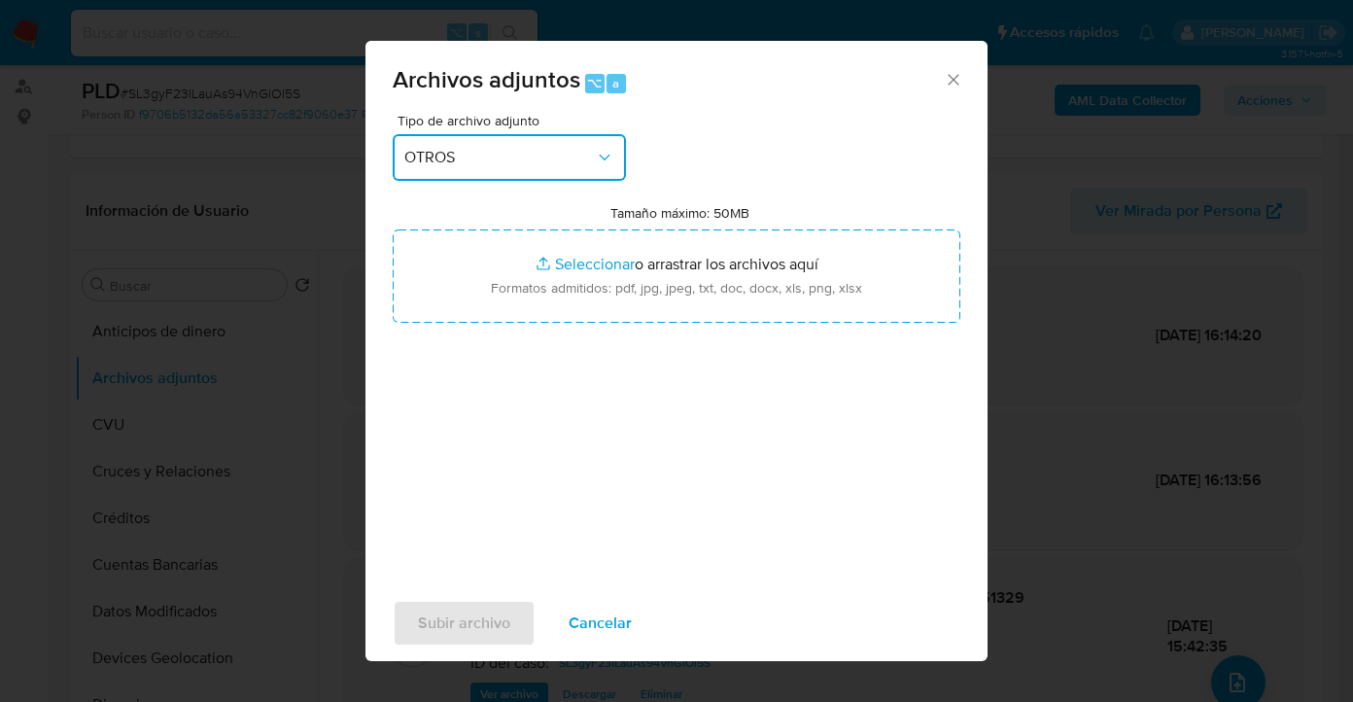
click at [604, 145] on button "OTROS" at bounding box center [509, 157] width 233 height 47
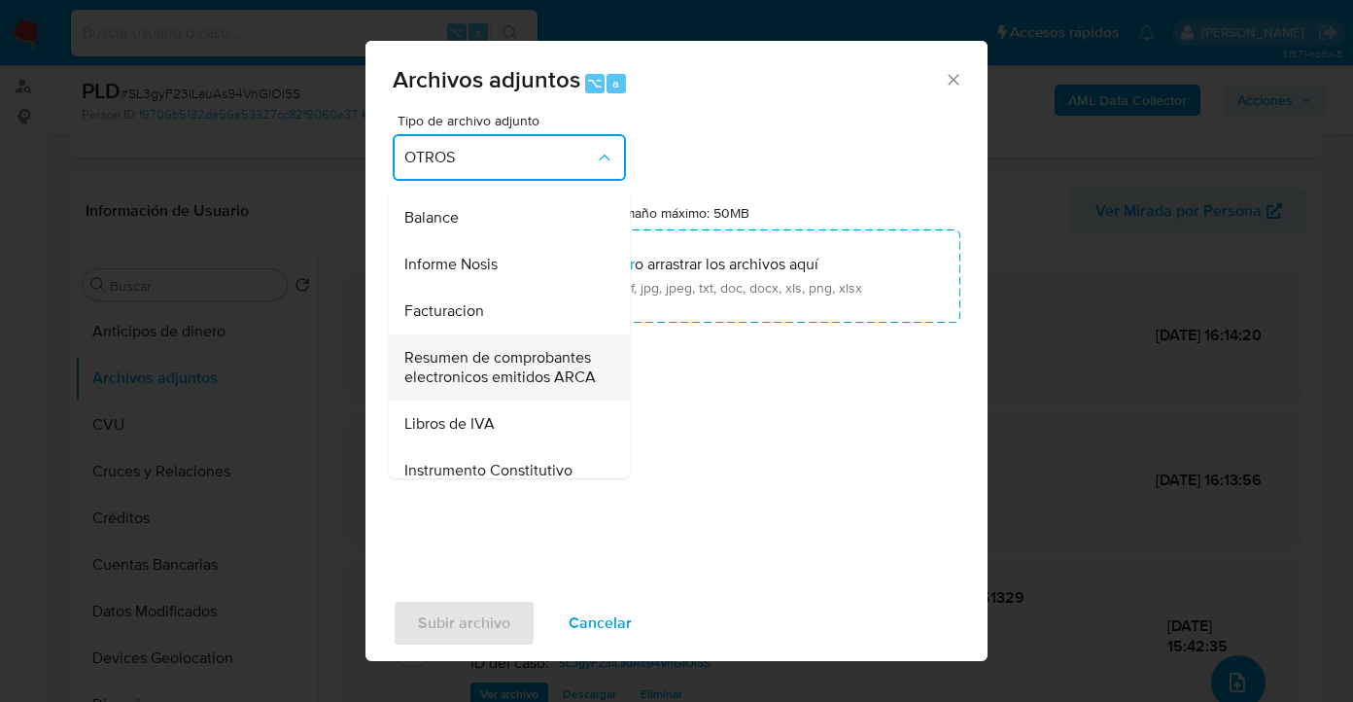
scroll to position [579, 0]
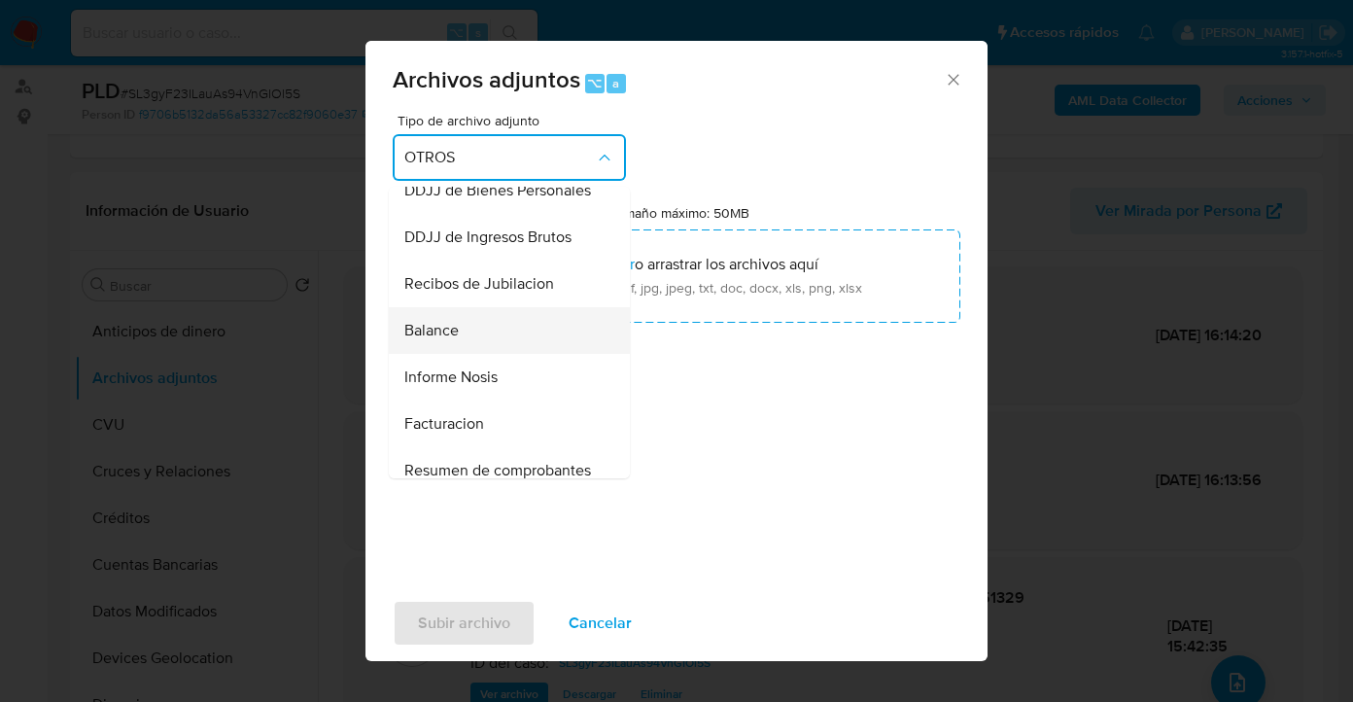
click at [475, 354] on div "Balance" at bounding box center [503, 330] width 198 height 47
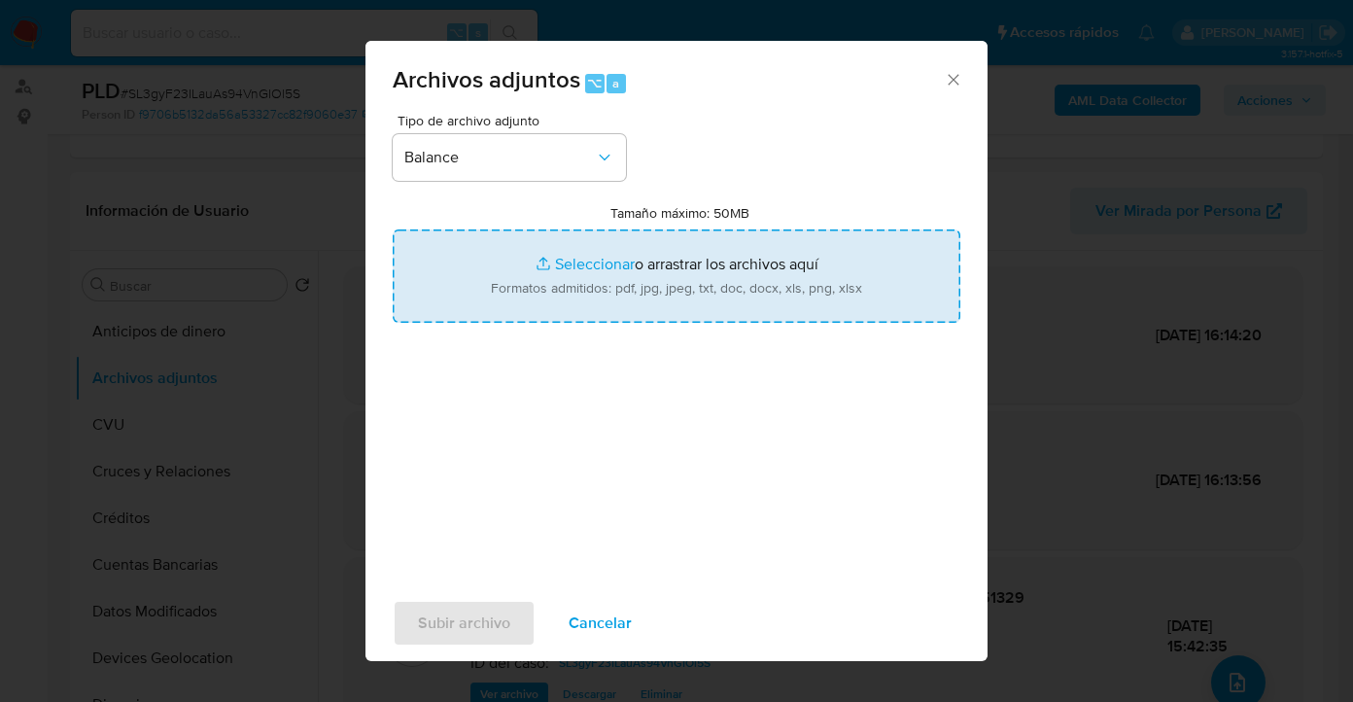
click at [682, 289] on input "Tamaño máximo: 50MB Seleccionar archivos" at bounding box center [677, 275] width 568 height 93
type input "C:\fakepath\BALANCE TEB TRANSPORTES 2024 LEGALIZADO.pdf"
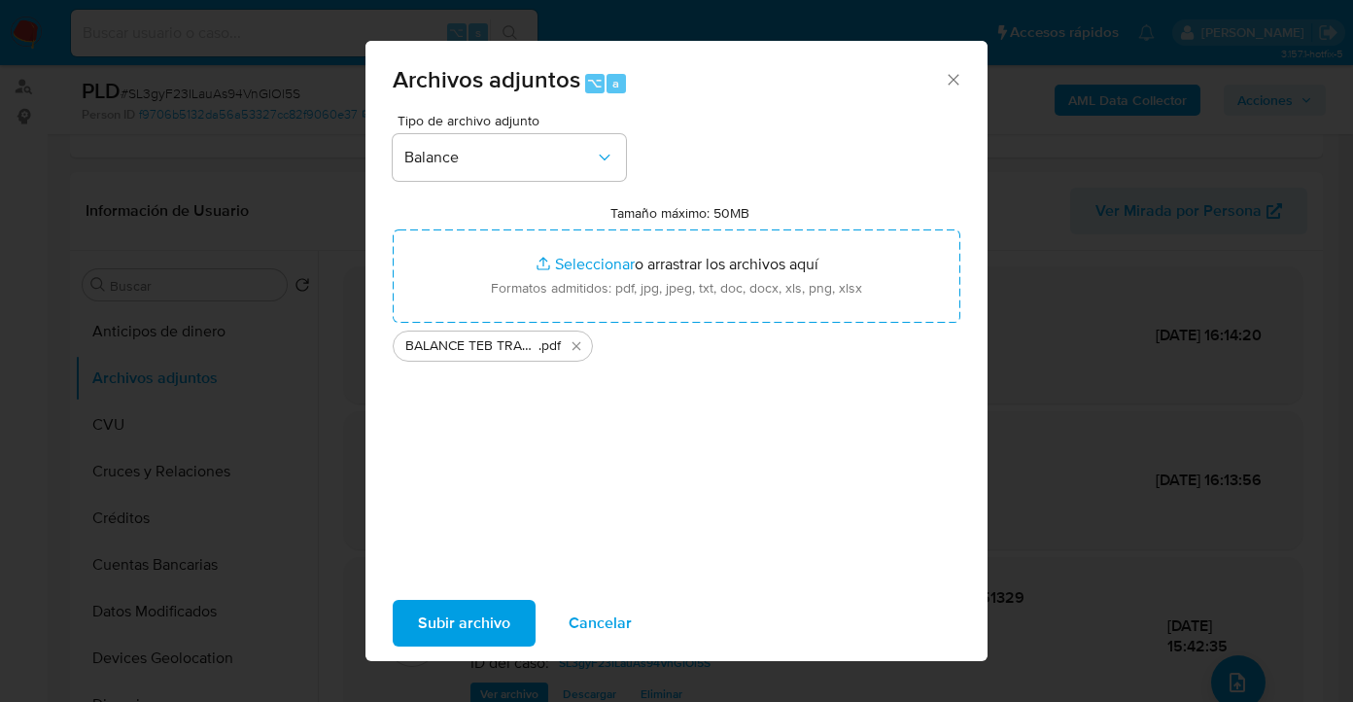
click at [457, 626] on span "Subir archivo" at bounding box center [464, 623] width 92 height 43
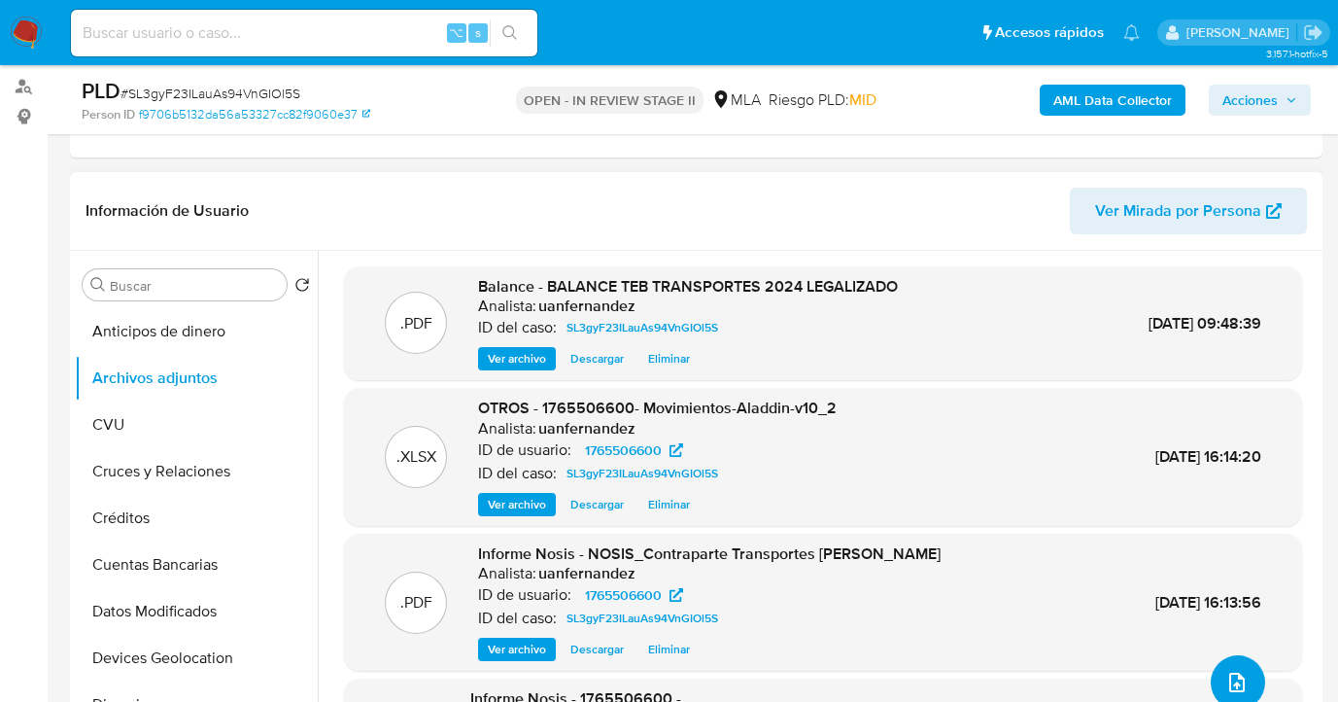
click at [1225, 671] on icon "upload-file" at bounding box center [1236, 682] width 23 height 23
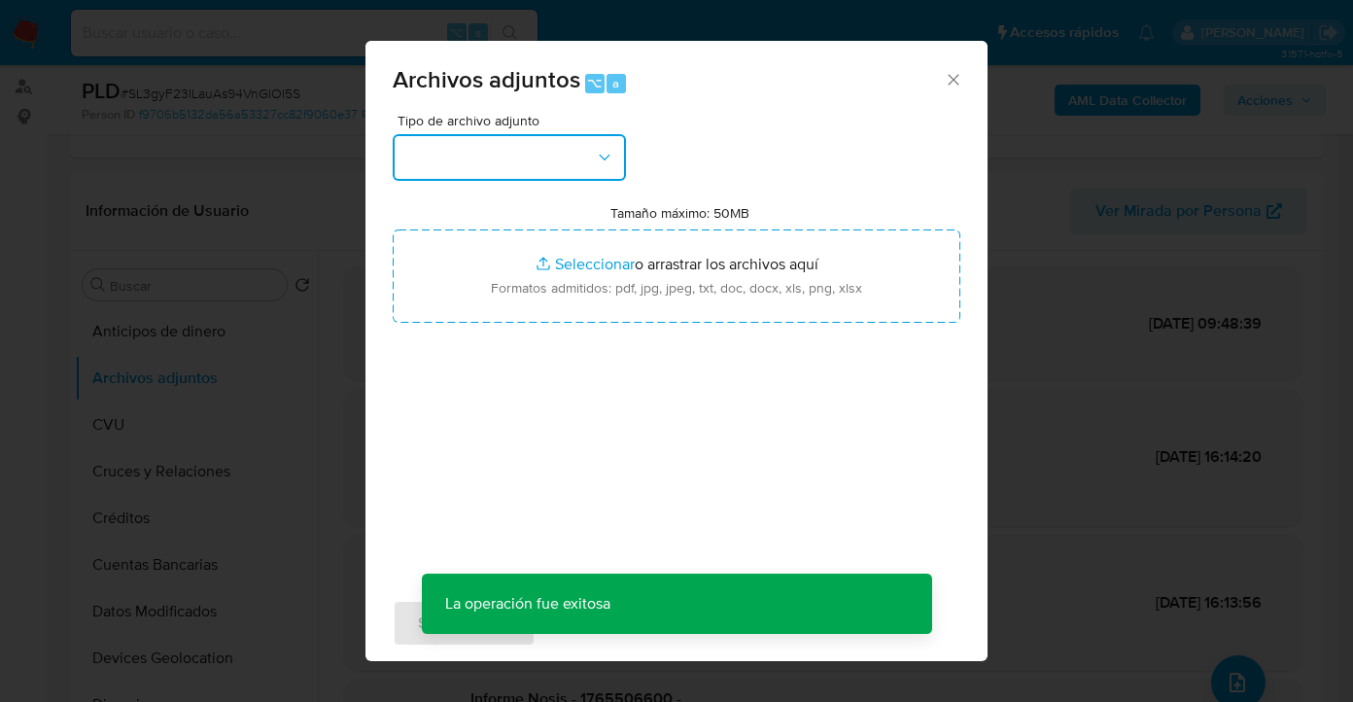
drag, startPoint x: 611, startPoint y: 157, endPoint x: 595, endPoint y: 172, distance: 22.0
click at [611, 158] on icon "button" at bounding box center [604, 157] width 19 height 19
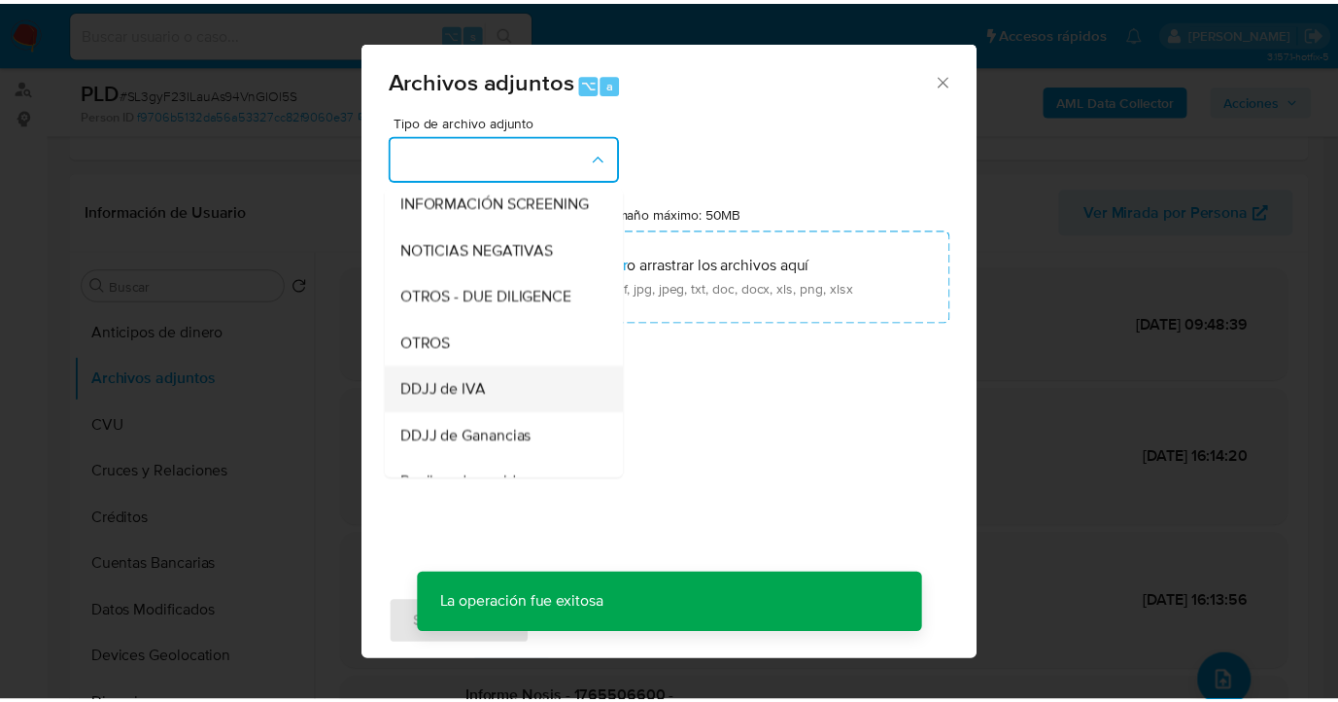
scroll to position [242, 0]
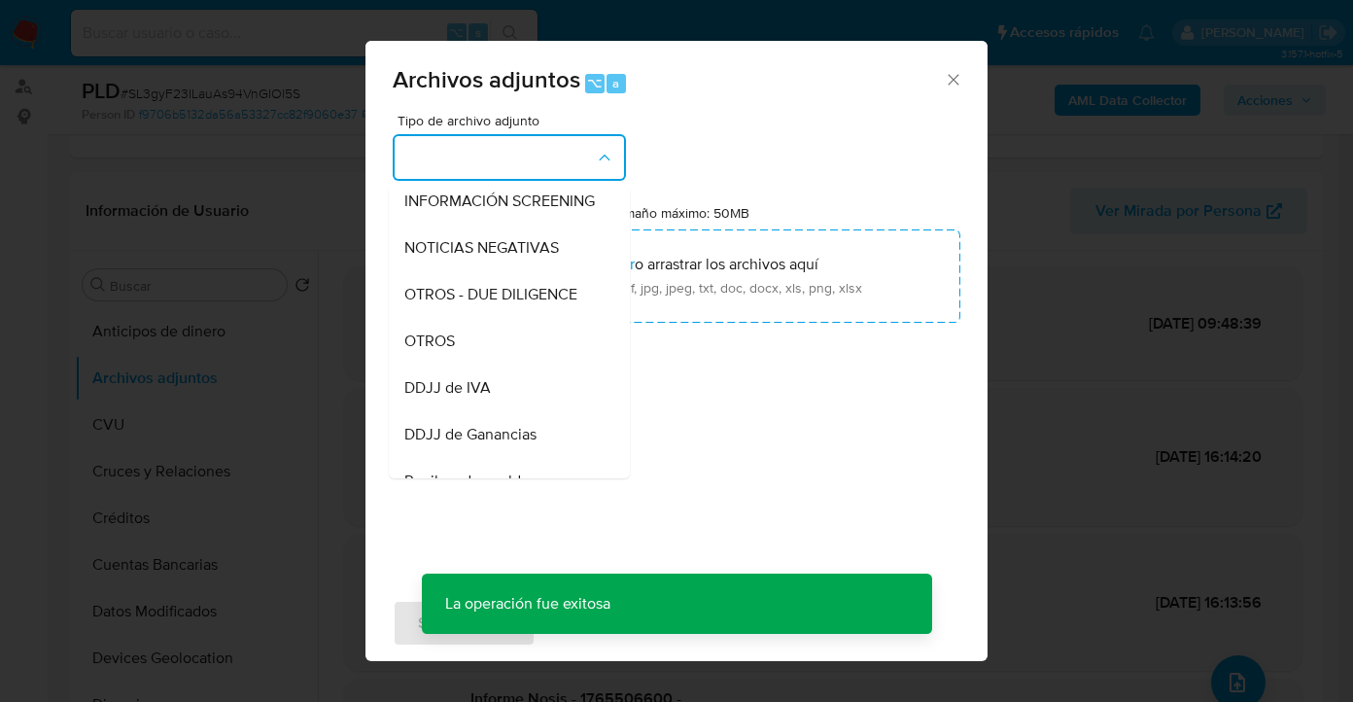
click at [502, 405] on div "DDJJ de IVA" at bounding box center [503, 387] width 198 height 47
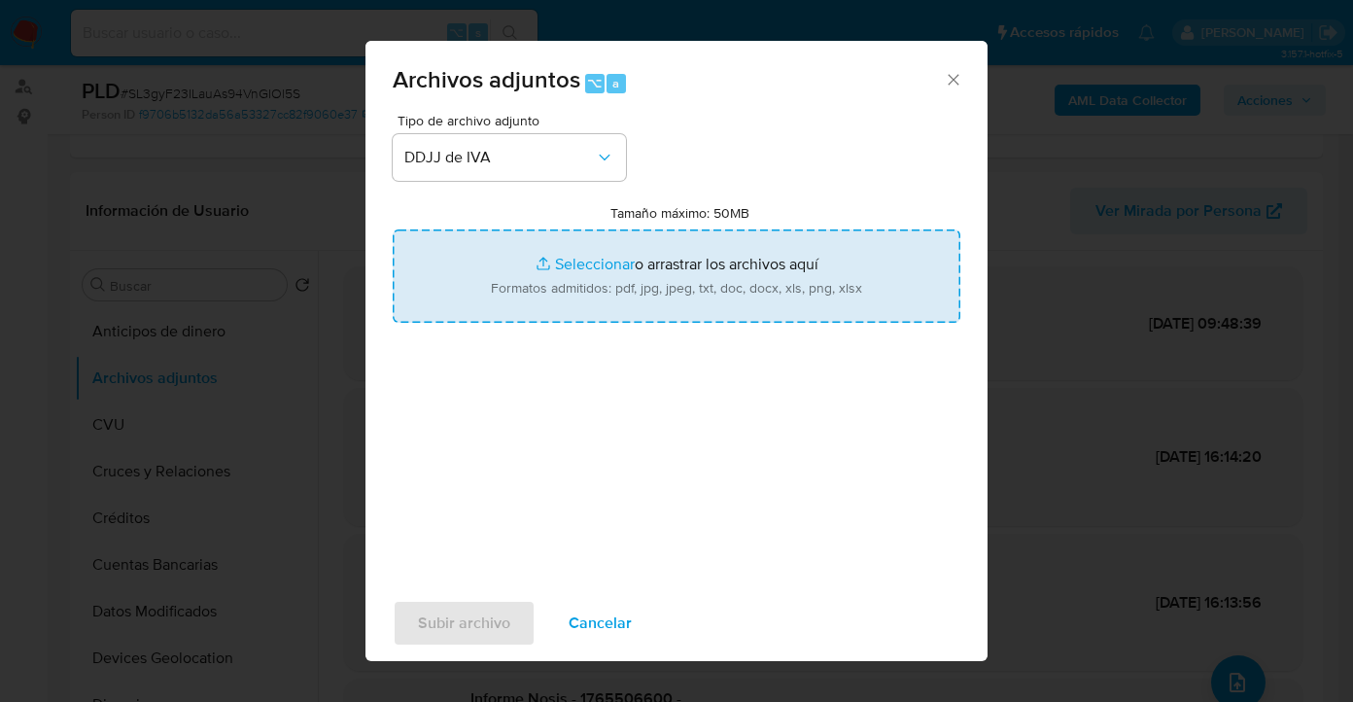
click at [679, 276] on input "Tamaño máximo: 50MB Seleccionar archivos" at bounding box center [677, 275] width 568 height 93
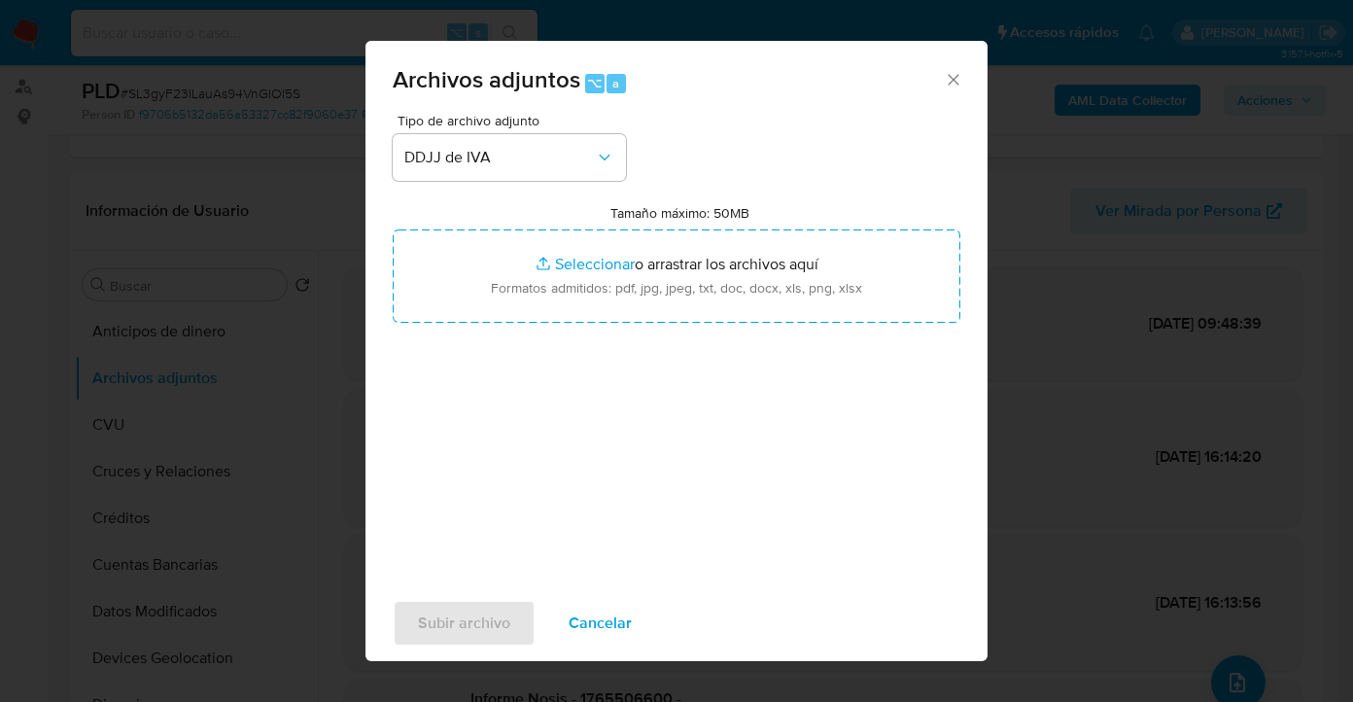
type input "C:\fakepath\ACUSE + DDJJ IVA 2025-02 al 07.pdf"
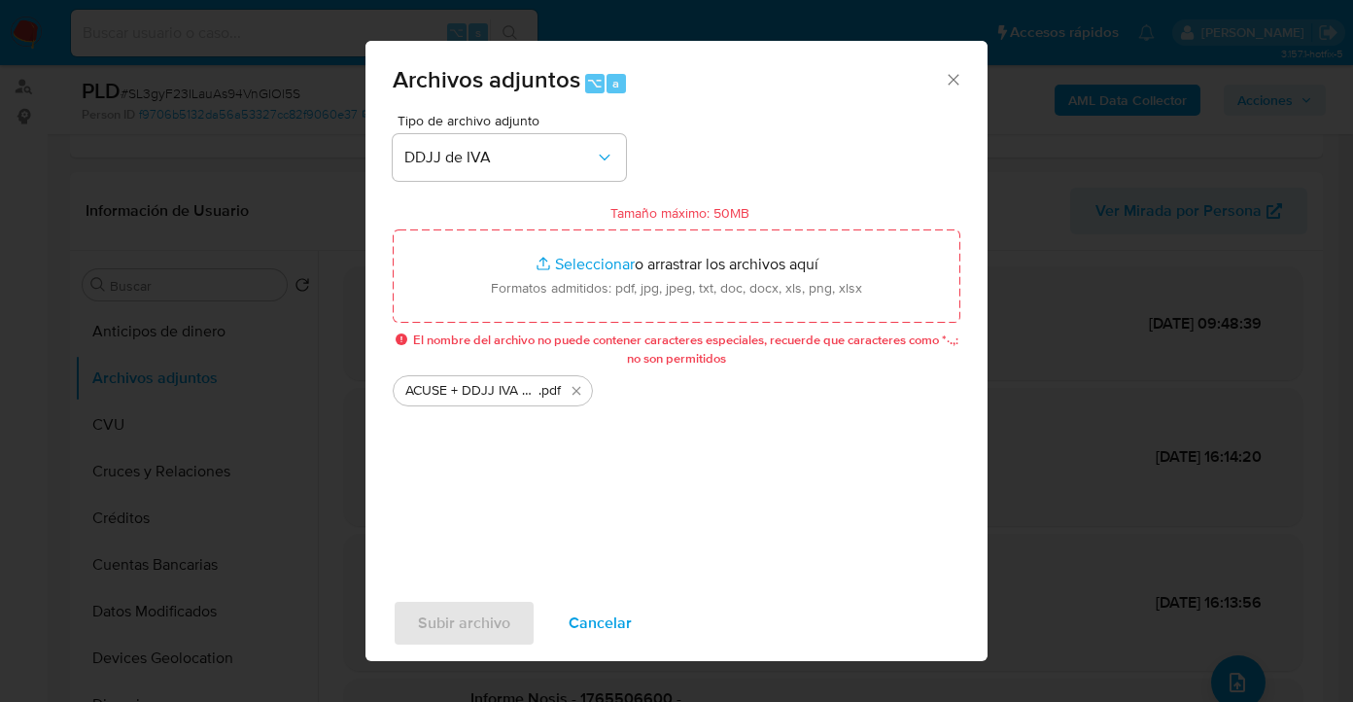
click at [584, 613] on span "Cancelar" at bounding box center [599, 623] width 63 height 43
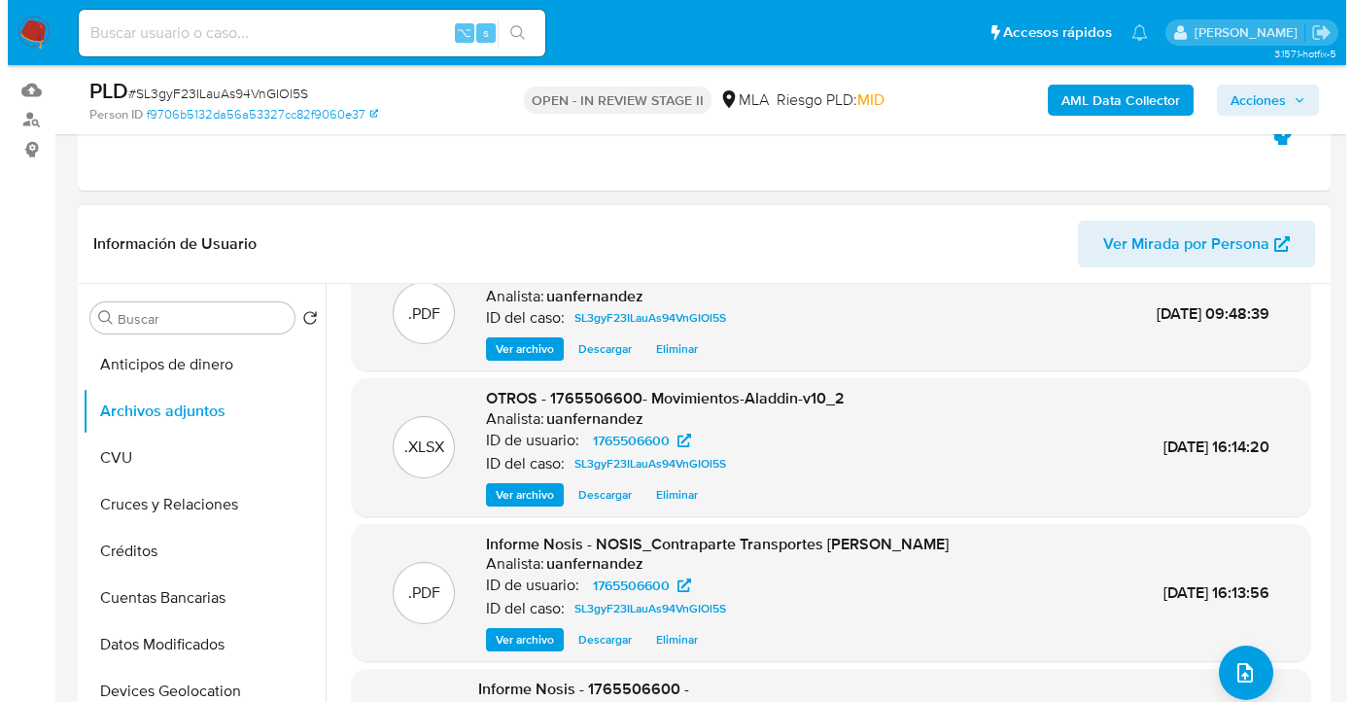
scroll to position [150, 0]
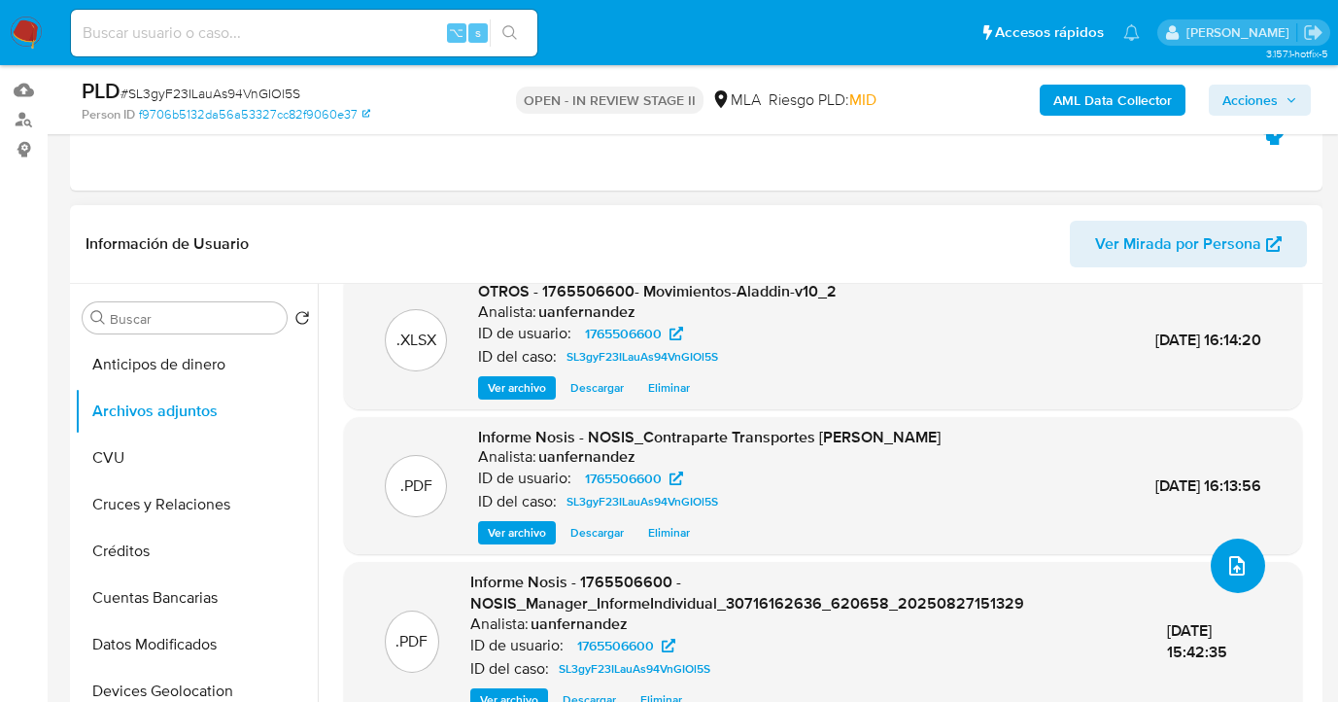
click at [1211, 559] on button "upload-file" at bounding box center [1238, 565] width 54 height 54
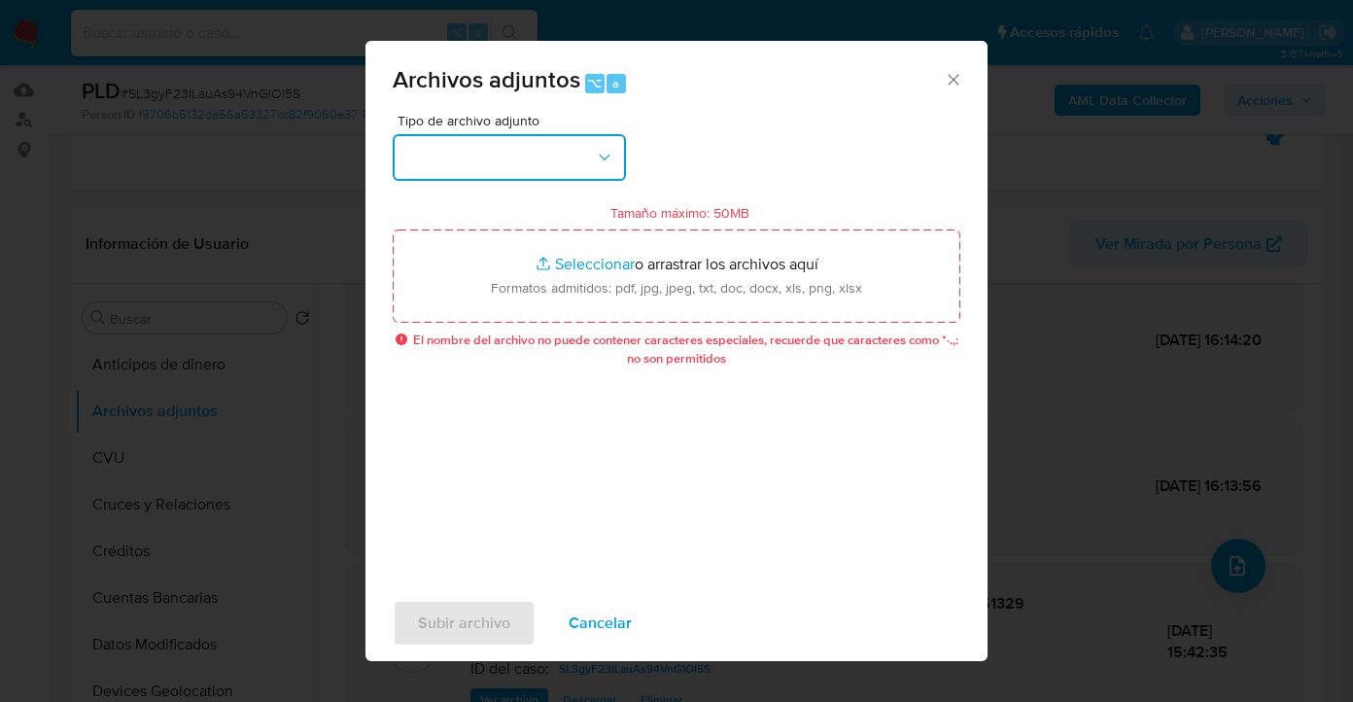
drag, startPoint x: 600, startPoint y: 151, endPoint x: 582, endPoint y: 176, distance: 30.7
click at [600, 152] on icon "button" at bounding box center [604, 157] width 19 height 19
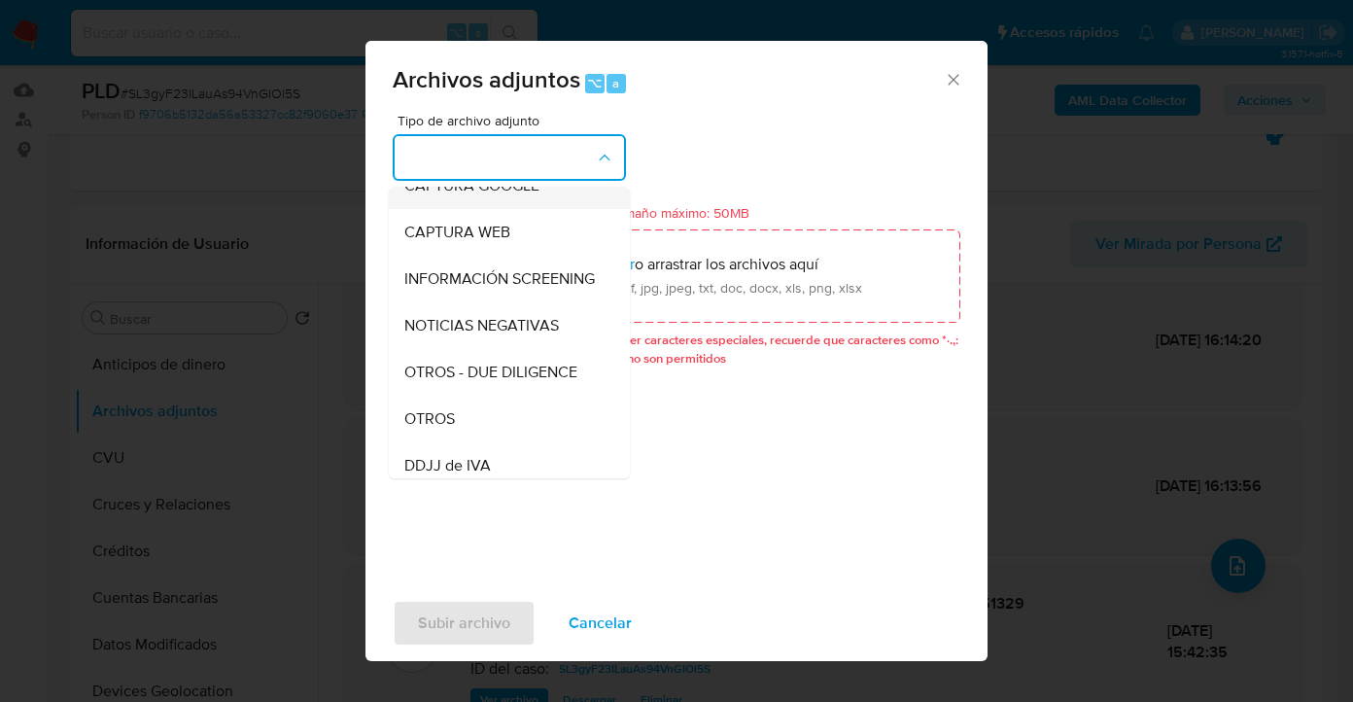
scroll to position [213, 0]
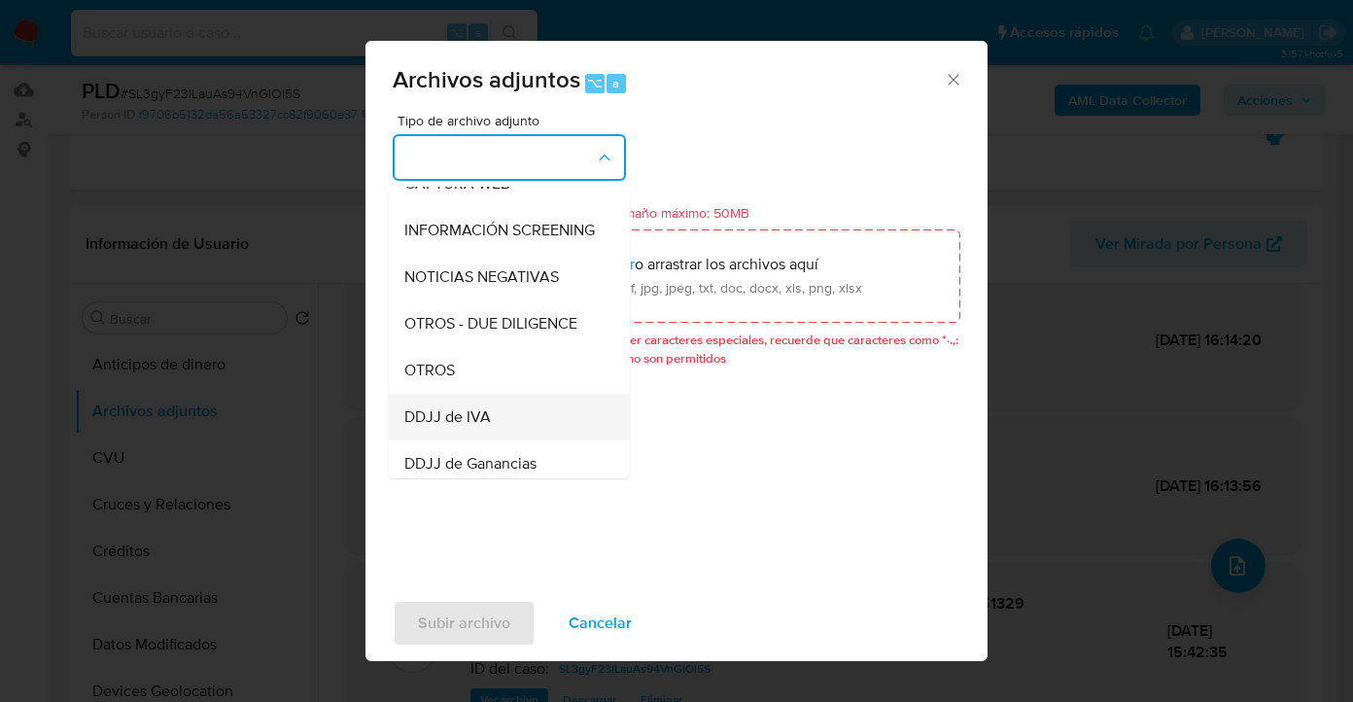
click at [487, 416] on div "DDJJ de IVA" at bounding box center [503, 417] width 198 height 47
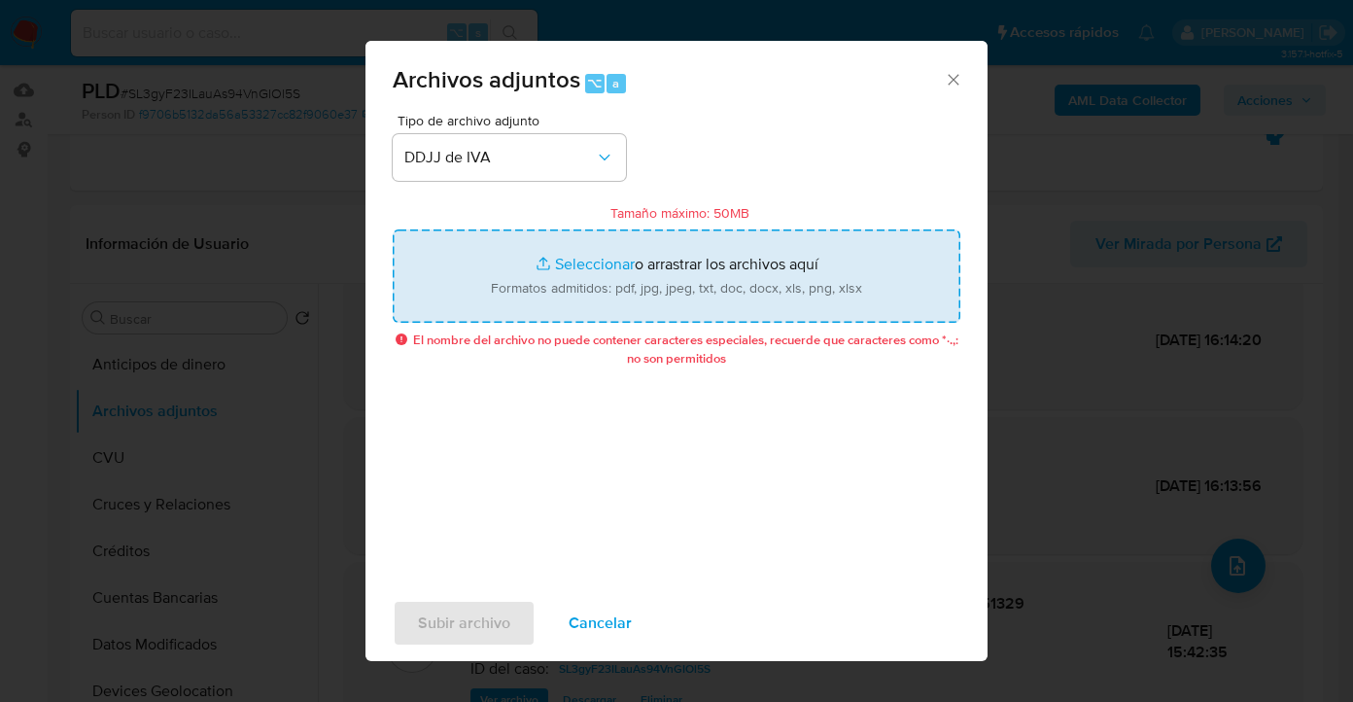
click at [659, 294] on input "Tamaño máximo: 50MB Seleccionar archivos" at bounding box center [677, 275] width 568 height 93
type input "C:\fakepath\ACUSE - DDJJ IVA 2025-02 al 07.pdf"
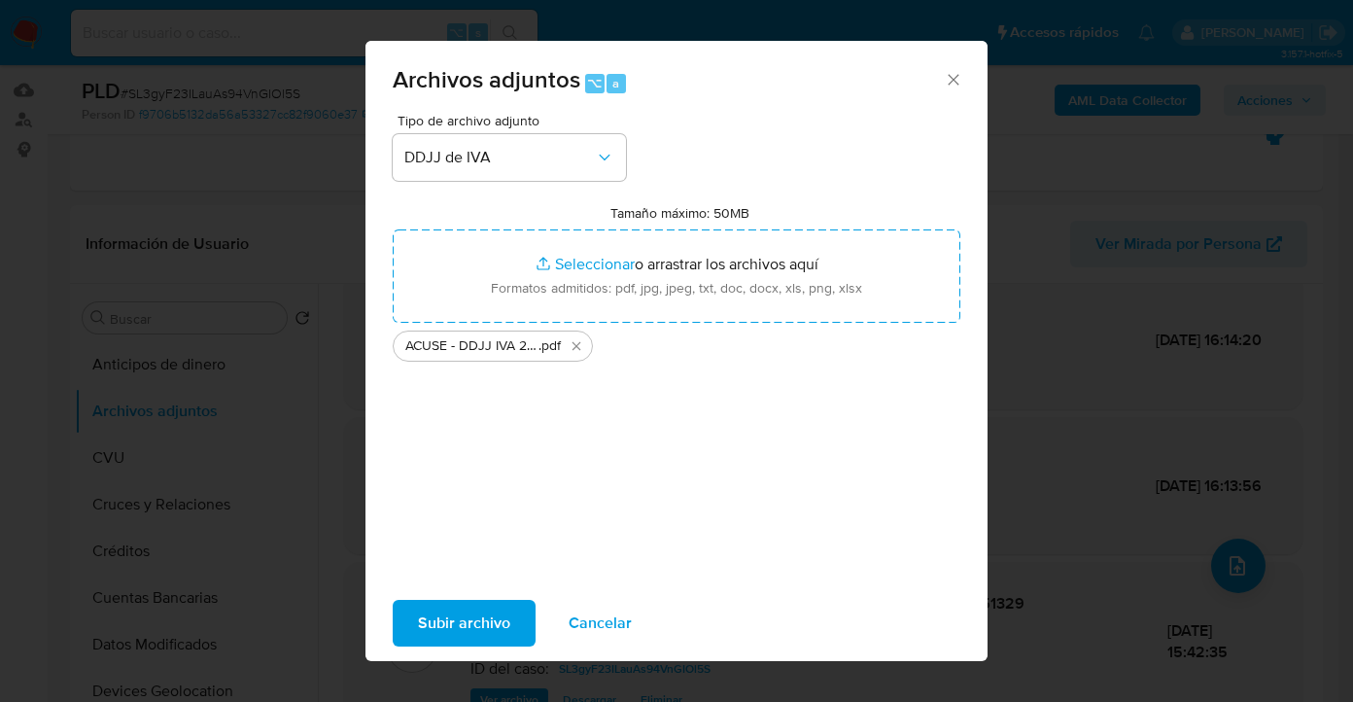
drag, startPoint x: 659, startPoint y: 294, endPoint x: 445, endPoint y: 631, distance: 398.4
click at [445, 631] on span "Subir archivo" at bounding box center [464, 623] width 92 height 43
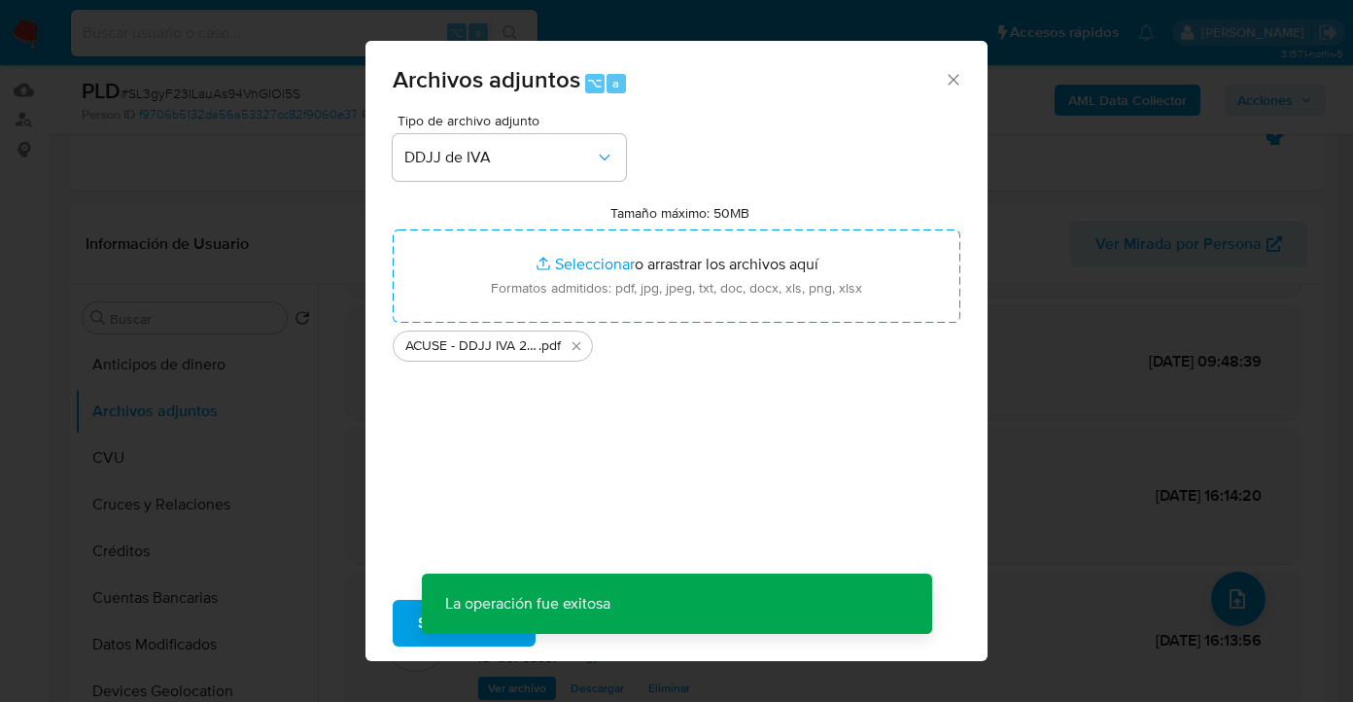
scroll to position [117, 0]
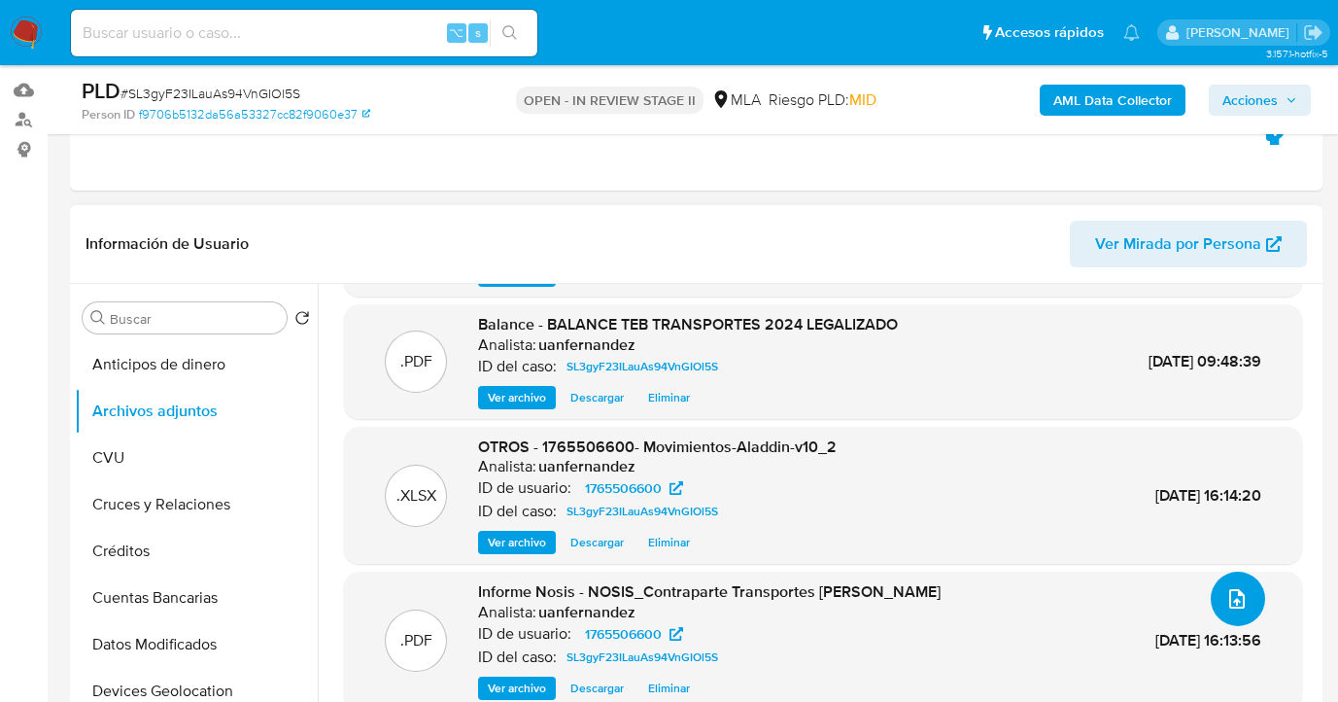
click at [1230, 592] on icon "upload-file" at bounding box center [1236, 598] width 23 height 23
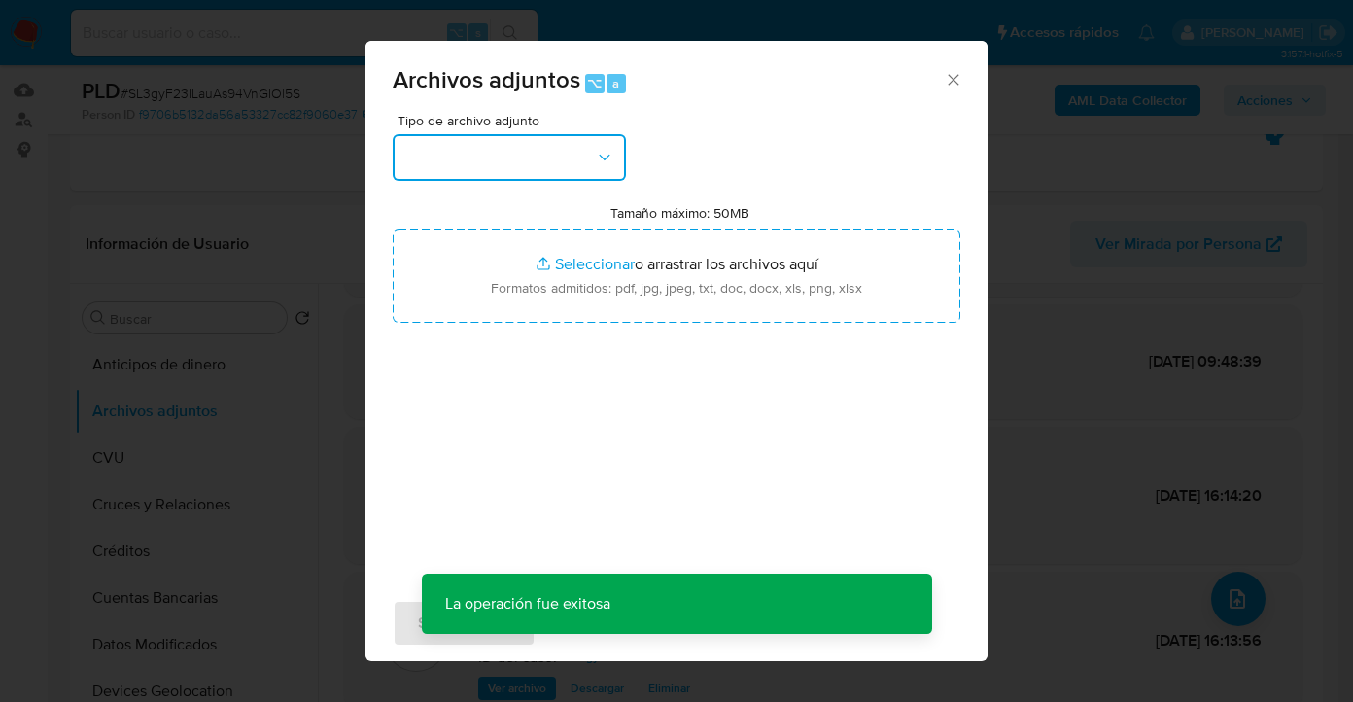
drag, startPoint x: 609, startPoint y: 155, endPoint x: 602, endPoint y: 172, distance: 18.8
click at [609, 155] on icon "button" at bounding box center [604, 157] width 19 height 19
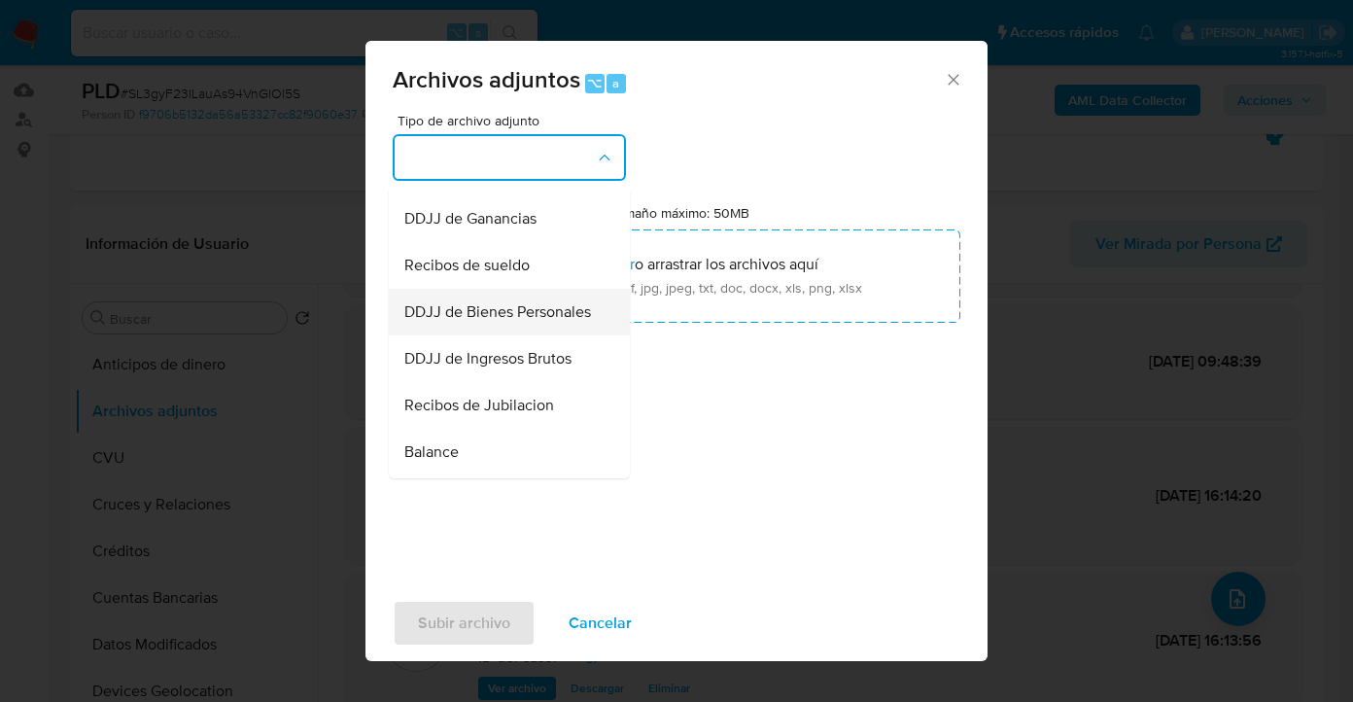
scroll to position [493, 0]
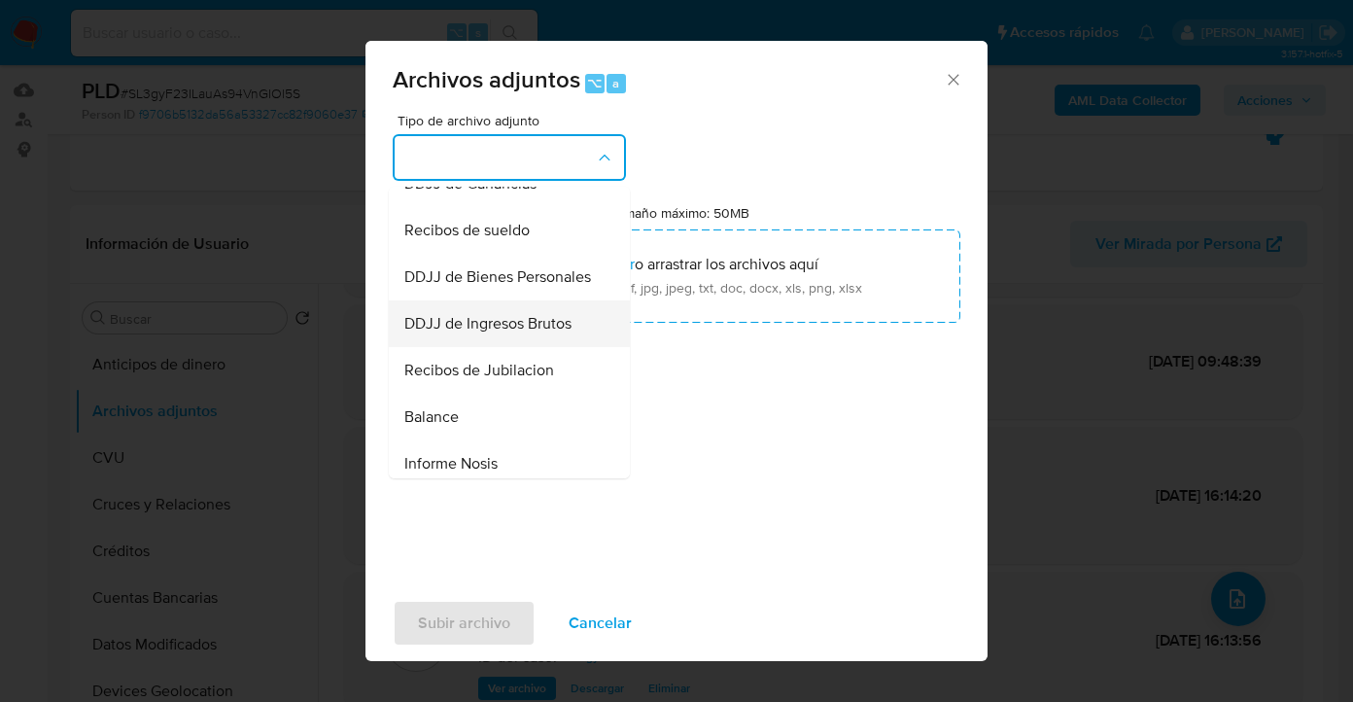
click at [534, 333] on span "DDJJ de Ingresos Brutos" at bounding box center [487, 323] width 167 height 19
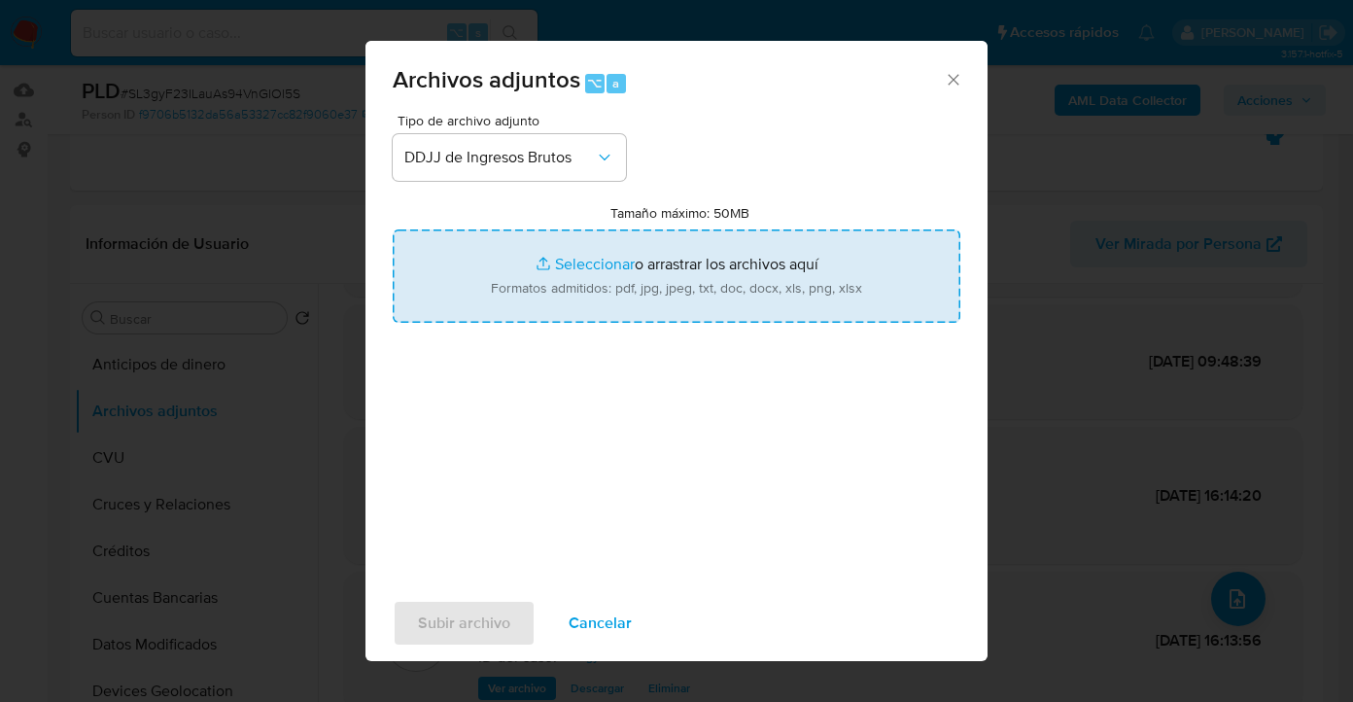
click at [710, 285] on input "Tamaño máximo: 50MB Seleccionar archivos" at bounding box center [677, 275] width 568 height 93
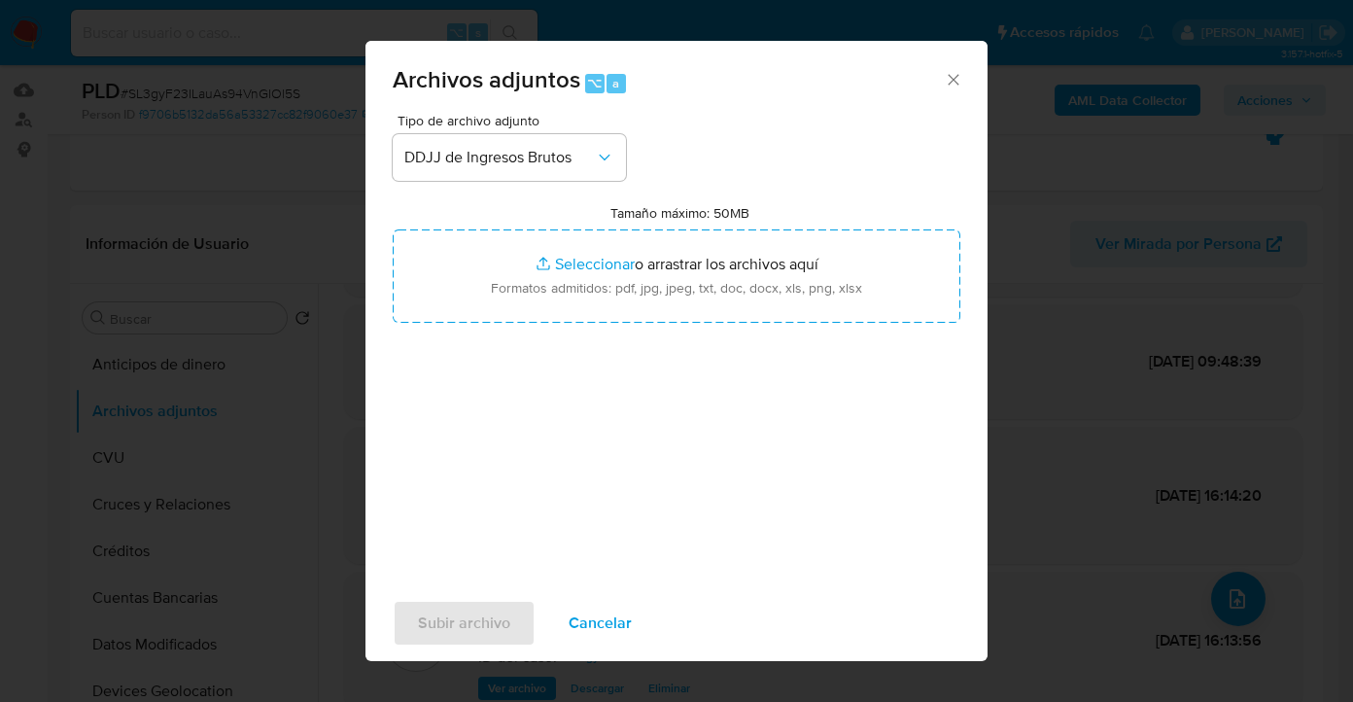
type input "C:\fakepath\901-DDJJ IIBB 2025-02 al 07.pdf"
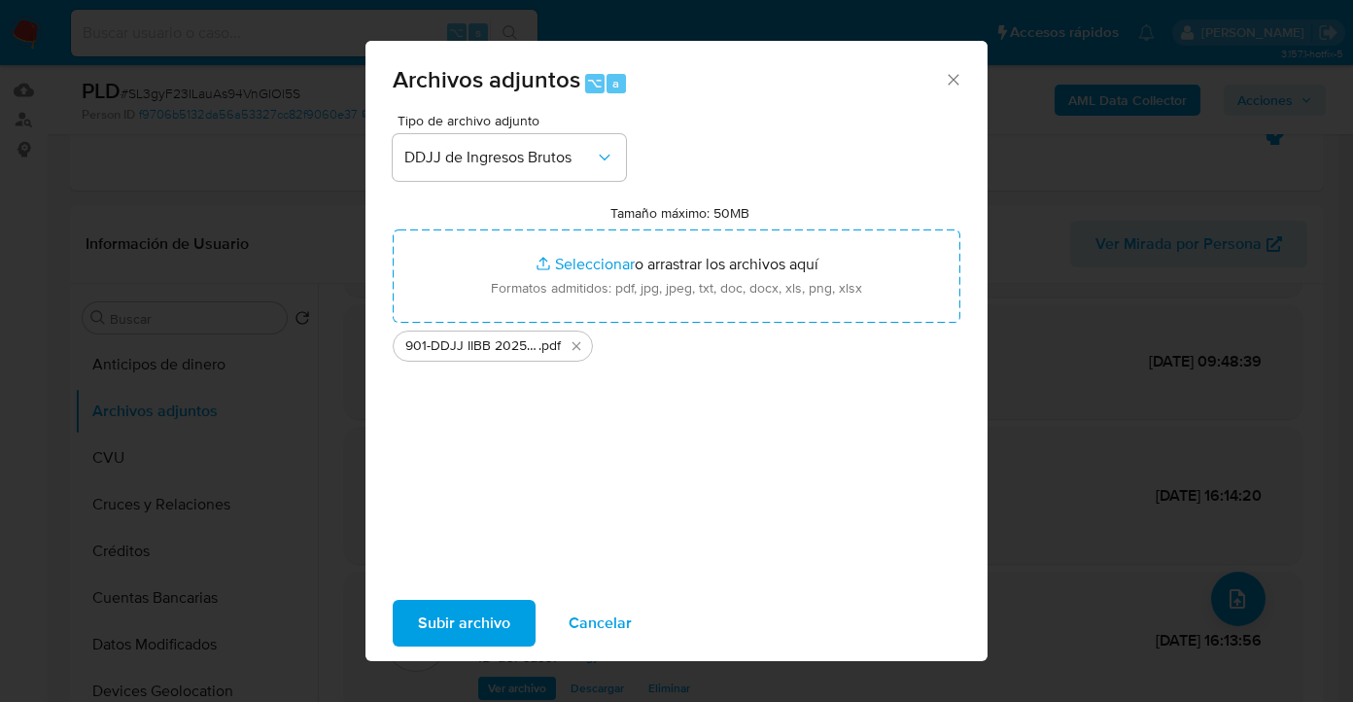
drag, startPoint x: 971, startPoint y: 420, endPoint x: 479, endPoint y: 618, distance: 530.2
click at [479, 618] on span "Subir archivo" at bounding box center [464, 623] width 92 height 43
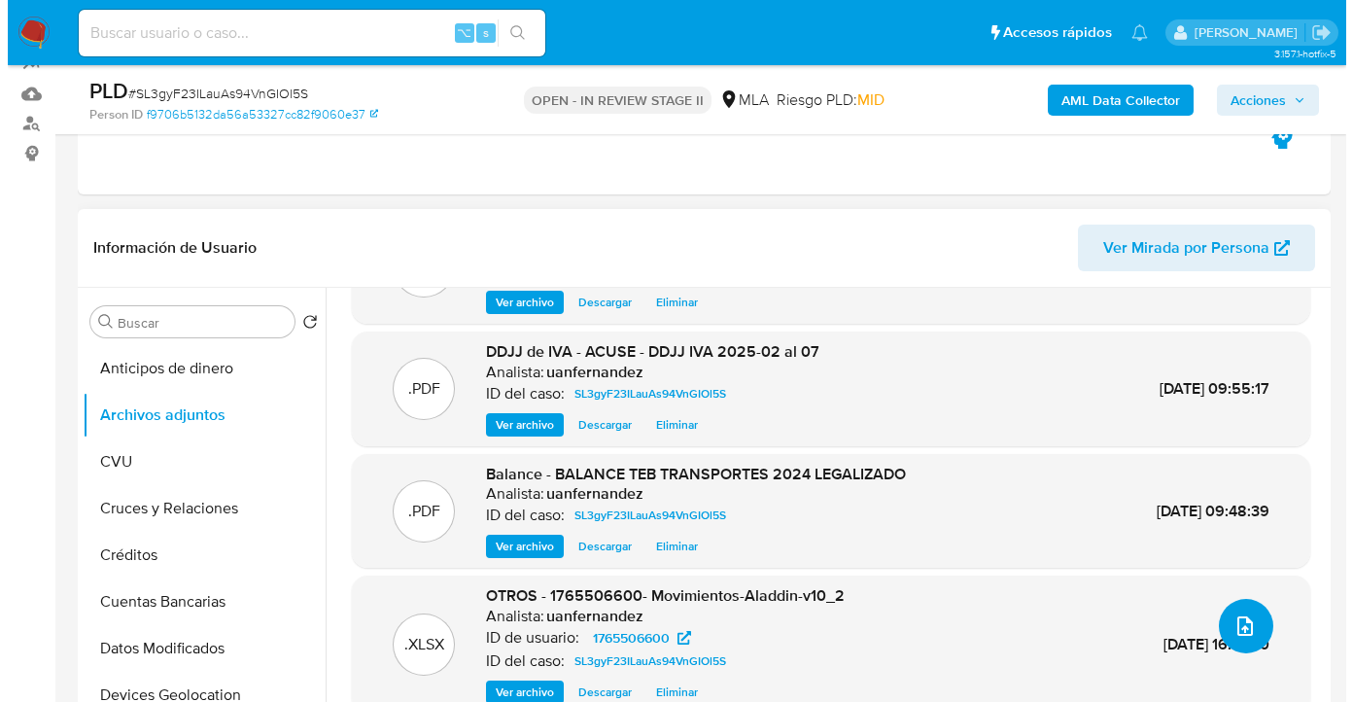
scroll to position [93, 0]
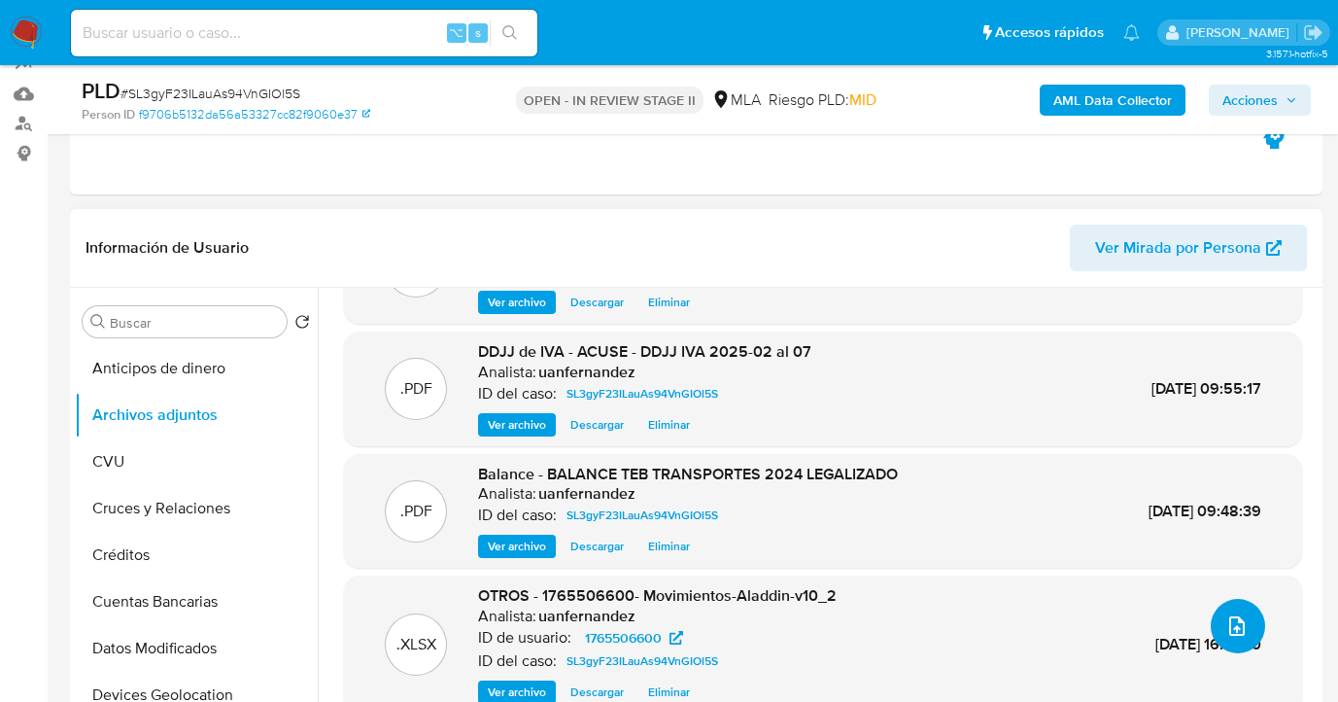
click at [1225, 624] on icon "upload-file" at bounding box center [1236, 625] width 23 height 23
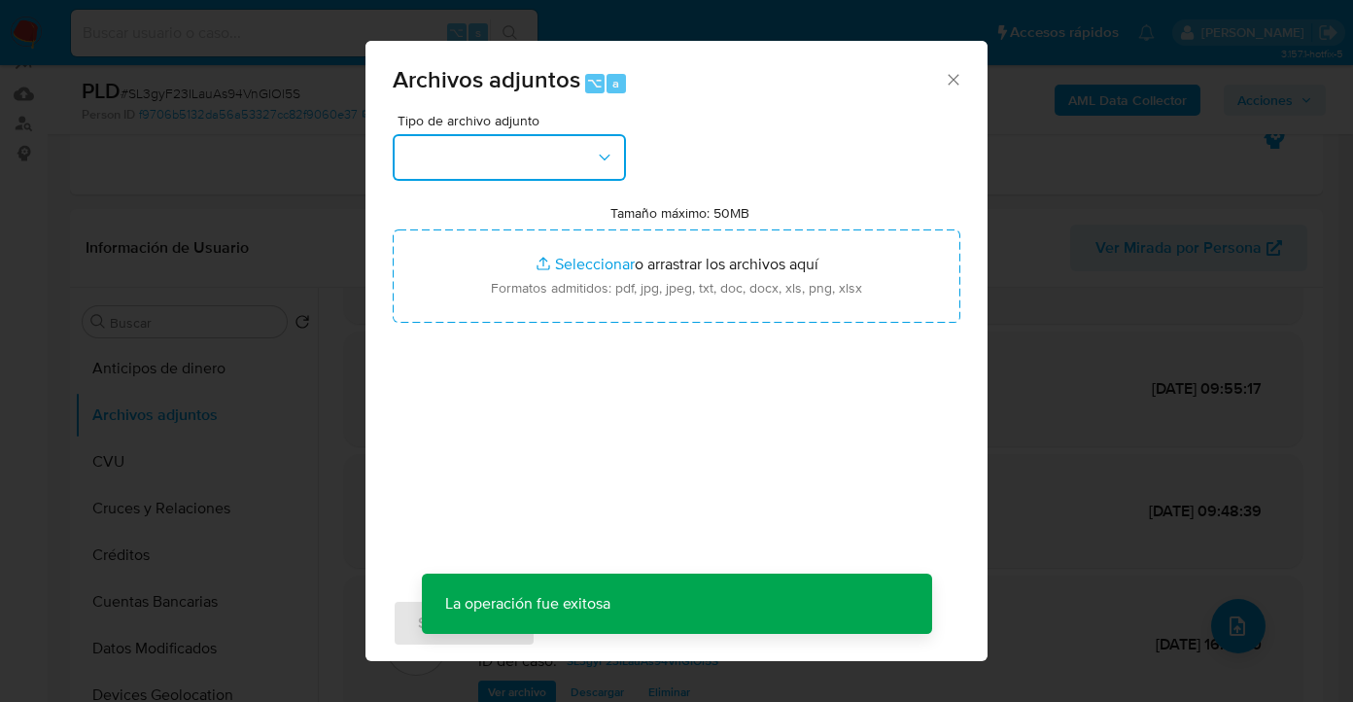
click at [621, 167] on button "button" at bounding box center [509, 157] width 233 height 47
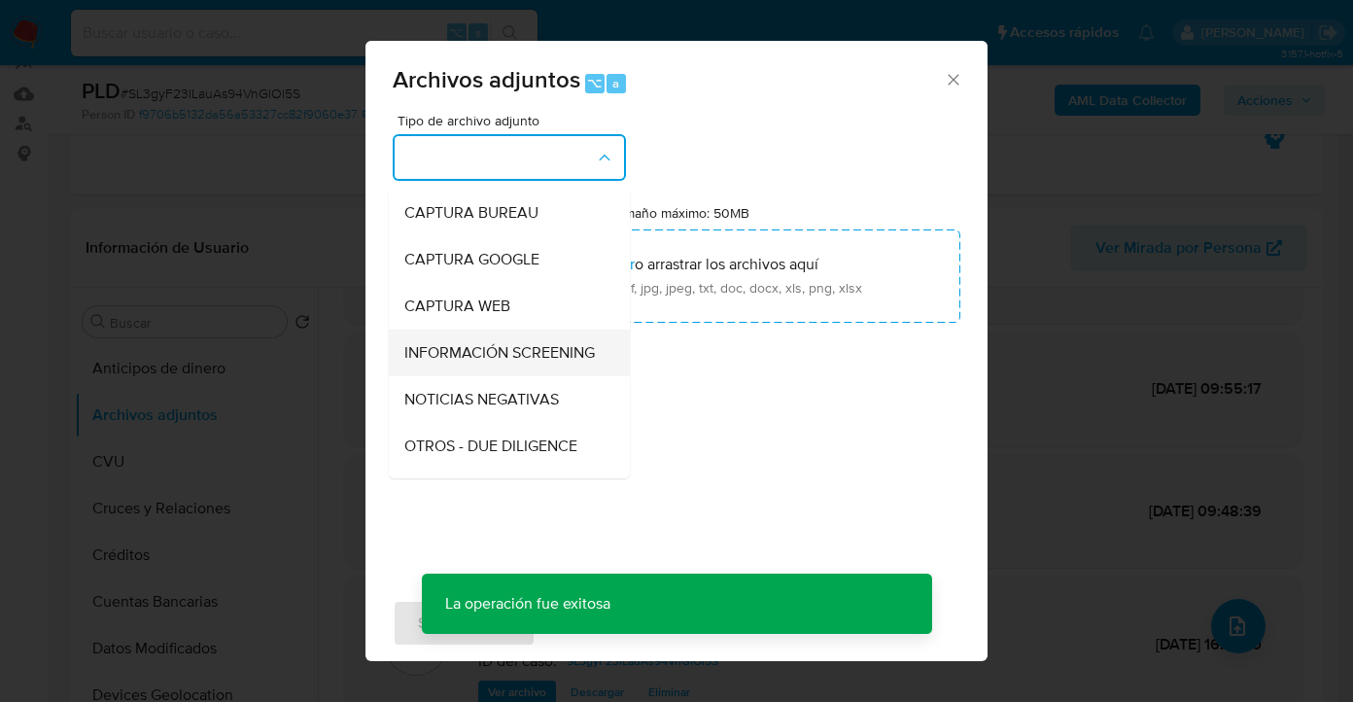
scroll to position [189, 0]
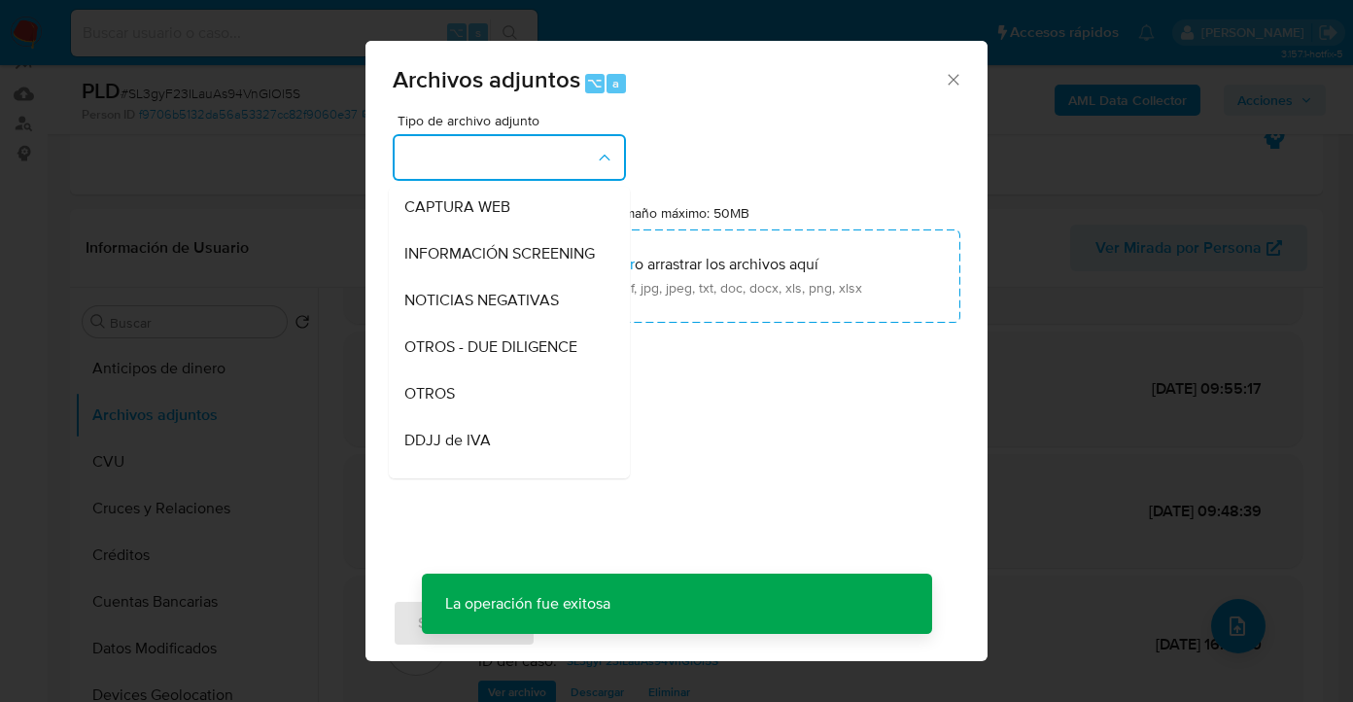
click at [525, 417] on div "OTROS" at bounding box center [503, 393] width 198 height 47
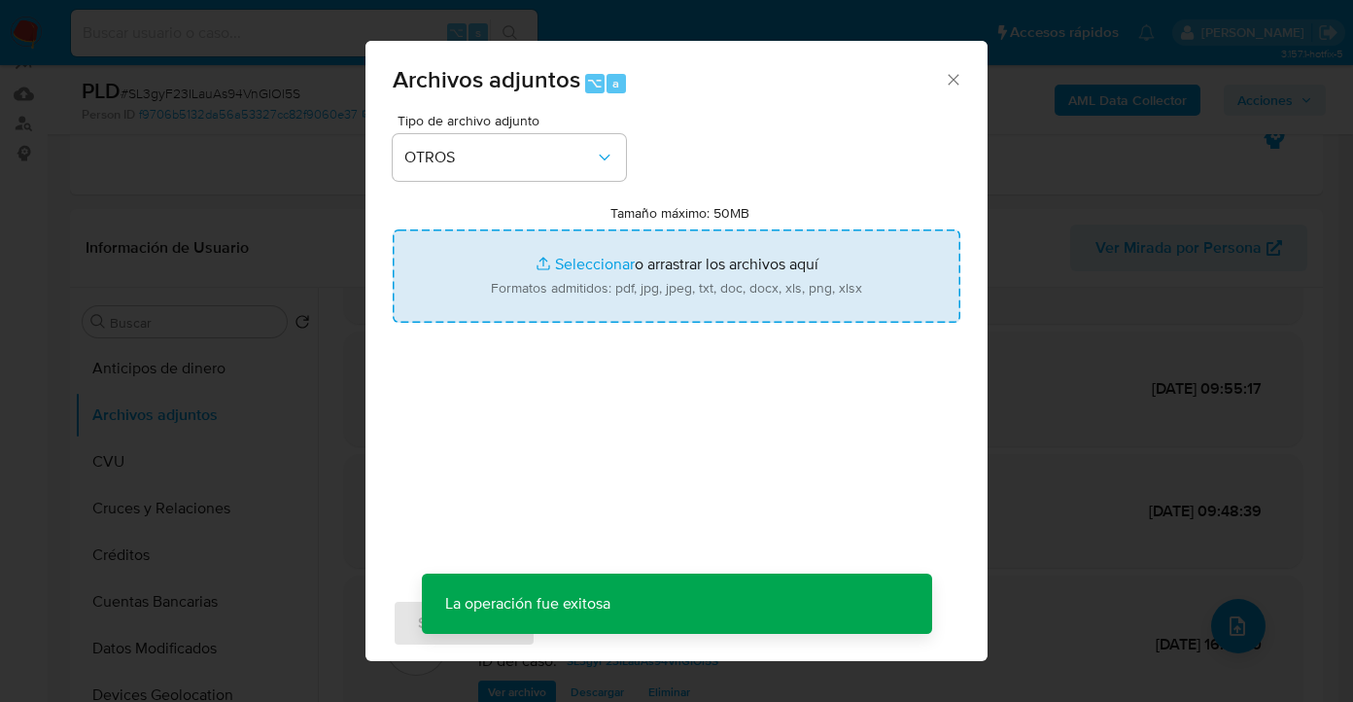
click at [663, 289] on input "Tamaño máximo: 50MB Seleccionar archivos" at bounding box center [677, 275] width 568 height 93
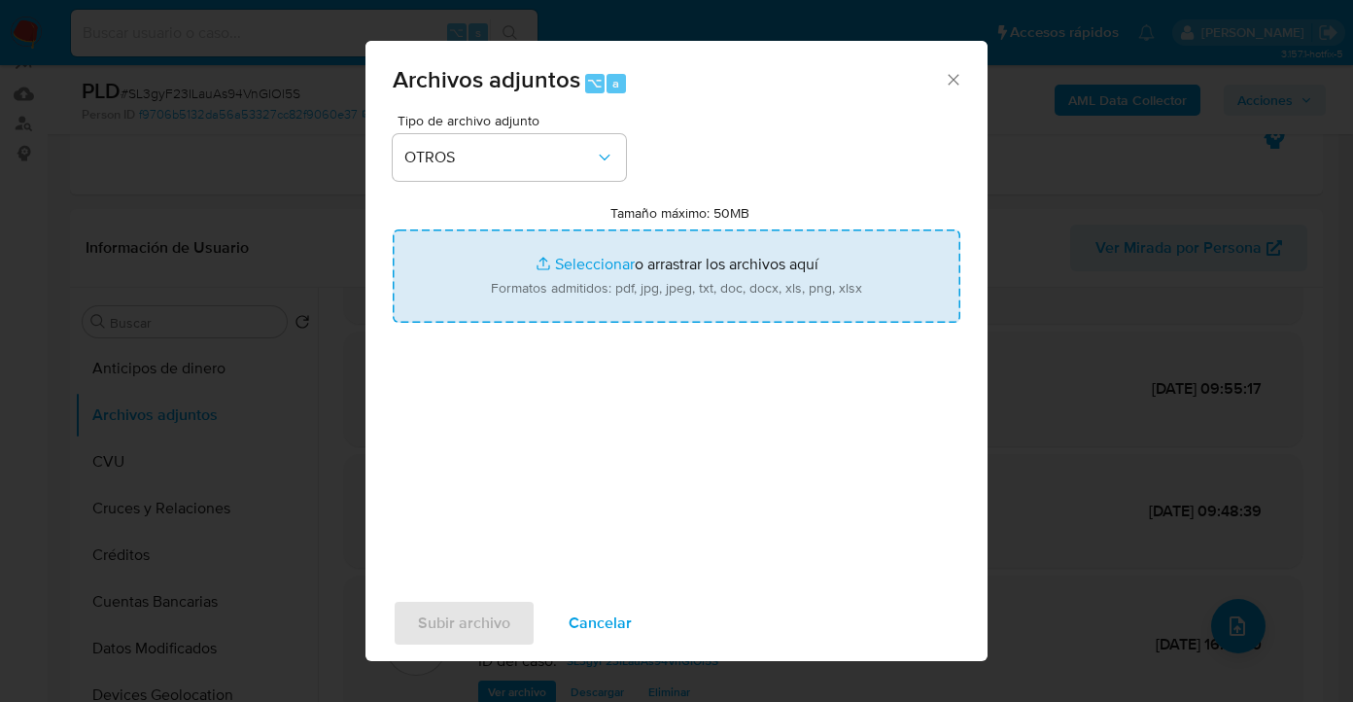
type input "C:\fakepath\1765506600 analisis no roi Caselog SL3gyF23ILauAs94VnGIOl5S_2025_08…"
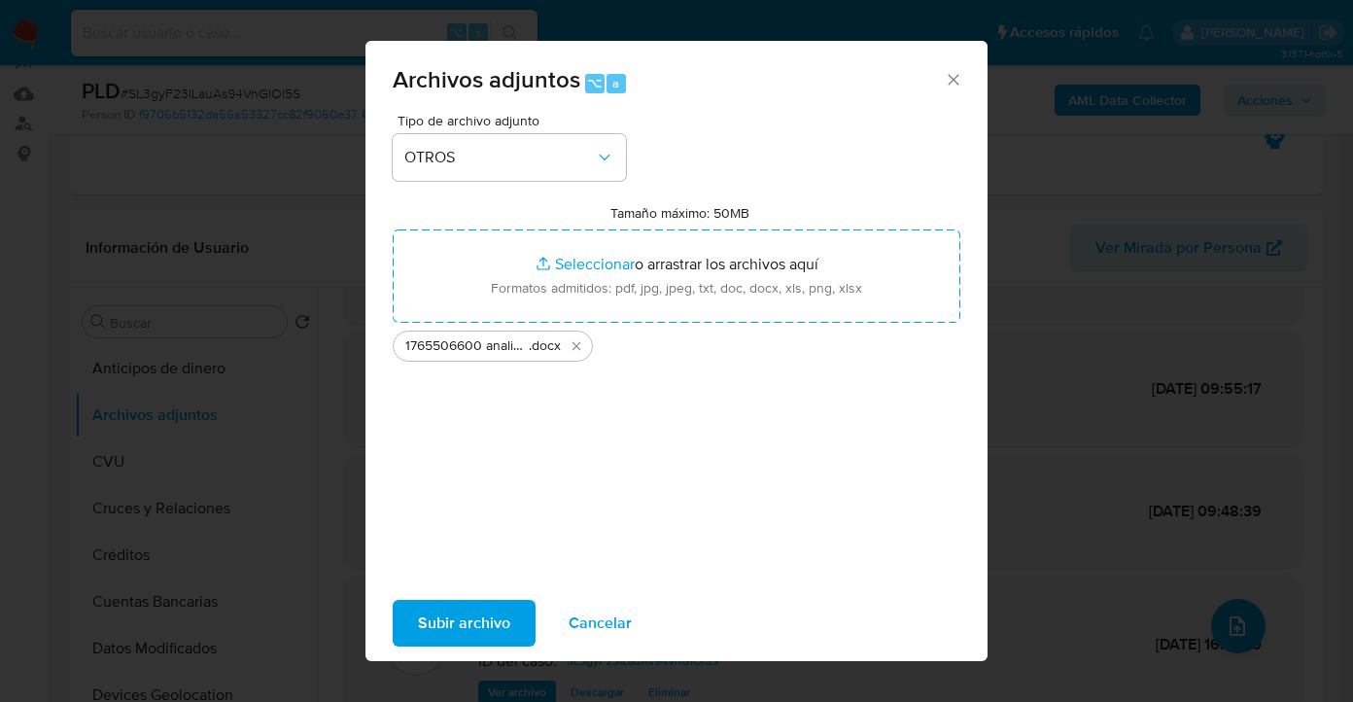
click at [473, 628] on span "Subir archivo" at bounding box center [464, 623] width 92 height 43
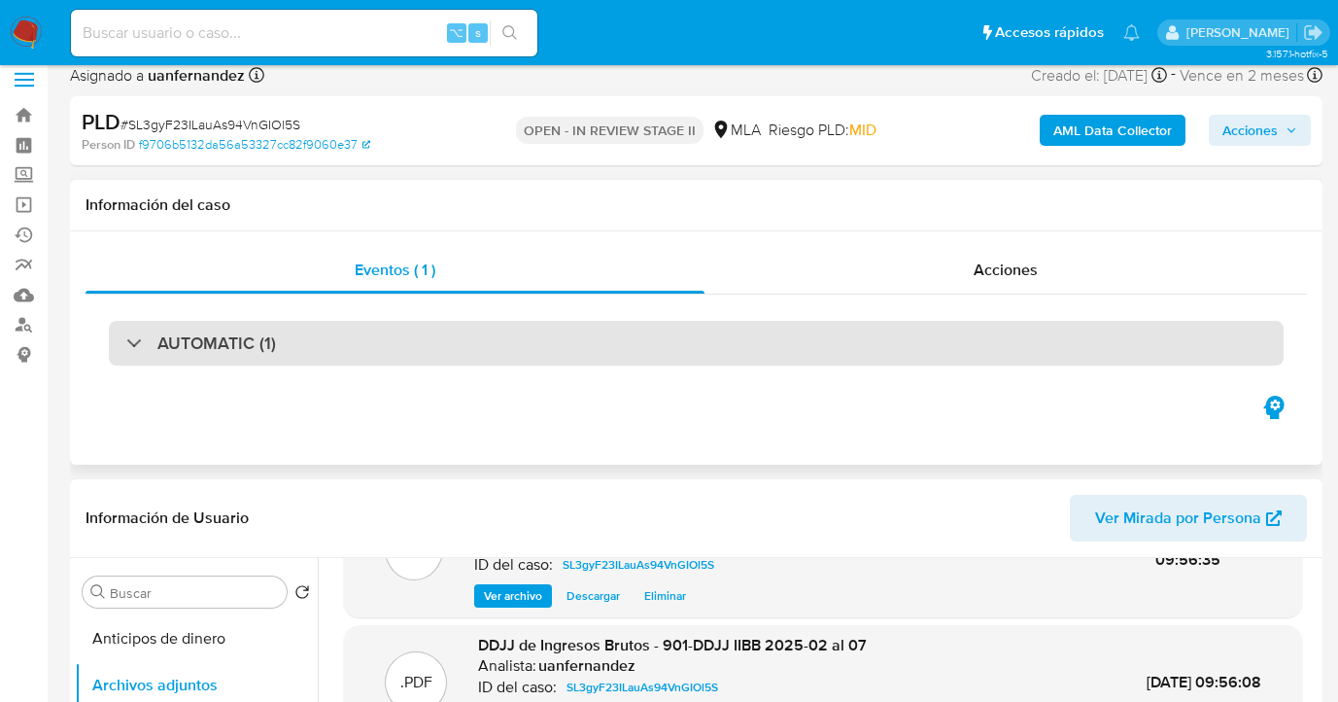
scroll to position [0, 0]
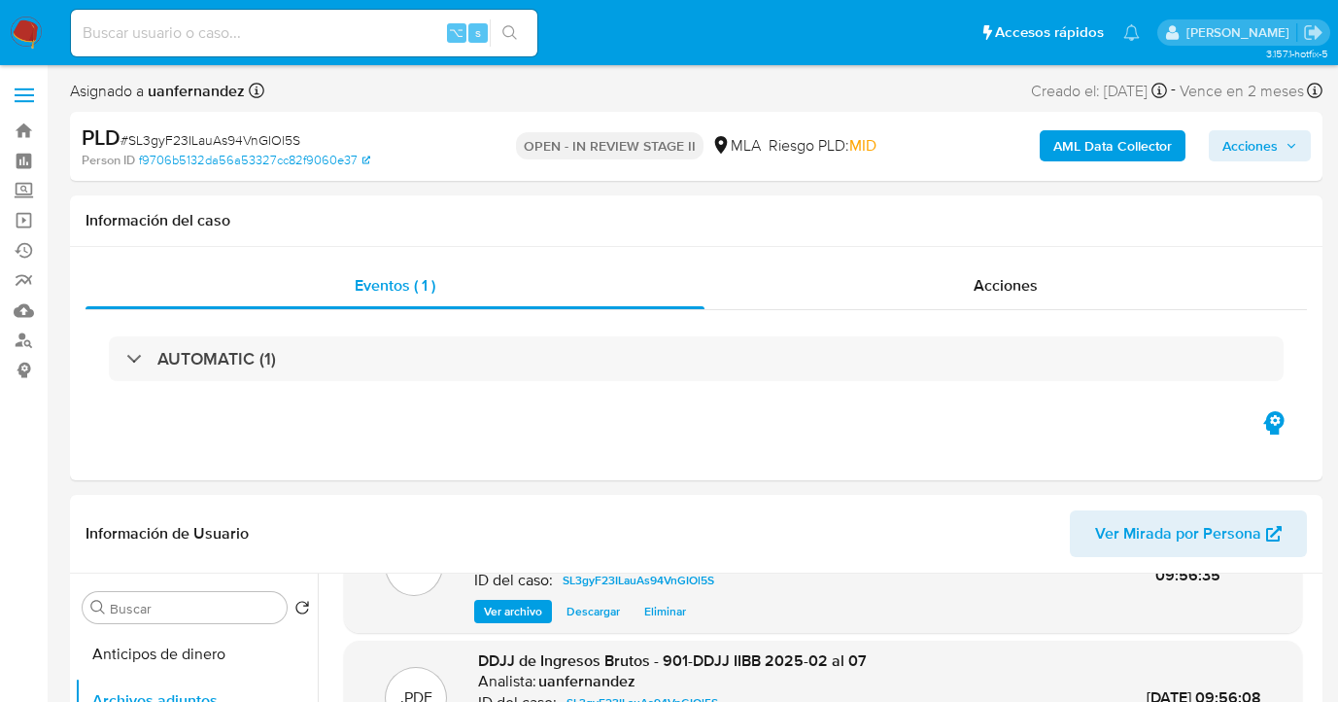
click at [1234, 147] on span "Acciones" at bounding box center [1249, 145] width 55 height 31
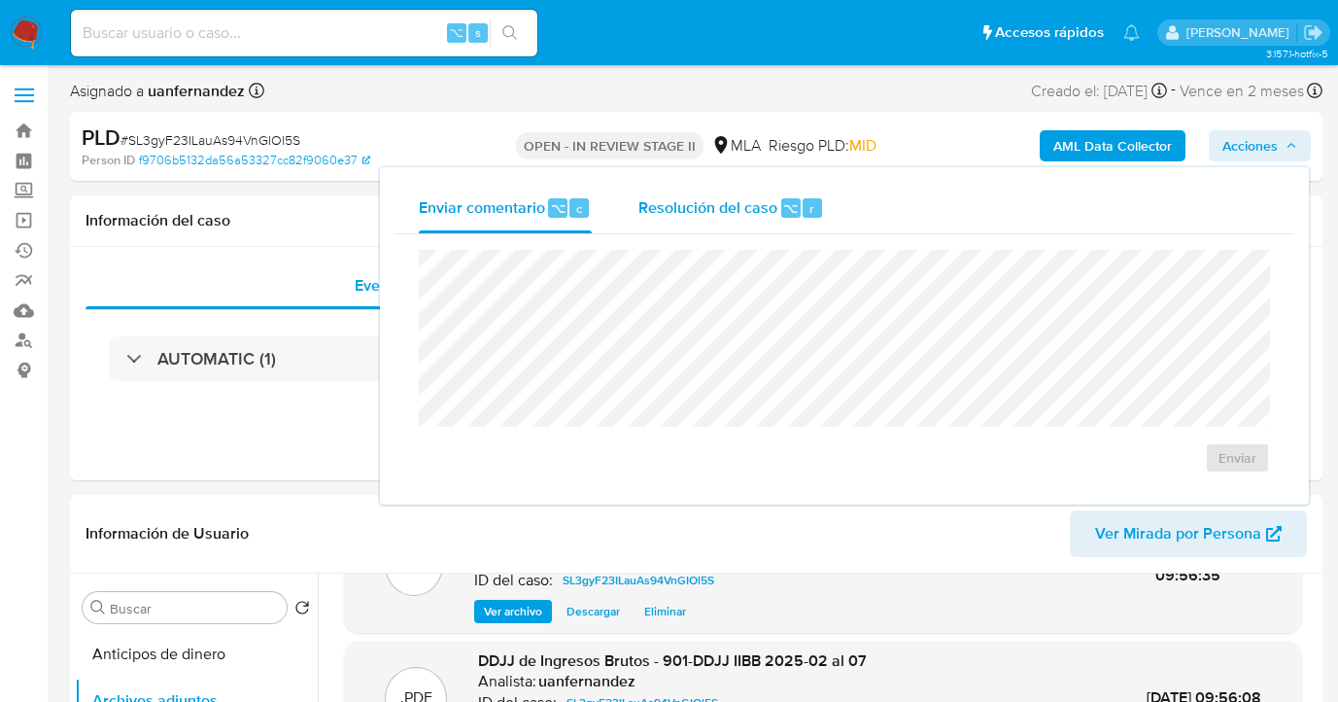
click at [731, 204] on span "Resolución del caso" at bounding box center [707, 207] width 139 height 22
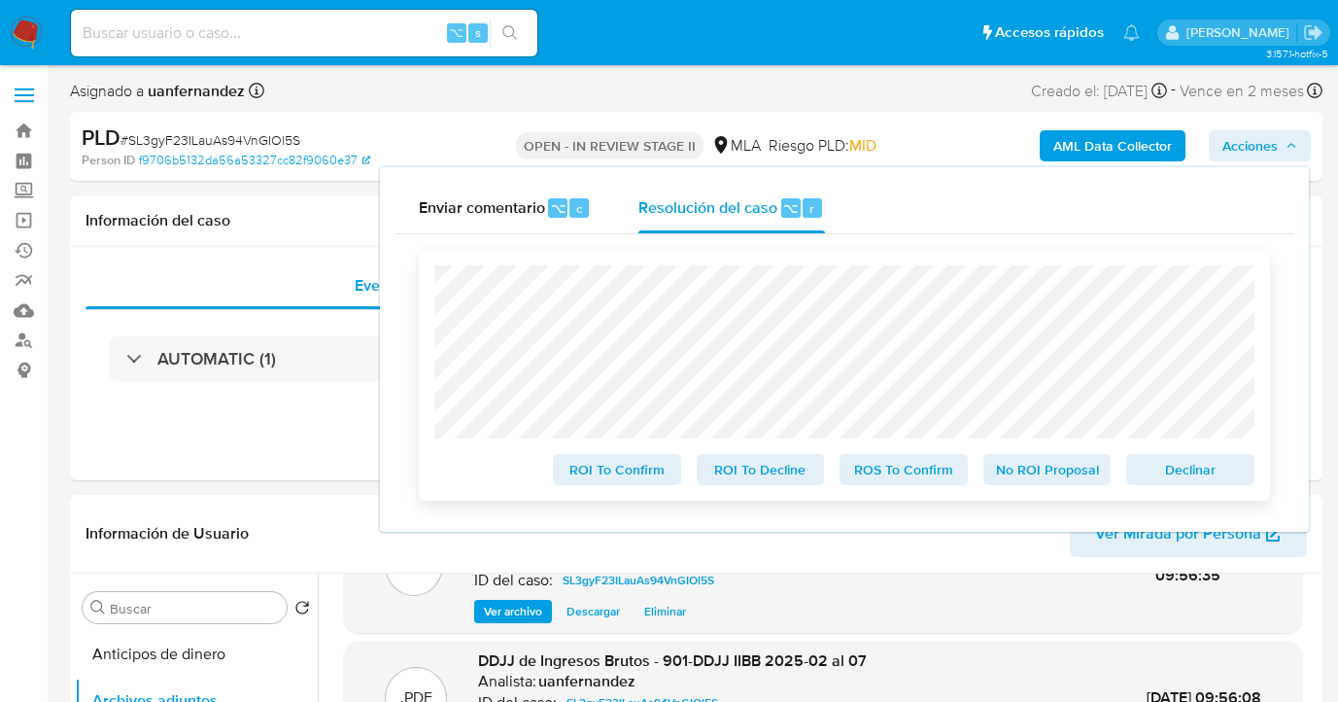
click at [1037, 470] on span "No ROI Proposal" at bounding box center [1047, 469] width 101 height 27
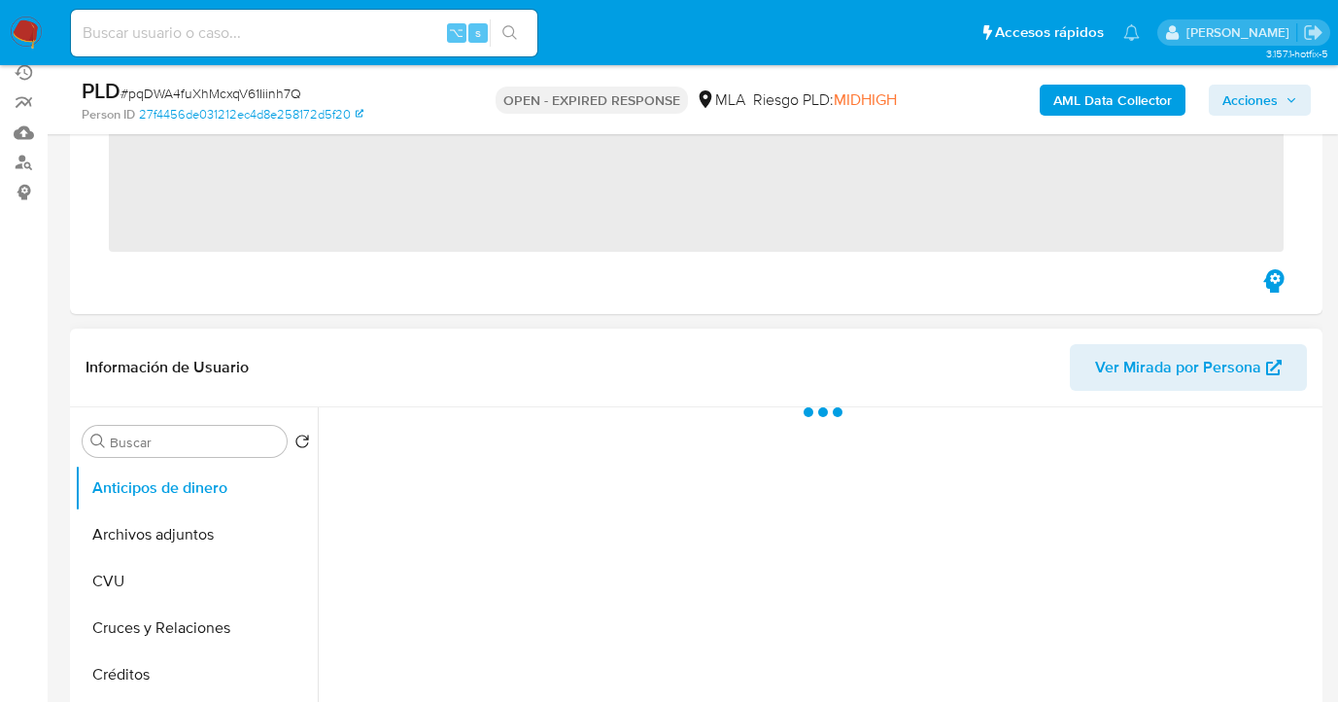
scroll to position [583, 0]
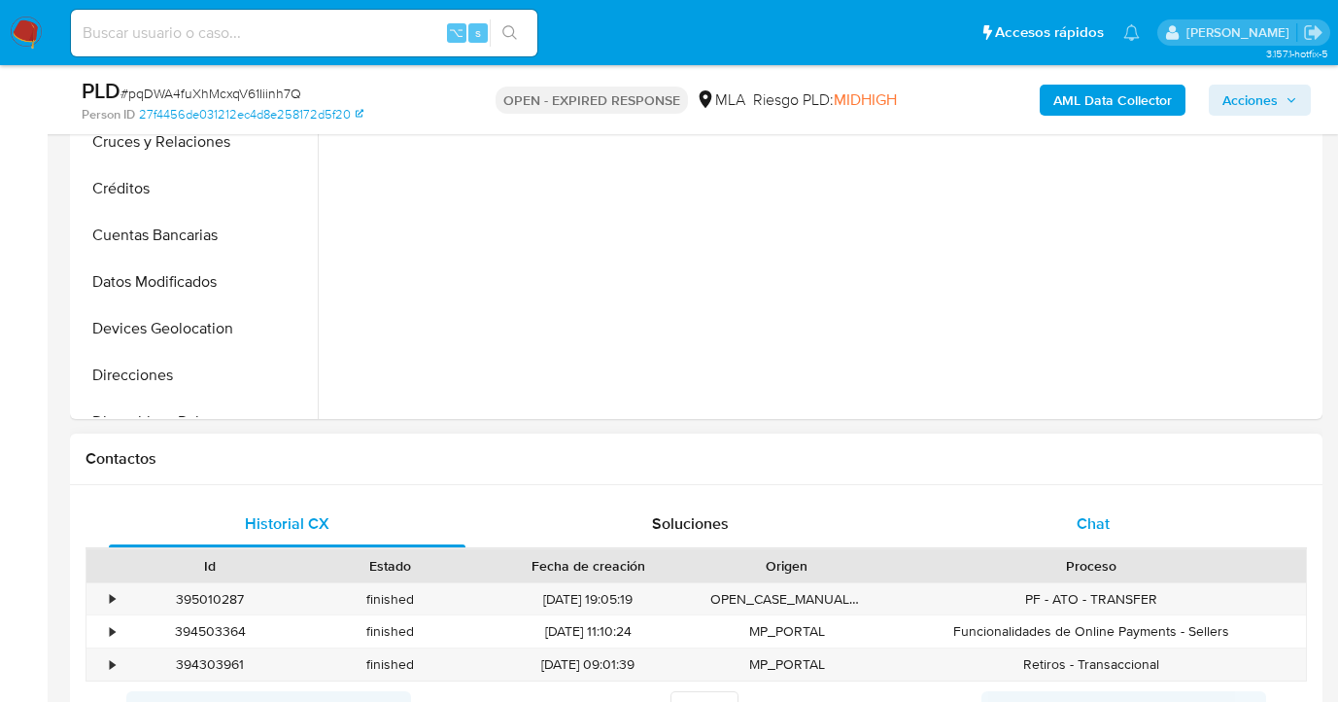
click at [1106, 531] on span "Chat" at bounding box center [1093, 523] width 33 height 22
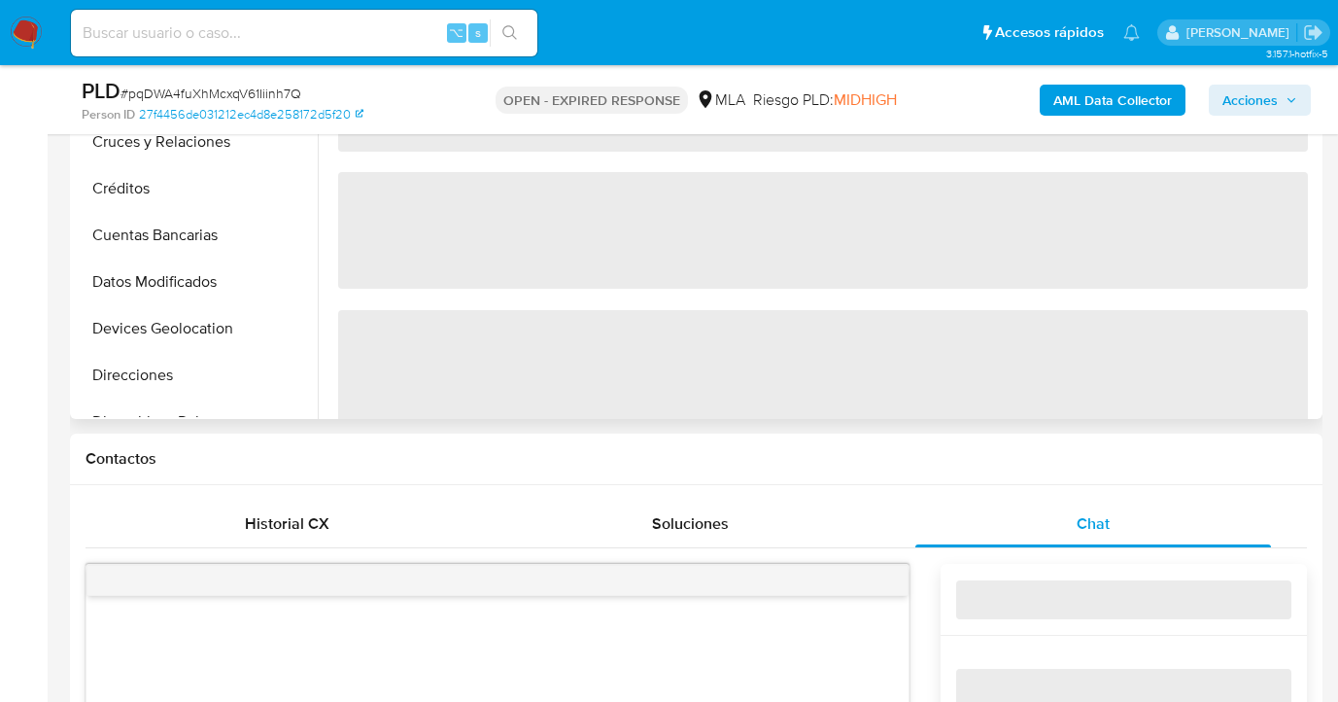
select select "10"
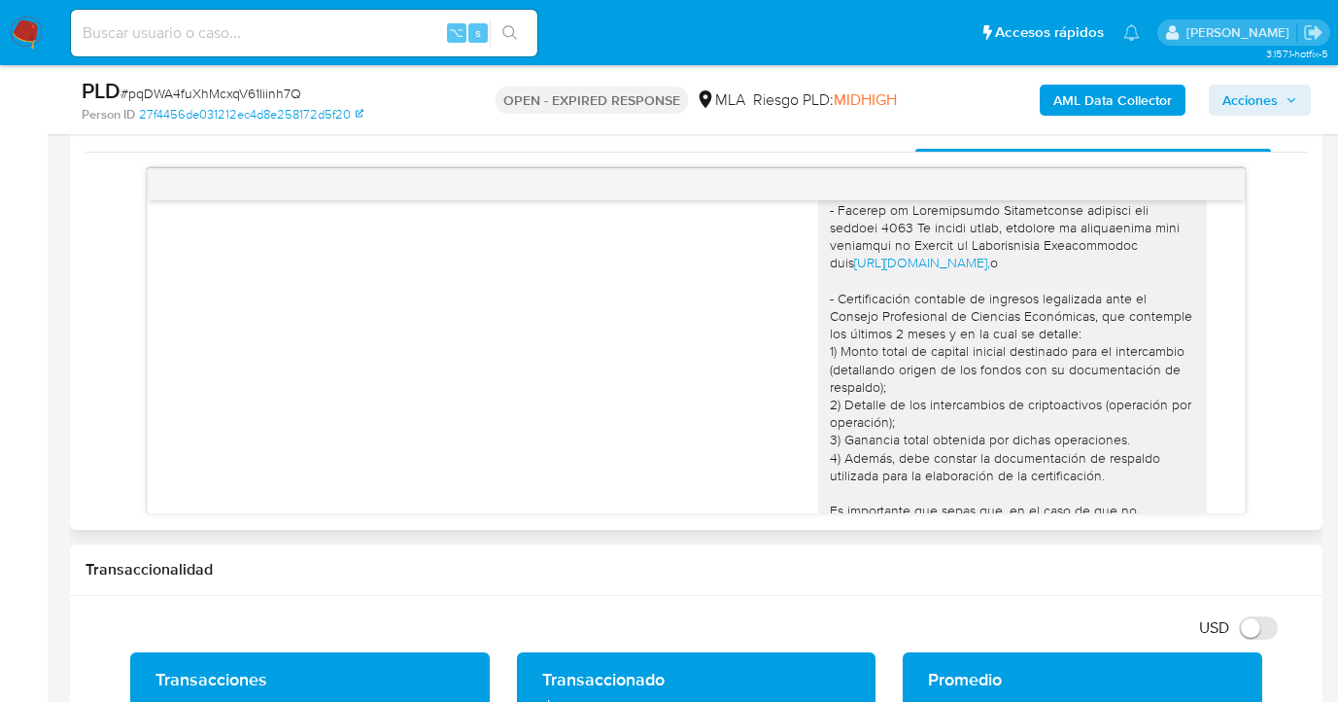
scroll to position [2209, 0]
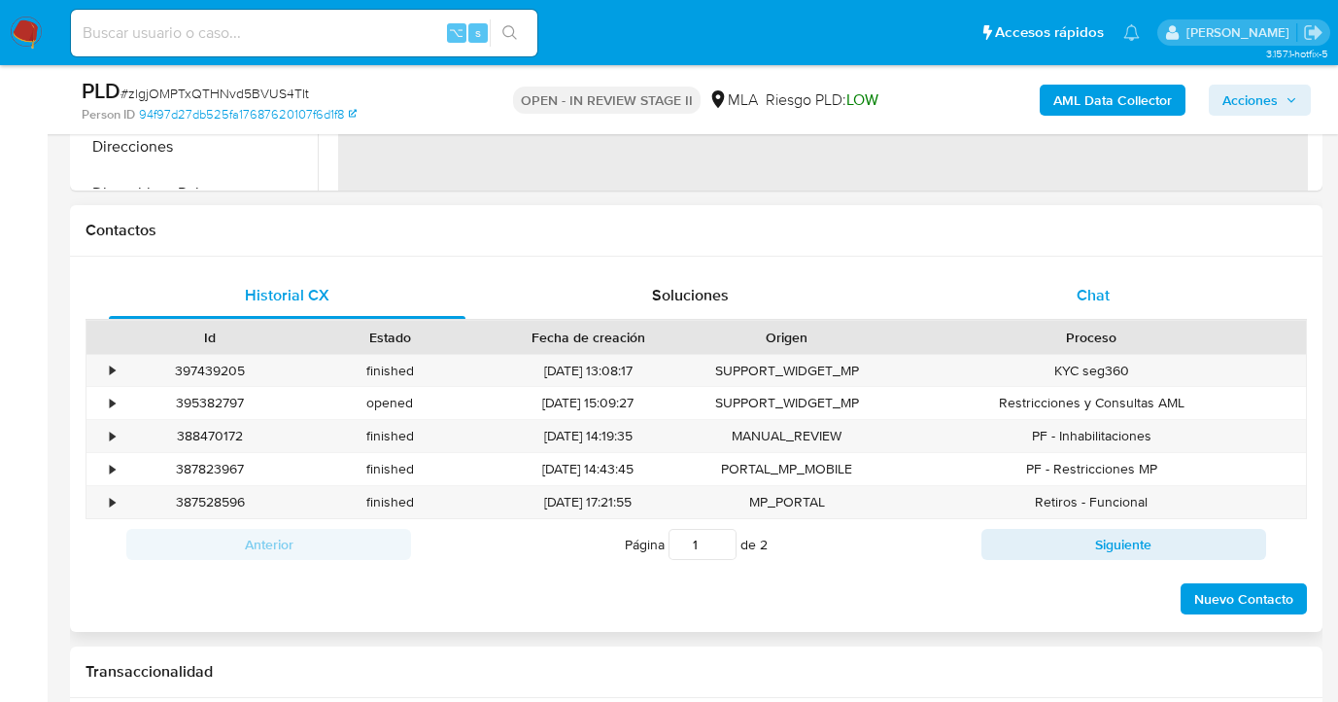
select select "10"
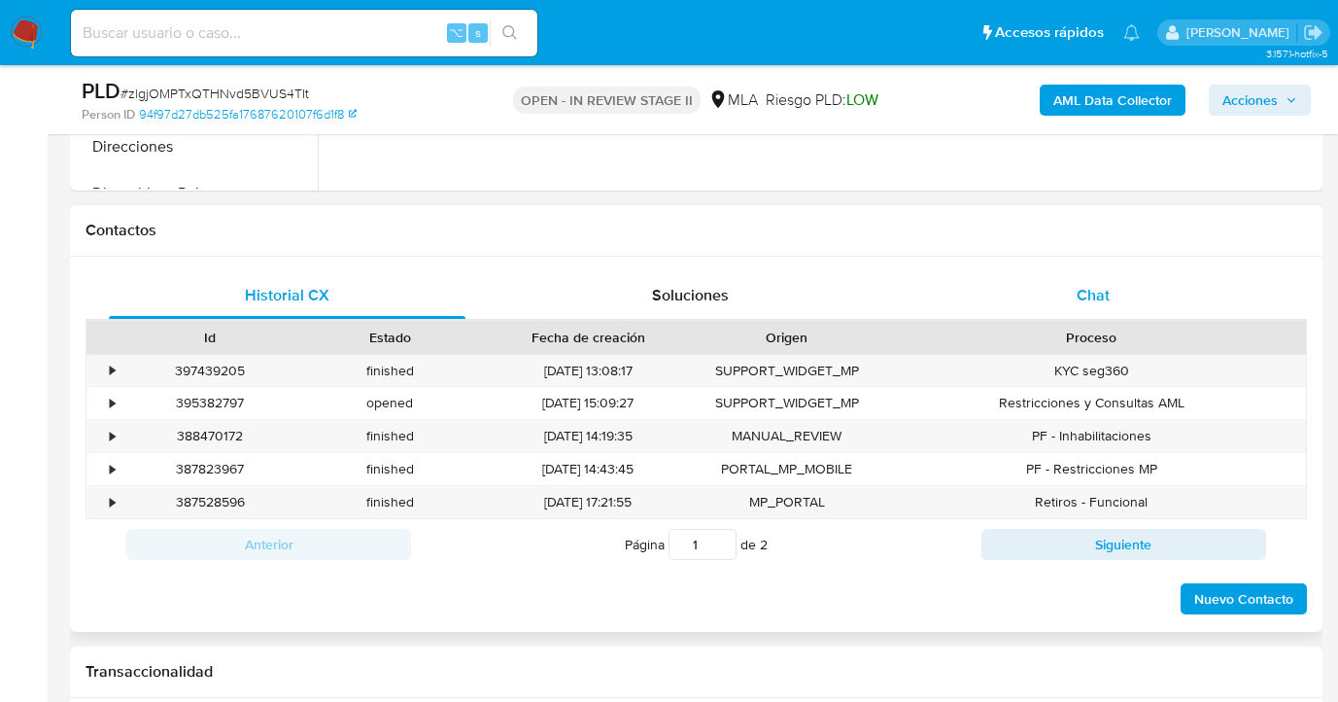
click at [1112, 285] on div "Chat" at bounding box center [1093, 295] width 357 height 47
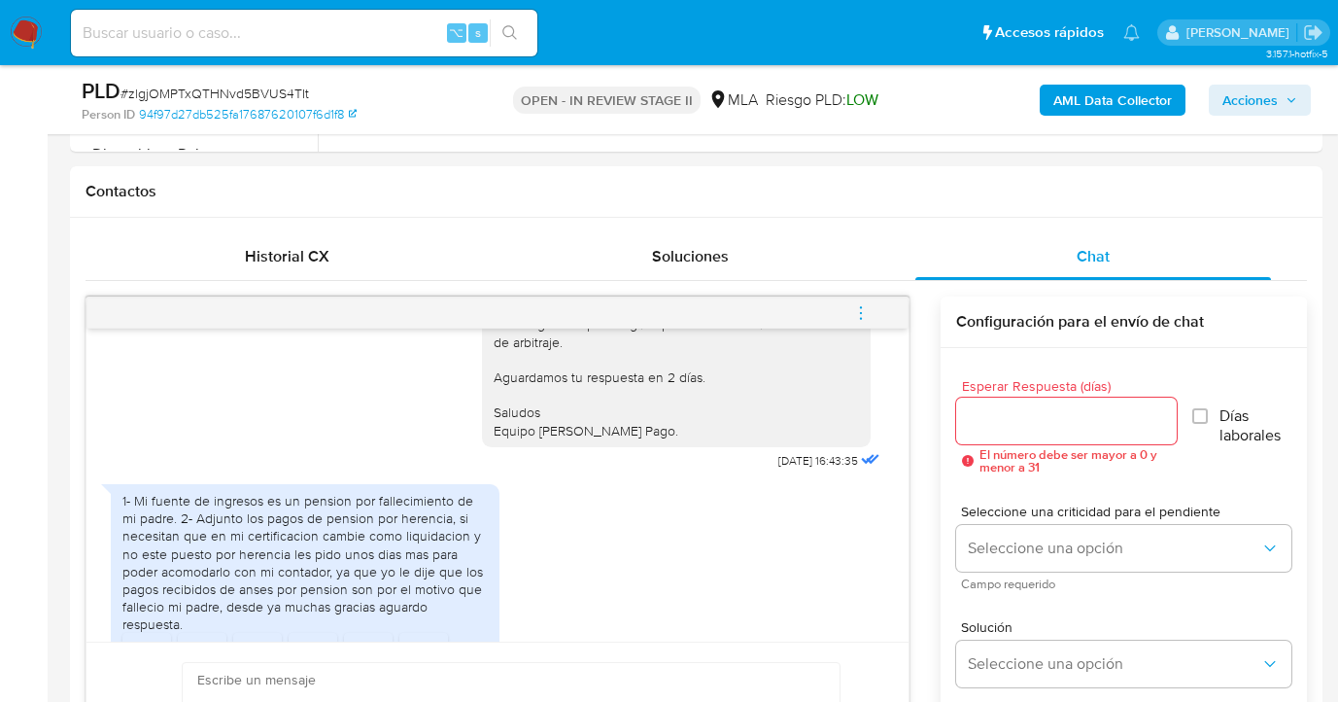
scroll to position [1484, 0]
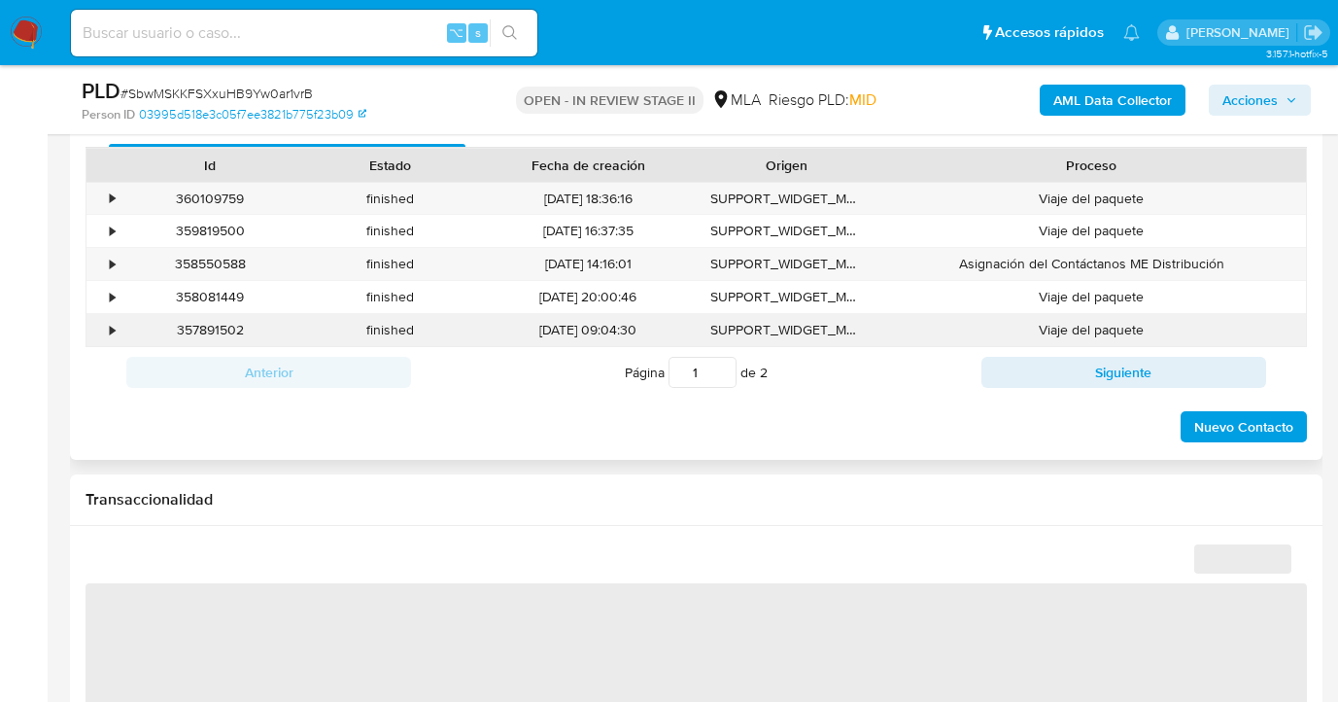
select select "10"
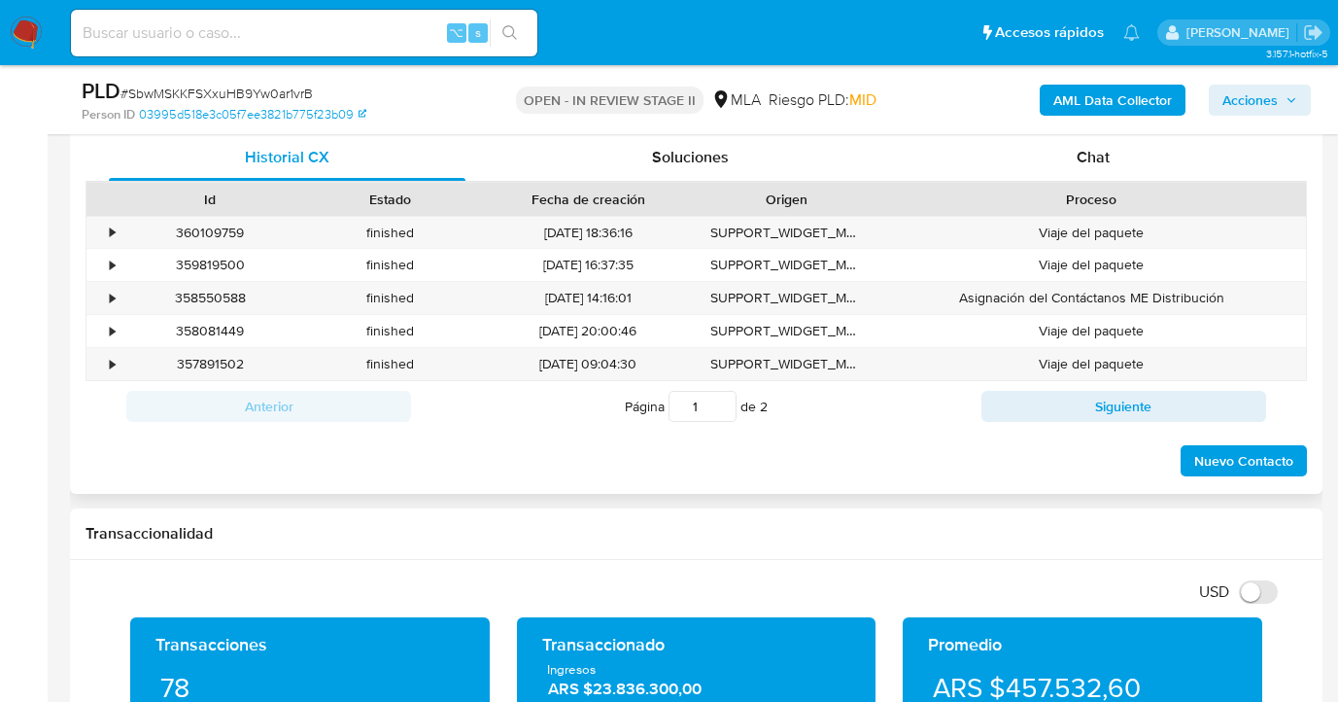
scroll to position [947, 0]
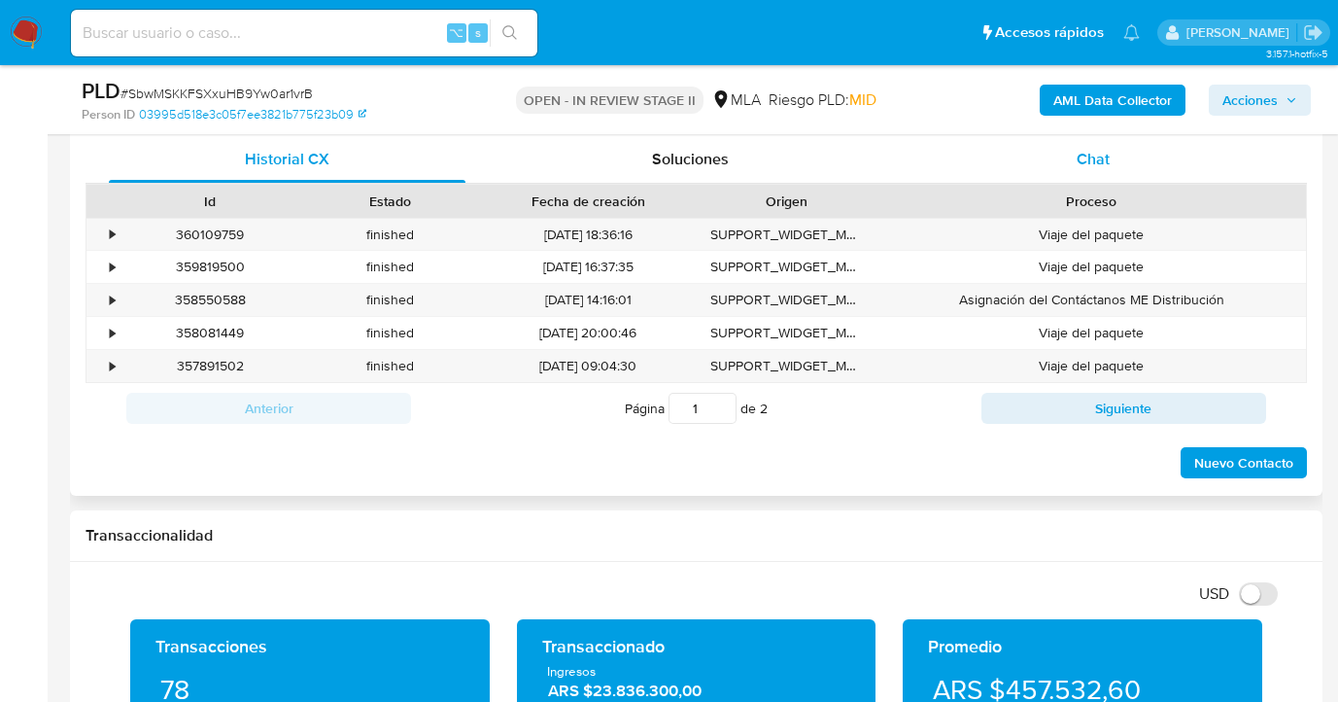
click at [1102, 155] on span "Chat" at bounding box center [1093, 159] width 33 height 22
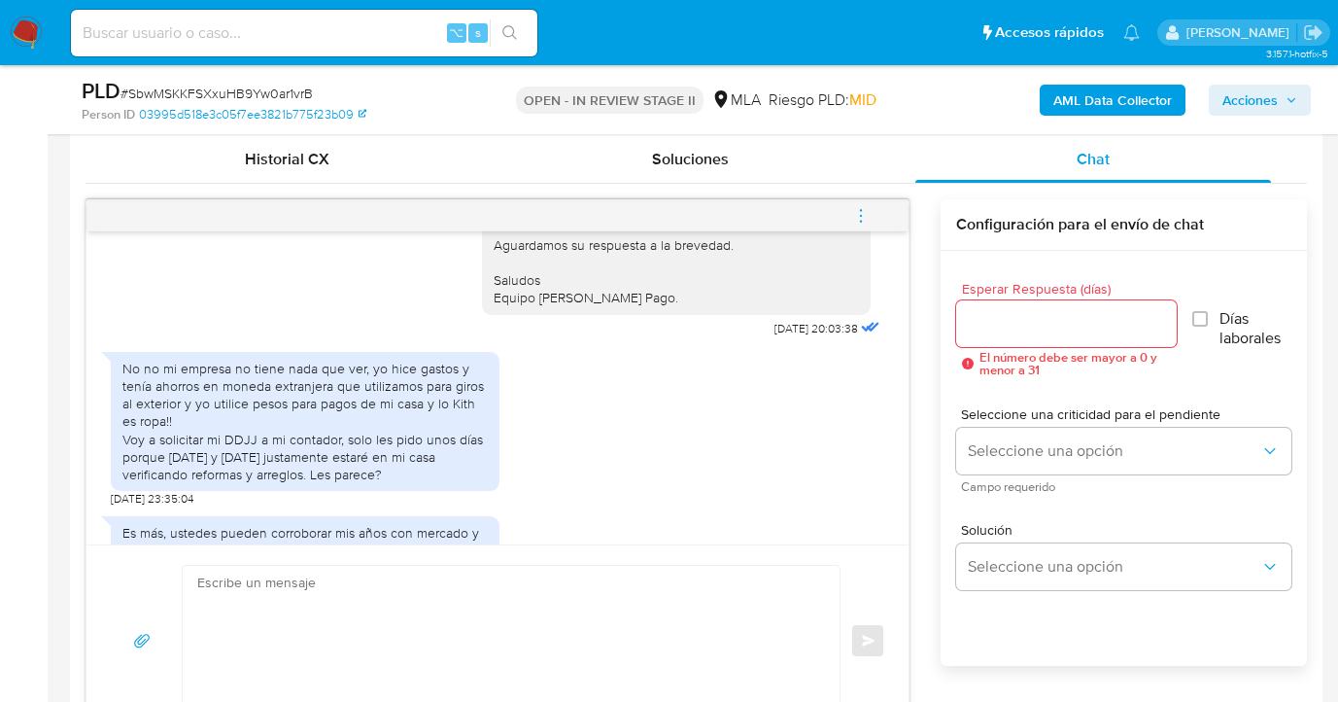
scroll to position [3342, 0]
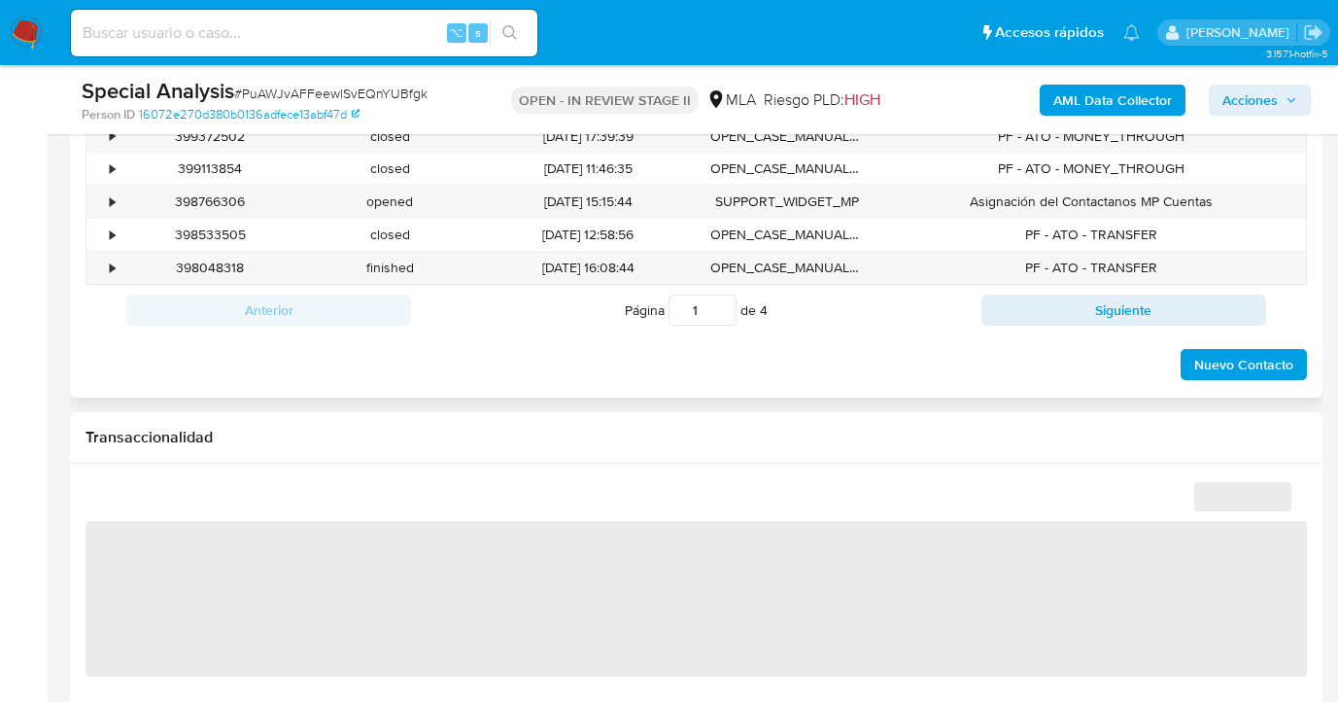
scroll to position [835, 0]
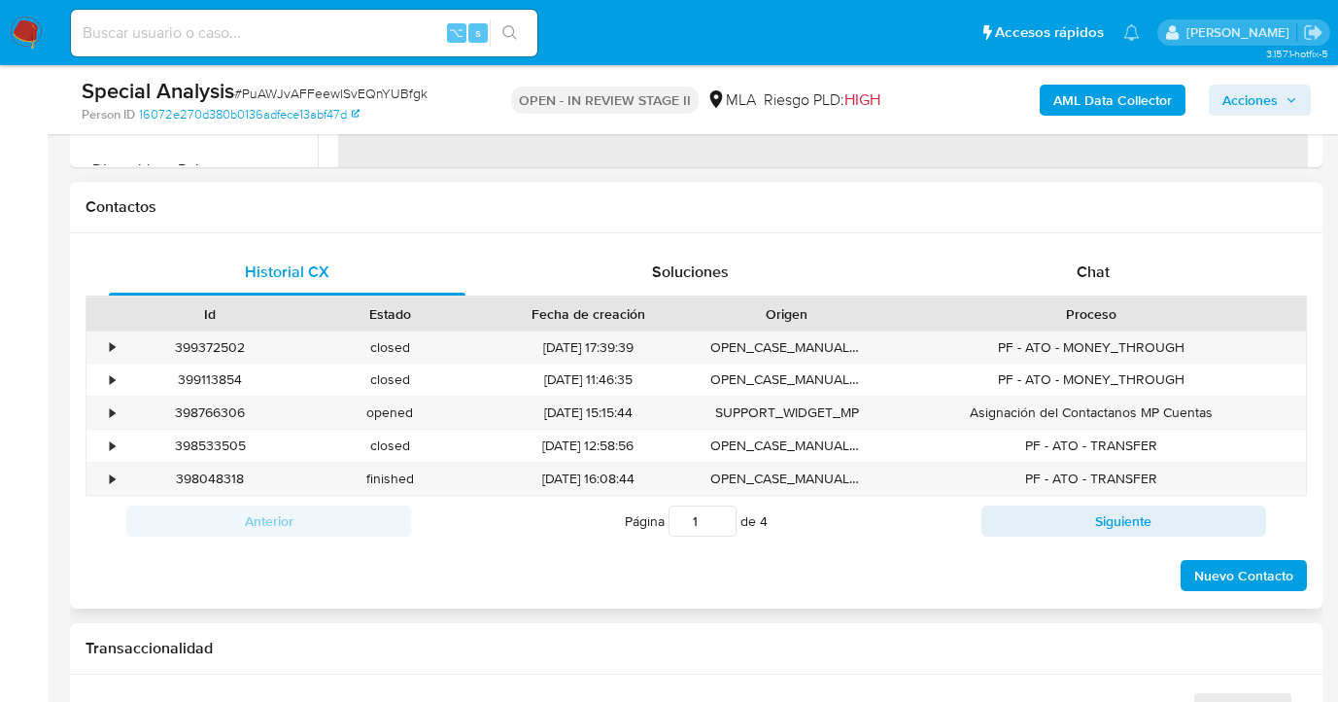
select select "10"
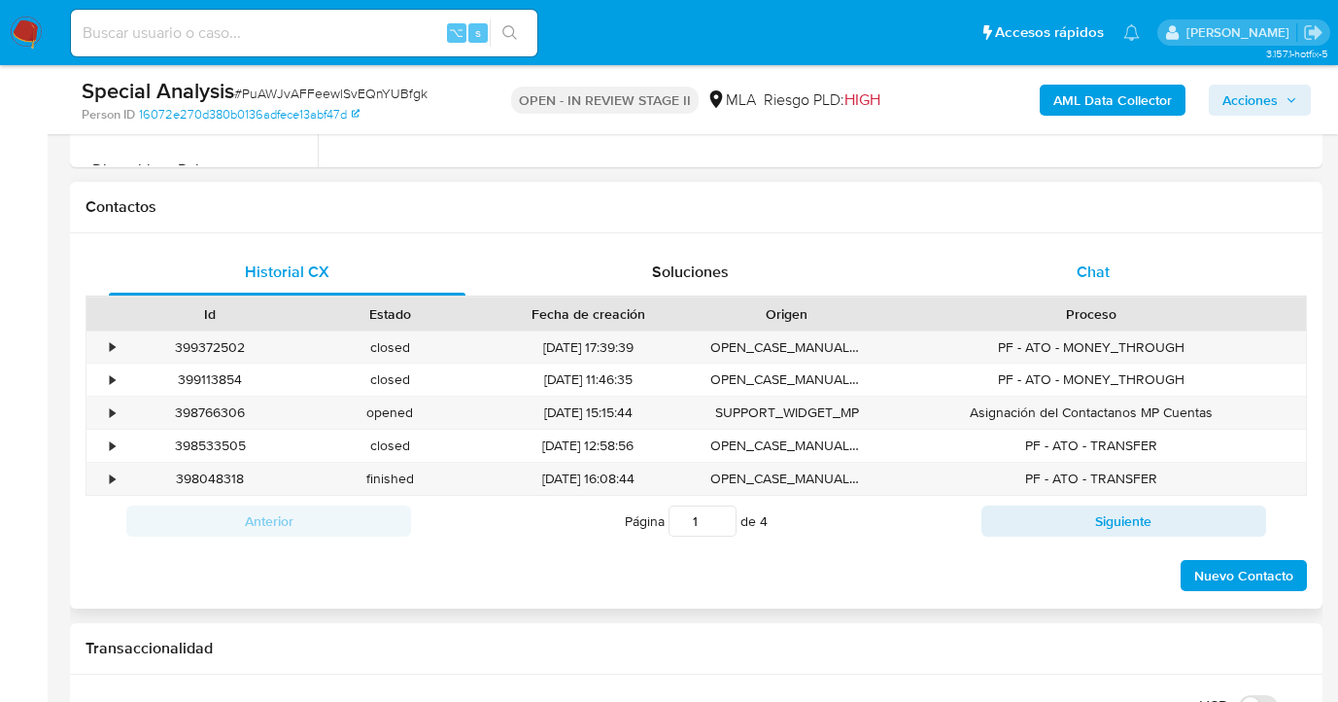
click at [1117, 269] on div "Chat" at bounding box center [1093, 272] width 357 height 47
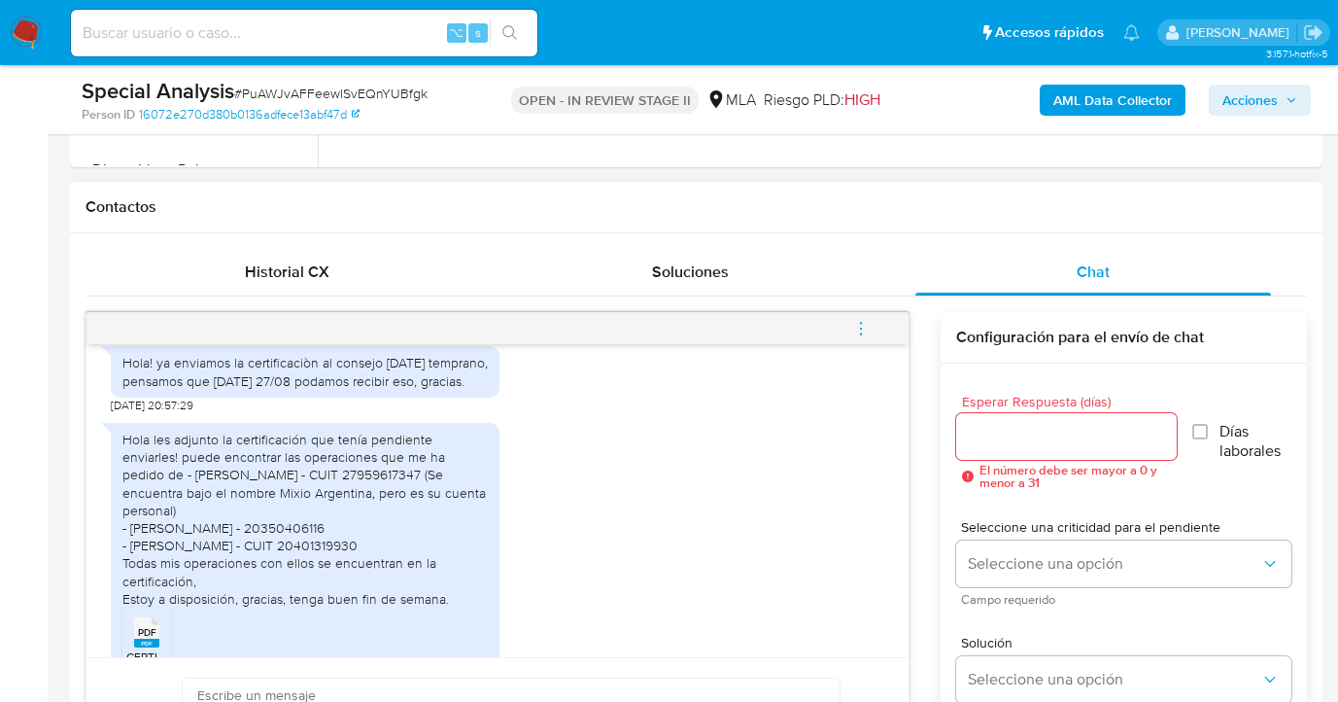
scroll to position [2164, 0]
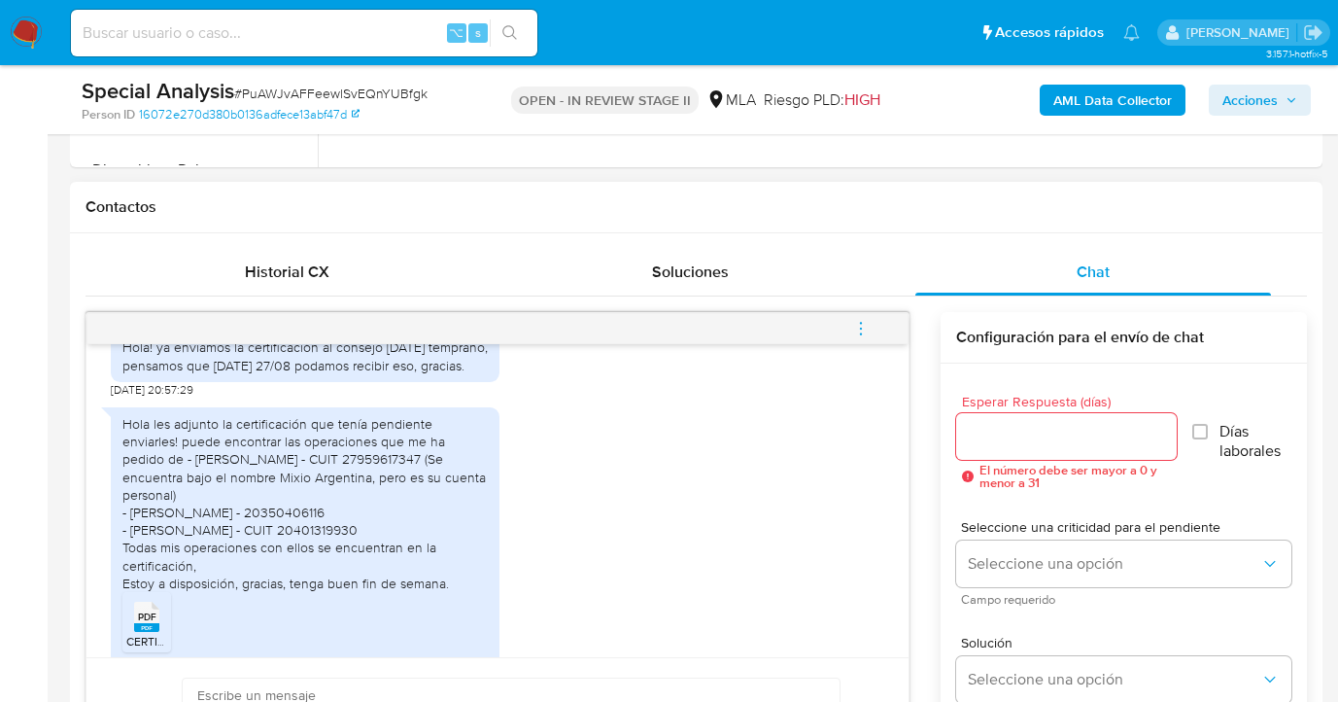
click at [146, 610] on span "PDF" at bounding box center [147, 616] width 18 height 13
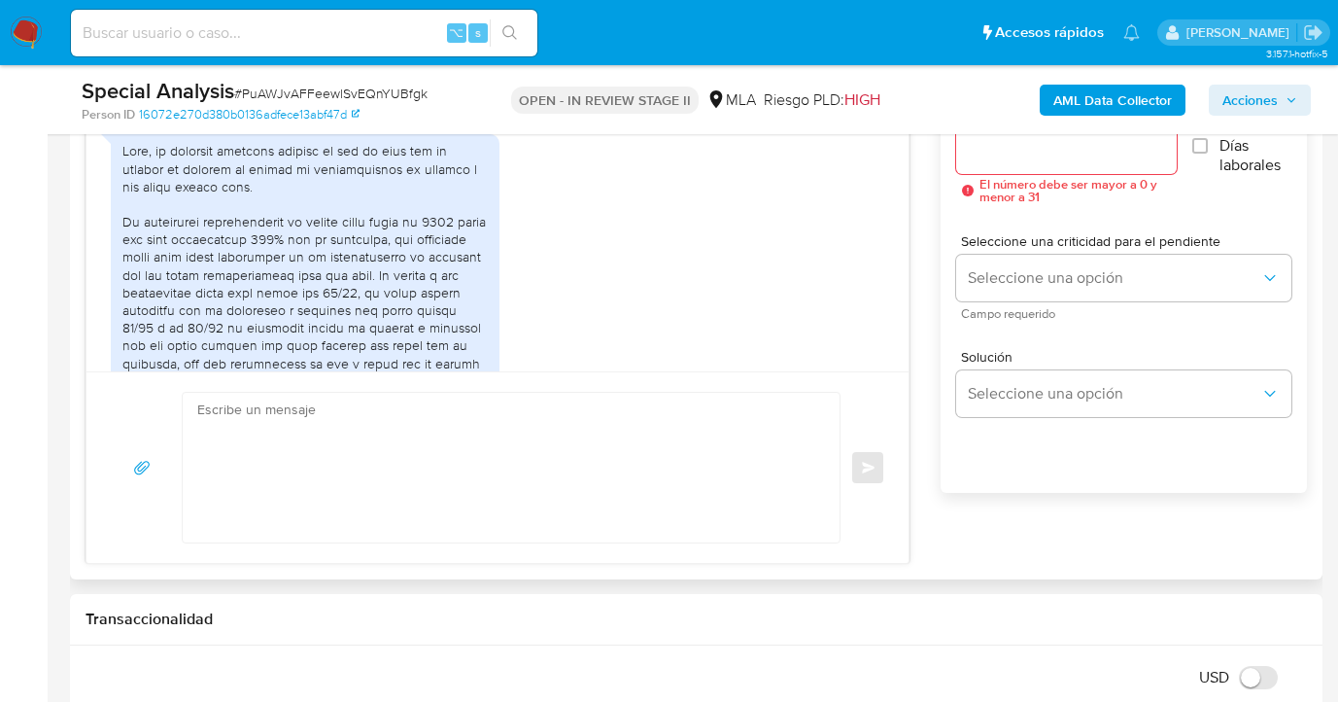
scroll to position [913, 0]
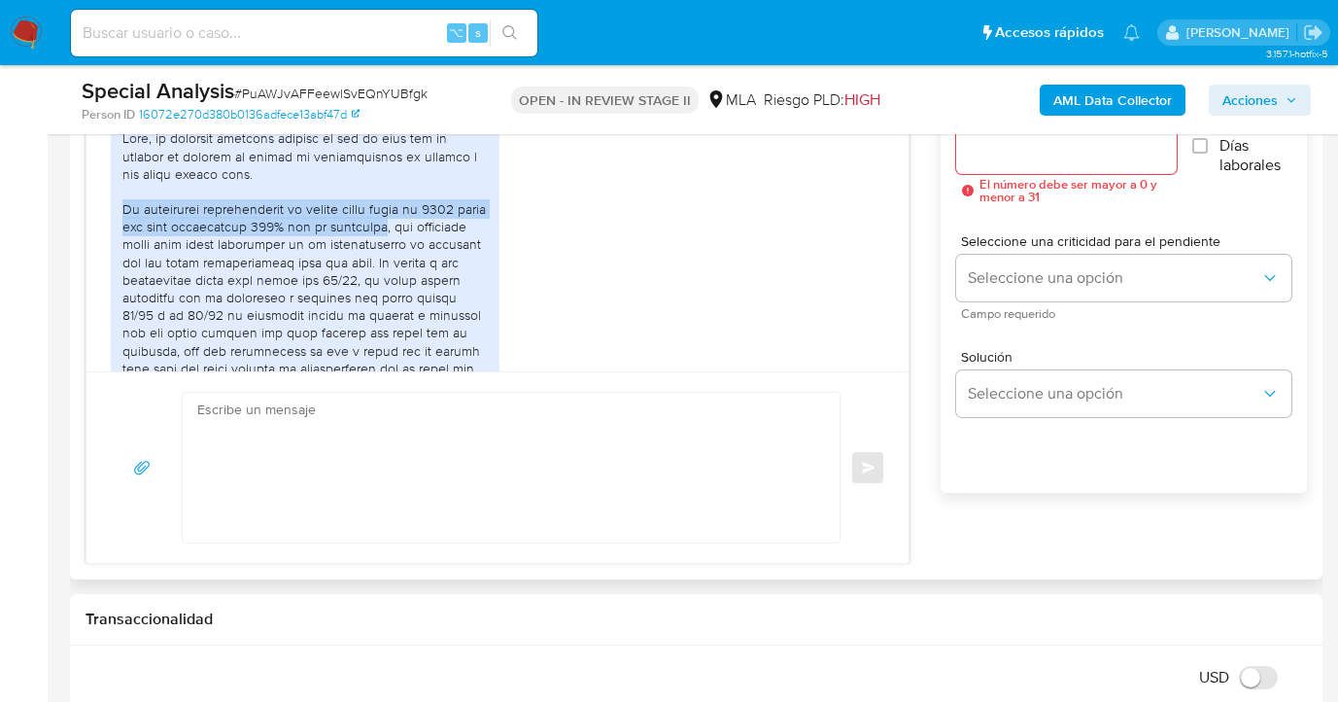
drag, startPoint x: 128, startPoint y: 212, endPoint x: 414, endPoint y: 227, distance: 286.1
click at [414, 227] on div at bounding box center [304, 491] width 365 height 725
copy div "El incremento significativo de fondos desde [DATE] hasta [DATE] está relacionad…"
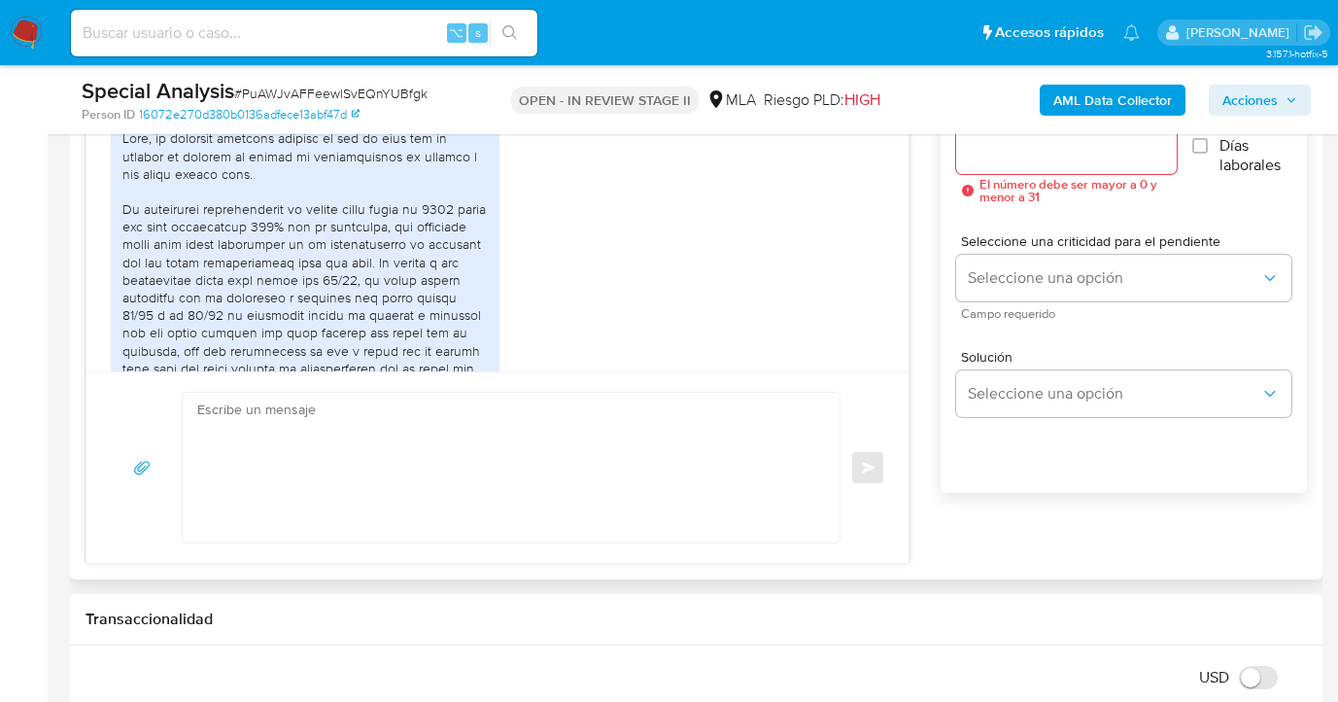
click at [661, 330] on div "JPG JPG [PERSON_NAME] LUCINDA2.jpg JPG JPG [PERSON_NAME] LUCINDA1.jpg JPG JPG […" at bounding box center [498, 562] width 774 height 900
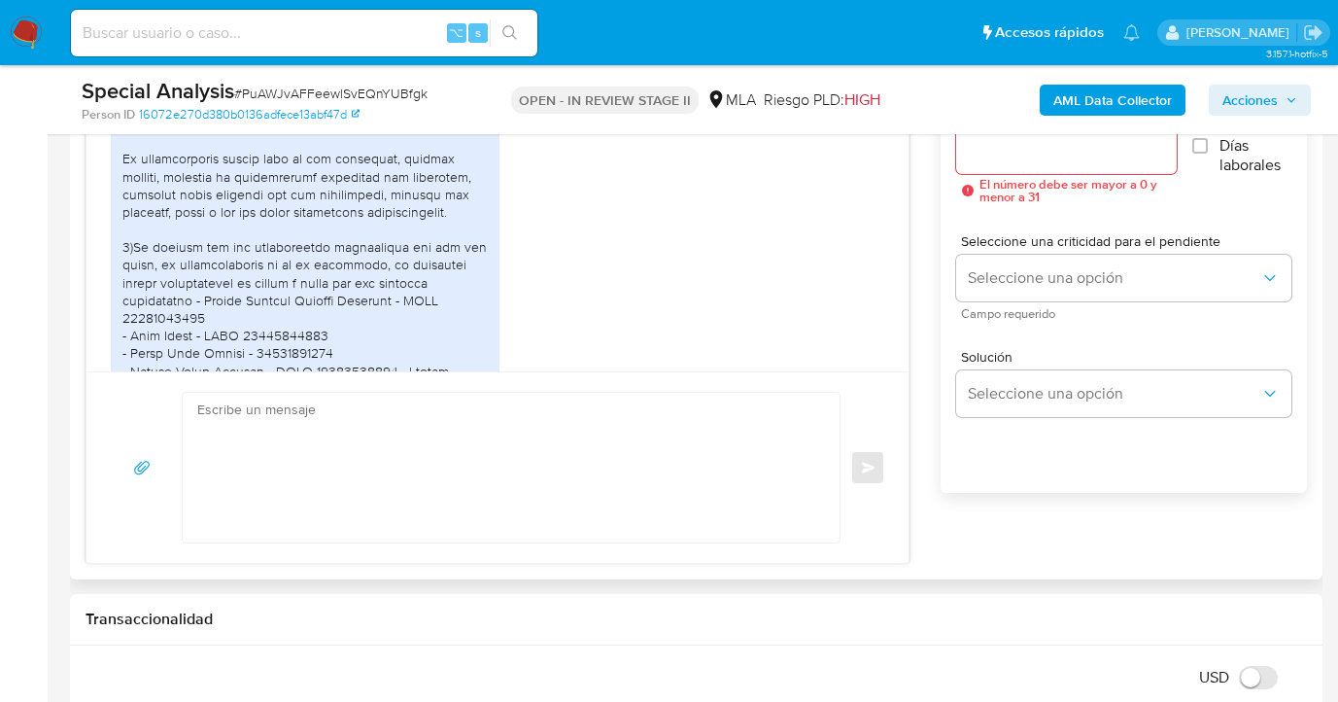
scroll to position [1207, 0]
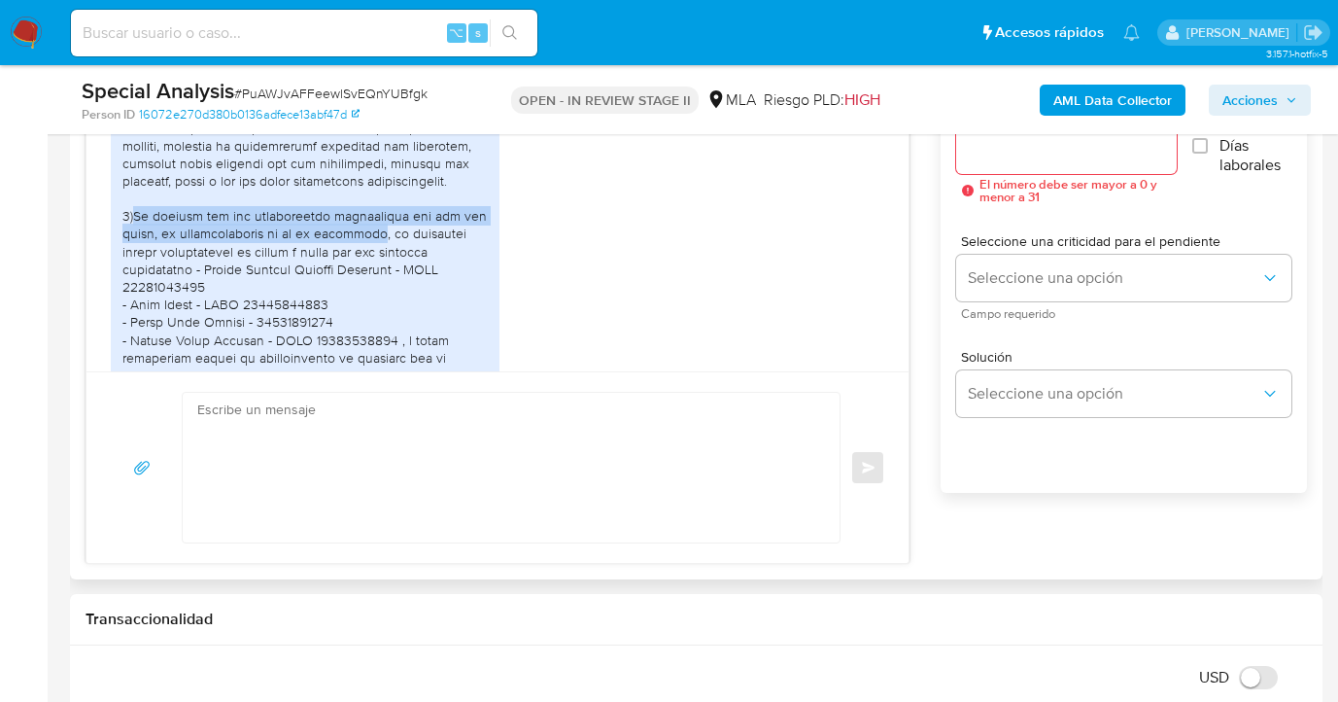
drag, startPoint x: 140, startPoint y: 219, endPoint x: 377, endPoint y: 232, distance: 237.5
click at [377, 232] on div at bounding box center [304, 198] width 365 height 725
copy div "El vínculo con las contrapartes mencionadas con las que operé, es exclusivament…"
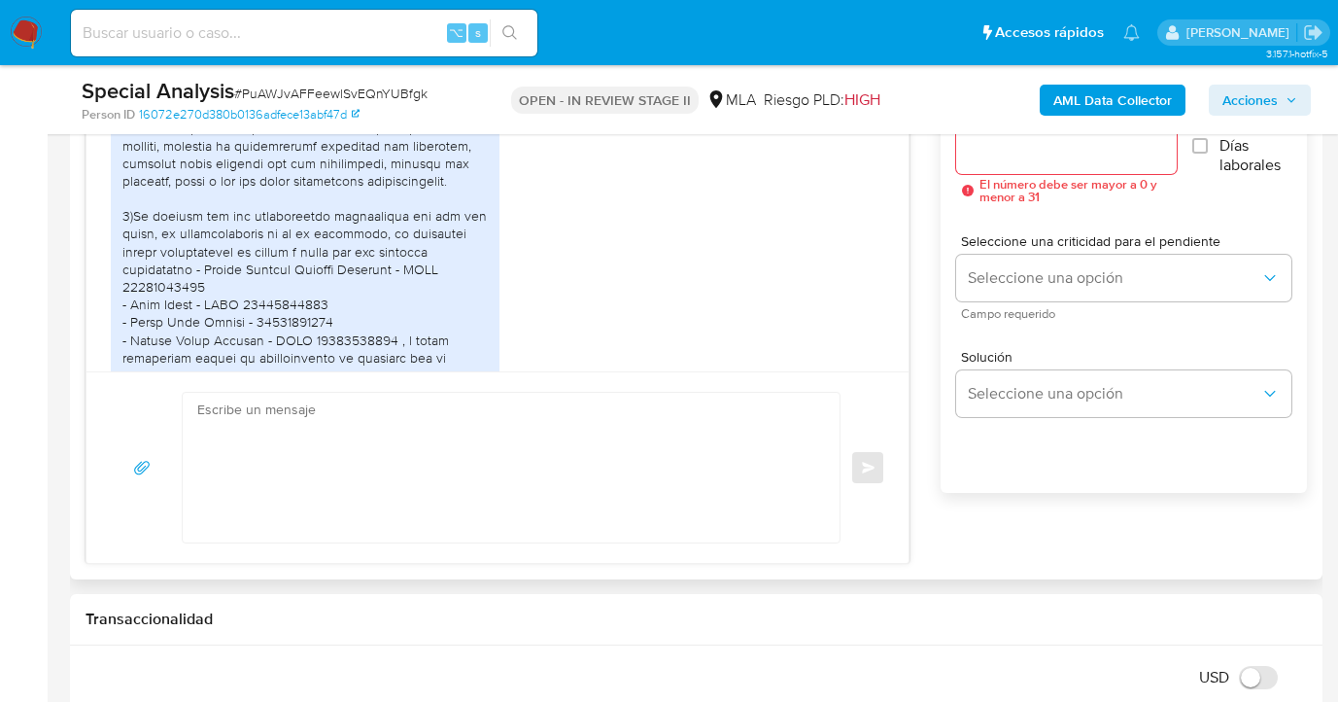
click at [296, 290] on div at bounding box center [304, 198] width 365 height 725
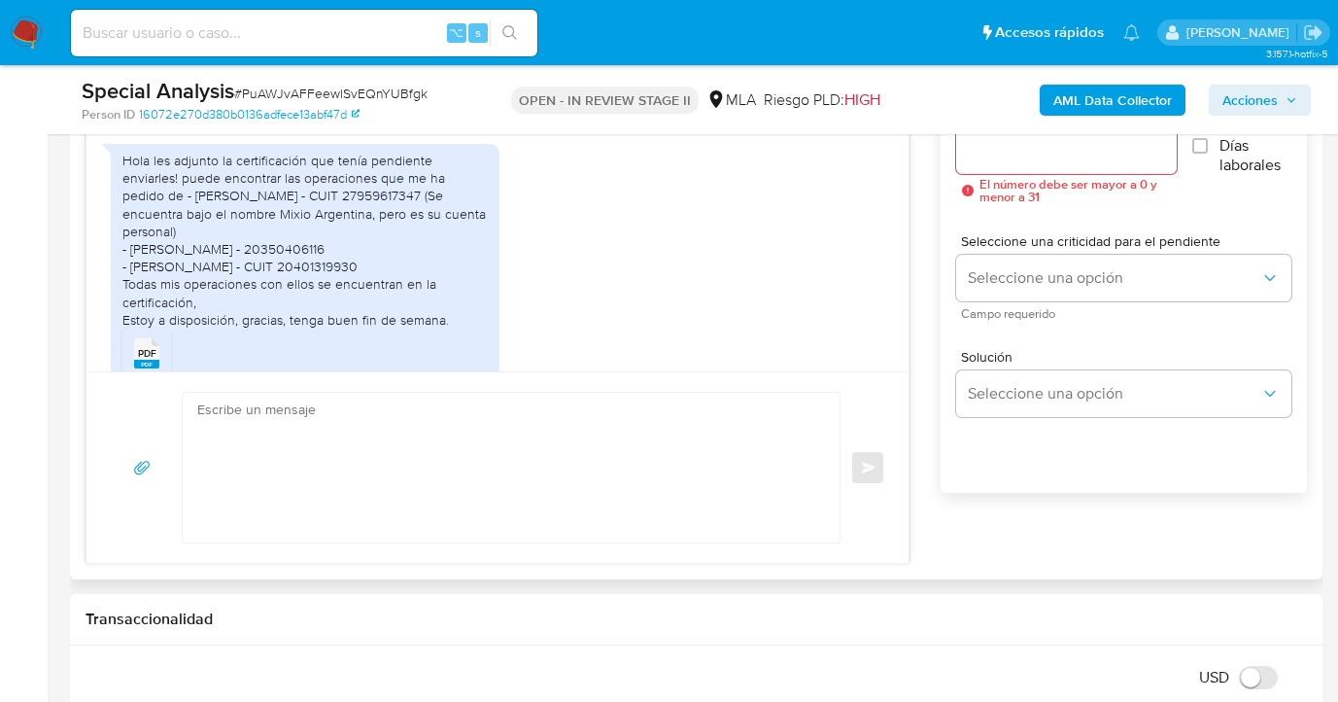
scroll to position [2121, 0]
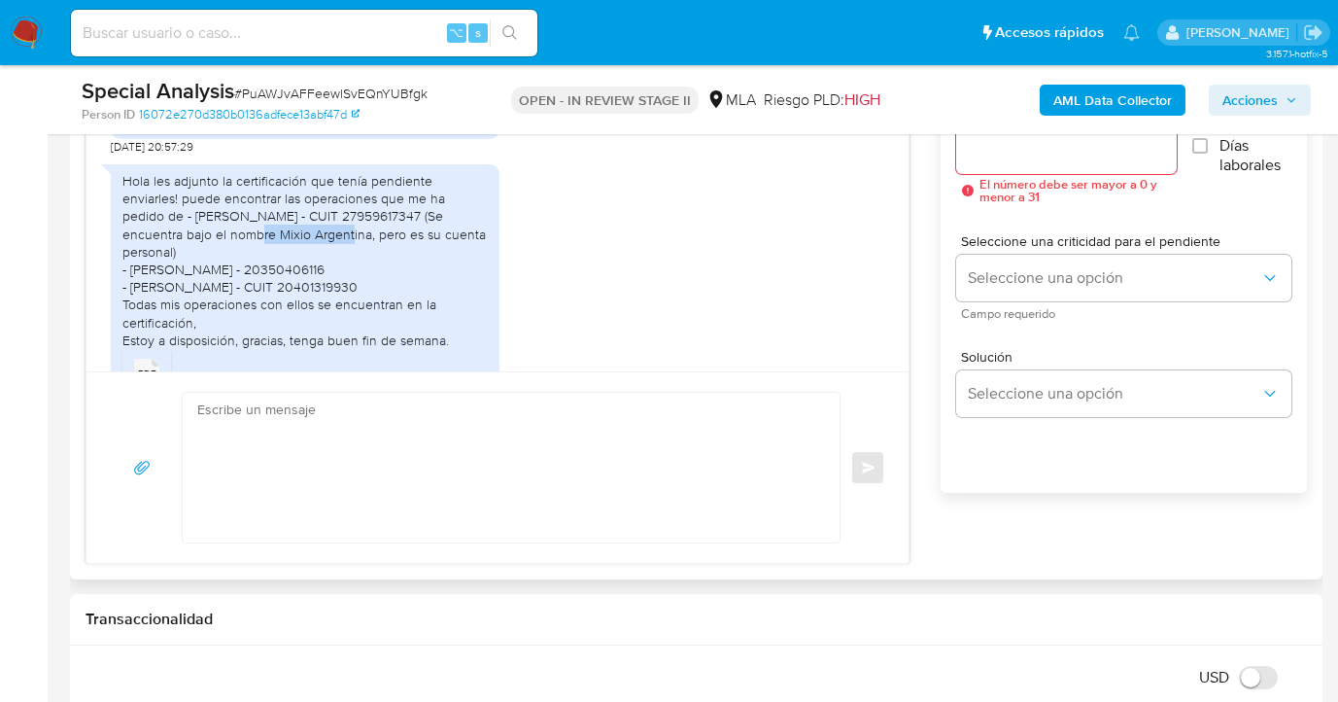
drag, startPoint x: 126, startPoint y: 219, endPoint x: 212, endPoint y: 221, distance: 85.5
click at [212, 221] on div "Hola les adjunto la certificación que tenía pendiente enviarles! puede encontra…" at bounding box center [304, 260] width 365 height 177
copy div "Mixio [GEOGRAPHIC_DATA]"
